Goal: Task Accomplishment & Management: Complete application form

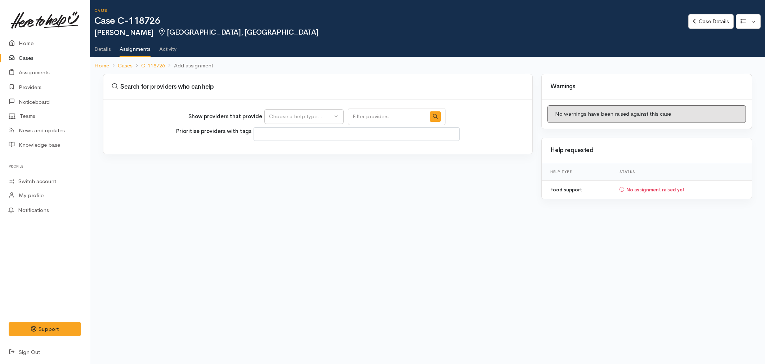
select select
click at [329, 117] on div "Choose a help type..." at bounding box center [300, 116] width 63 height 8
click at [299, 150] on span "Food support" at bounding box center [289, 151] width 33 height 8
select select "3"
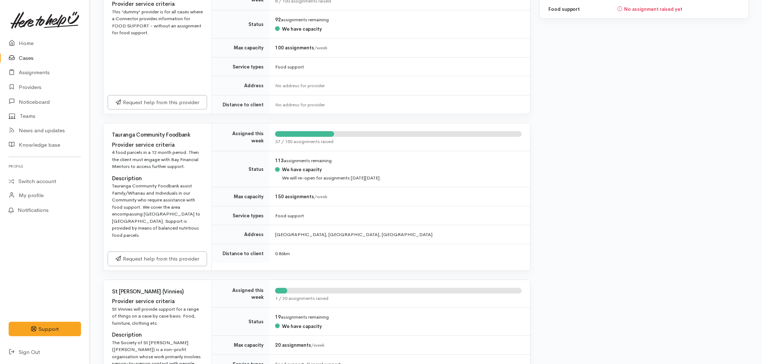
scroll to position [200, 0]
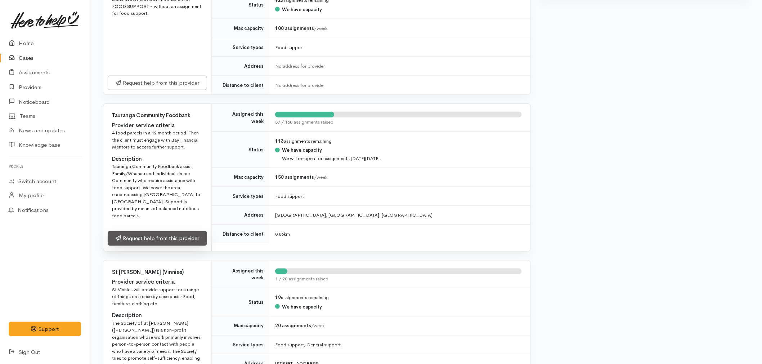
click at [167, 231] on link "Request help from this provider" at bounding box center [157, 238] width 99 height 15
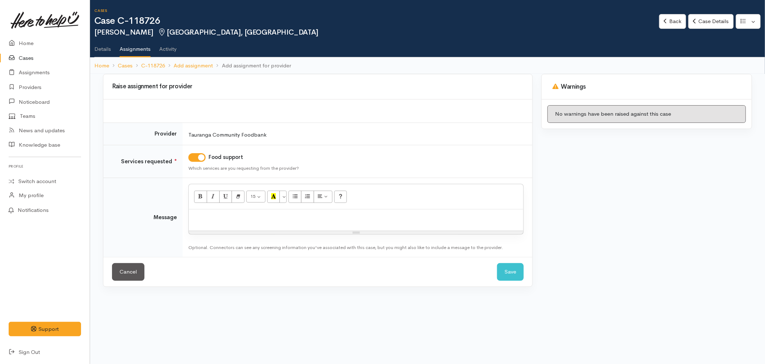
click at [222, 219] on p at bounding box center [355, 217] width 327 height 8
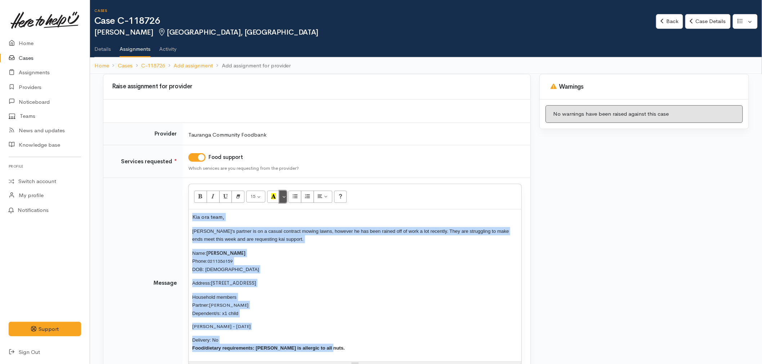
click at [285, 197] on button "More Color" at bounding box center [282, 196] width 7 height 12
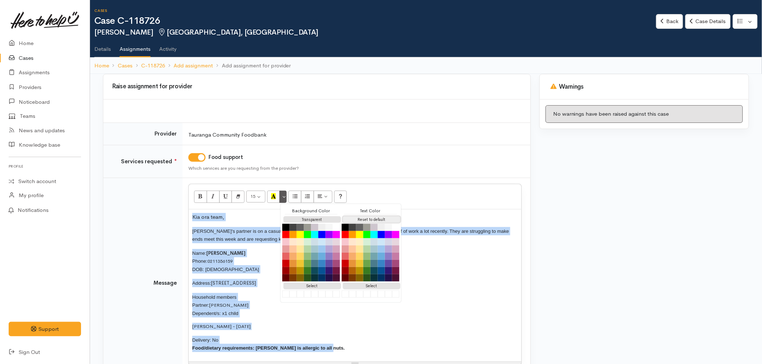
click at [362, 218] on button "Reset to default" at bounding box center [372, 219] width 58 height 7
click at [267, 306] on p "Household members Partner: Ian Whibley Dependent/s: x1 child" at bounding box center [354, 305] width 325 height 24
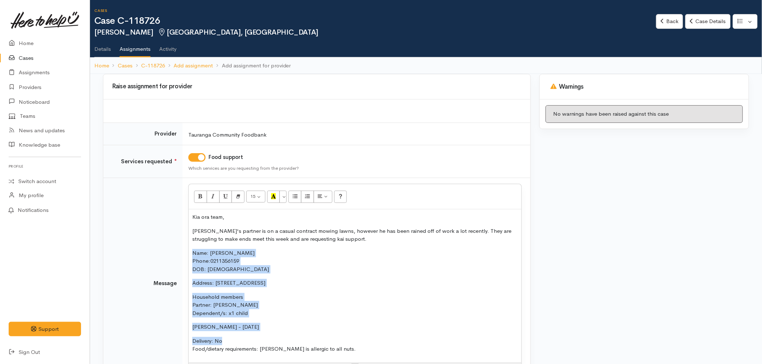
drag, startPoint x: 235, startPoint y: 339, endPoint x: 181, endPoint y: 255, distance: 100.2
click at [181, 255] on tr "Message <p>Kia ora team,</p><p>Janelle's partner is on a casual contract mowing…" at bounding box center [316, 283] width 427 height 211
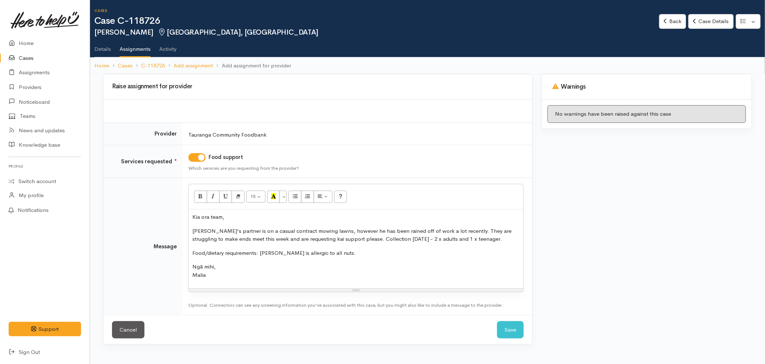
click at [291, 254] on p "Food/dietary requirements: Janelle is allergic to all nuts." at bounding box center [355, 253] width 327 height 8
click at [403, 274] on p "Ngā mihi, Malia" at bounding box center [355, 270] width 327 height 16
click at [512, 334] on button "Save" at bounding box center [510, 330] width 27 height 18
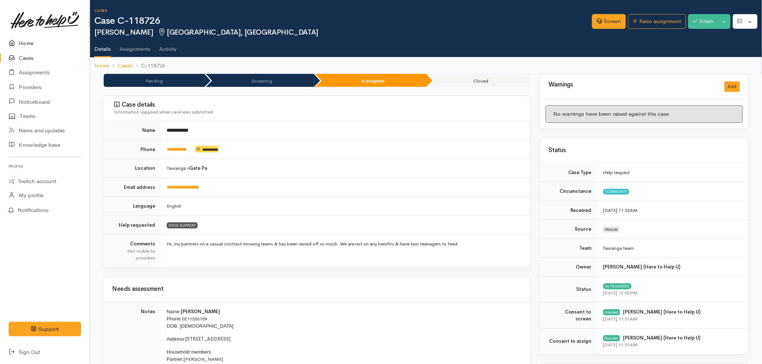
drag, startPoint x: 27, startPoint y: 43, endPoint x: 31, endPoint y: 50, distance: 8.4
click at [27, 43] on link "Home" at bounding box center [45, 43] width 90 height 15
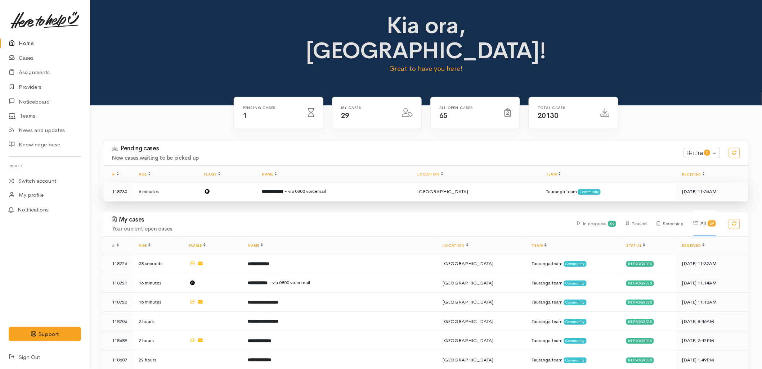
click at [324, 188] on span "- via 0800 voicemail" at bounding box center [304, 191] width 41 height 6
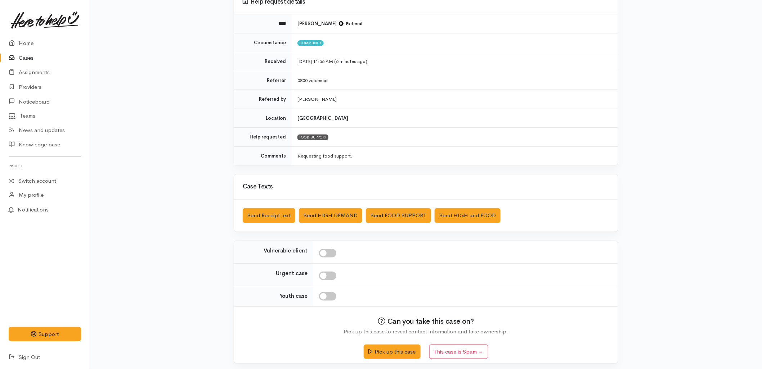
scroll to position [78, 0]
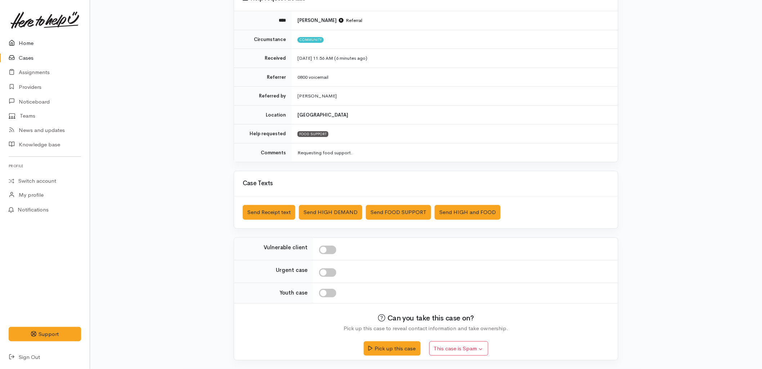
click at [36, 42] on link "Home" at bounding box center [45, 43] width 90 height 15
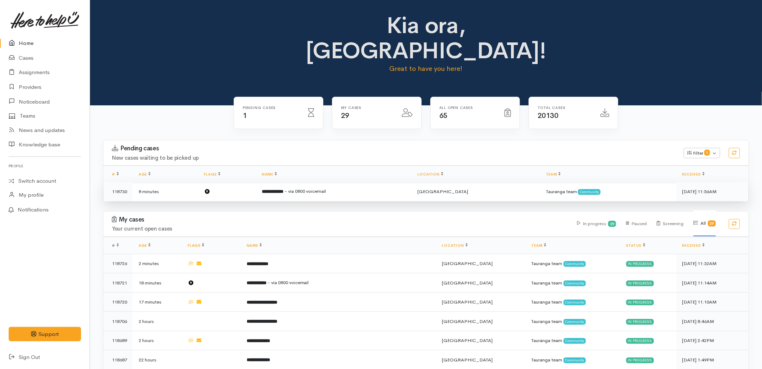
click at [274, 189] on b "**********" at bounding box center [273, 191] width 22 height 5
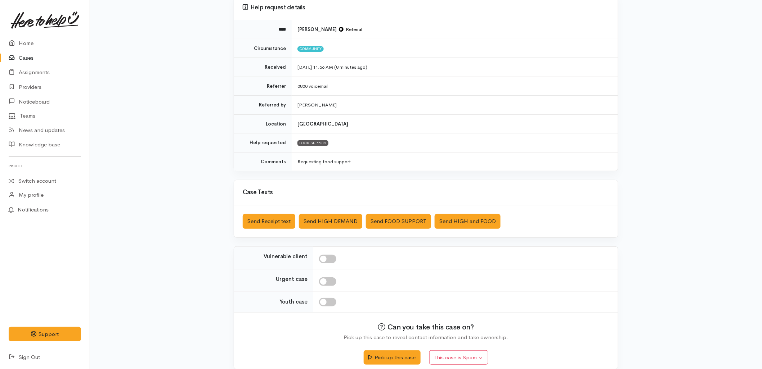
scroll to position [78, 0]
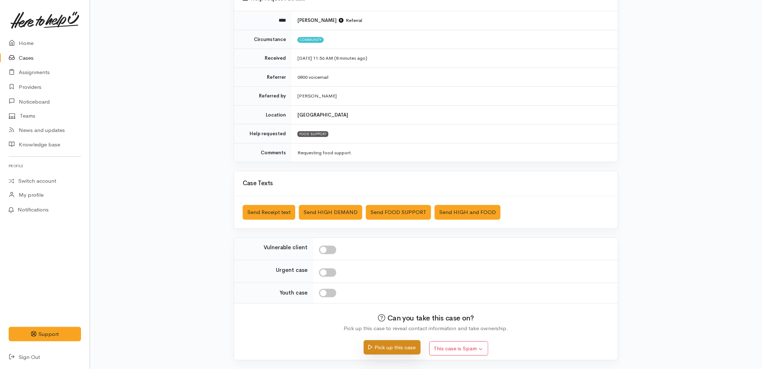
click at [390, 347] on button "Pick up this case" at bounding box center [392, 348] width 57 height 15
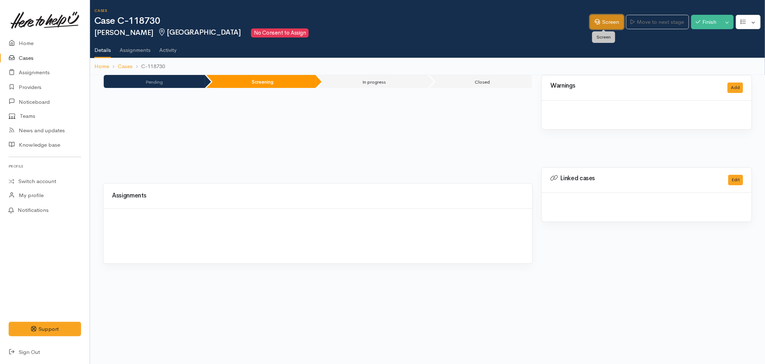
click at [595, 23] on icon at bounding box center [596, 21] width 5 height 5
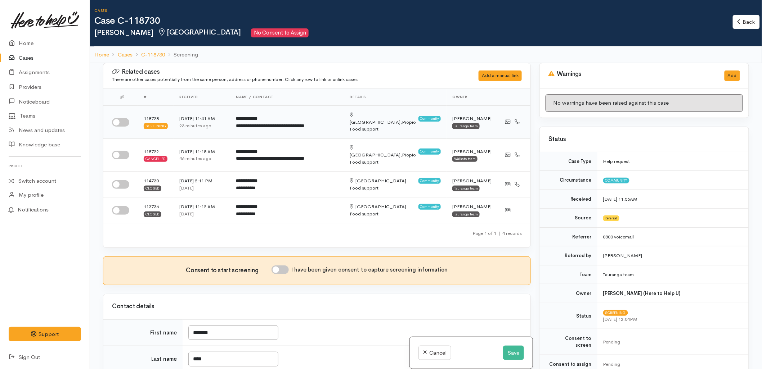
click at [125, 119] on input "checkbox" at bounding box center [120, 122] width 17 height 9
checkbox input "true"
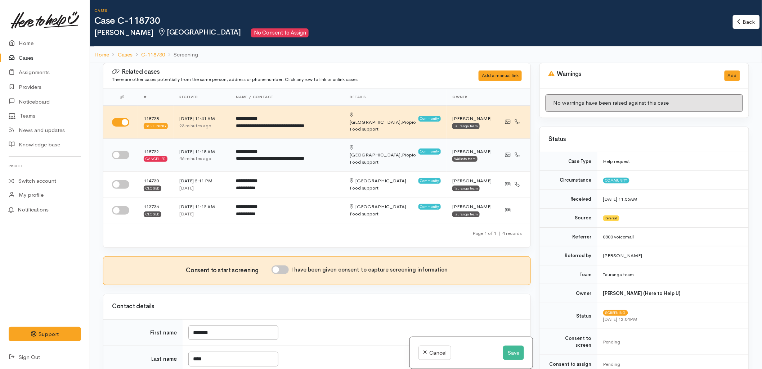
click at [117, 153] on td at bounding box center [120, 155] width 35 height 33
click at [120, 151] on input "checkbox" at bounding box center [120, 155] width 17 height 9
checkbox input "true"
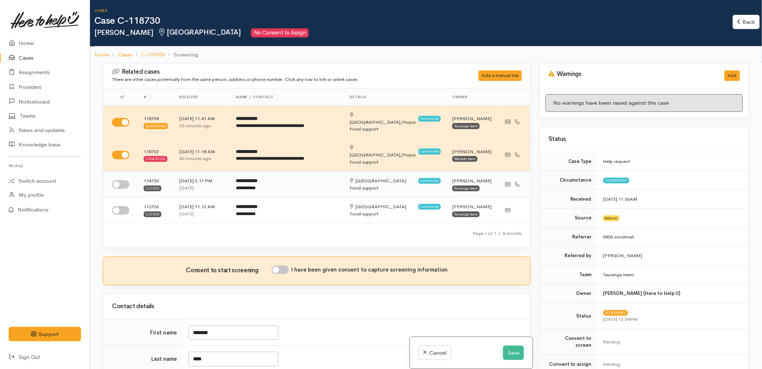
click at [117, 180] on input "checkbox" at bounding box center [120, 184] width 17 height 9
checkbox input "true"
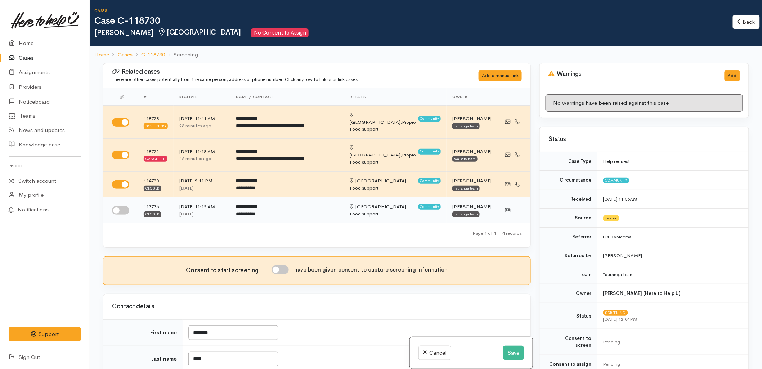
click at [120, 206] on input "checkbox" at bounding box center [120, 210] width 17 height 9
checkbox input "true"
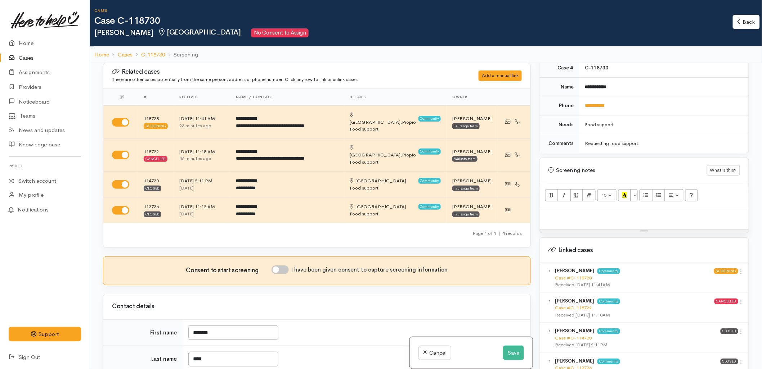
scroll to position [360, 0]
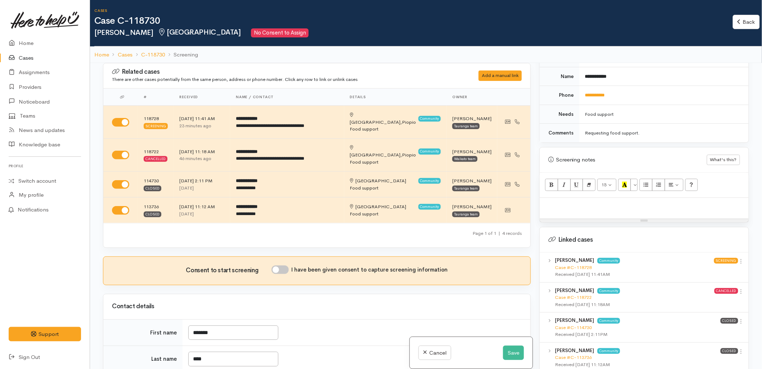
click at [578, 208] on div at bounding box center [644, 208] width 209 height 21
click at [514, 354] on button "Save" at bounding box center [513, 353] width 21 height 15
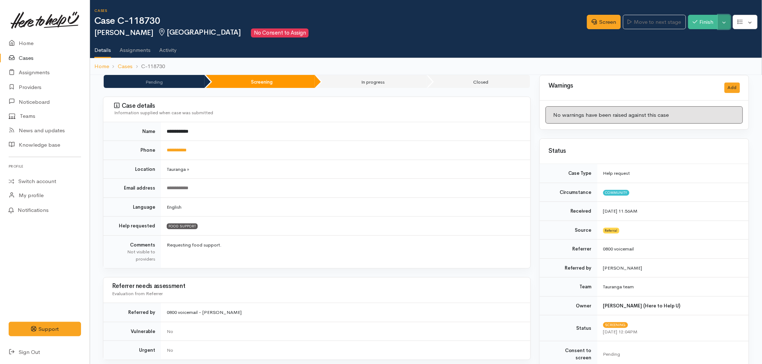
click at [723, 23] on button "Toggle Dropdown" at bounding box center [724, 22] width 13 height 15
click at [701, 49] on link "Cancel" at bounding box center [701, 49] width 57 height 11
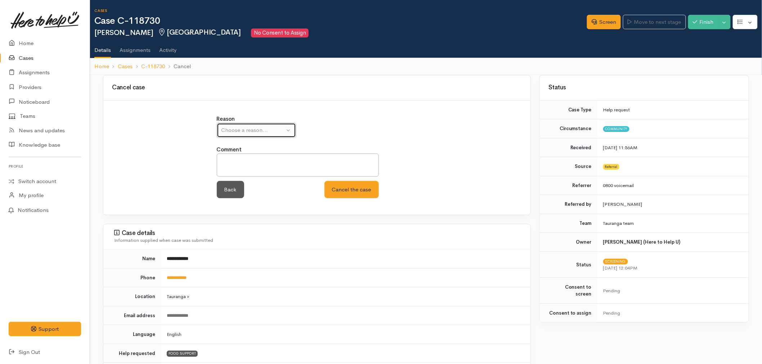
click at [260, 124] on button "Choose a reason..." at bounding box center [256, 130] width 79 height 15
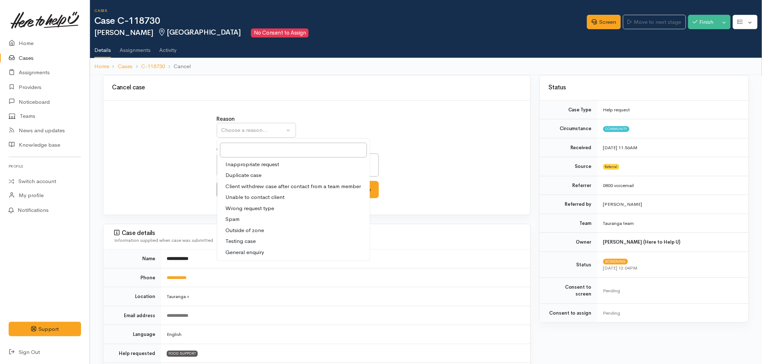
click at [246, 176] on span "Duplicate case" at bounding box center [244, 175] width 36 height 8
select select "2"
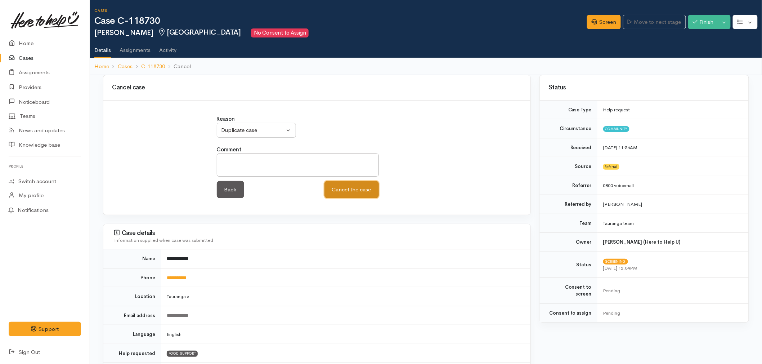
click at [369, 189] on button "Cancel the case" at bounding box center [351, 190] width 54 height 18
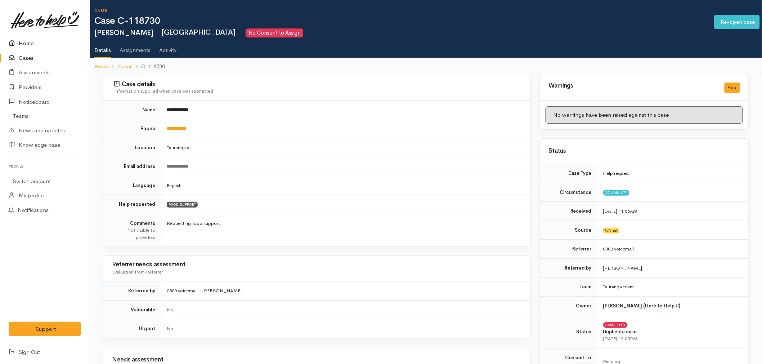
click at [18, 39] on link "Home" at bounding box center [45, 43] width 90 height 15
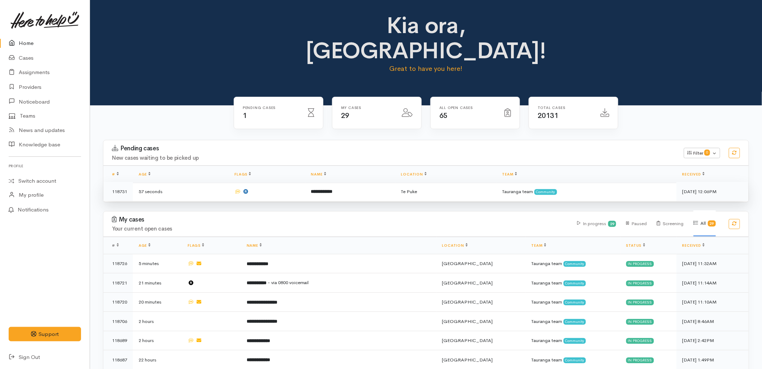
click at [312, 182] on td "**********" at bounding box center [350, 191] width 90 height 19
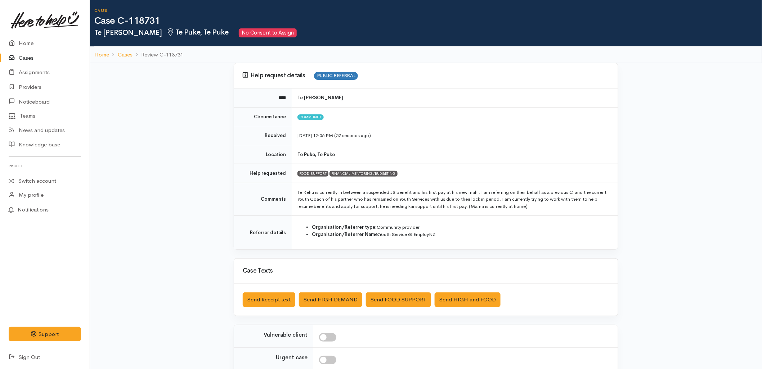
scroll to position [80, 0]
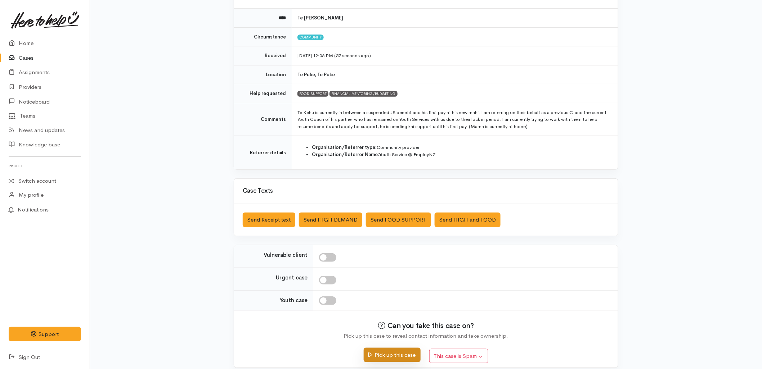
click at [394, 356] on button "Pick up this case" at bounding box center [392, 355] width 57 height 15
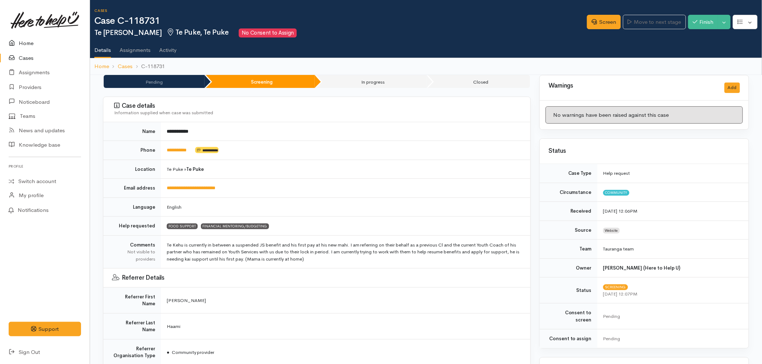
click at [26, 38] on link "Home" at bounding box center [45, 43] width 90 height 15
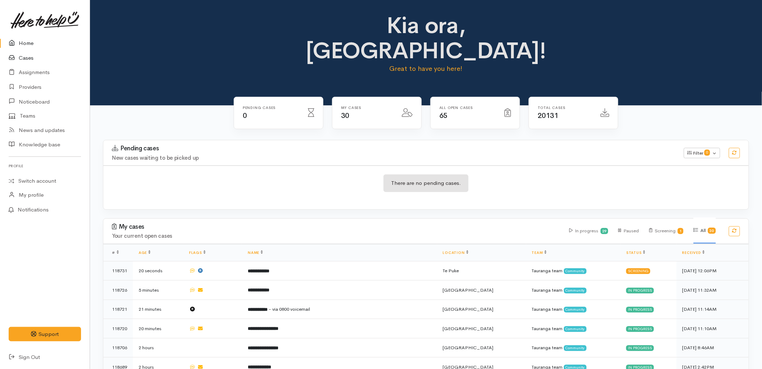
click at [27, 56] on link "Cases" at bounding box center [45, 58] width 90 height 15
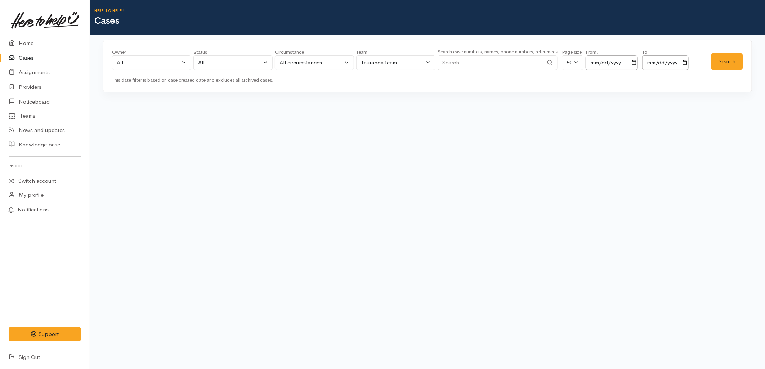
click at [471, 66] on input "Search" at bounding box center [490, 62] width 106 height 15
paste input "2108393705"
type input "2108393705"
click at [745, 58] on div "Owner All My cases 2Alice1 [PERSON_NAME] ('Here to help u') [PERSON_NAME] ('Her…" at bounding box center [427, 66] width 649 height 53
click at [732, 60] on button "Search" at bounding box center [727, 62] width 32 height 18
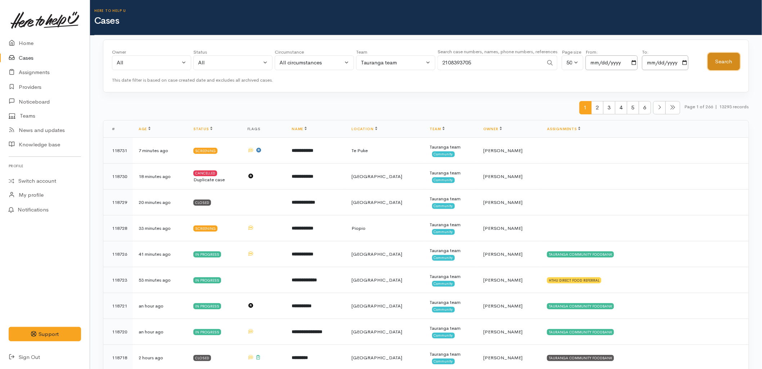
click at [732, 60] on button "Search" at bounding box center [724, 62] width 32 height 18
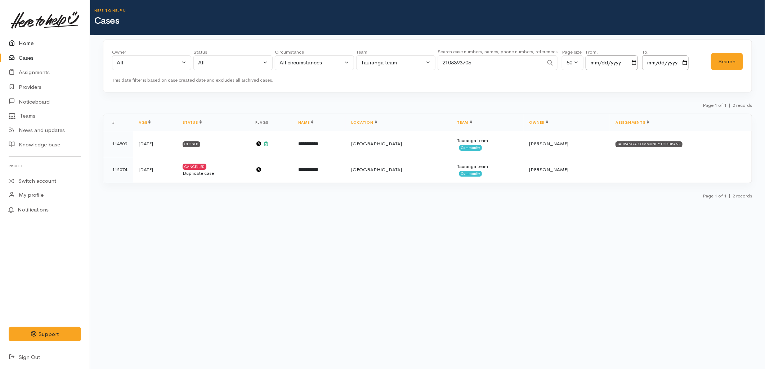
click at [26, 41] on link "Home" at bounding box center [45, 43] width 90 height 15
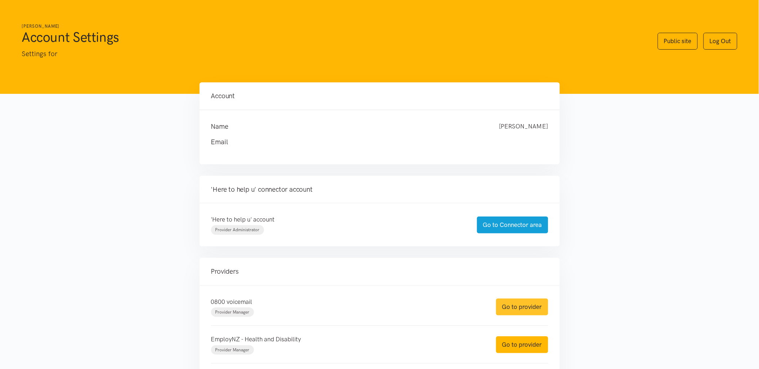
click at [512, 308] on link "Go to provider" at bounding box center [522, 307] width 52 height 17
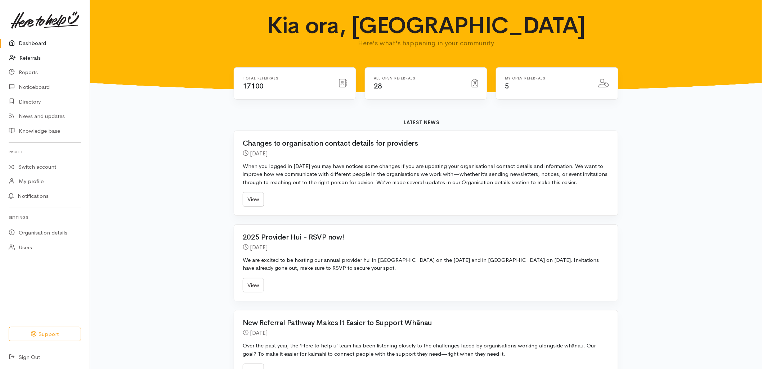
click at [41, 58] on link "Referrals" at bounding box center [45, 58] width 90 height 15
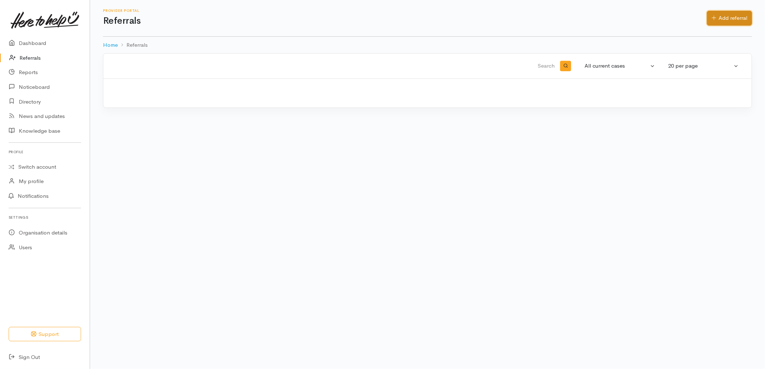
click at [724, 16] on link "Add referral" at bounding box center [729, 18] width 45 height 15
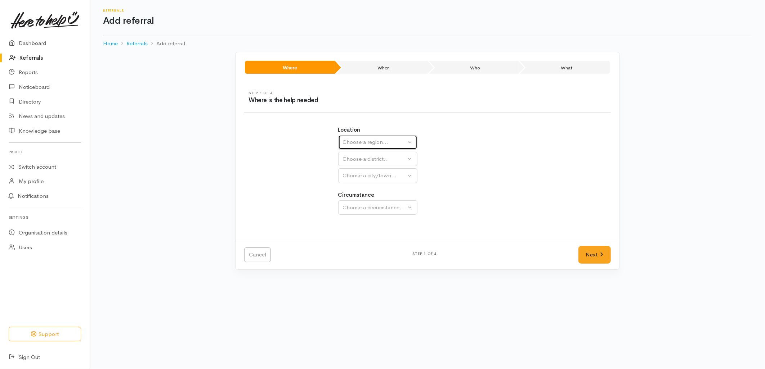
click at [386, 139] on div "Choose a region..." at bounding box center [374, 142] width 63 height 8
click at [371, 201] on span "Bay of Plenty" at bounding box center [363, 198] width 32 height 8
select select "4"
select select
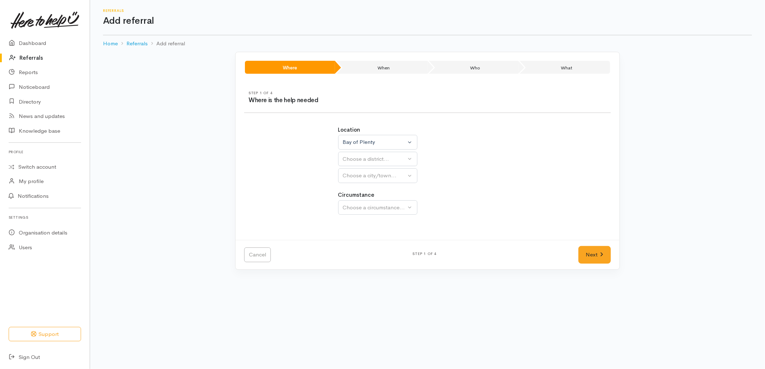
select select
click at [365, 153] on button "Choose a district..." at bounding box center [396, 159] width 117 height 15
click at [369, 189] on link "[GEOGRAPHIC_DATA]" at bounding box center [396, 193] width 116 height 11
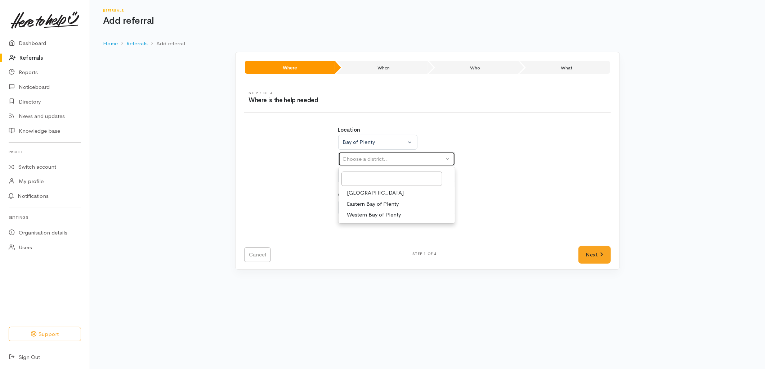
select select "6"
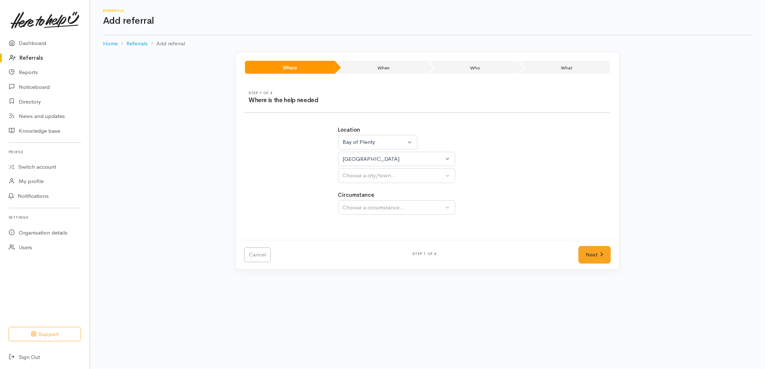
select select
click at [368, 176] on div "Choose a city/town..." at bounding box center [393, 176] width 101 height 8
click at [359, 206] on link "[GEOGRAPHIC_DATA]" at bounding box center [396, 210] width 116 height 11
select select "4"
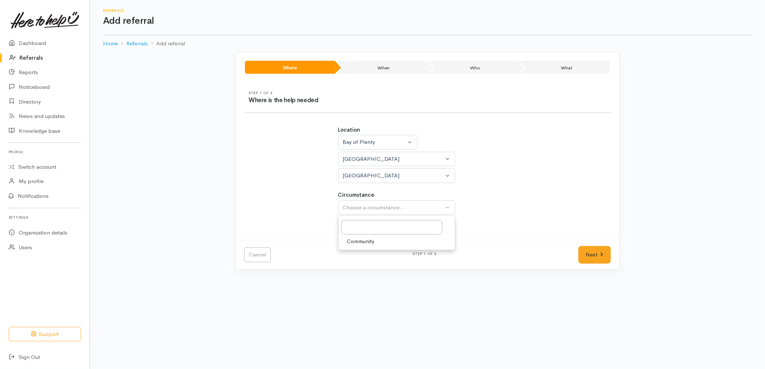
click at [361, 246] on span "Community" at bounding box center [360, 242] width 27 height 8
select select "2"
click at [601, 262] on link "Next" at bounding box center [594, 255] width 32 height 18
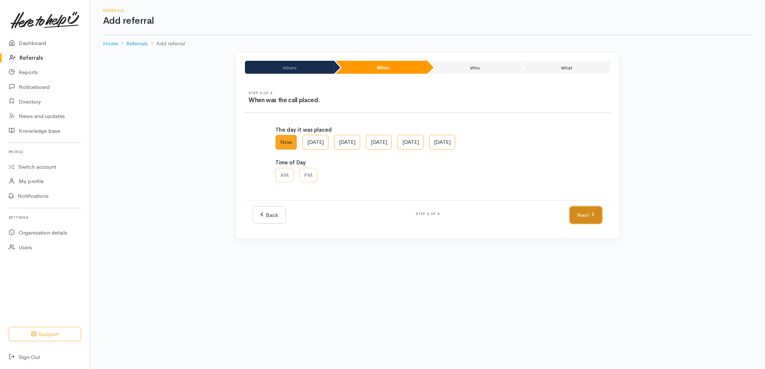
click at [583, 207] on link "Next" at bounding box center [586, 216] width 32 height 18
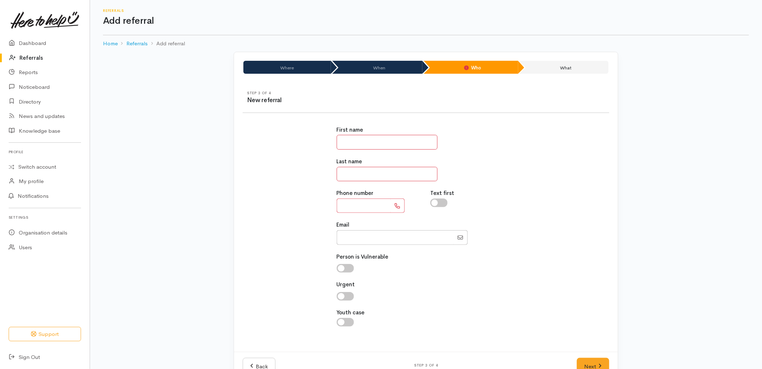
click at [373, 142] on input "text" at bounding box center [387, 142] width 101 height 15
type input "*****"
type input "**********"
click at [587, 364] on link "Next" at bounding box center [593, 367] width 32 height 18
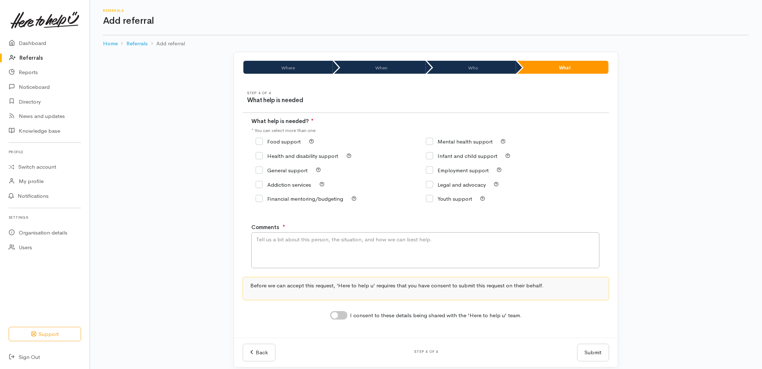
click at [282, 139] on input "Food support" at bounding box center [278, 141] width 45 height 5
checkbox input "true"
click at [297, 248] on textarea "Comments" at bounding box center [425, 251] width 348 height 36
type textarea "Requesting food support."
click at [347, 318] on input "I consent to these details being shared with the 'Here to help u' team." at bounding box center [338, 315] width 17 height 9
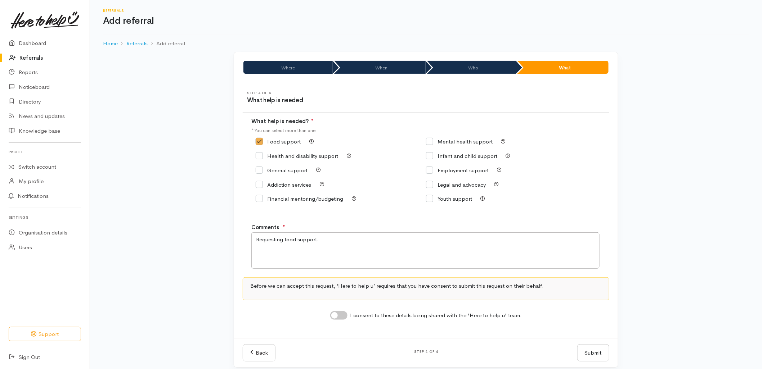
checkbox input "true"
drag, startPoint x: 570, startPoint y: 358, endPoint x: 576, endPoint y: 358, distance: 6.5
click at [570, 356] on div "Step 4 of 4" at bounding box center [426, 353] width 293 height 6
click at [579, 358] on button "Submit" at bounding box center [593, 354] width 32 height 18
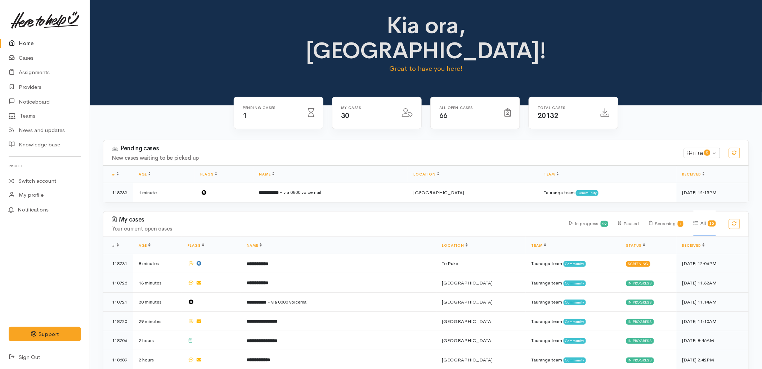
drag, startPoint x: 0, startPoint y: 0, endPoint x: 192, endPoint y: 95, distance: 214.5
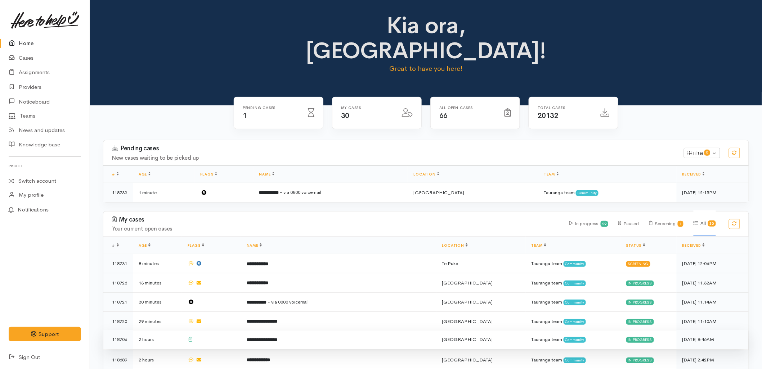
click at [245, 330] on td "**********" at bounding box center [339, 339] width 196 height 19
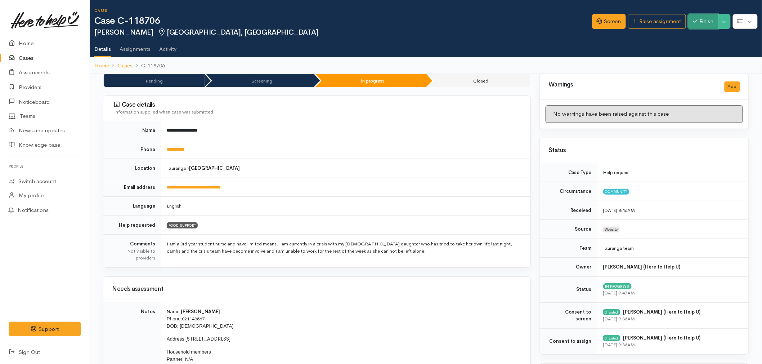
click at [704, 14] on button "Finish" at bounding box center [703, 21] width 30 height 15
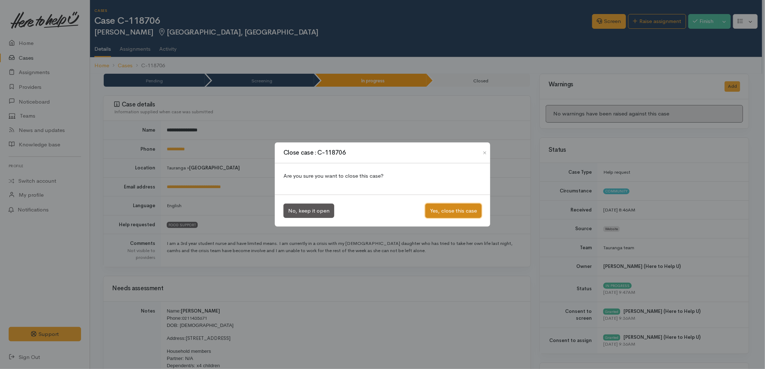
click at [436, 208] on button "Yes, close this case" at bounding box center [453, 211] width 56 height 15
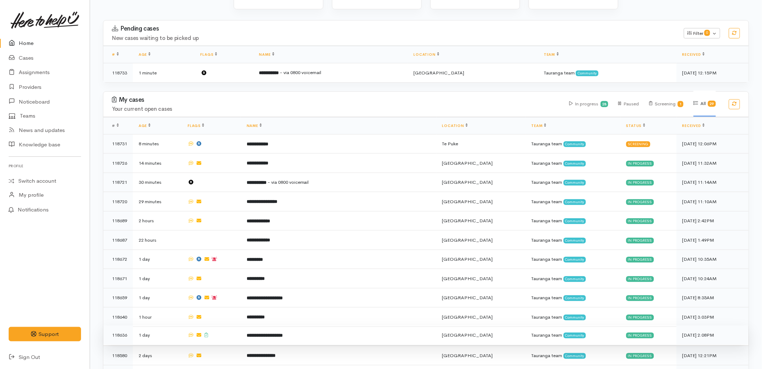
scroll to position [200, 0]
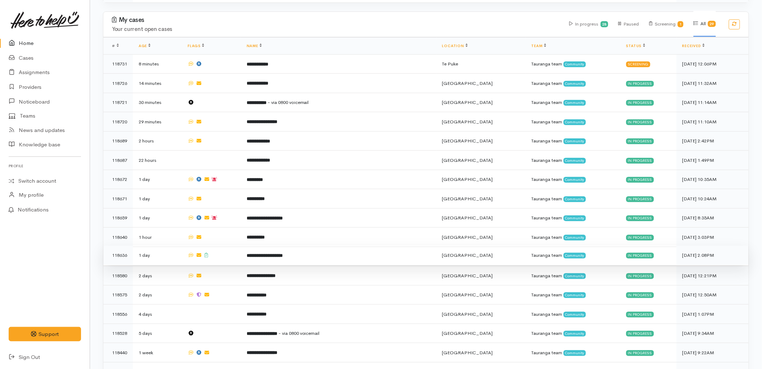
click at [269, 253] on b "**********" at bounding box center [265, 255] width 36 height 5
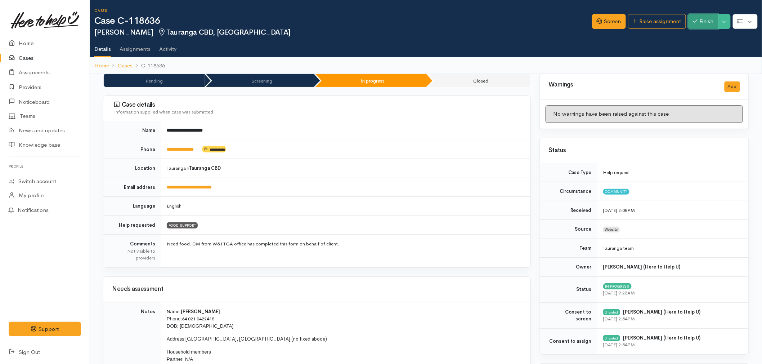
click at [704, 24] on button "Finish" at bounding box center [703, 21] width 30 height 15
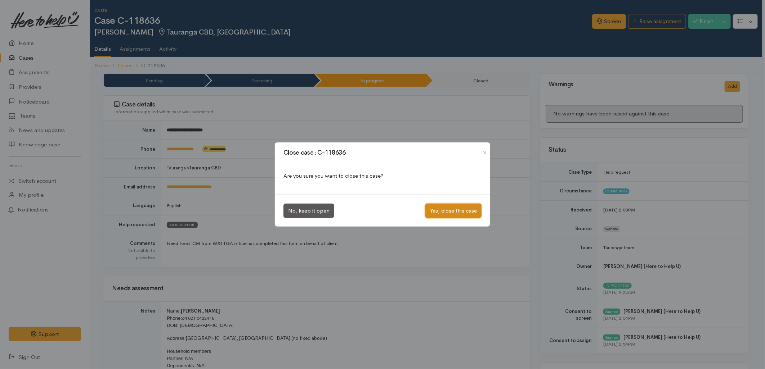
click at [446, 214] on button "Yes, close this case" at bounding box center [453, 211] width 56 height 15
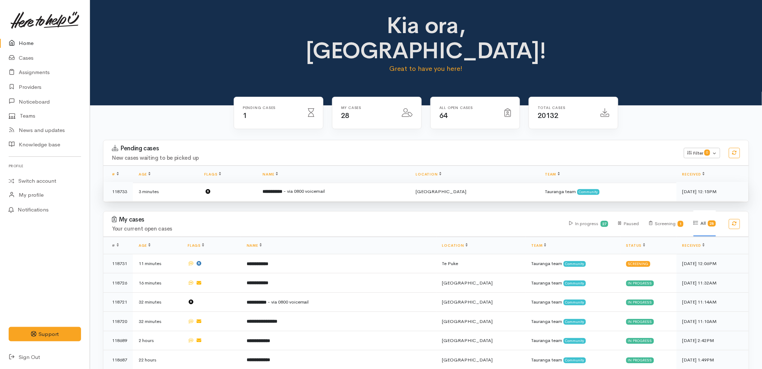
drag, startPoint x: 0, startPoint y: 0, endPoint x: 276, endPoint y: 167, distance: 322.9
click at [276, 189] on b "**********" at bounding box center [272, 191] width 20 height 5
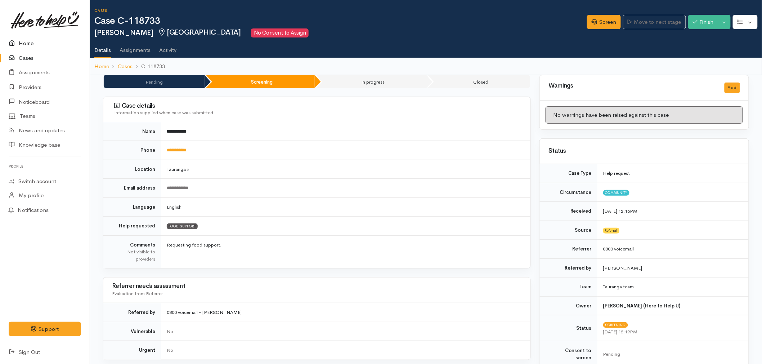
click at [23, 41] on link "Home" at bounding box center [45, 43] width 90 height 15
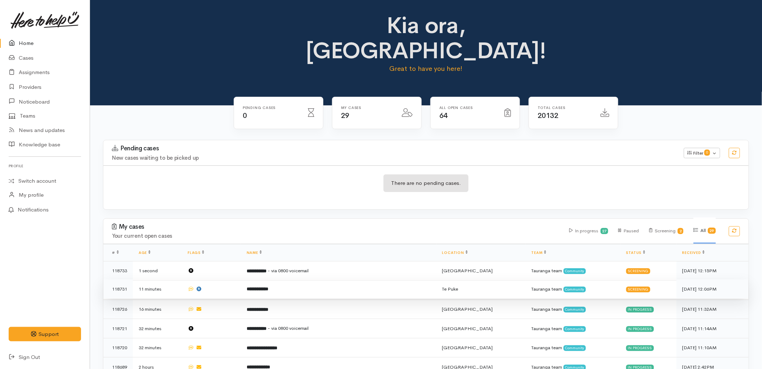
click at [302, 280] on td "**********" at bounding box center [339, 289] width 196 height 19
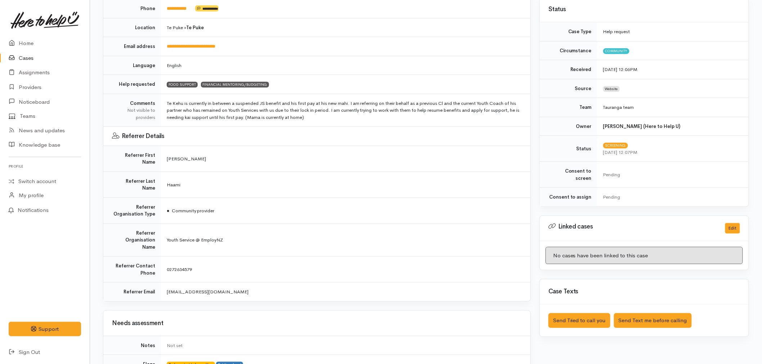
scroll to position [160, 0]
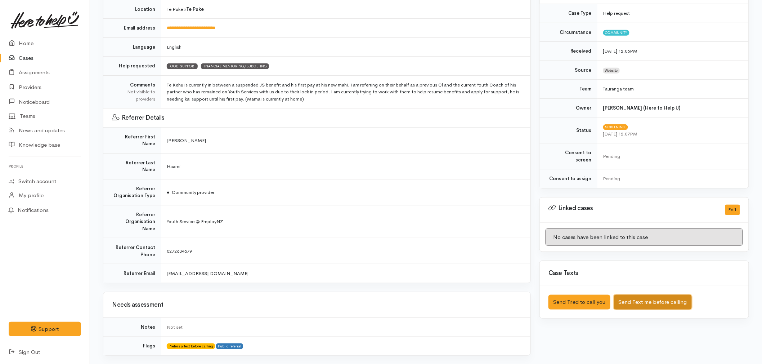
click at [661, 295] on button "Send Text me before calling" at bounding box center [653, 302] width 78 height 15
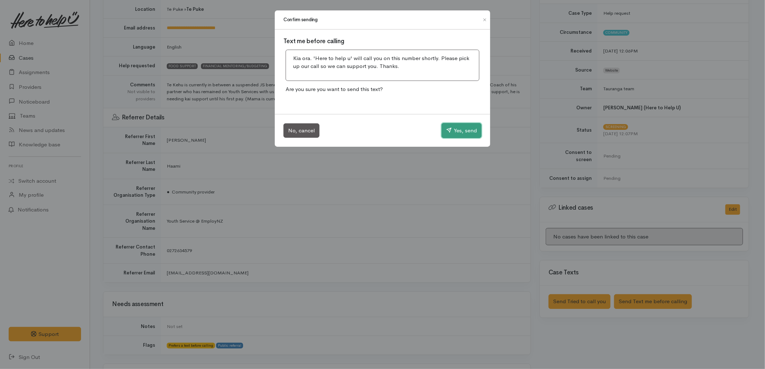
click at [467, 123] on button "Yes, send" at bounding box center [461, 130] width 40 height 15
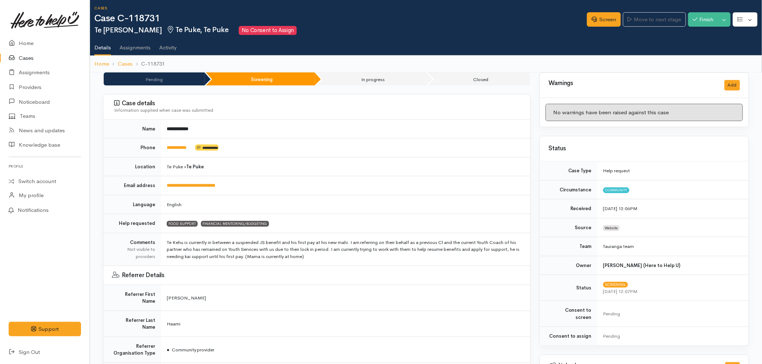
scroll to position [0, 0]
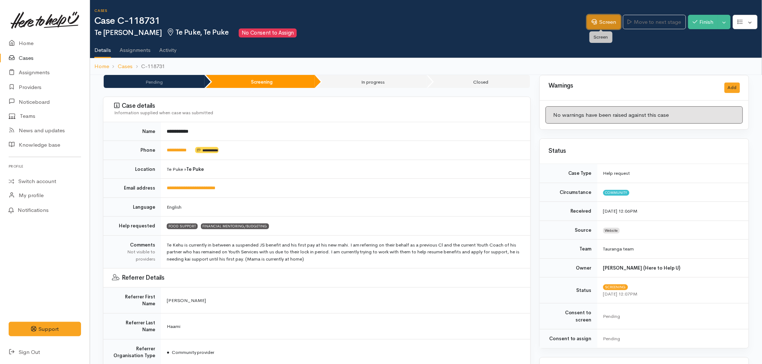
click at [599, 24] on link "Screen" at bounding box center [604, 22] width 34 height 15
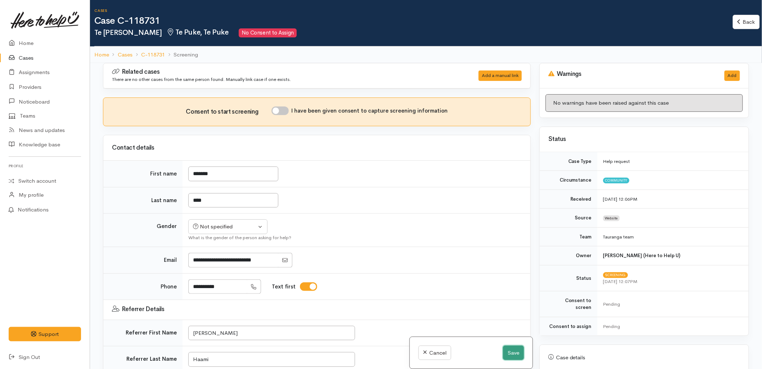
click at [514, 354] on button "Save" at bounding box center [513, 353] width 21 height 15
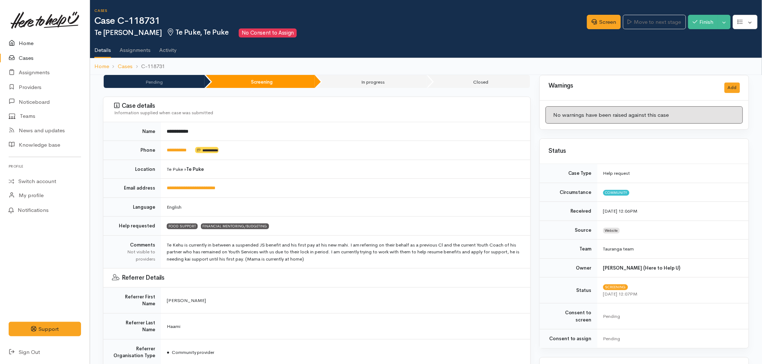
click at [26, 36] on link "Home" at bounding box center [45, 43] width 90 height 15
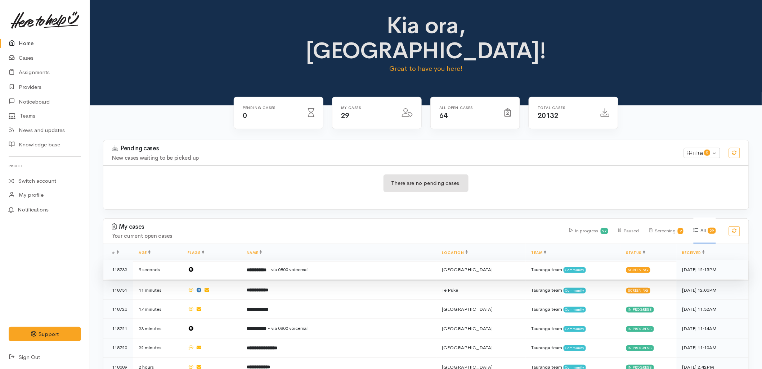
click at [293, 260] on td "**********" at bounding box center [339, 269] width 196 height 19
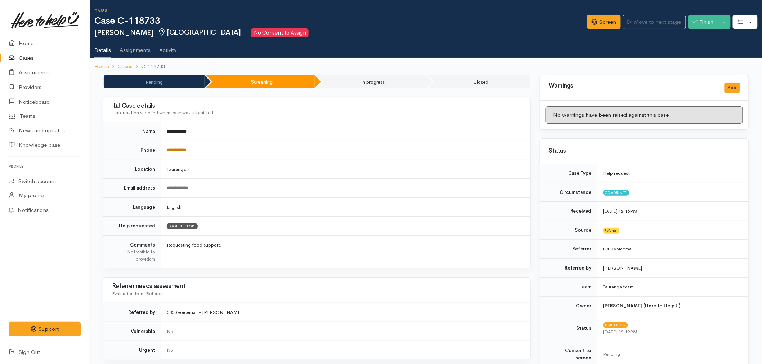
click at [187, 149] on link "**********" at bounding box center [177, 150] width 20 height 5
click at [608, 21] on link "Screen" at bounding box center [604, 22] width 34 height 15
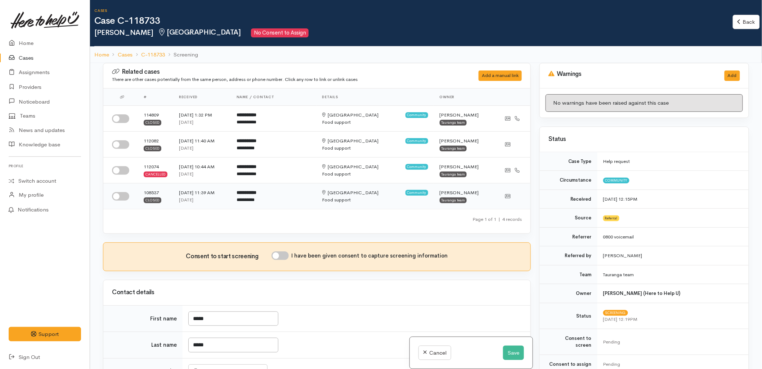
click at [121, 197] on input "checkbox" at bounding box center [120, 196] width 17 height 9
checkbox input "true"
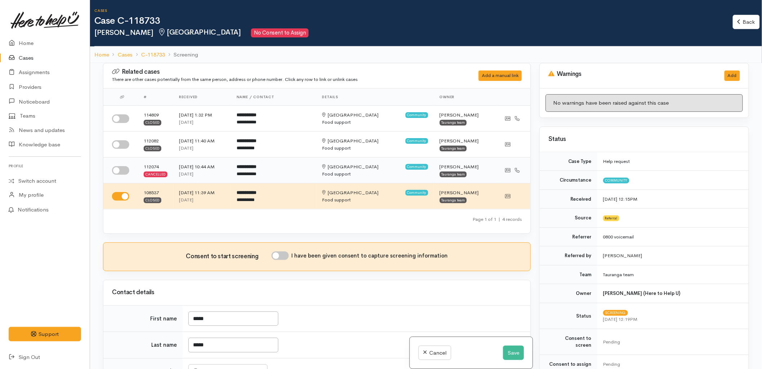
click at [116, 172] on input "checkbox" at bounding box center [120, 170] width 17 height 9
checkbox input "true"
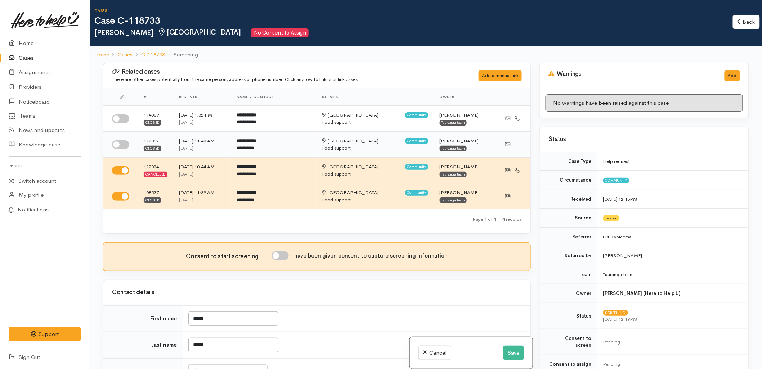
click at [117, 145] on input "checkbox" at bounding box center [120, 144] width 17 height 9
checkbox input "true"
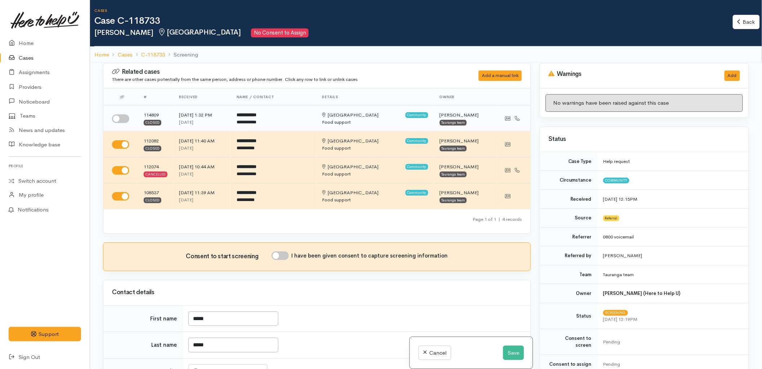
click at [122, 113] on td at bounding box center [120, 119] width 35 height 26
click at [117, 118] on input "checkbox" at bounding box center [120, 118] width 17 height 9
checkbox input "true"
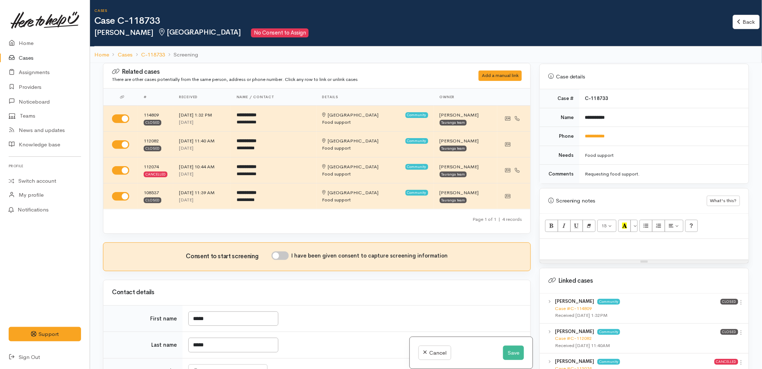
scroll to position [320, 0]
click at [585, 305] on link "Case #C-114809" at bounding box center [573, 308] width 37 height 6
click at [583, 244] on div at bounding box center [644, 248] width 209 height 21
paste div
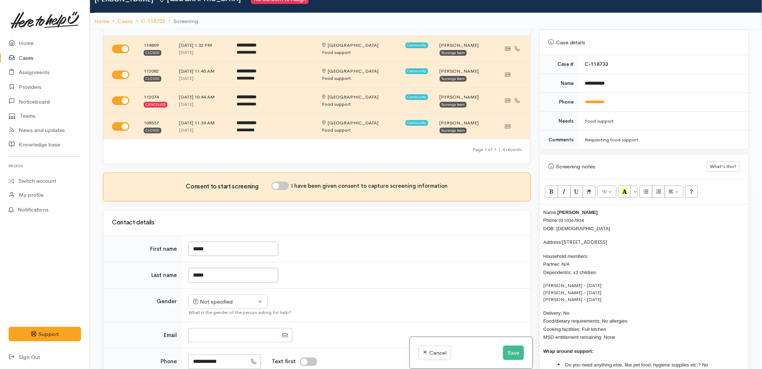
scroll to position [80, 0]
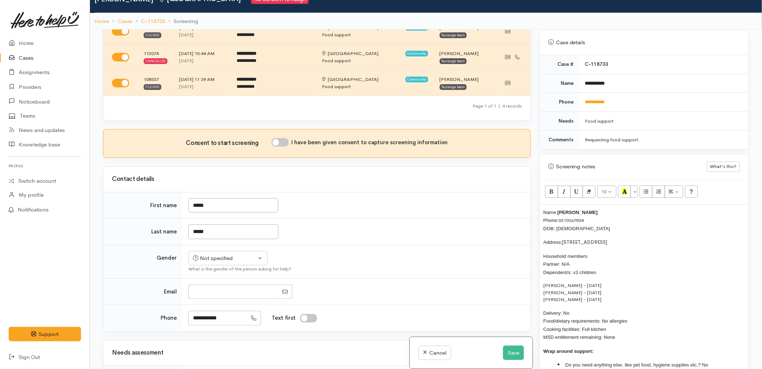
click at [286, 142] on input "I have been given consent to capture screening information" at bounding box center [279, 142] width 17 height 9
checkbox input "true"
click at [242, 255] on div "Not specified" at bounding box center [224, 259] width 63 height 8
click at [216, 285] on link "[DEMOGRAPHIC_DATA]" at bounding box center [231, 285] width 85 height 11
select select "Male"
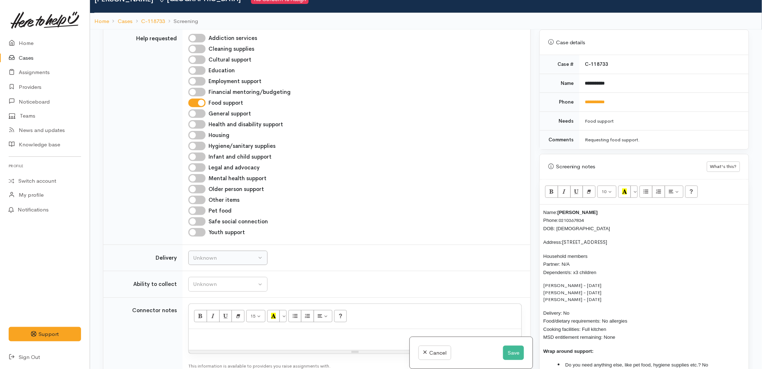
scroll to position [440, 0]
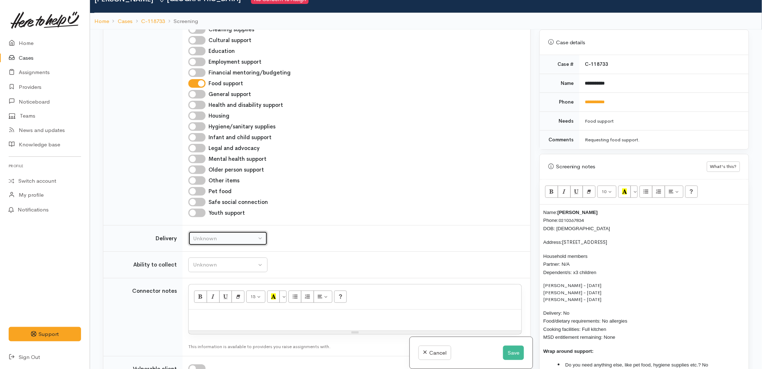
click at [206, 234] on button "Unknown" at bounding box center [227, 239] width 79 height 15
click at [207, 305] on link "No" at bounding box center [228, 305] width 78 height 11
select select "1"
click at [211, 269] on div "Unknown" at bounding box center [224, 265] width 63 height 8
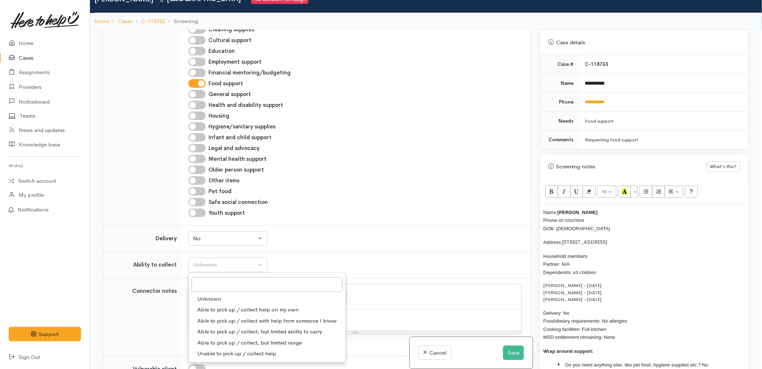
click at [211, 310] on span "Able to pick up / collect help on my own" at bounding box center [247, 310] width 101 height 8
select select "2"
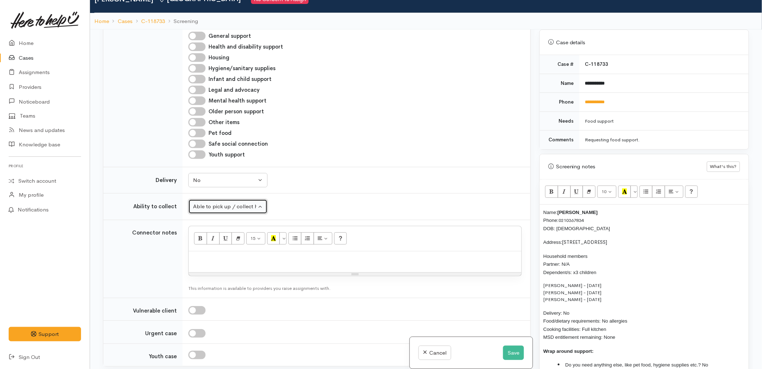
scroll to position [640, 0]
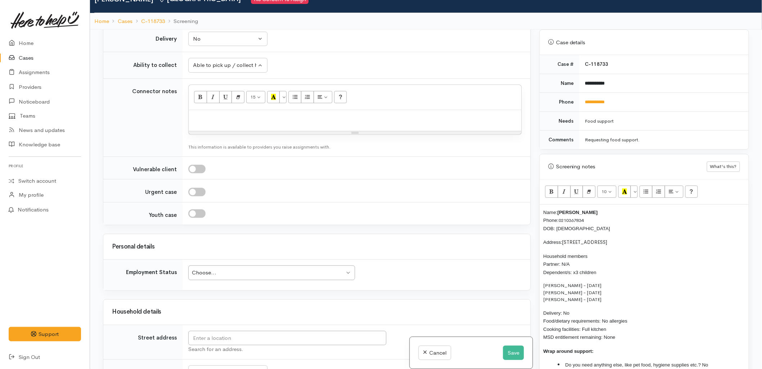
drag, startPoint x: 620, startPoint y: 332, endPoint x: 535, endPoint y: 211, distance: 147.8
click at [537, 207] on div "Warnings Add No warnings have been raised against this case Add Warning Title ●…" at bounding box center [644, 214] width 218 height 369
copy div "Name: Brian Whare Phone: 0210367834 DOB: 26/09/1981 Address: 71 Waimapu Pa Road…"
click at [254, 121] on p at bounding box center [354, 118] width 325 height 8
paste div
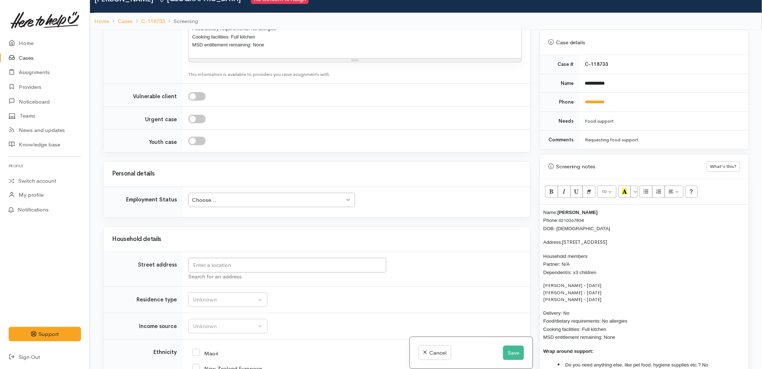
scroll to position [840, 0]
click at [232, 195] on div "Choose..." at bounding box center [268, 198] width 153 height 8
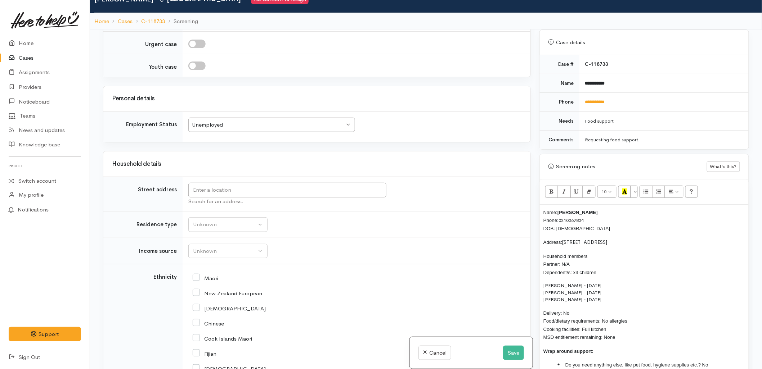
scroll to position [920, 0]
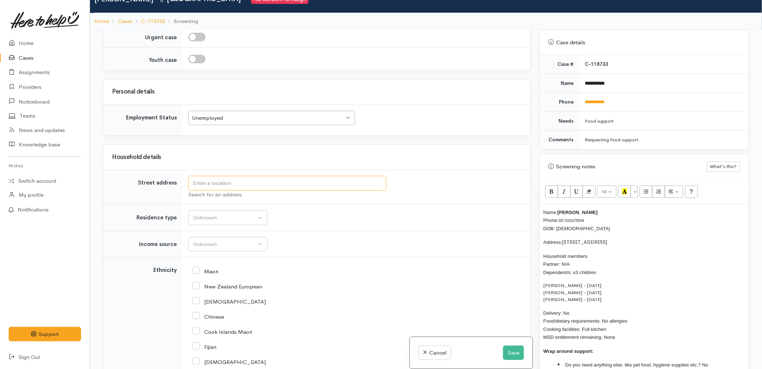
click at [217, 191] on input "text" at bounding box center [287, 183] width 198 height 15
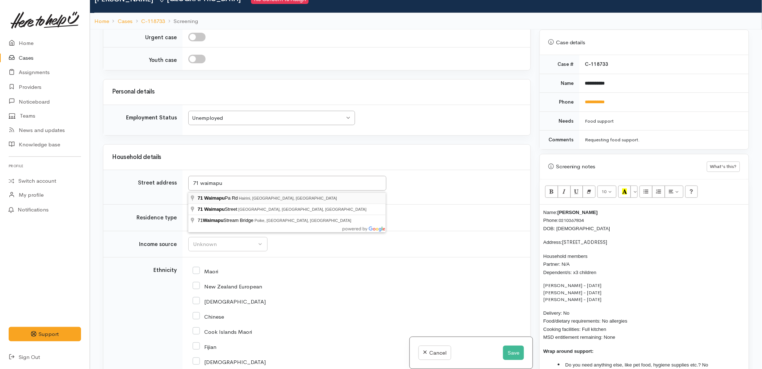
type input "71 Waimapu Pa Rd, Hairini, Tauranga, New Zealand"
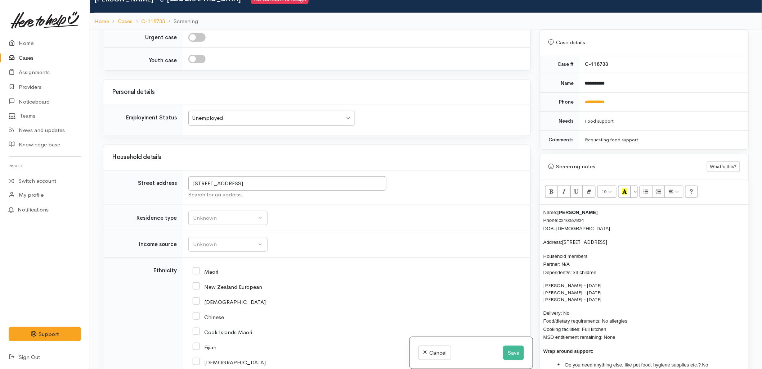
scroll to position [946, 0]
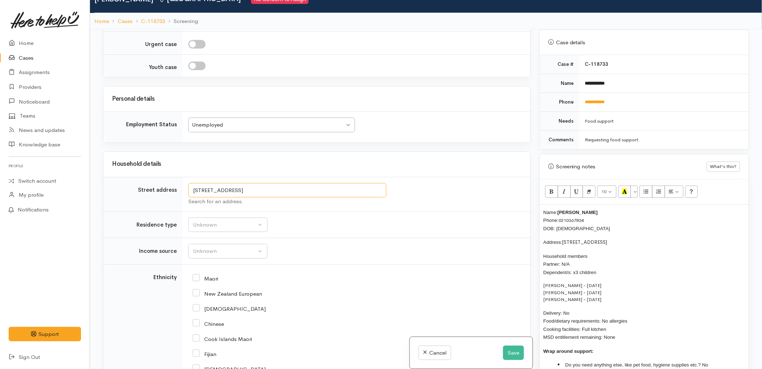
drag, startPoint x: 257, startPoint y: 184, endPoint x: 188, endPoint y: 184, distance: 69.9
click at [188, 184] on input "71 Waimapu Pa Rd, Hairini, Tauranga, New Zealand" at bounding box center [287, 190] width 198 height 15
click at [204, 226] on button "Unknown" at bounding box center [227, 225] width 79 height 15
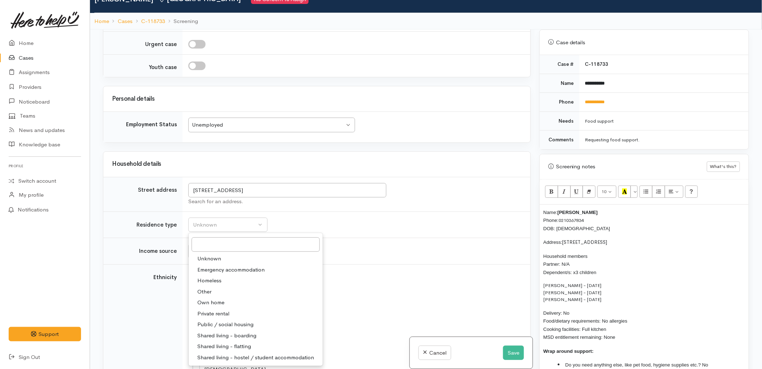
click at [214, 310] on span "Private rental" at bounding box center [213, 314] width 32 height 8
select select "2"
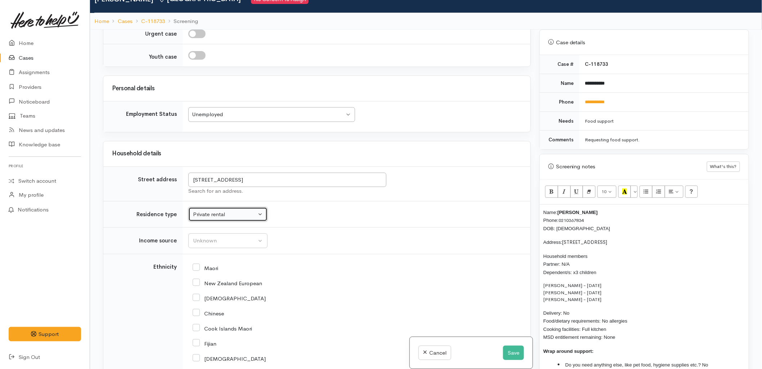
scroll to position [986, 0]
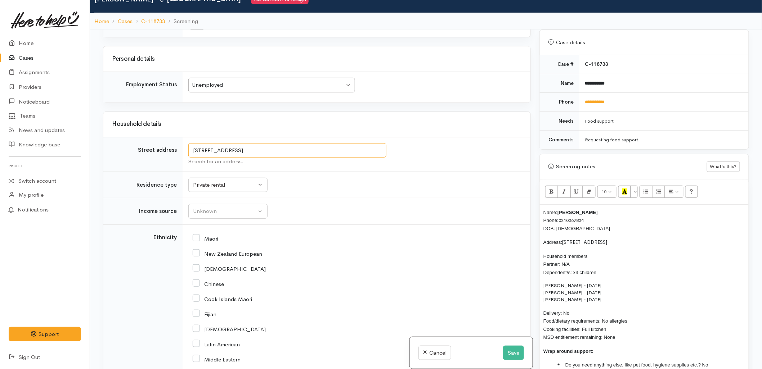
click at [195, 143] on input "71 Waimapu Pa Rd, Hairini, Tauranga, New Zealand" at bounding box center [287, 150] width 198 height 15
type input "75 Waimapu Pa Rd, Hairini, Tauranga, New Zealand"
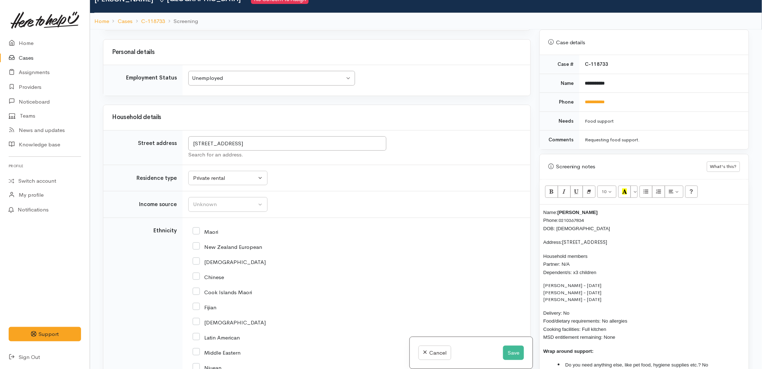
scroll to position [960, 0]
drag, startPoint x: 257, startPoint y: 143, endPoint x: 181, endPoint y: 142, distance: 76.0
click at [190, 143] on input "75 Waimapu Pa Rd, Hairini, Tauranga, New Zealand" at bounding box center [287, 143] width 198 height 15
drag, startPoint x: 637, startPoint y: 236, endPoint x: 563, endPoint y: 235, distance: 73.5
click at [563, 238] on p "Address: 71 Waimapu Pa Road, Hairini" at bounding box center [644, 242] width 202 height 8
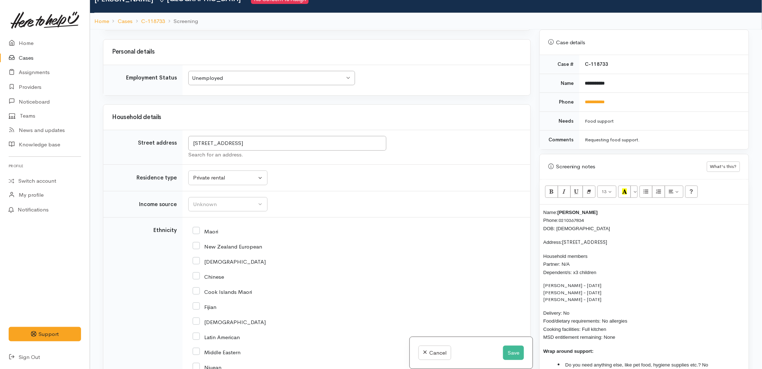
drag, startPoint x: 621, startPoint y: 330, endPoint x: 560, endPoint y: 271, distance: 85.0
click at [560, 271] on div "Name: Brian Whare Phone: 0210367834 DOB: 26/09/1981 Address: 75 Waimapu Pa Rd, …" at bounding box center [644, 296] width 209 height 182
click at [576, 291] on p "Scarlett Whare - 25/04/2016 Tarinee Whare - 16/02/2015 Daneke Whare - 09/08/2008" at bounding box center [644, 292] width 202 height 21
click at [609, 282] on p "Scarlett Whare - 25/04/2016 Tarinee Whare - 16/02/2015 Daneke Whare - 09/08/2008" at bounding box center [644, 292] width 202 height 21
drag, startPoint x: 611, startPoint y: 293, endPoint x: 542, endPoint y: 293, distance: 68.8
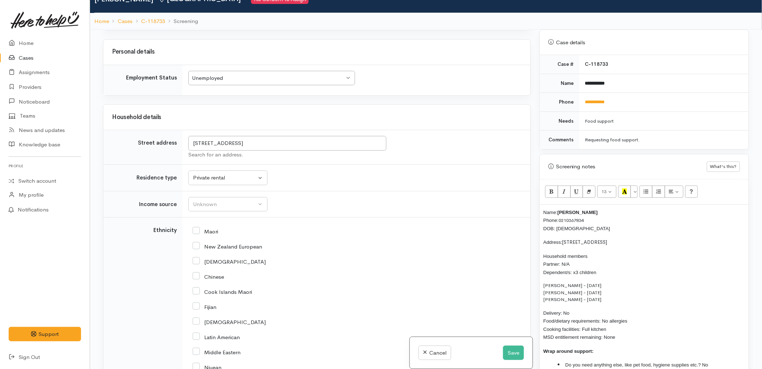
click at [542, 293] on div "Name: Brian Whare Phone: 0210367834 DOB: 26/09/1981 Address: 75 Waimapu Pa Rd, …" at bounding box center [644, 296] width 209 height 182
click at [575, 267] on span "Household members Partner: N/A Dependent/s: x3 children" at bounding box center [569, 265] width 53 height 22
drag, startPoint x: 623, startPoint y: 327, endPoint x: 531, endPoint y: 211, distance: 147.9
click at [530, 202] on div "Related cases There are other cases potentially from the same person, address o…" at bounding box center [426, 214] width 655 height 369
copy div "Name: Brian Whare Phone: 0210367834 DOB: 26/09/1981 Address: 75 Waimapu Pa Rd, …"
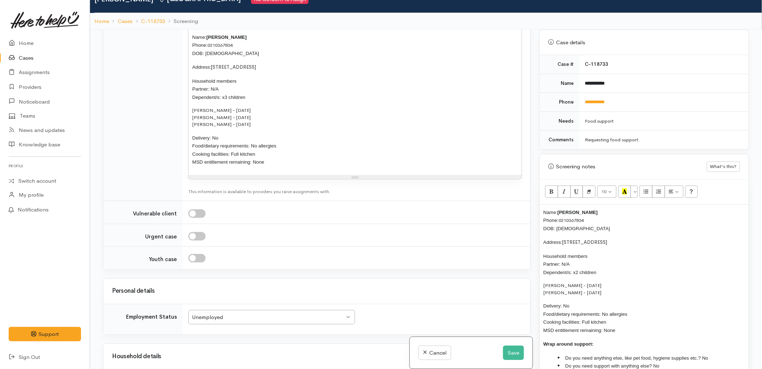
scroll to position [720, 0]
click at [265, 137] on p "Delivery: No Food/dietary requirements: No allergies Cooking facilities: Full k…" at bounding box center [354, 150] width 325 height 32
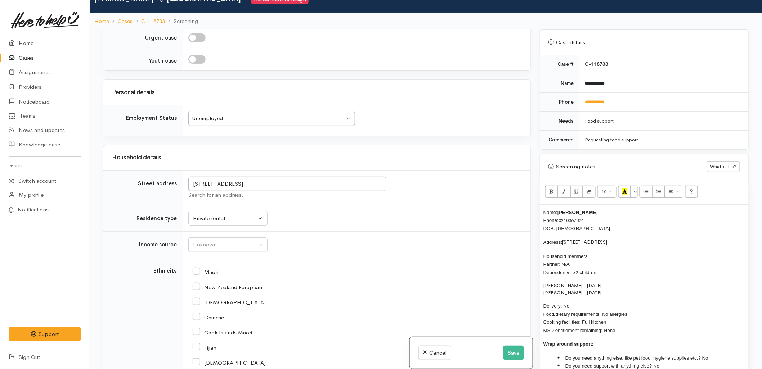
scroll to position [920, 0]
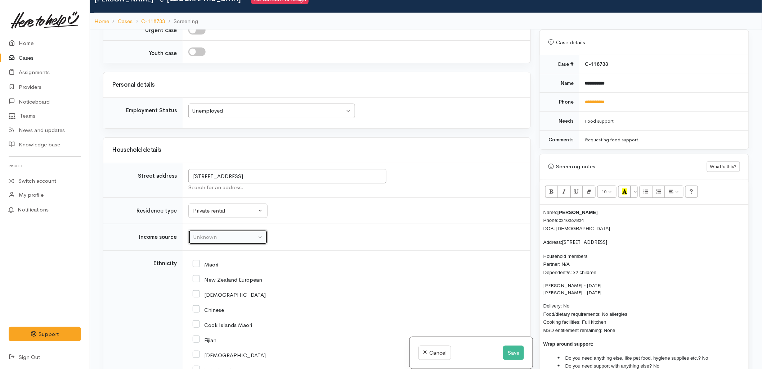
click at [232, 238] on div "Unknown" at bounding box center [224, 237] width 63 height 8
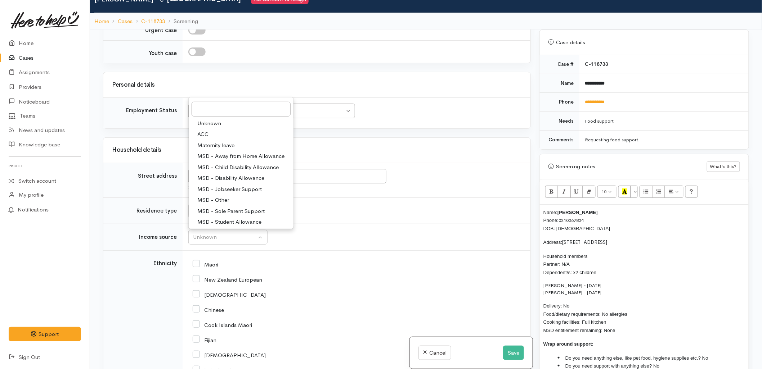
click at [215, 188] on span "MSD - Jobseeker Support" at bounding box center [229, 189] width 64 height 8
select select "4"
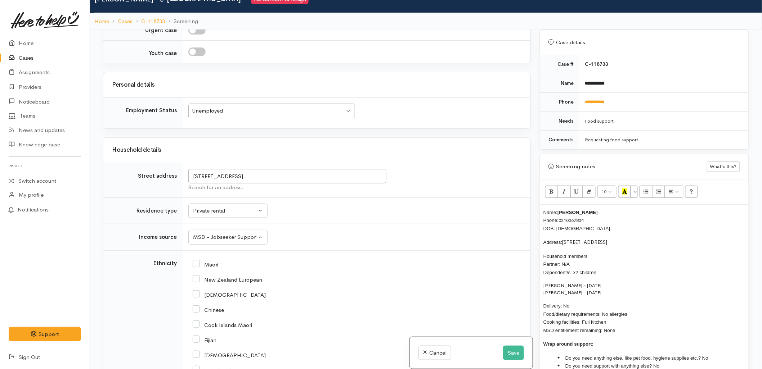
click at [207, 266] on input "Maori" at bounding box center [206, 264] width 26 height 6
checkbox input "true"
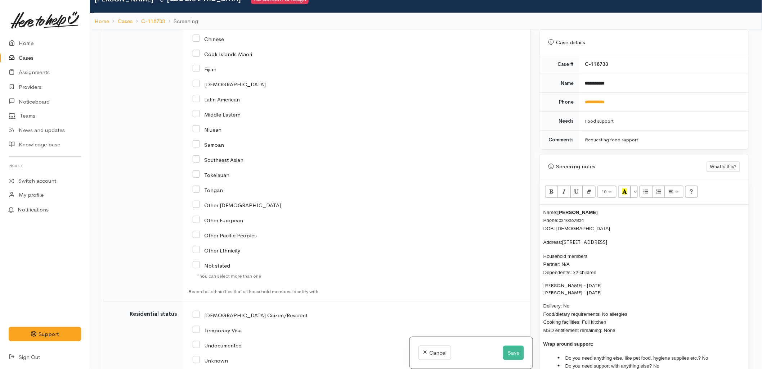
scroll to position [1350, 0]
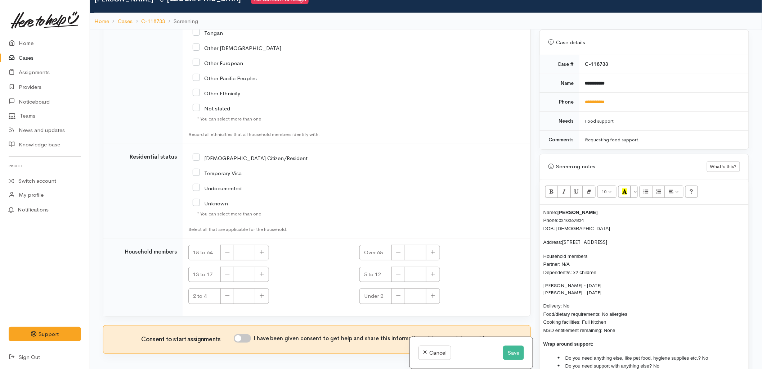
click at [210, 153] on div "NZ Citizen/Resident" at bounding box center [300, 157] width 214 height 15
click at [215, 153] on div "NZ Citizen/Resident" at bounding box center [300, 157] width 214 height 15
click at [216, 157] on input "NZ Citizen/Resident" at bounding box center [250, 157] width 115 height 6
checkbox input "true"
click at [268, 251] on button "button" at bounding box center [262, 252] width 14 height 15
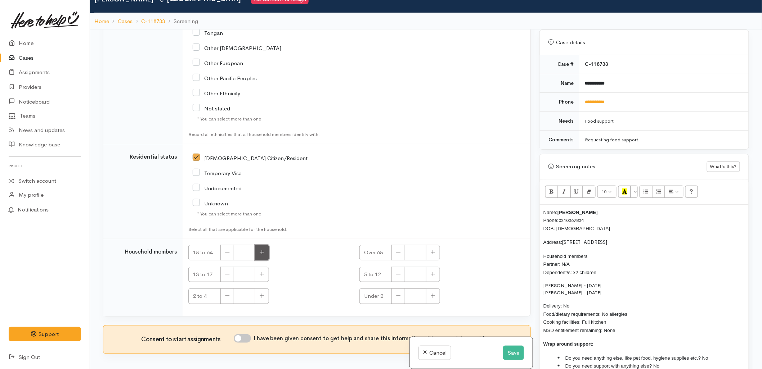
type input "1"
click at [431, 274] on icon "button" at bounding box center [433, 274] width 5 height 5
type input "2"
click at [244, 340] on input "I have been given consent to get help and share this information with appropria…" at bounding box center [242, 338] width 17 height 9
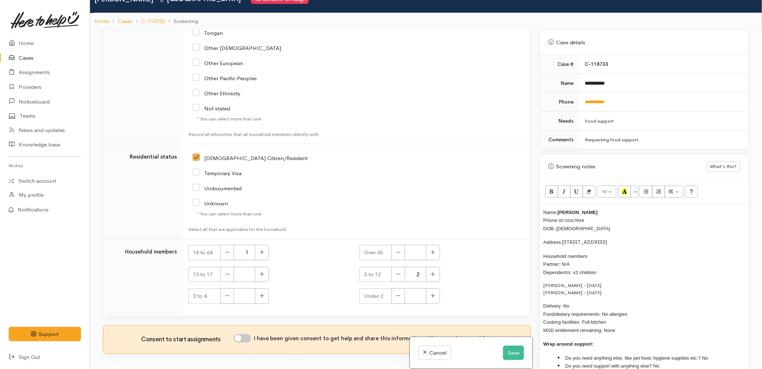
checkbox input "true"
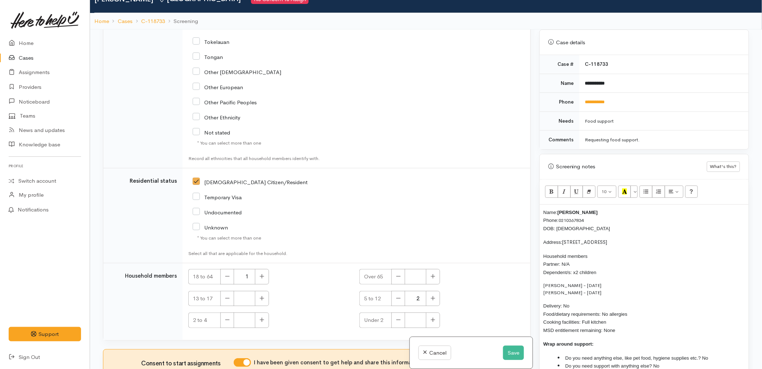
scroll to position [1310, 0]
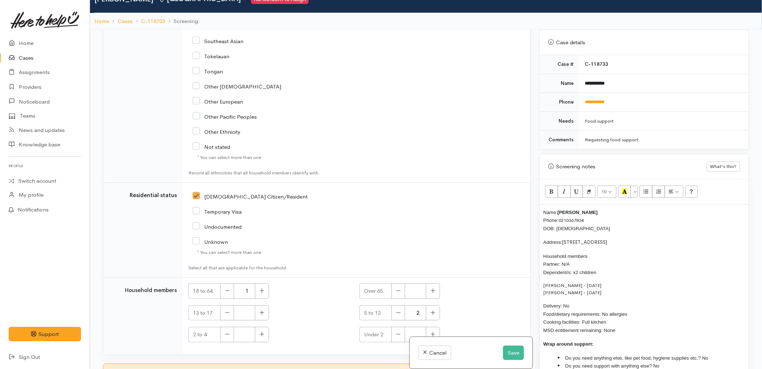
click at [539, 207] on div "Warnings Add No warnings have been raised against this case Add Warning Title ●…" at bounding box center [644, 214] width 218 height 369
click at [540, 207] on div "Name: Brian Whare Phone: 0210367834 DOB: 26/09/1981 Address: 75 Waimapu Pa Rd, …" at bounding box center [644, 292] width 209 height 175
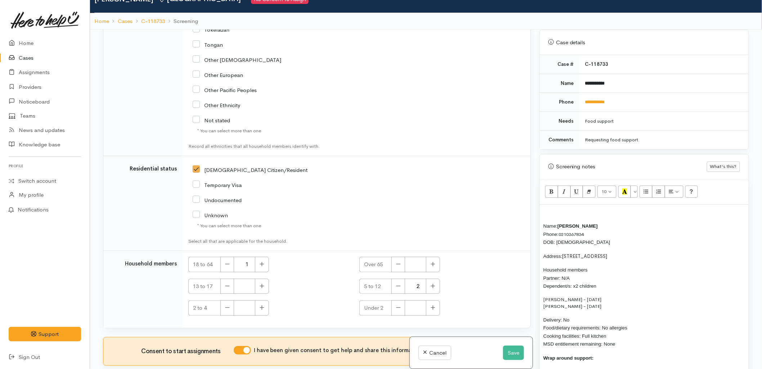
scroll to position [1350, 0]
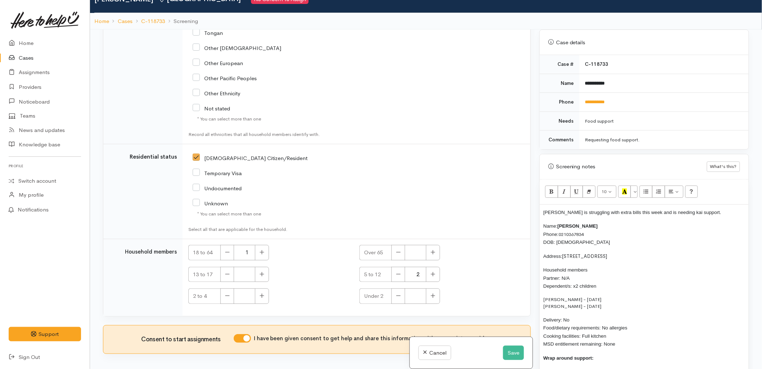
drag, startPoint x: 631, startPoint y: 338, endPoint x: 530, endPoint y: 220, distance: 155.0
click at [530, 220] on div "Related cases There are other cases potentially from the same person, address o…" at bounding box center [426, 214] width 655 height 369
copy div "Name: Brian Whare Phone: 0210367834 DOB: 26/09/1981 Address: 75 Waimapu Pa Rd, …"
click at [509, 354] on button "Save" at bounding box center [513, 353] width 21 height 15
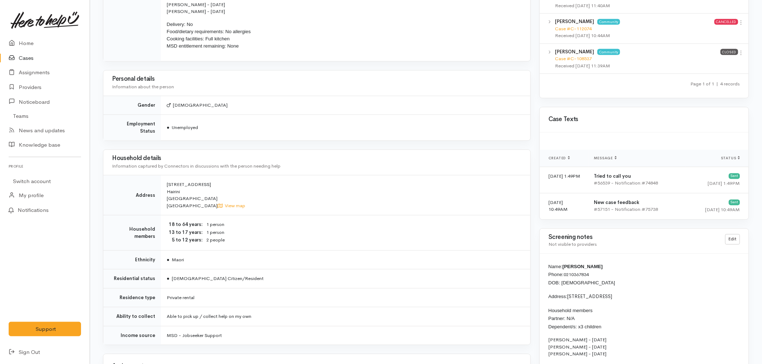
scroll to position [600, 0]
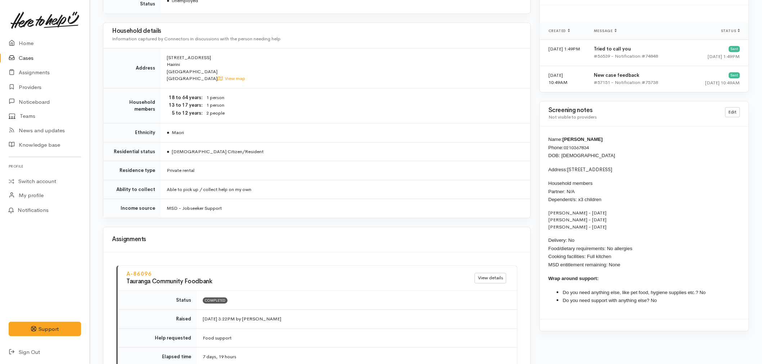
drag, startPoint x: 668, startPoint y: 299, endPoint x: 547, endPoint y: 142, distance: 198.7
click at [547, 142] on div "Name: [PERSON_NAME] Phone: [PHONE_NUMBER] DOB: [DEMOGRAPHIC_DATA] Address: [STR…" at bounding box center [644, 222] width 209 height 192
copy div "Name: Brian Whare Phone: 0210367834 DOB: 26/09/1981 Address: 71 Waimapu Pa Road…"
click at [363, 151] on td "● NZ Citizen/Resident" at bounding box center [345, 151] width 369 height 19
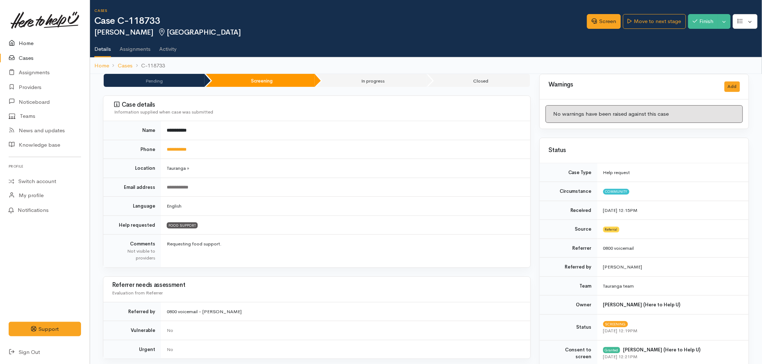
click at [27, 42] on link "Home" at bounding box center [45, 43] width 90 height 15
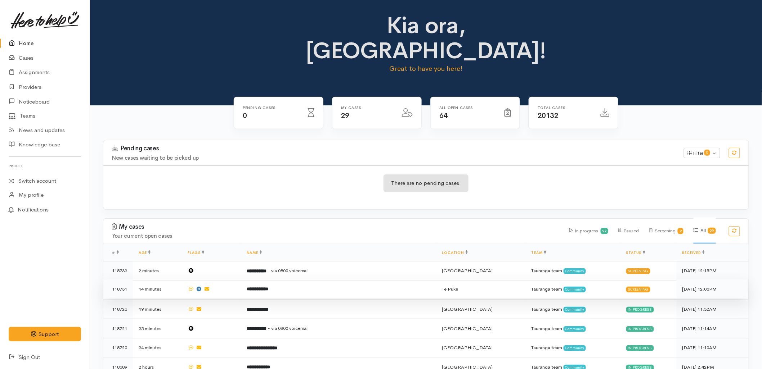
click at [292, 280] on td "**********" at bounding box center [339, 289] width 196 height 19
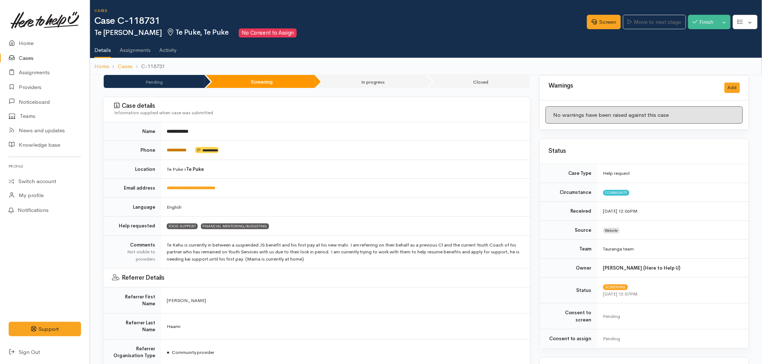
click at [179, 151] on link "**********" at bounding box center [177, 150] width 20 height 5
click at [604, 21] on link "Screen" at bounding box center [604, 22] width 34 height 15
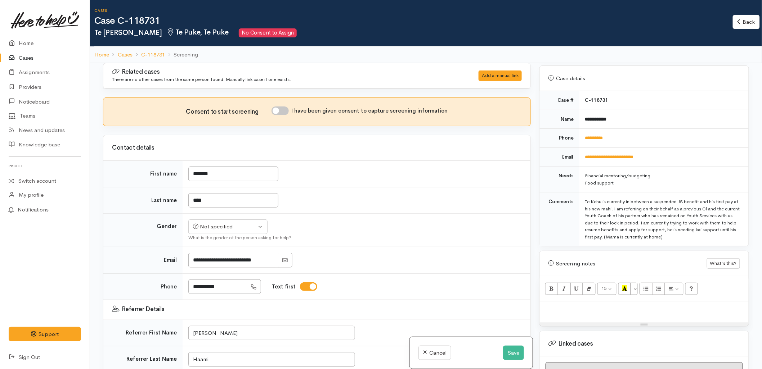
scroll to position [280, 0]
click at [519, 350] on button "Save" at bounding box center [513, 353] width 21 height 15
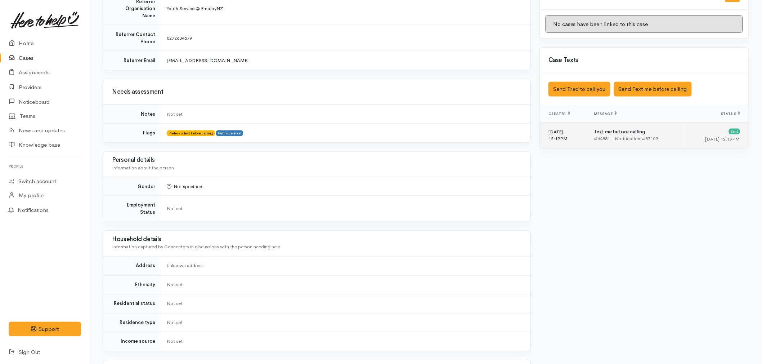
scroll to position [372, 0]
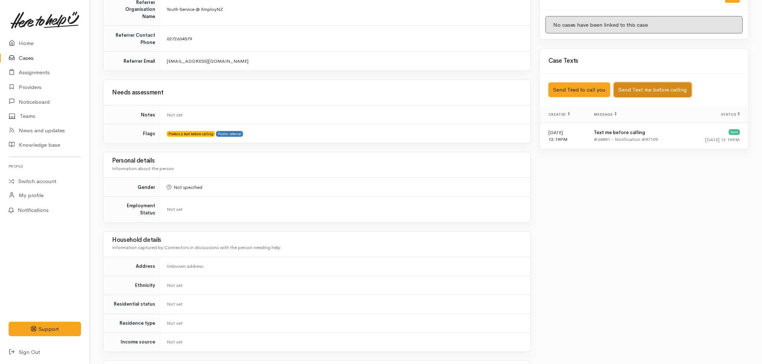
click at [646, 84] on button "Send Text me before calling" at bounding box center [653, 89] width 78 height 15
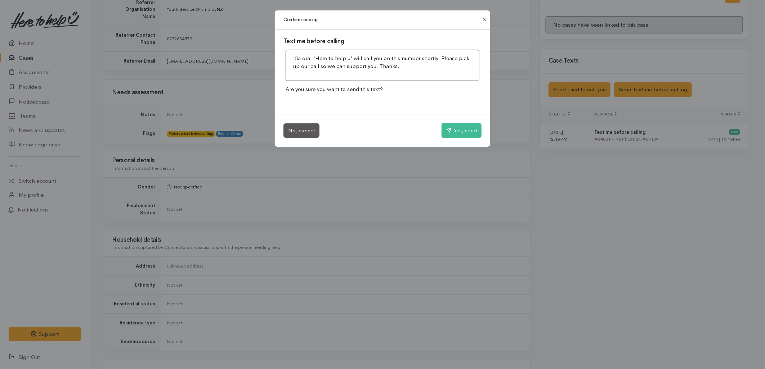
click at [483, 19] on button "Close" at bounding box center [485, 19] width 12 height 9
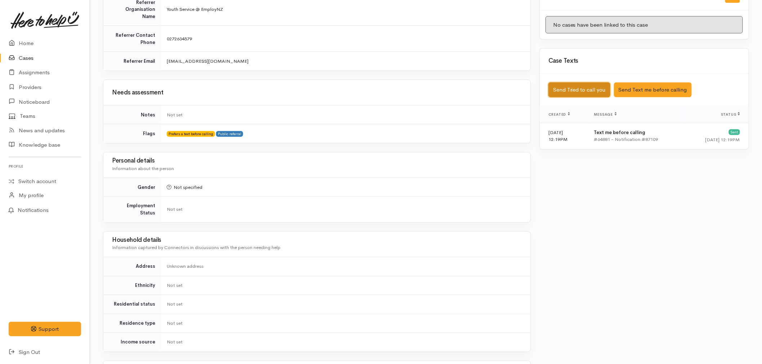
click at [602, 87] on button "Send Tried to call you" at bounding box center [579, 89] width 62 height 15
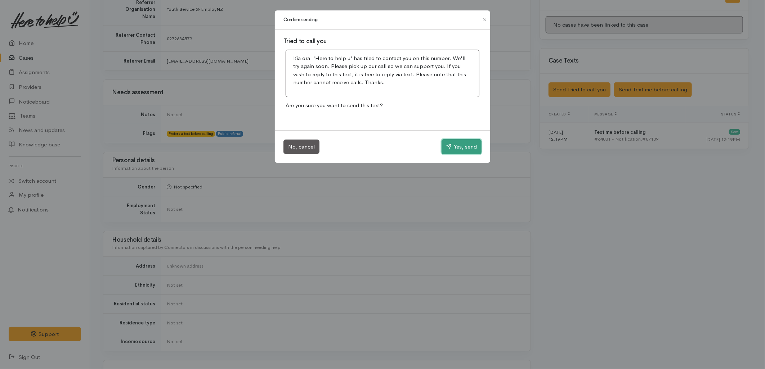
click at [469, 151] on button "Yes, send" at bounding box center [461, 146] width 40 height 15
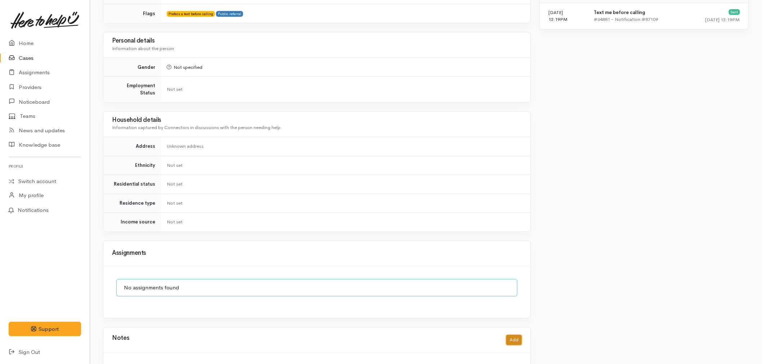
click at [517, 335] on button "Add" at bounding box center [513, 340] width 15 height 10
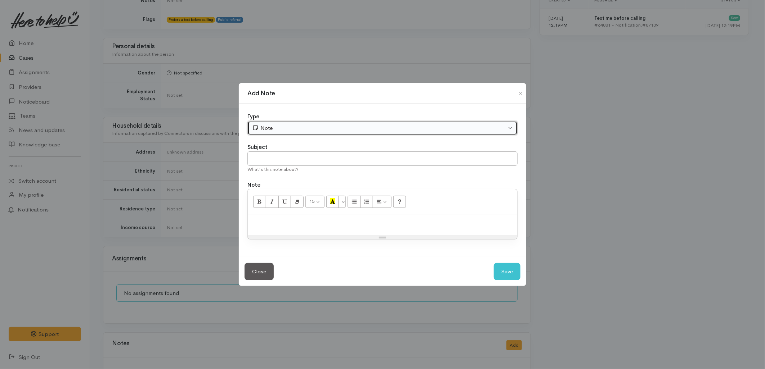
click at [296, 127] on div "Note" at bounding box center [379, 128] width 254 height 8
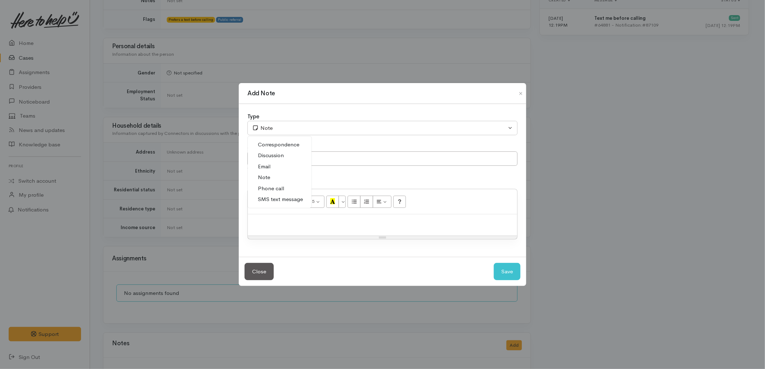
click at [267, 192] on span "Phone call" at bounding box center [271, 189] width 26 height 8
select select "3"
click at [263, 155] on input "text" at bounding box center [382, 159] width 270 height 15
type input "Attempted to Contact"
click at [503, 272] on button "Save" at bounding box center [507, 272] width 27 height 18
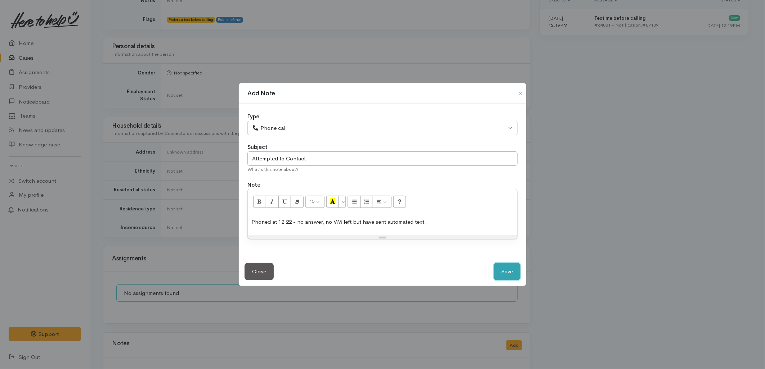
select select "1"
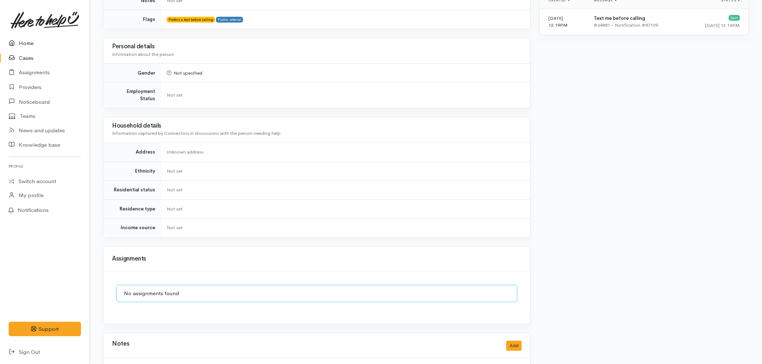
click at [32, 41] on link "Home" at bounding box center [45, 43] width 90 height 15
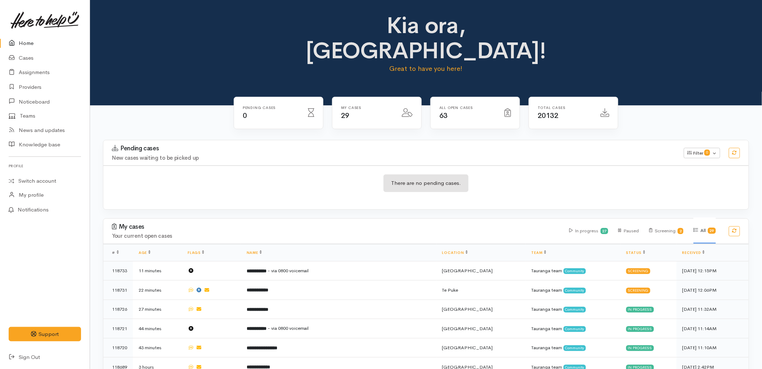
click at [198, 175] on div "There are no pending cases." at bounding box center [425, 188] width 645 height 26
drag, startPoint x: 0, startPoint y: 0, endPoint x: 197, endPoint y: 111, distance: 225.5
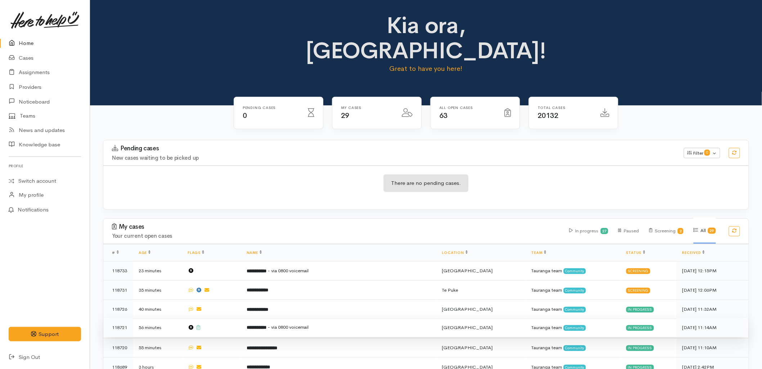
click at [255, 318] on td "**********" at bounding box center [339, 327] width 196 height 19
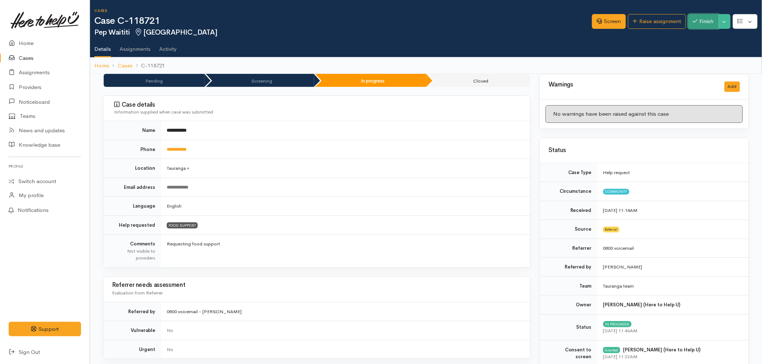
click at [702, 24] on button "Finish" at bounding box center [703, 21] width 30 height 15
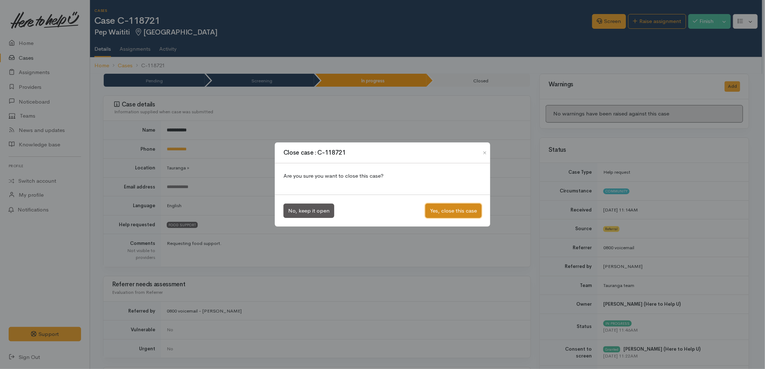
click at [462, 210] on button "Yes, close this case" at bounding box center [453, 211] width 56 height 15
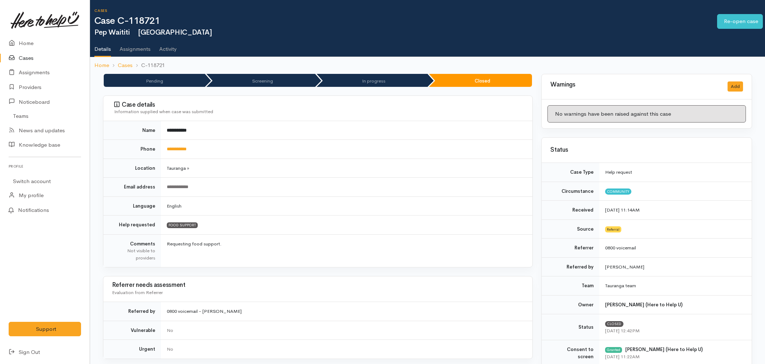
click at [23, 38] on link "Home" at bounding box center [45, 43] width 90 height 15
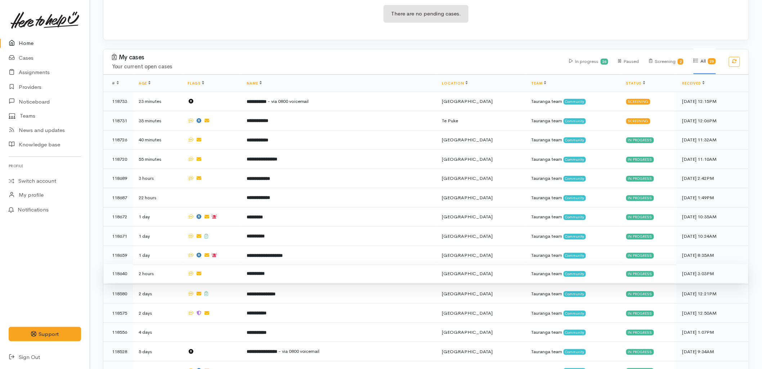
scroll to position [160, 0]
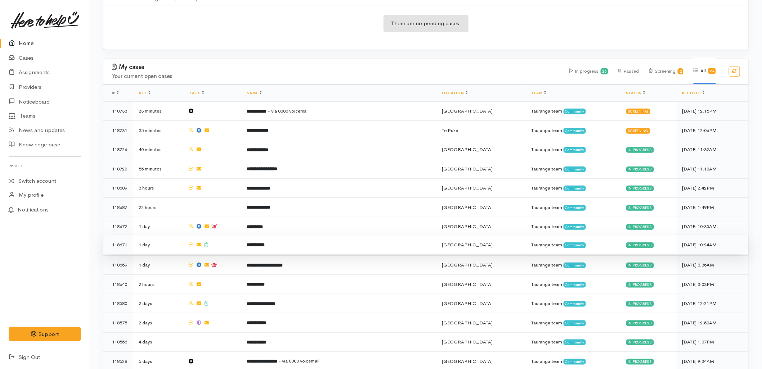
click at [251, 243] on b "**********" at bounding box center [256, 245] width 18 height 5
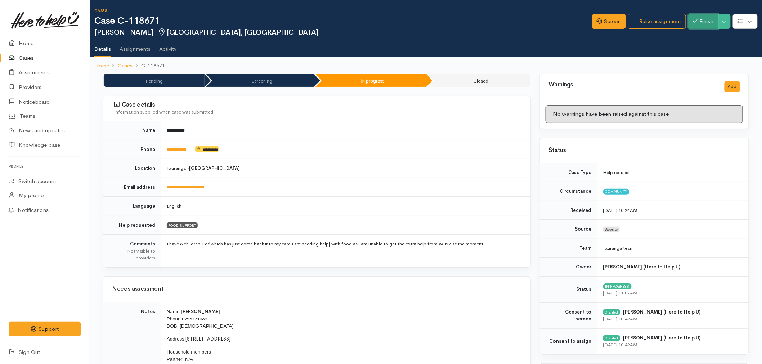
click at [709, 15] on button "Finish" at bounding box center [703, 21] width 30 height 15
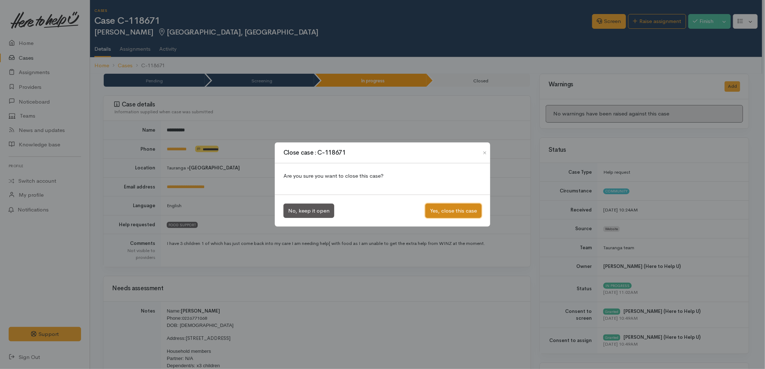
click at [465, 207] on button "Yes, close this case" at bounding box center [453, 211] width 56 height 15
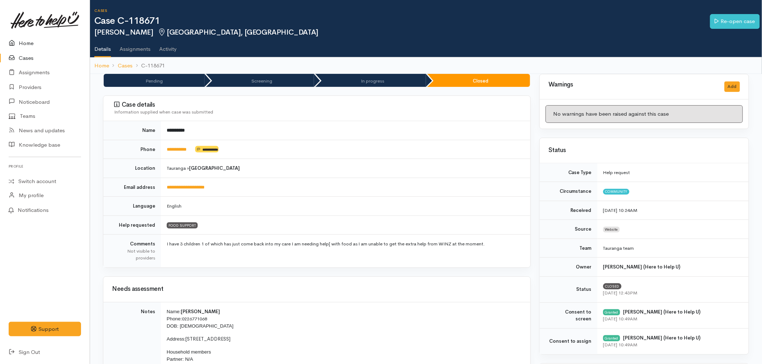
click at [28, 37] on link "Home" at bounding box center [45, 43] width 90 height 15
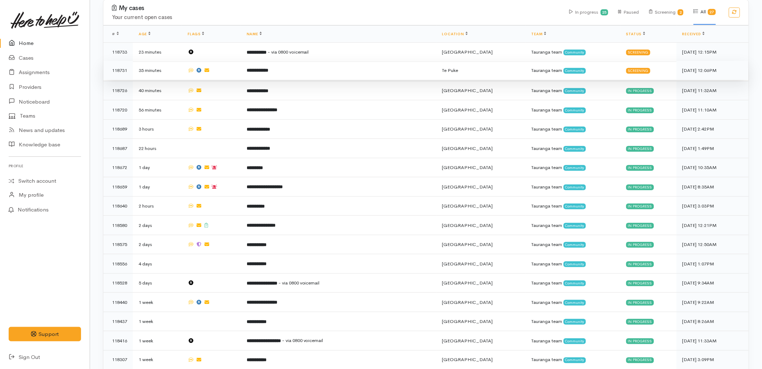
scroll to position [280, 0]
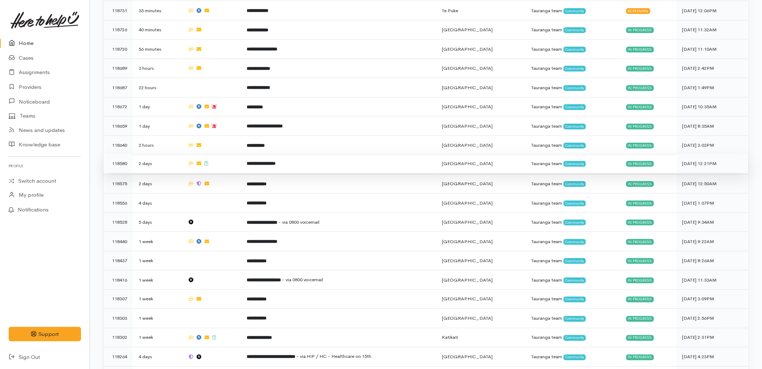
click at [235, 154] on td at bounding box center [211, 163] width 59 height 19
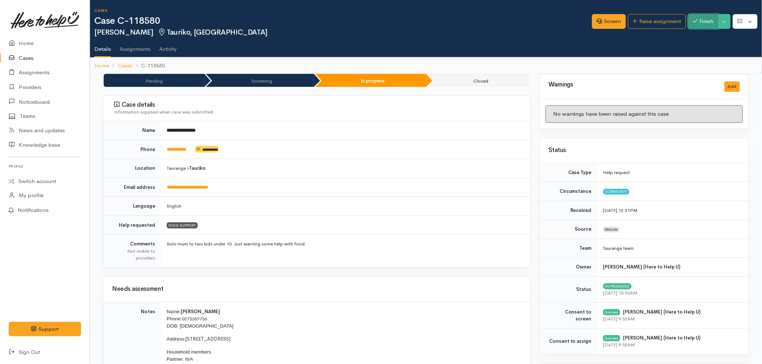
click at [704, 24] on button "Finish" at bounding box center [703, 21] width 30 height 15
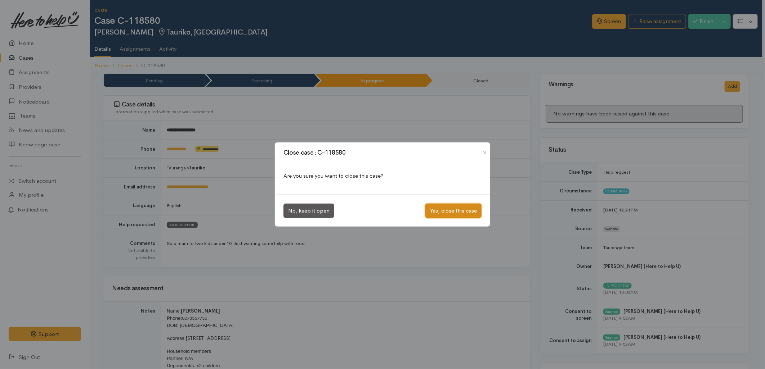
click at [458, 206] on button "Yes, close this case" at bounding box center [453, 211] width 56 height 15
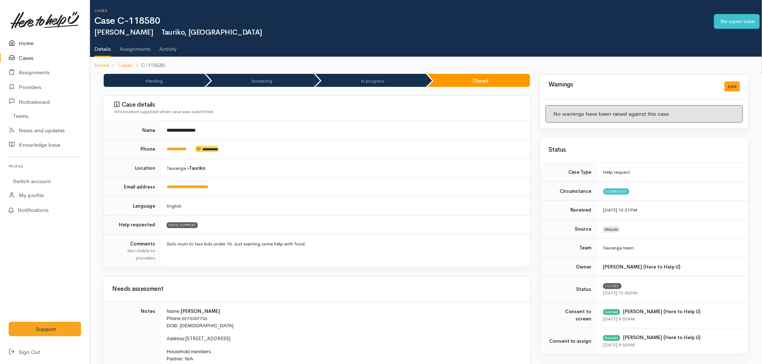
click at [24, 44] on link "Home" at bounding box center [45, 43] width 90 height 15
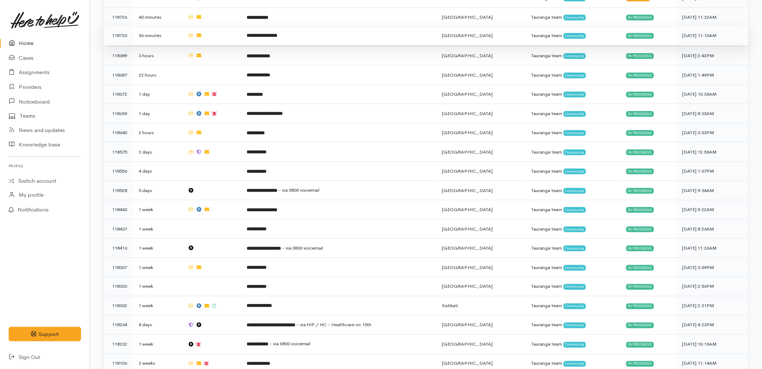
scroll to position [320, 0]
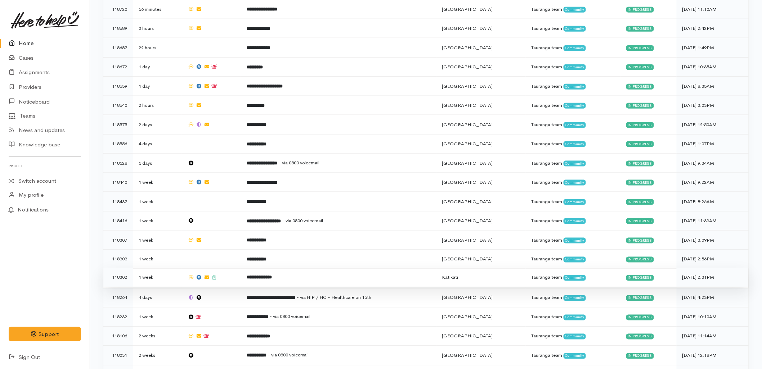
click at [238, 268] on td at bounding box center [211, 277] width 59 height 19
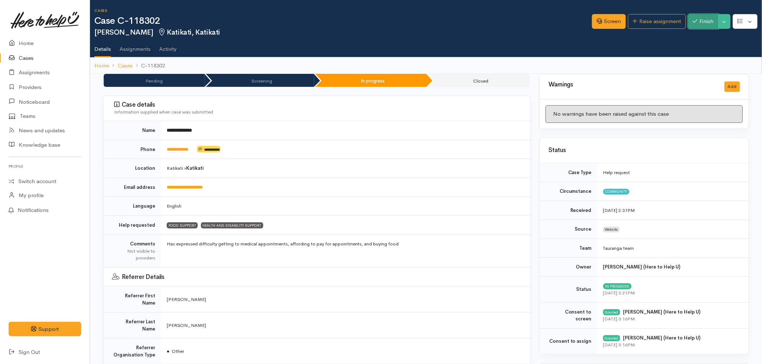
click at [698, 24] on button "Finish" at bounding box center [703, 21] width 30 height 15
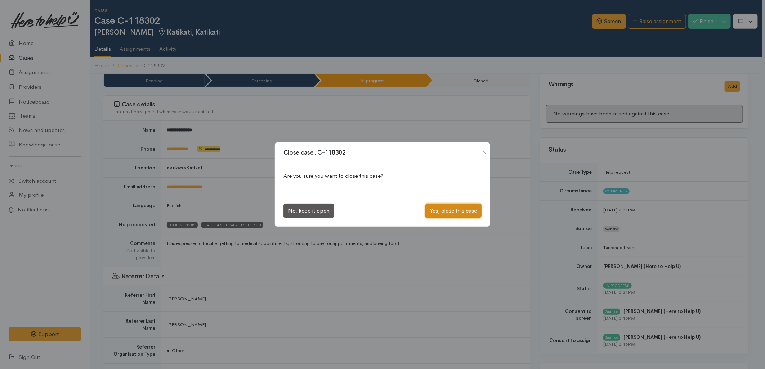
click at [442, 212] on button "Yes, close this case" at bounding box center [453, 211] width 56 height 15
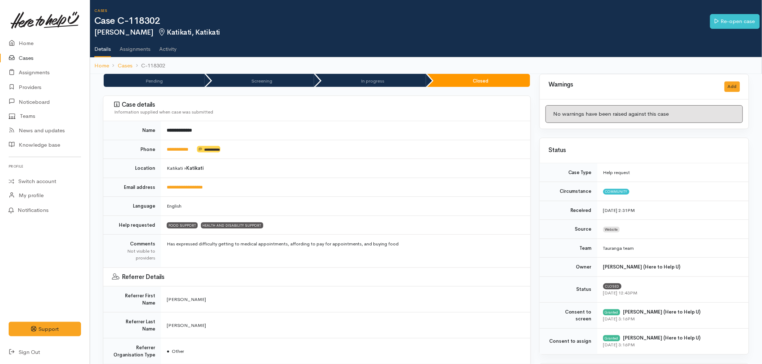
click at [31, 40] on link "Home" at bounding box center [45, 43] width 90 height 15
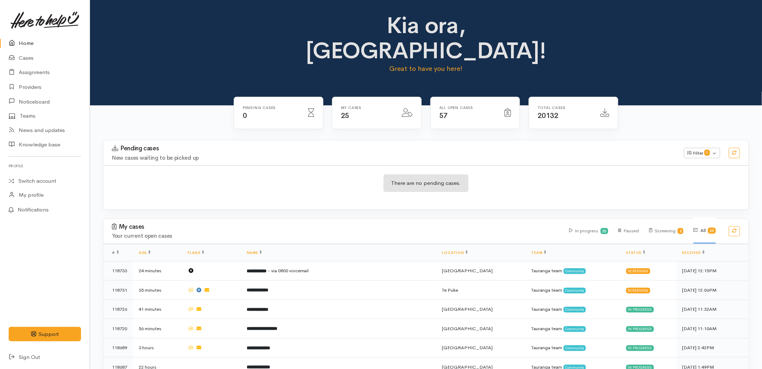
click at [208, 76] on div "Kia ora, Malia! Great to have you here!" at bounding box center [426, 52] width 672 height 105
click at [34, 57] on link "Cases" at bounding box center [45, 58] width 90 height 15
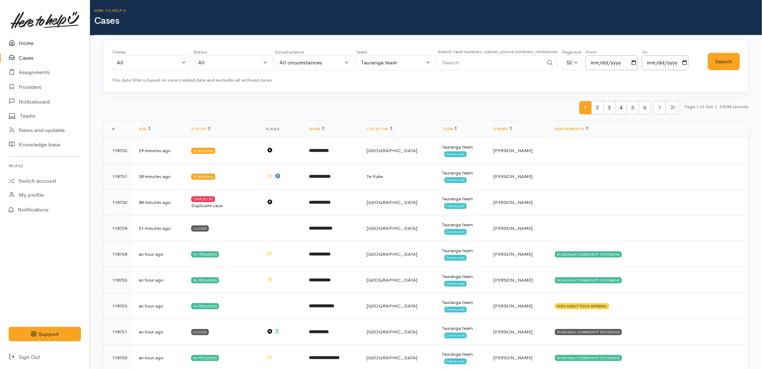
click at [33, 40] on link "Home" at bounding box center [45, 43] width 90 height 15
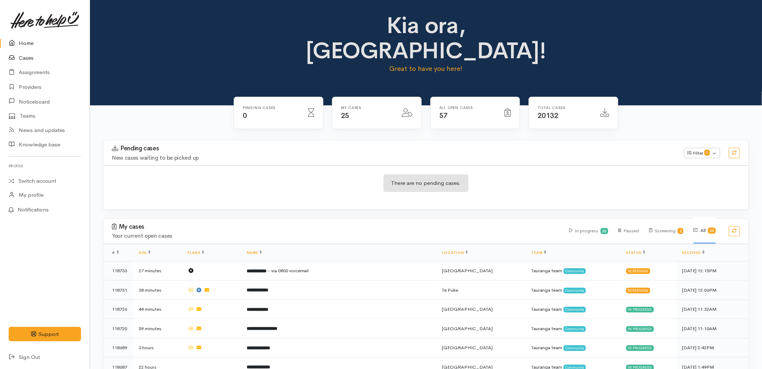
click at [23, 60] on link "Cases" at bounding box center [45, 58] width 90 height 15
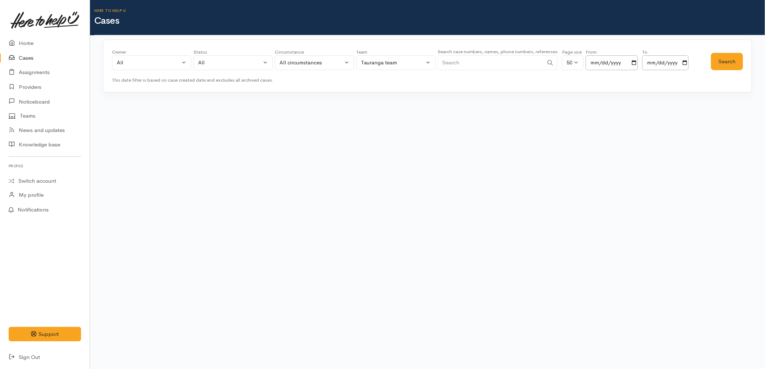
click at [510, 59] on input "Search" at bounding box center [490, 62] width 106 height 15
paste input "224536461"
type input "224536461"
click at [754, 63] on div "Owner All My cases 2Alice1 [PERSON_NAME] ('Here to help u') [PERSON_NAME] ('Her…" at bounding box center [427, 85] width 675 height 91
click at [720, 64] on button "Search" at bounding box center [727, 62] width 32 height 18
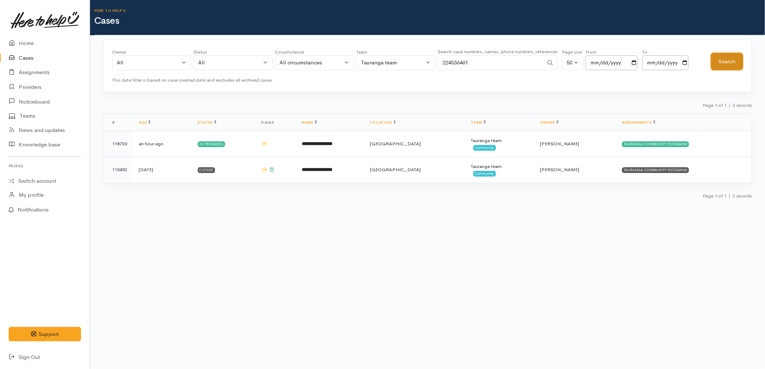
click at [720, 64] on button "Search" at bounding box center [727, 62] width 32 height 18
click at [16, 41] on icon at bounding box center [14, 43] width 10 height 9
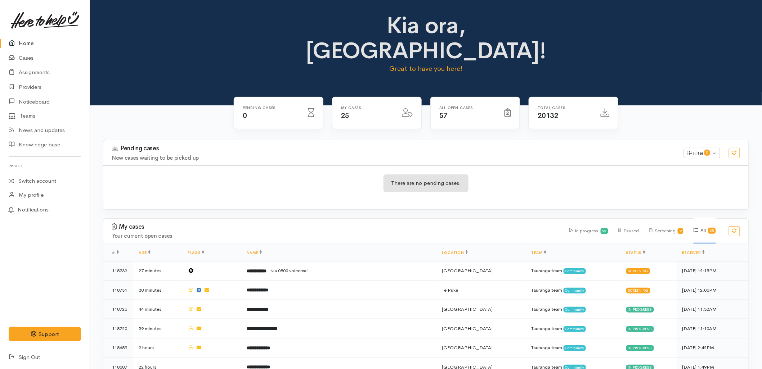
click at [270, 175] on div "There are no pending cases." at bounding box center [425, 188] width 645 height 26
click at [434, 145] on h3 "Pending cases" at bounding box center [393, 148] width 563 height 7
click at [22, 58] on link "Cases" at bounding box center [45, 58] width 90 height 15
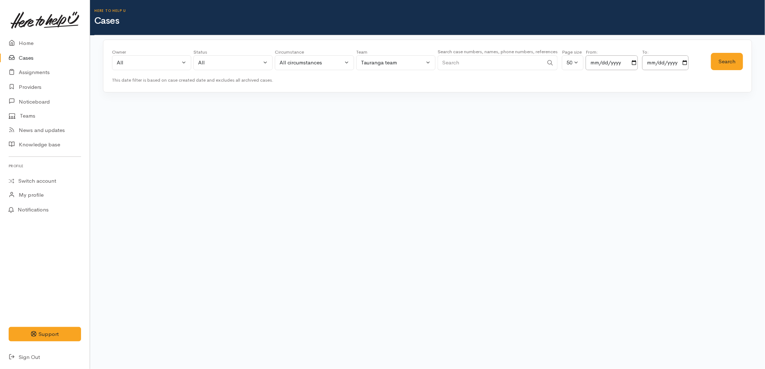
click at [513, 63] on input "Search" at bounding box center [490, 62] width 106 height 15
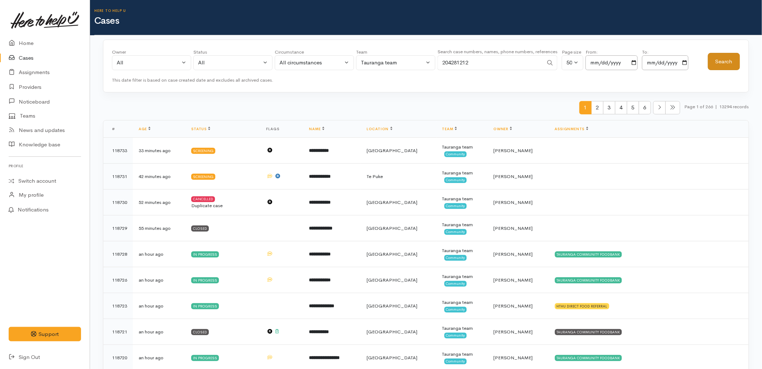
type input "204281212"
click at [724, 58] on button "Search" at bounding box center [724, 62] width 32 height 18
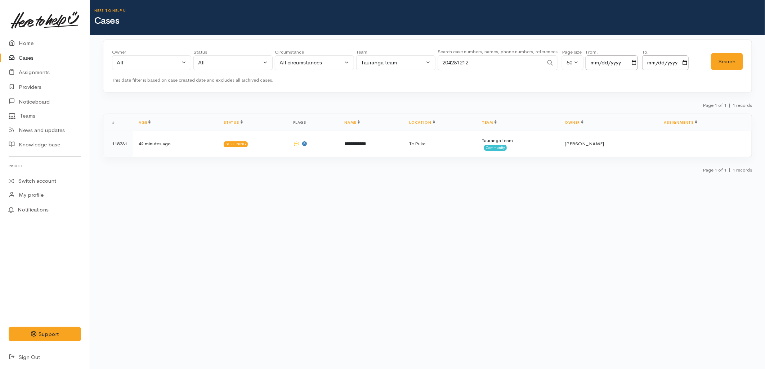
click at [382, 323] on body "Support Feedback I've got something to say" at bounding box center [382, 184] width 765 height 369
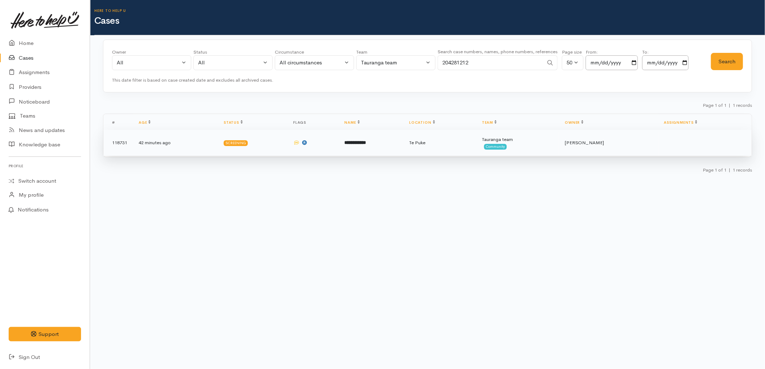
click at [337, 148] on td at bounding box center [312, 143] width 51 height 26
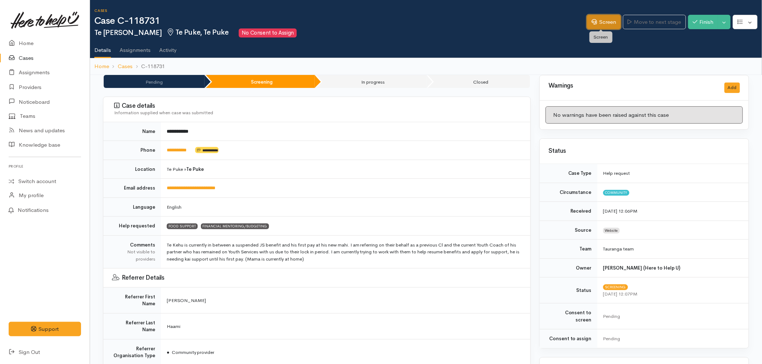
click at [597, 28] on link "Screen" at bounding box center [604, 22] width 34 height 15
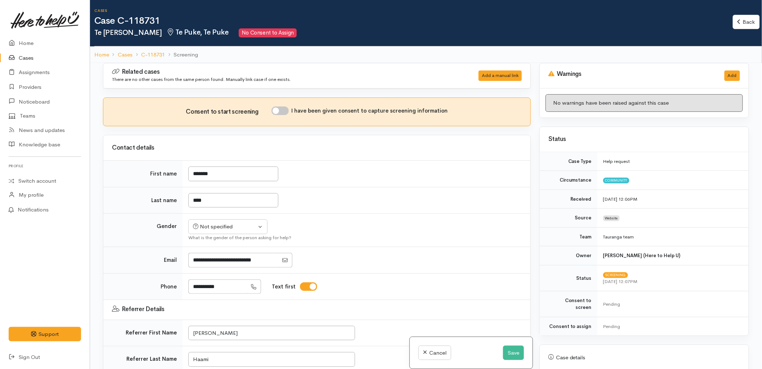
click at [278, 109] on input "I have been given consent to capture screening information" at bounding box center [279, 111] width 17 height 9
checkbox input "true"
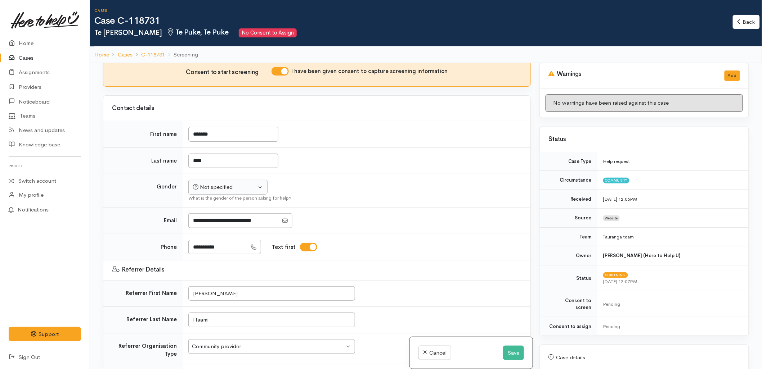
scroll to position [40, 0]
click at [224, 188] on div "Not specified" at bounding box center [224, 187] width 63 height 8
click at [212, 217] on span "Male" at bounding box center [234, 215] width 62 height 8
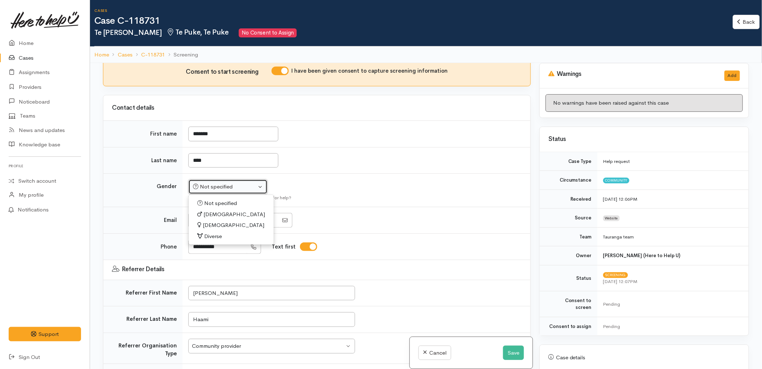
select select "Male"
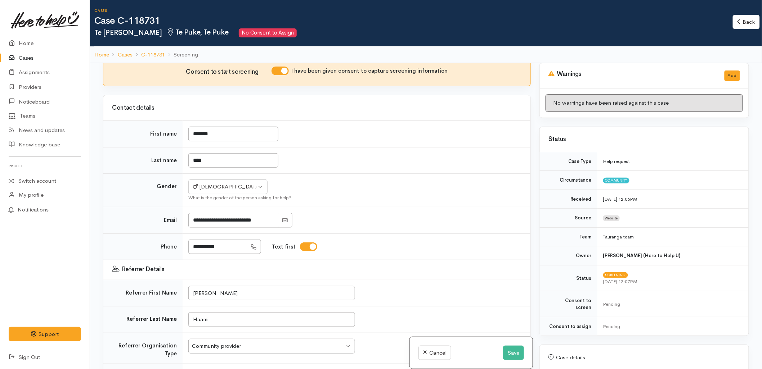
click at [420, 212] on td at bounding box center [357, 220] width 348 height 27
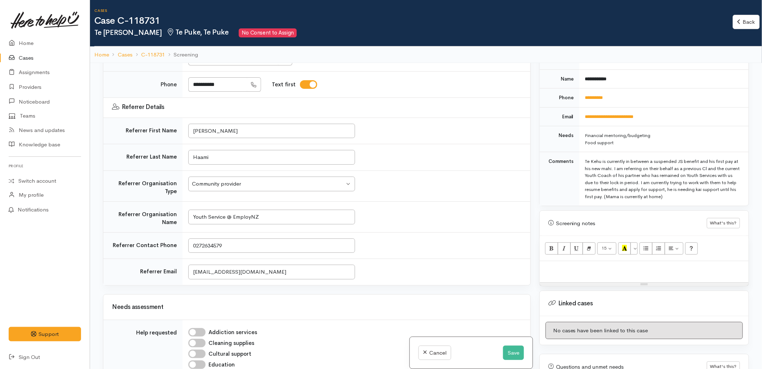
scroll to position [200, 0]
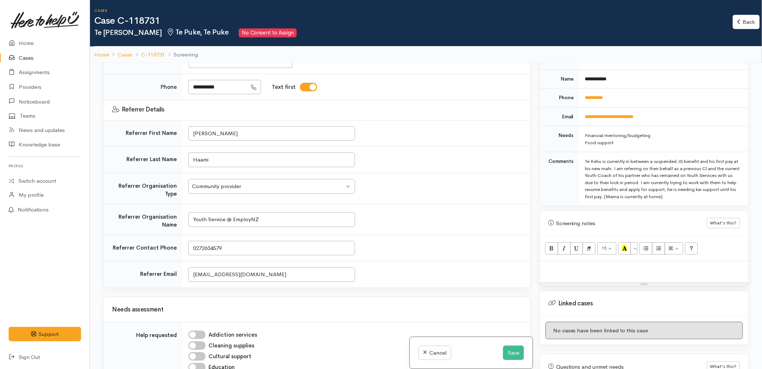
click at [592, 265] on p at bounding box center [644, 269] width 202 height 8
paste div
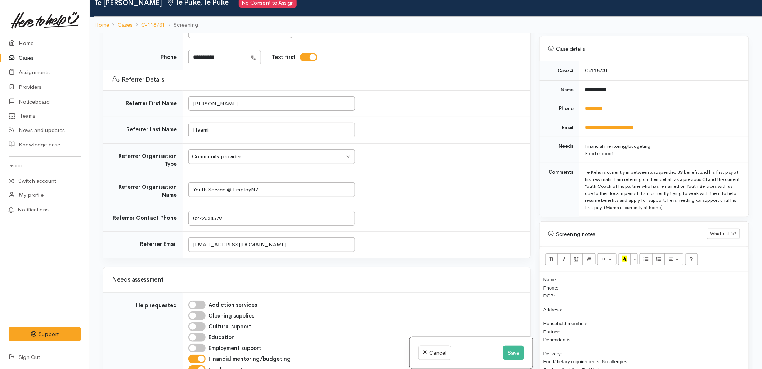
scroll to position [240, 0]
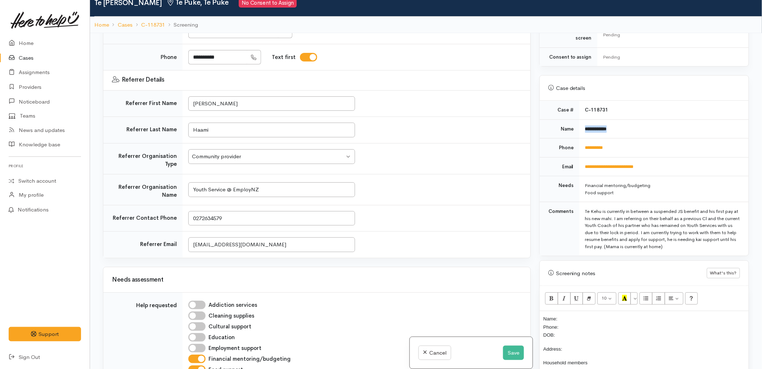
drag, startPoint x: 620, startPoint y: 127, endPoint x: 584, endPoint y: 128, distance: 35.3
click at [584, 128] on td "**********" at bounding box center [663, 129] width 169 height 19
copy b "**********"
click at [577, 315] on p "Name: Phone: DOB:" at bounding box center [644, 327] width 202 height 24
drag, startPoint x: 611, startPoint y: 147, endPoint x: 581, endPoint y: 147, distance: 29.2
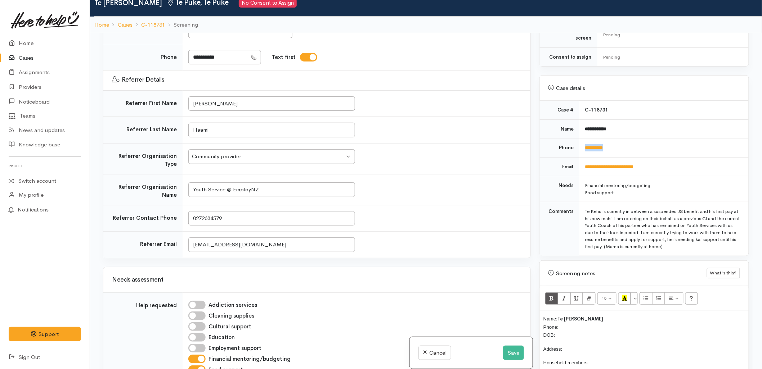
click at [581, 147] on td "**********" at bounding box center [663, 148] width 169 height 19
copy link "**********"
click at [579, 322] on p "Name: Te Kehu Kerr Phone: DOB:" at bounding box center [644, 327] width 202 height 24
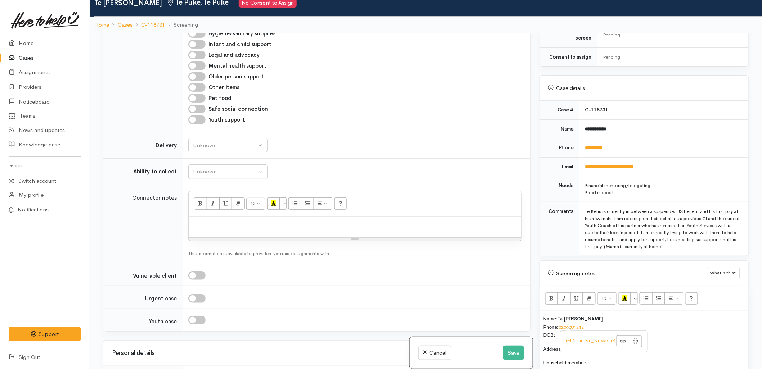
scroll to position [600, 0]
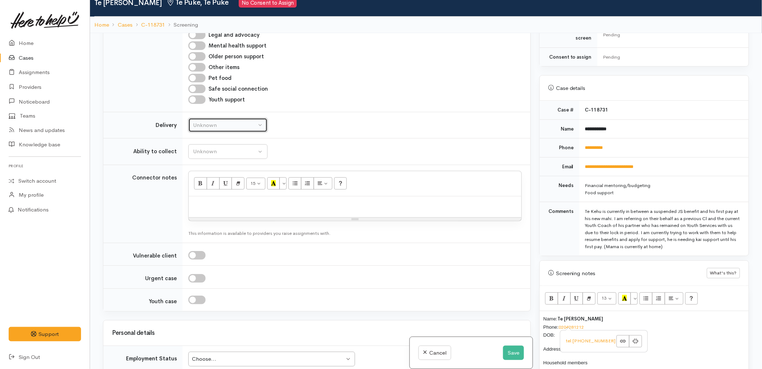
click at [222, 124] on div "Unknown" at bounding box center [224, 125] width 63 height 8
click at [206, 192] on link "No" at bounding box center [228, 192] width 78 height 11
select select "1"
click at [211, 152] on div "Unknown" at bounding box center [224, 152] width 63 height 8
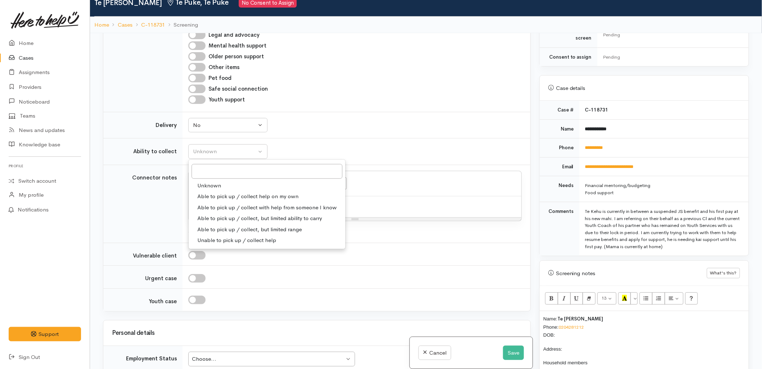
click at [212, 198] on span "Able to pick up / collect help on my own" at bounding box center [247, 197] width 101 height 8
select select "2"
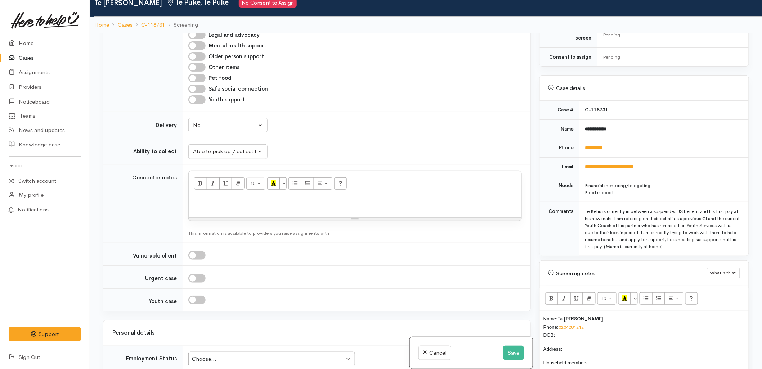
click at [389, 108] on td "Addiction services Cleaning supplies Cultural support Education Employment supp…" at bounding box center [357, 2] width 348 height 219
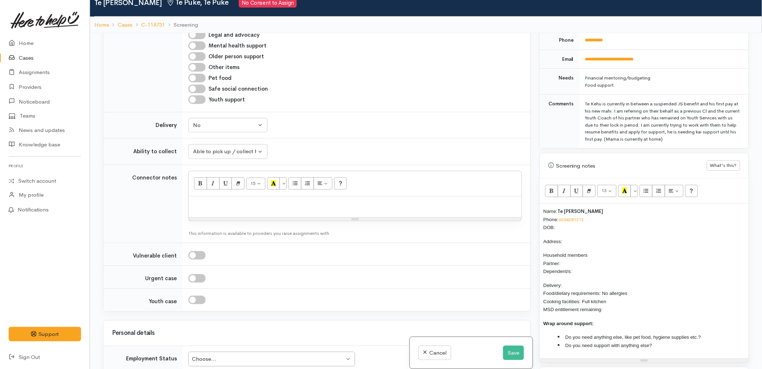
scroll to position [400, 0]
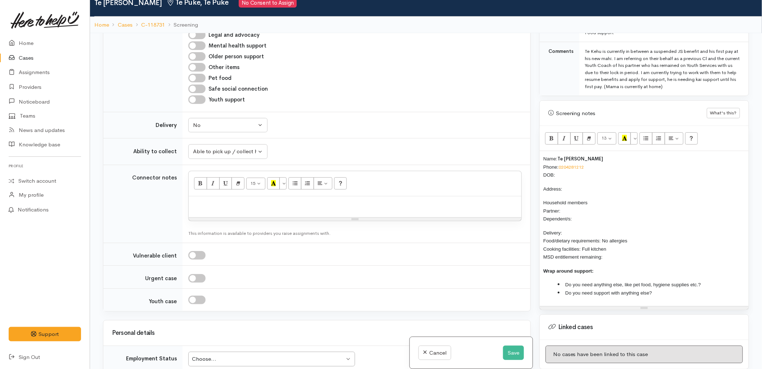
click at [577, 166] on p "Name: Te Kehu Kerr Phone: 0204281212 DOB:" at bounding box center [644, 167] width 202 height 24
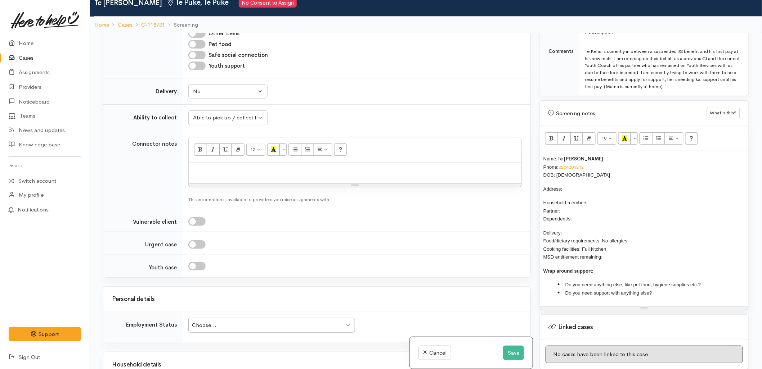
scroll to position [680, 0]
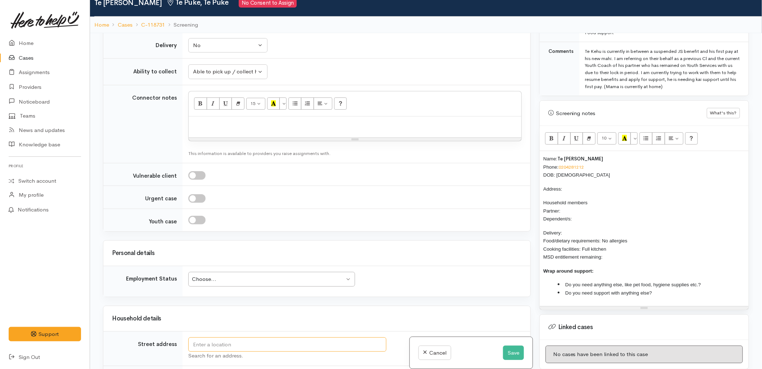
click at [228, 340] on input "text" at bounding box center [287, 345] width 198 height 15
type input "286 Pukehina Beach Road, Pukehina, New Zealand"
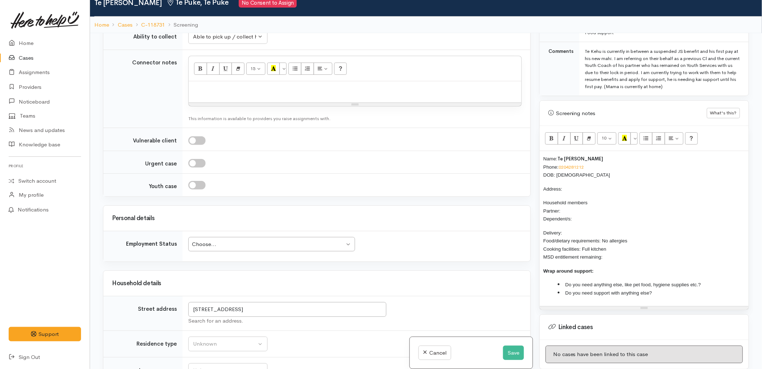
scroll to position [827, 0]
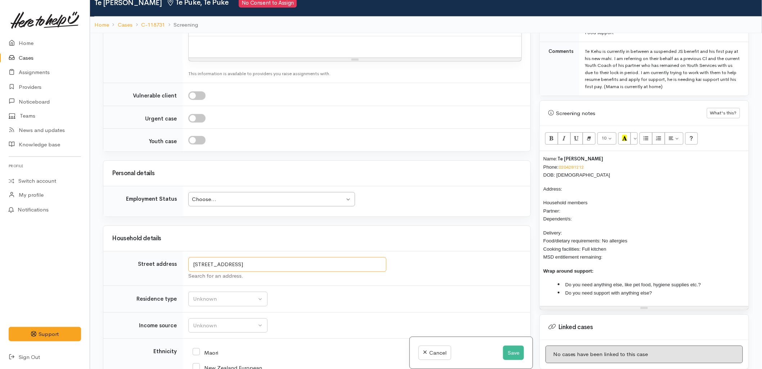
drag, startPoint x: 281, startPoint y: 265, endPoint x: 192, endPoint y: 271, distance: 89.5
click at [192, 271] on input "286 Pukehina Beach Road, Pukehina, New Zealand" at bounding box center [287, 264] width 198 height 15
click at [579, 185] on p "Address:" at bounding box center [644, 189] width 202 height 8
click at [570, 206] on p "Household members Partner: Dependent/s:" at bounding box center [644, 211] width 202 height 24
click at [585, 209] on p "Household members Partner: Dependent/s:" at bounding box center [644, 211] width 202 height 24
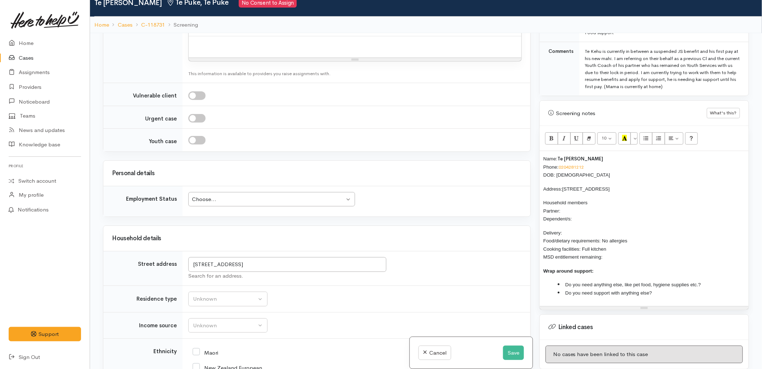
click at [569, 203] on p "Household members Partner: Dependent/s:" at bounding box center [644, 211] width 202 height 24
click at [588, 210] on p "Household members Partner: Dependent/s:" at bounding box center [644, 211] width 202 height 24
click at [573, 206] on p "Household members Partner: Dependent/s:" at bounding box center [644, 211] width 202 height 24
click at [581, 208] on p "Household members Partner: Dependent/s:" at bounding box center [644, 211] width 202 height 24
click at [582, 214] on p "Household members Partner: Dependent/s:" at bounding box center [644, 211] width 202 height 24
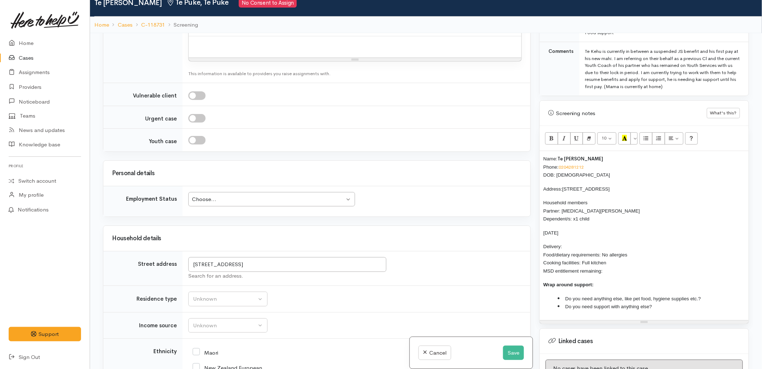
click at [543, 226] on div "Name: Te Kehu Kerr Phone: 0204281212 DOB: 10/08/2005 Address: 286 Pukehina Beac…" at bounding box center [644, 235] width 209 height 169
click at [569, 230] on span "Matahau Kerr 05/11/2024" at bounding box center [571, 232] width 56 height 5
click at [563, 230] on span "Matahau Kerr 05/11/2024" at bounding box center [571, 232] width 56 height 5
click at [577, 243] on p "Delivery: Food/dietary requirements: No allergies Cooking facilities: Full kitc…" at bounding box center [644, 259] width 202 height 32
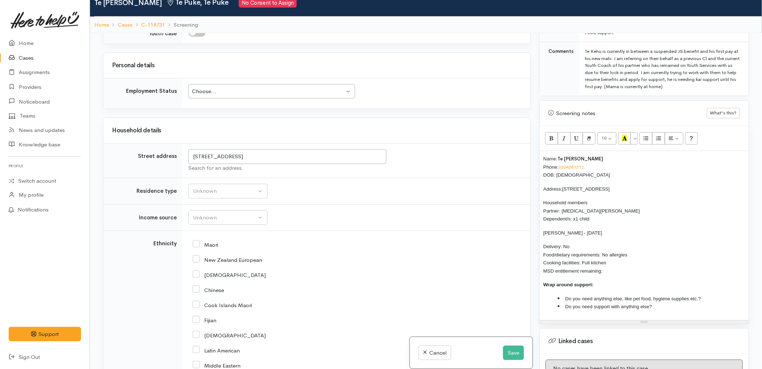
scroll to position [947, 0]
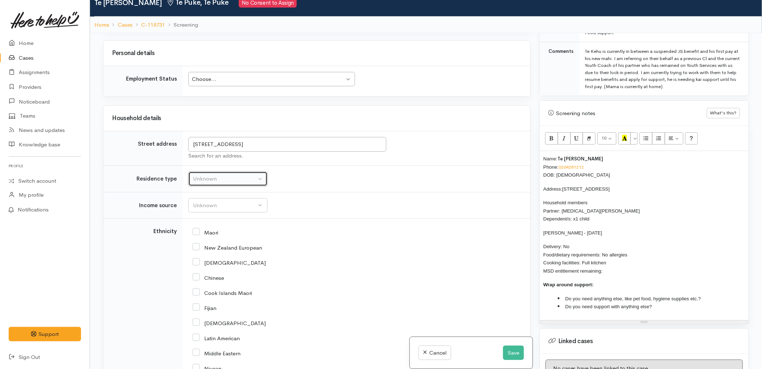
click at [220, 183] on div "Unknown" at bounding box center [224, 179] width 63 height 8
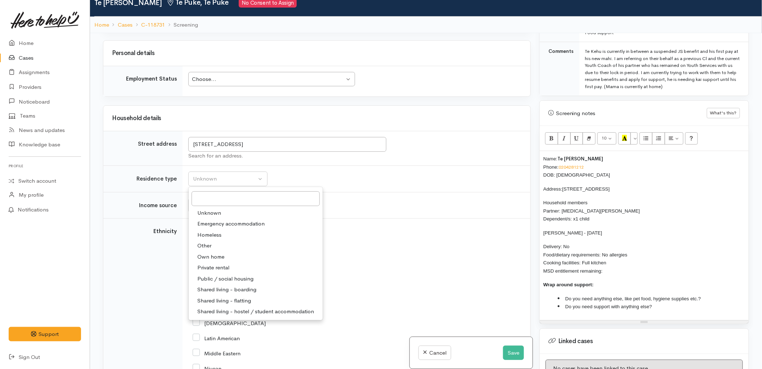
click at [394, 210] on td "Unknown ACC Maternity leave MSD - Away from Home Allowance MSD - Child Disabili…" at bounding box center [357, 205] width 348 height 27
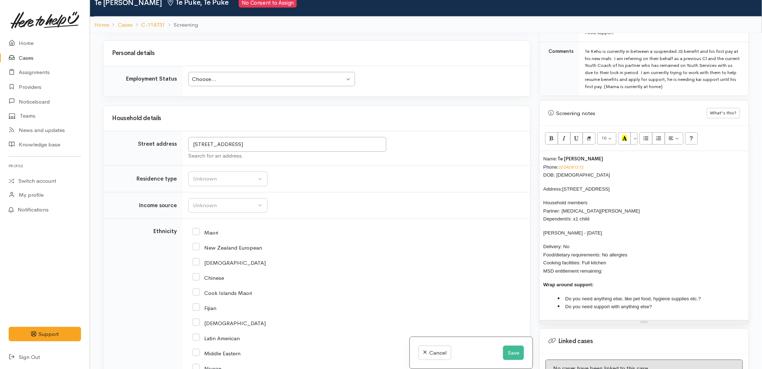
click at [381, 200] on td "Unknown ACC Maternity leave MSD - Away from Home Allowance MSD - Child Disabili…" at bounding box center [357, 205] width 348 height 27
click at [222, 183] on div "Unknown" at bounding box center [224, 179] width 63 height 8
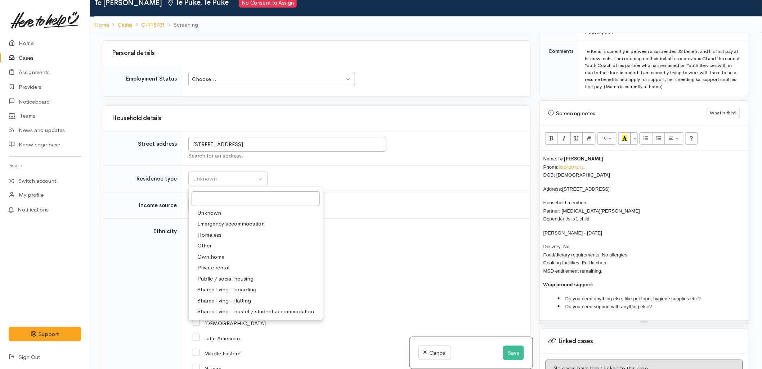
click at [433, 260] on div "African" at bounding box center [355, 262] width 325 height 15
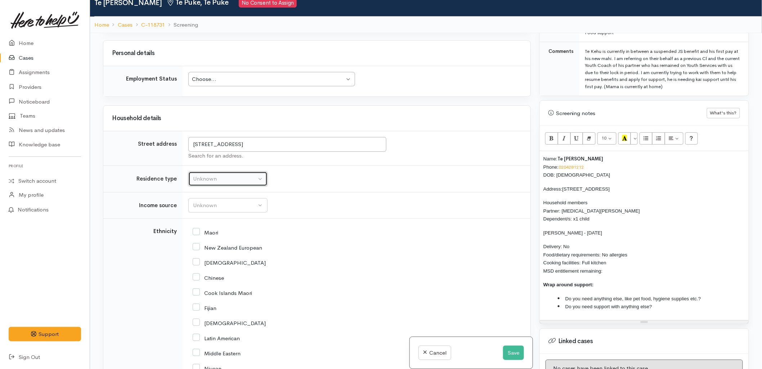
click at [231, 185] on button "Unknown" at bounding box center [227, 179] width 79 height 15
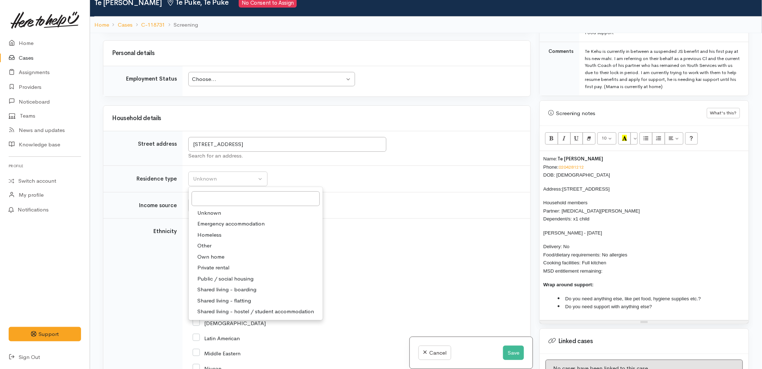
click at [211, 271] on span "Private rental" at bounding box center [213, 268] width 32 height 8
select select "2"
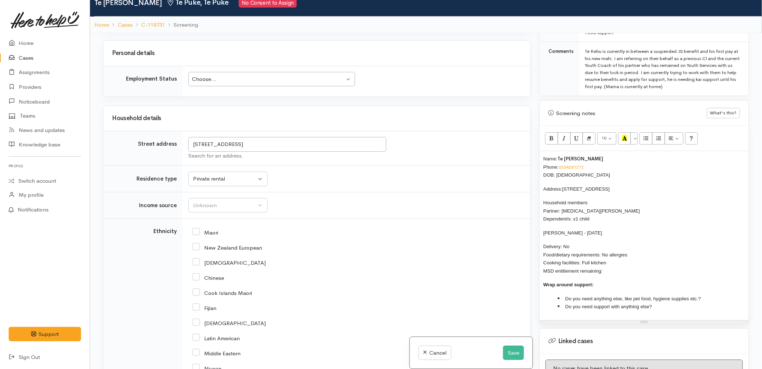
click at [404, 235] on div "Maori" at bounding box center [355, 232] width 325 height 6
click at [219, 207] on div "Unknown" at bounding box center [224, 206] width 63 height 8
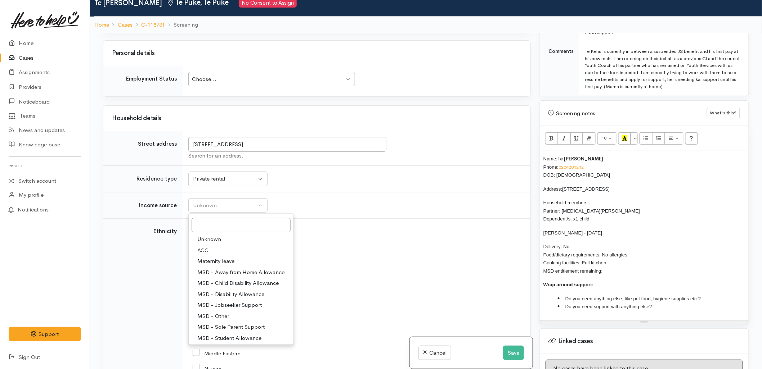
click at [335, 233] on div "Maori" at bounding box center [355, 232] width 325 height 6
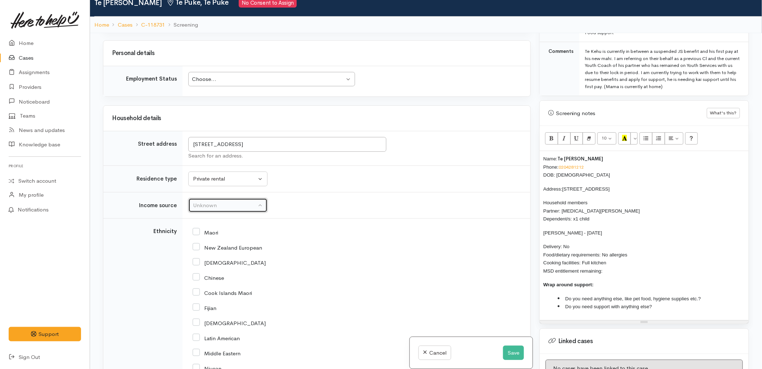
click at [232, 207] on div "Unknown" at bounding box center [224, 206] width 63 height 8
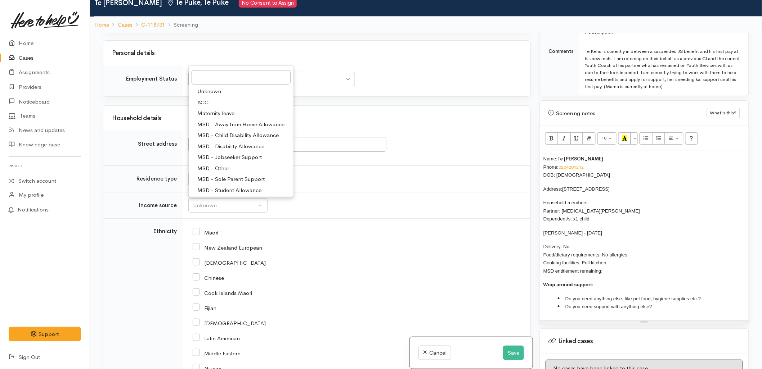
drag, startPoint x: 428, startPoint y: 248, endPoint x: 413, endPoint y: 248, distance: 14.8
click at [428, 248] on div "New Zealand European" at bounding box center [355, 247] width 325 height 6
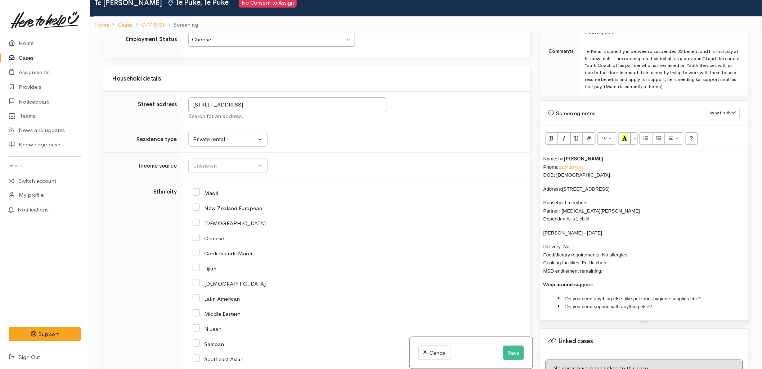
scroll to position [987, 0]
click at [205, 192] on input "Maori" at bounding box center [206, 192] width 26 height 6
checkbox input "true"
click at [210, 170] on div "Unknown" at bounding box center [224, 166] width 63 height 8
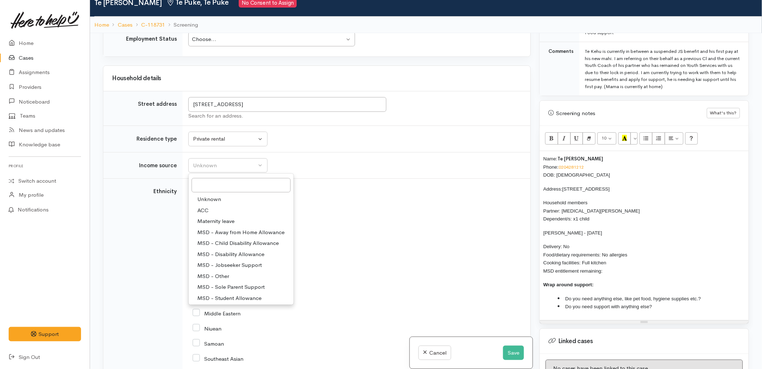
click at [380, 244] on div "Chinese" at bounding box center [355, 237] width 325 height 15
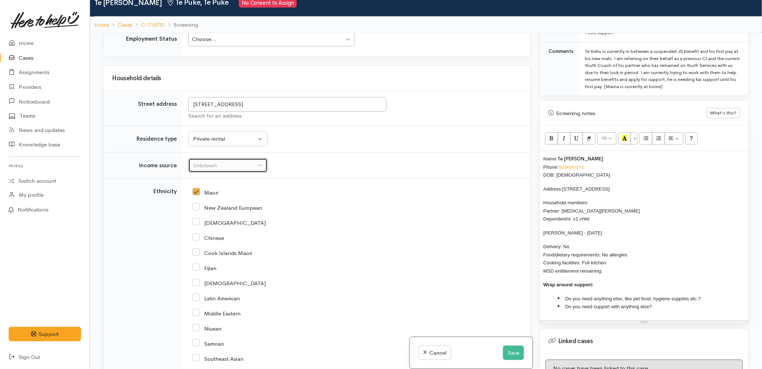
click at [227, 166] on div "Unknown" at bounding box center [224, 166] width 63 height 8
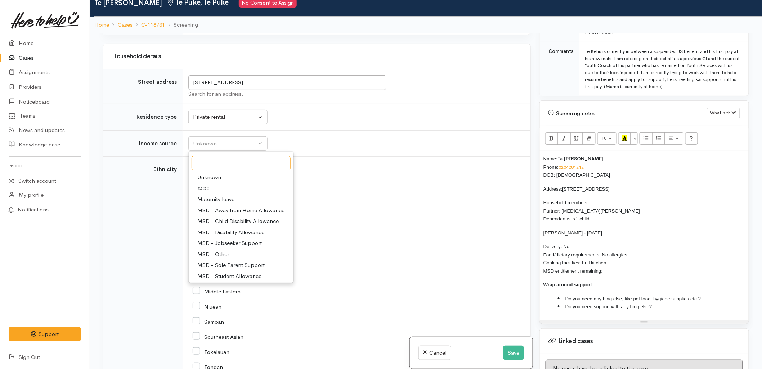
scroll to position [1107, 0]
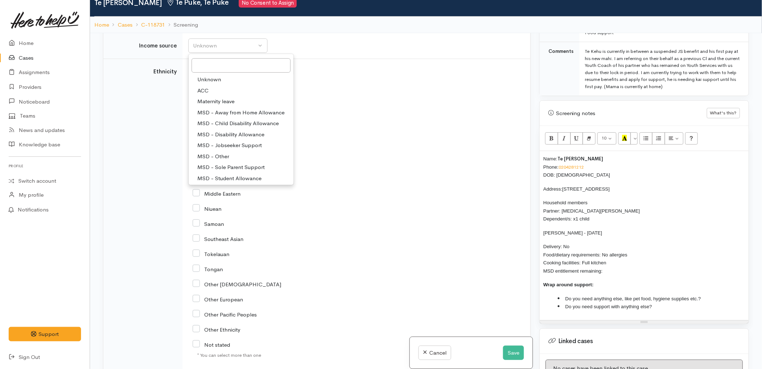
click at [394, 219] on div "Samoan" at bounding box center [355, 223] width 325 height 15
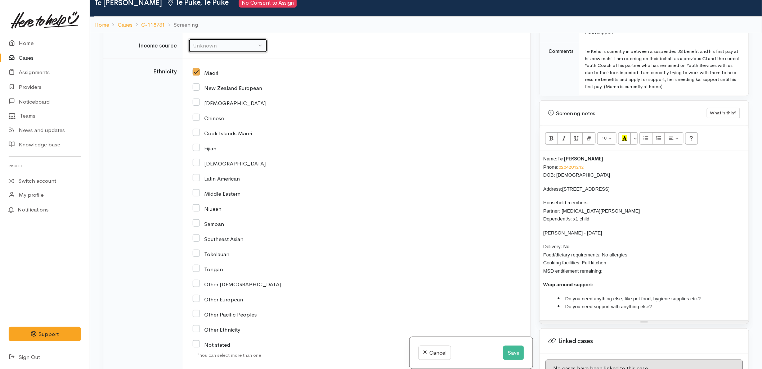
click at [206, 49] on div "Unknown" at bounding box center [224, 46] width 63 height 8
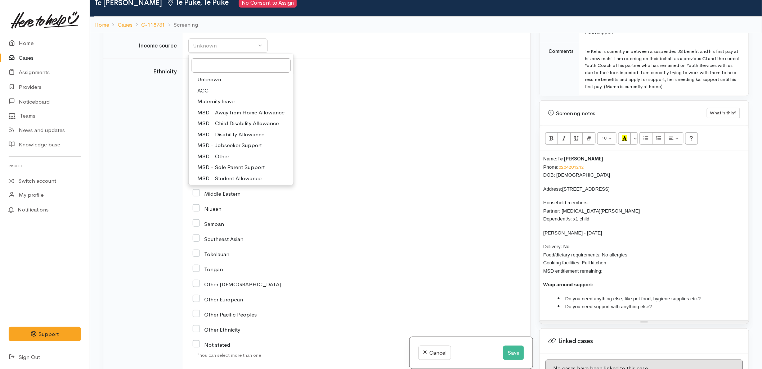
click at [401, 149] on div "Fijian" at bounding box center [355, 148] width 325 height 6
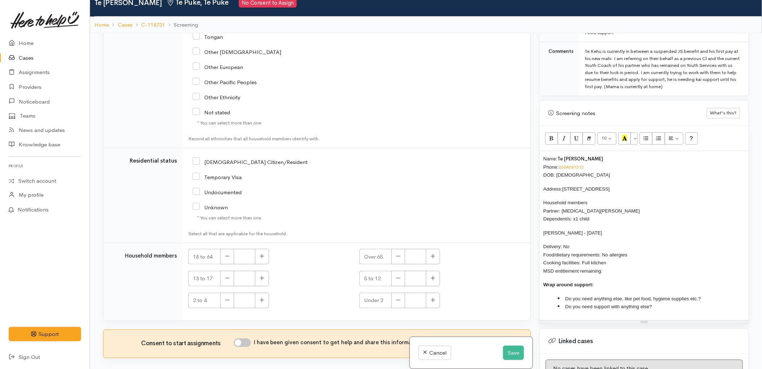
scroll to position [1342, 0]
click at [211, 157] on div "NZ Citizen/Resident" at bounding box center [300, 161] width 214 height 15
click at [214, 161] on input "NZ Citizen/Resident" at bounding box center [250, 161] width 115 height 6
checkbox input "true"
click at [264, 254] on icon "button" at bounding box center [262, 255] width 5 height 5
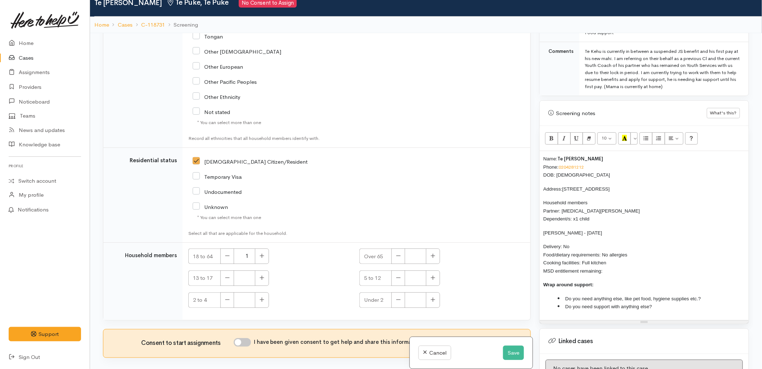
click at [128, 290] on td "Household members" at bounding box center [142, 281] width 79 height 77
click at [264, 250] on button "button" at bounding box center [262, 256] width 14 height 15
type input "2"
click at [330, 244] on td "18 to 64 2 Over 65 13 to 17 5 to 12 2 to 4 Under 2" at bounding box center [357, 281] width 348 height 77
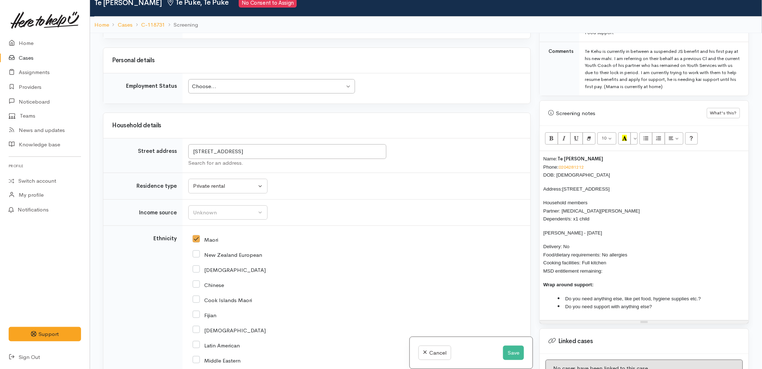
scroll to position [902, 0]
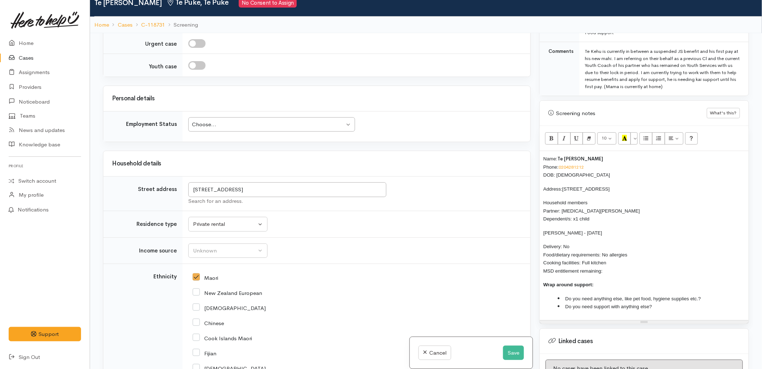
drag, startPoint x: 407, startPoint y: 237, endPoint x: 281, endPoint y: 265, distance: 129.2
click at [406, 237] on td "Unknown Emergency accommodation Homeless Other Own home Private rental Public /…" at bounding box center [357, 224] width 348 height 27
click at [222, 259] on button "Unknown" at bounding box center [227, 251] width 79 height 15
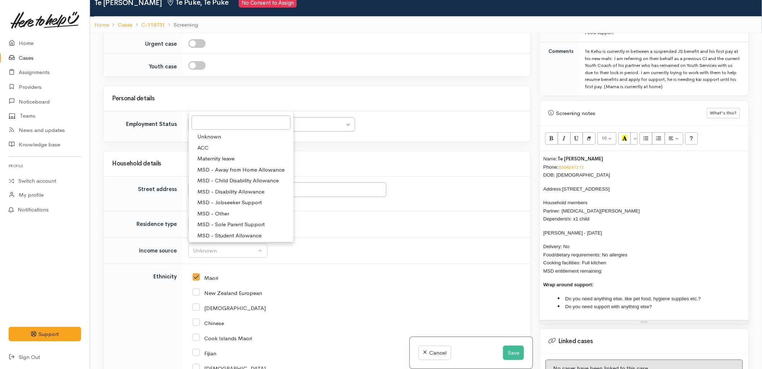
click at [430, 244] on td "Unknown ACC Maternity leave MSD - Away from Home Allowance MSD - Child Disabili…" at bounding box center [357, 251] width 348 height 27
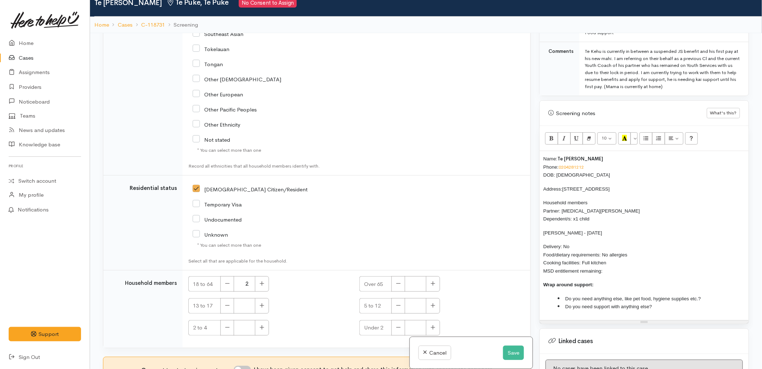
scroll to position [1342, 0]
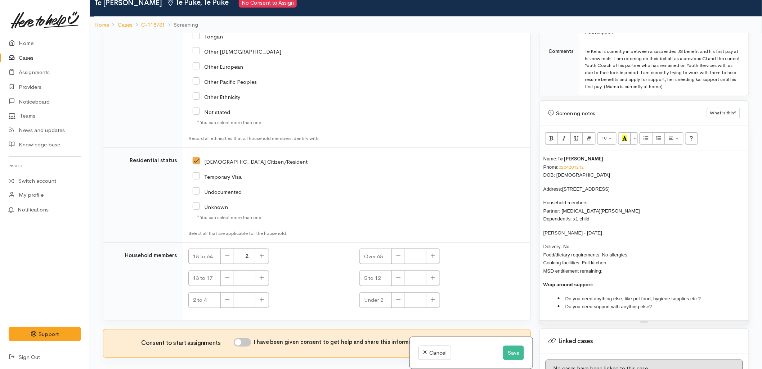
click at [247, 343] on input "I have been given consent to get help and share this information with appropria…" at bounding box center [242, 342] width 17 height 9
checkbox input "true"
click at [431, 299] on icon "button" at bounding box center [433, 299] width 5 height 5
type input "1"
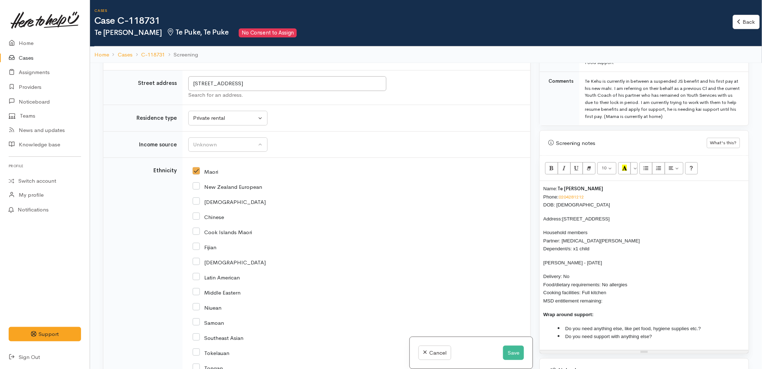
scroll to position [982, 0]
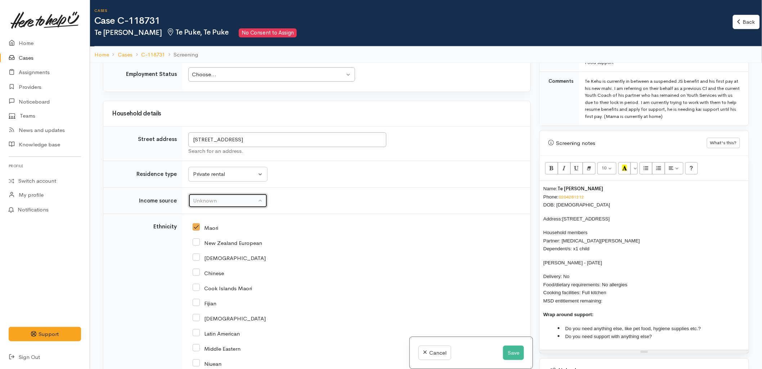
click at [214, 201] on div "Unknown" at bounding box center [224, 201] width 63 height 8
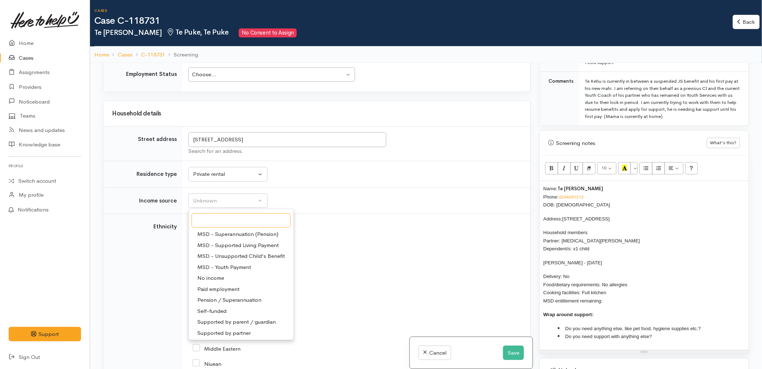
scroll to position [111, 0]
click at [211, 281] on span "No income" at bounding box center [210, 278] width 27 height 8
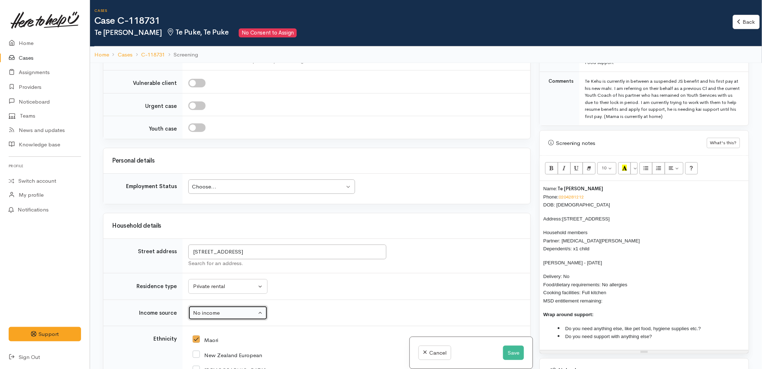
scroll to position [862, 0]
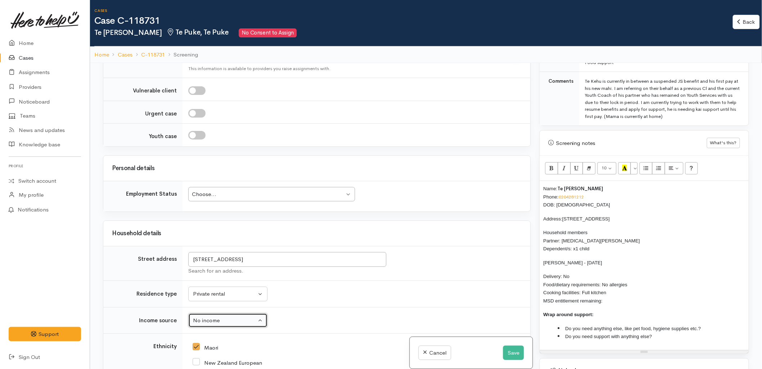
click at [217, 197] on div "Choose..." at bounding box center [268, 194] width 153 height 8
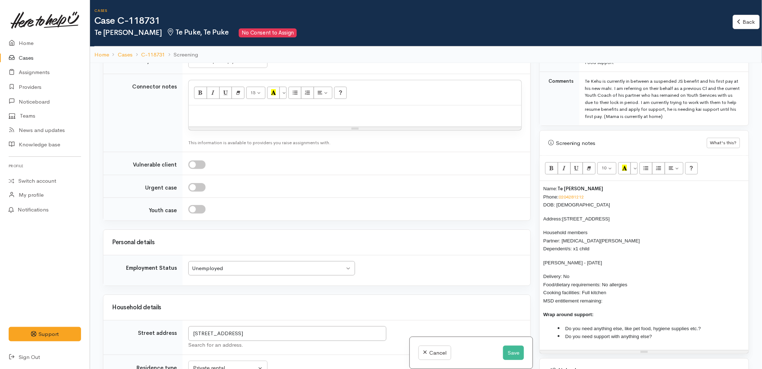
scroll to position [782, 0]
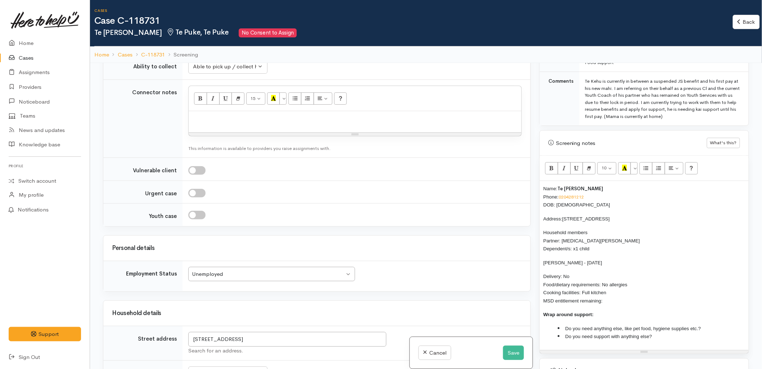
click at [222, 276] on div "Unemployed" at bounding box center [268, 274] width 153 height 8
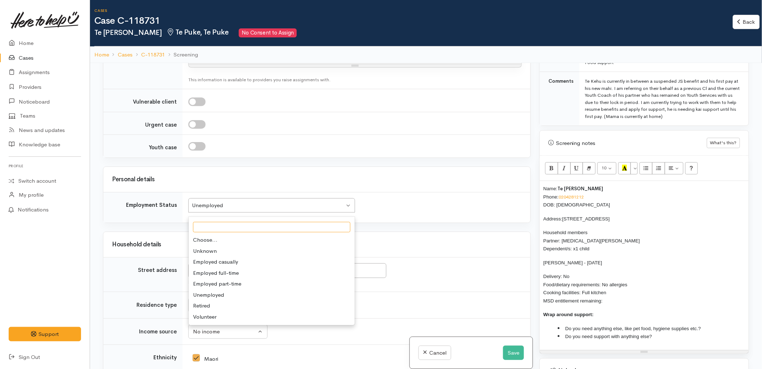
scroll to position [862, 0]
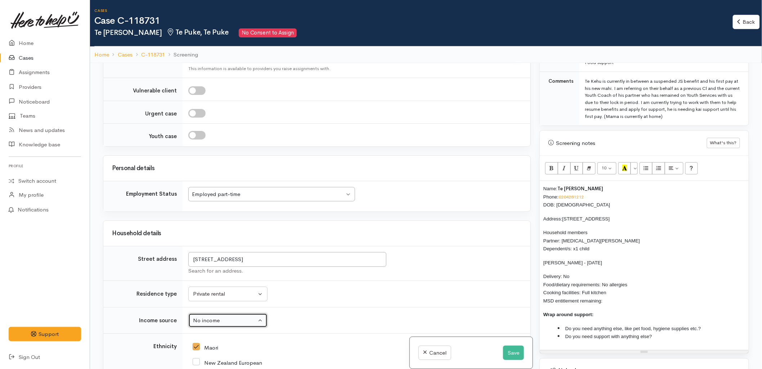
click at [211, 327] on button "No income" at bounding box center [227, 321] width 79 height 15
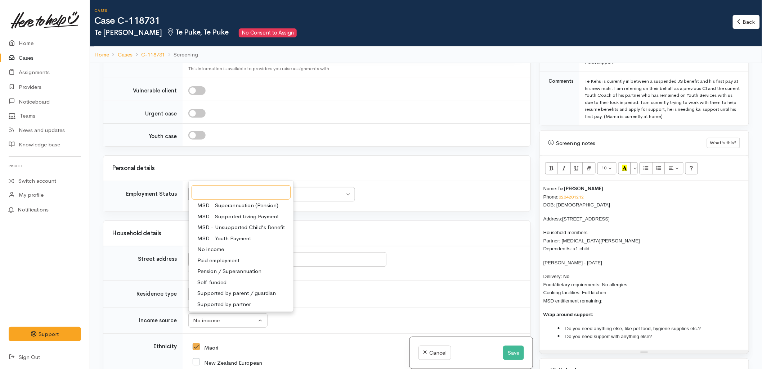
scroll to position [112, 0]
click at [214, 260] on span "Paid employment" at bounding box center [218, 260] width 42 height 8
select select "1"
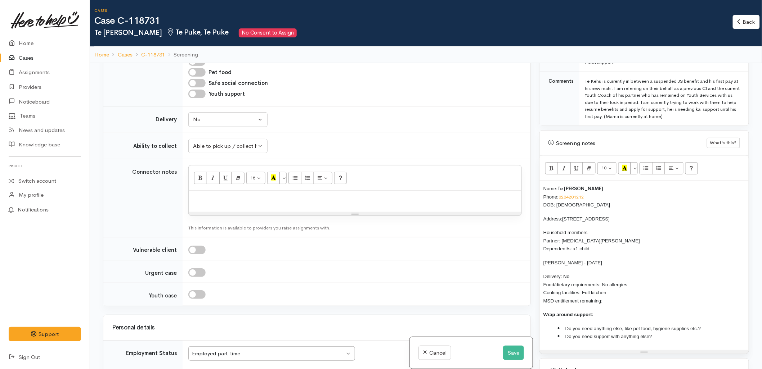
scroll to position [702, 0]
click at [612, 295] on p "Delivery: No Food/dietary requirements: No allergies Cooking facilities: Full k…" at bounding box center [644, 289] width 202 height 32
drag, startPoint x: 617, startPoint y: 295, endPoint x: 538, endPoint y: 181, distance: 138.6
click at [538, 181] on div "Warnings Add No warnings have been raised against this case Add Warning Title ●…" at bounding box center [644, 247] width 218 height 369
copy div "Name: Te Kehu Kerr Phone: 0204281212 DOB: 10/08/2005 Address: 286 Pukehina Beac…"
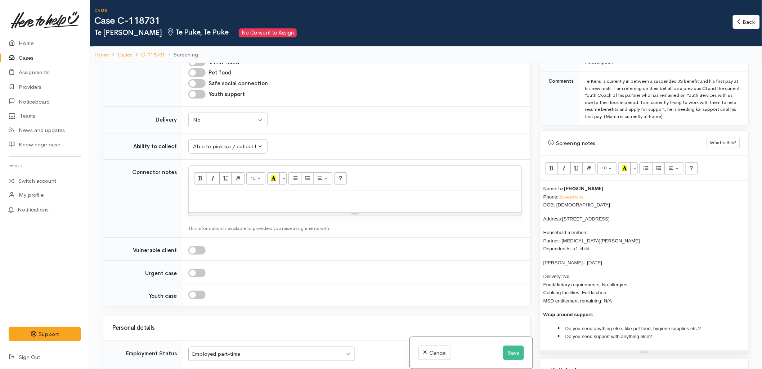
click at [278, 205] on div at bounding box center [355, 201] width 333 height 21
paste div
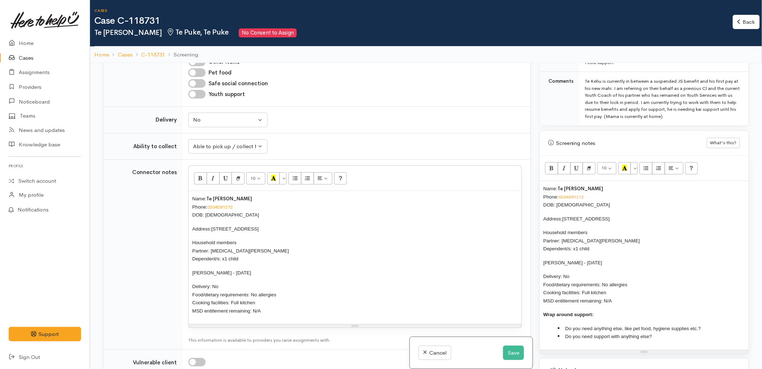
click at [717, 325] on li "Do you need anything else, like pet food, hygiene supplies etc.?" at bounding box center [651, 329] width 187 height 8
click at [715, 333] on li "Do you need support with anything else?" at bounding box center [651, 337] width 187 height 8
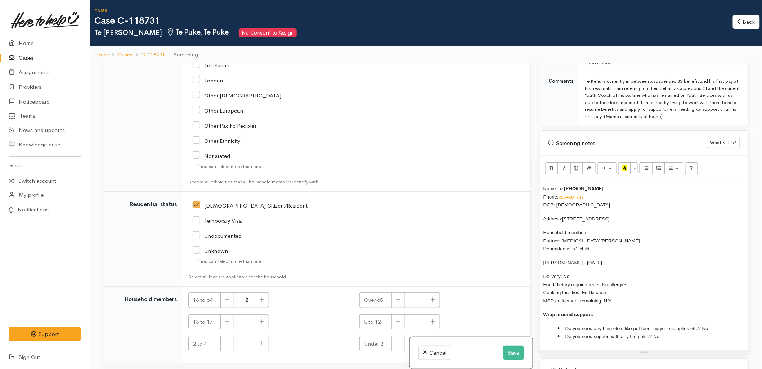
scroll to position [1454, 0]
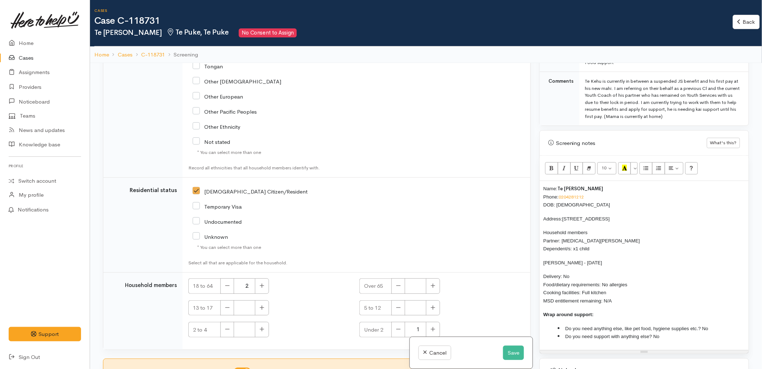
click at [541, 186] on div "Name: Te Kehu Kerr Phone: 0204281212 DOB: 10/08/2005 Address: 286 Pukehina Beac…" at bounding box center [644, 265] width 209 height 169
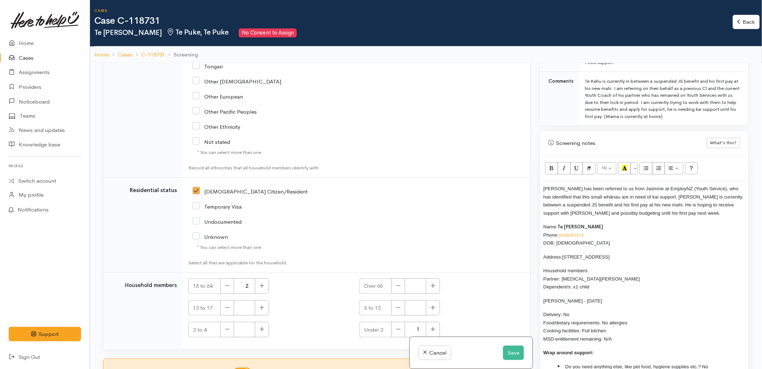
click at [596, 186] on span "Te Kehu has been referred to us from Jasmine at EmployNZ (Youth Service), who h…" at bounding box center [642, 201] width 199 height 30
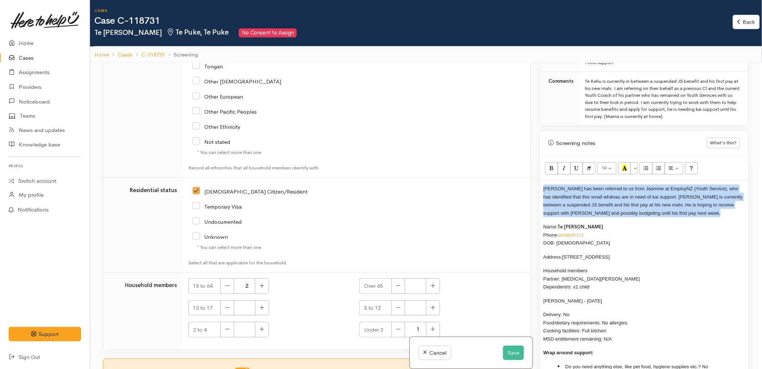
click at [596, 186] on span "Te Kehu has been referred to us from Jasmine at EmployNZ (Youth Service), who h…" at bounding box center [642, 201] width 199 height 30
copy span "Te Kehu has been referred to us from Jasmine at EmployNZ (Youth Service), who h…"
click at [511, 353] on button "Save" at bounding box center [513, 353] width 21 height 15
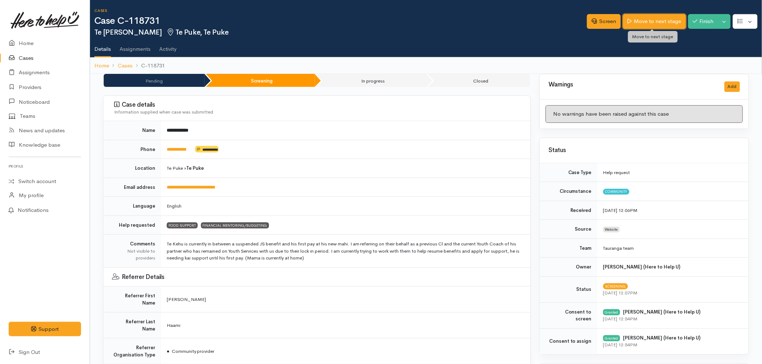
click at [657, 26] on link "Move to next stage" at bounding box center [654, 21] width 63 height 15
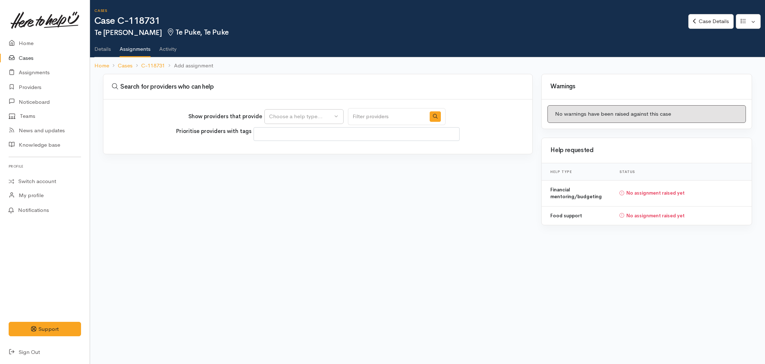
select select
click at [296, 119] on div "Choose a help type..." at bounding box center [300, 116] width 63 height 8
click at [291, 150] on span "Food support" at bounding box center [289, 151] width 33 height 8
select select "3"
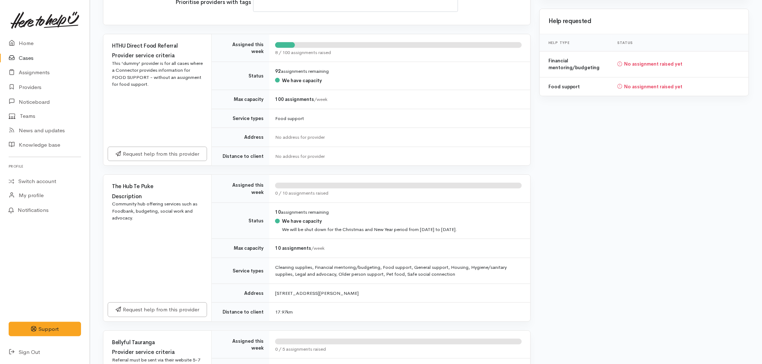
scroll to position [160, 0]
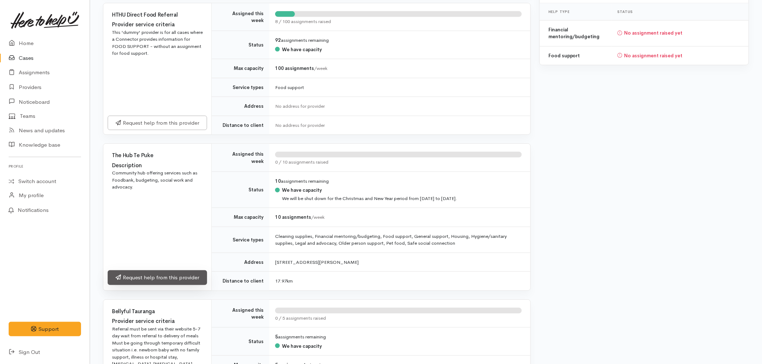
click at [153, 274] on link "Request help from this provider" at bounding box center [157, 277] width 99 height 15
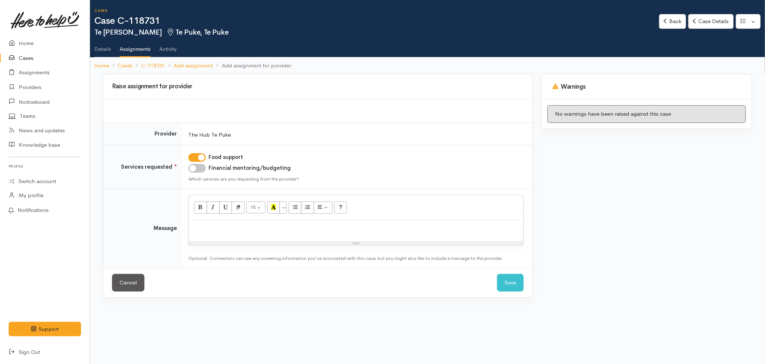
click at [203, 170] on input "Financial mentoring/budgeting" at bounding box center [196, 168] width 17 height 9
checkbox input "true"
click at [232, 244] on div "Resize" at bounding box center [356, 243] width 334 height 3
click at [235, 236] on div at bounding box center [356, 230] width 334 height 21
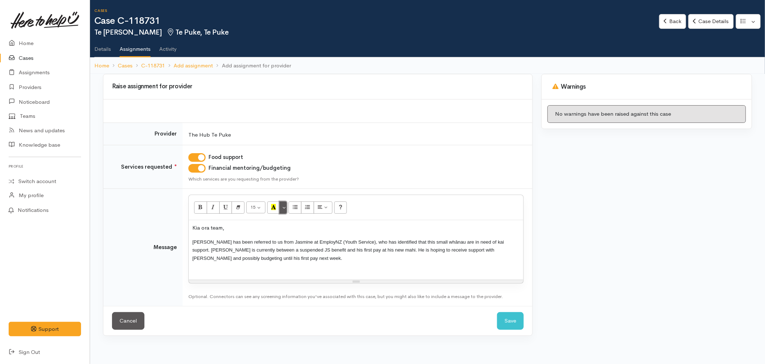
click at [283, 210] on button "More Color" at bounding box center [282, 207] width 7 height 12
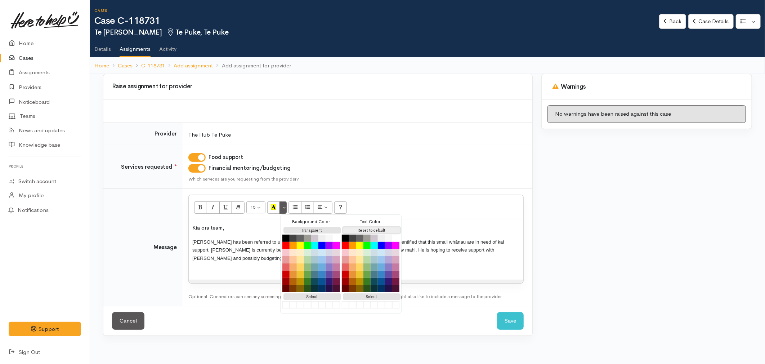
click at [386, 229] on button "Reset to default" at bounding box center [372, 230] width 58 height 7
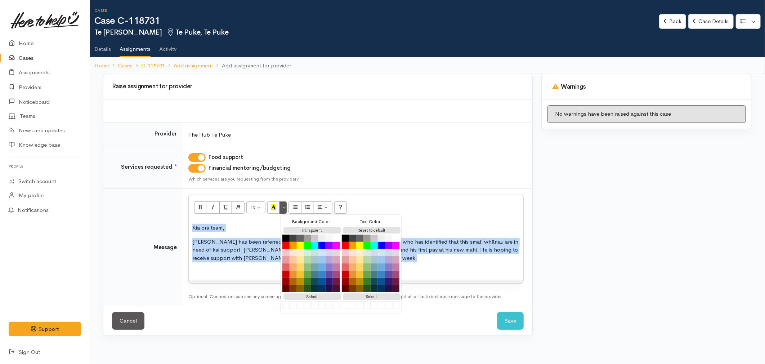
click at [234, 274] on div at bounding box center [355, 272] width 327 height 8
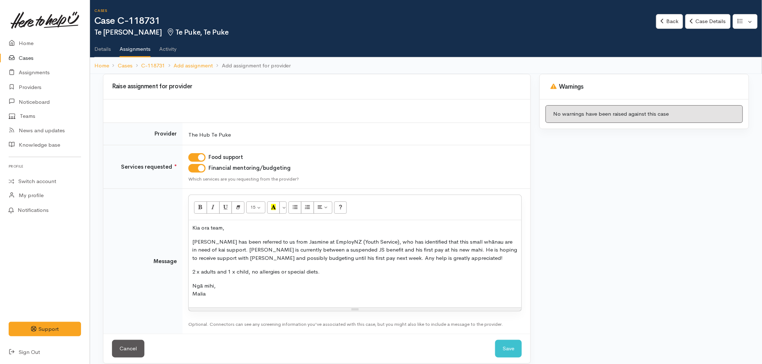
drag, startPoint x: 374, startPoint y: 273, endPoint x: 170, endPoint y: 274, distance: 203.4
click at [170, 274] on tr "Message <p>Kia ora team,</p><p class="MsoNormal">Te Kehu has been referred to u…" at bounding box center [316, 261] width 427 height 145
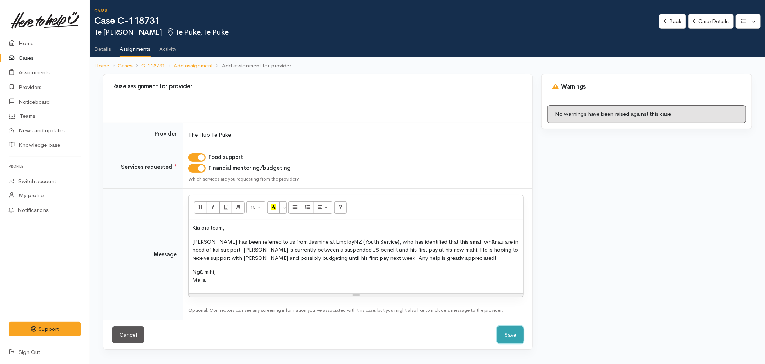
click at [517, 334] on button "Save" at bounding box center [510, 335] width 27 height 18
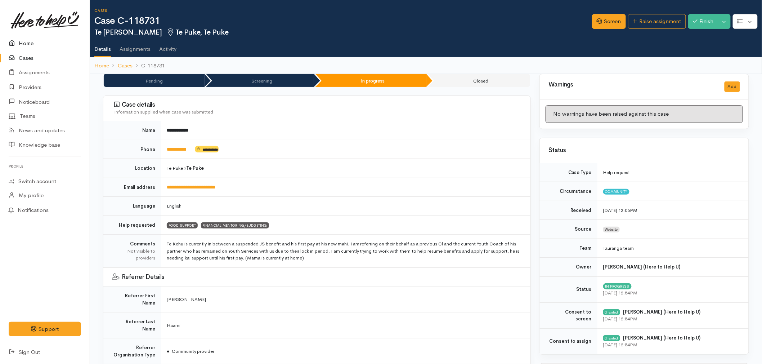
click at [36, 41] on link "Home" at bounding box center [45, 43] width 90 height 15
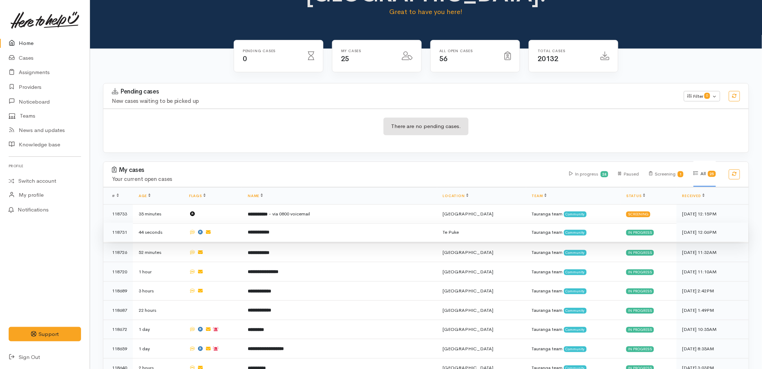
scroll to position [80, 0]
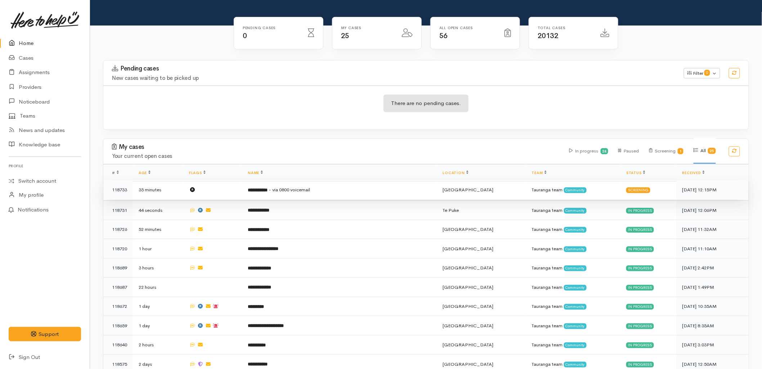
click at [279, 180] on td "**********" at bounding box center [339, 189] width 195 height 19
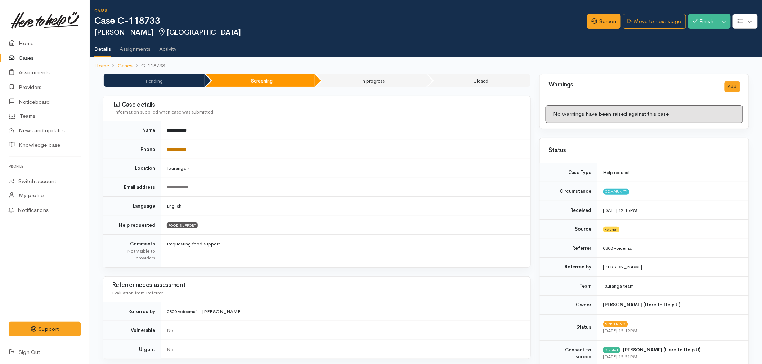
click at [183, 147] on link "**********" at bounding box center [177, 149] width 20 height 5
click at [594, 22] on link "Screen" at bounding box center [604, 21] width 34 height 15
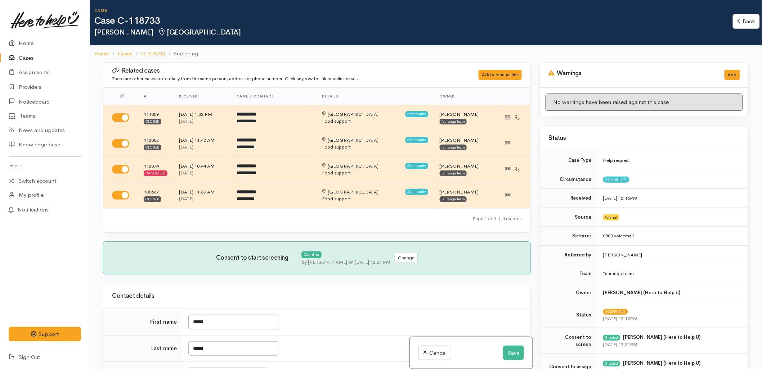
click at [377, 294] on h3 "Contact details" at bounding box center [317, 296] width 410 height 7
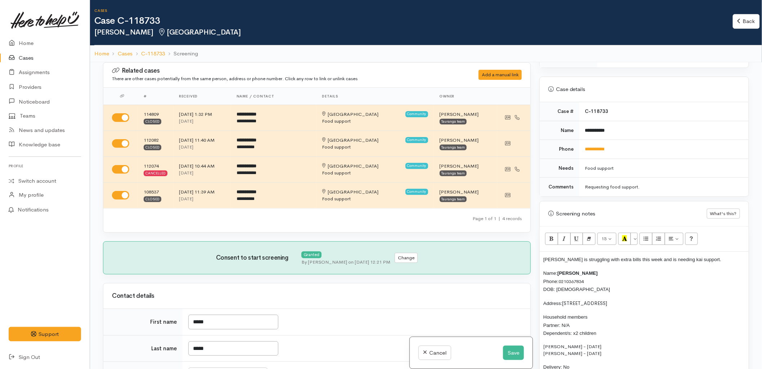
scroll to position [320, 0]
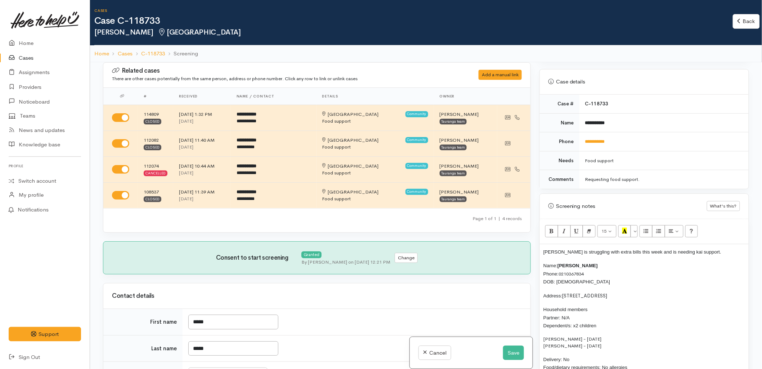
click at [544, 255] on span "[PERSON_NAME] is struggling with extra bills this week and is needing kai suppo…" at bounding box center [632, 252] width 178 height 5
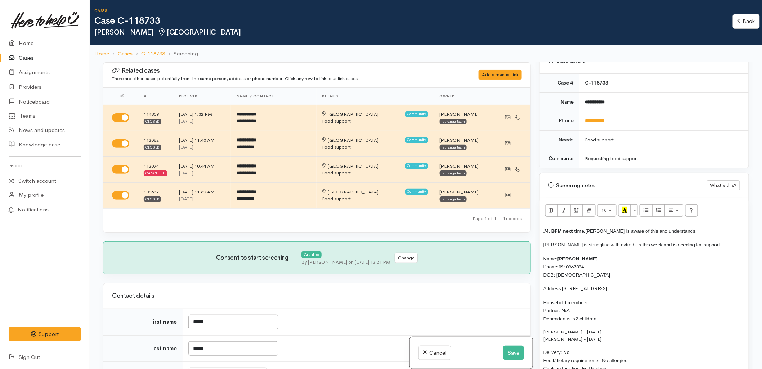
scroll to position [360, 0]
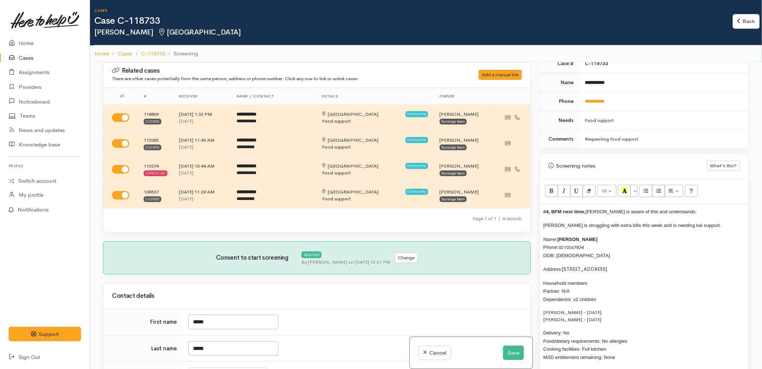
click at [657, 225] on span "[PERSON_NAME] is struggling with extra bills this week and is needing kai suppo…" at bounding box center [632, 225] width 178 height 5
copy span "[PERSON_NAME] is struggling with extra bills this week and is needing kai suppo…"
click at [514, 351] on button "Save" at bounding box center [513, 353] width 21 height 15
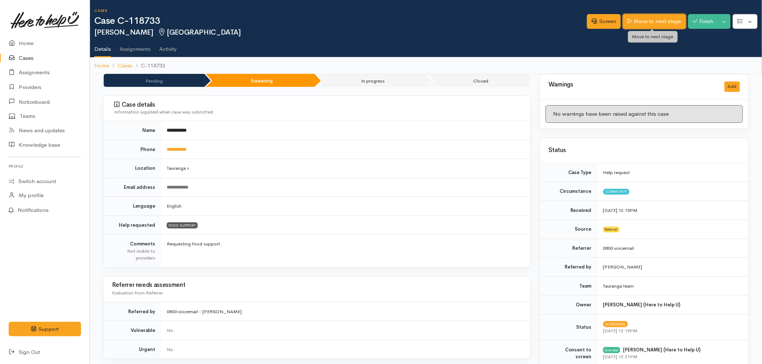
click at [650, 23] on link "Move to next stage" at bounding box center [654, 21] width 63 height 15
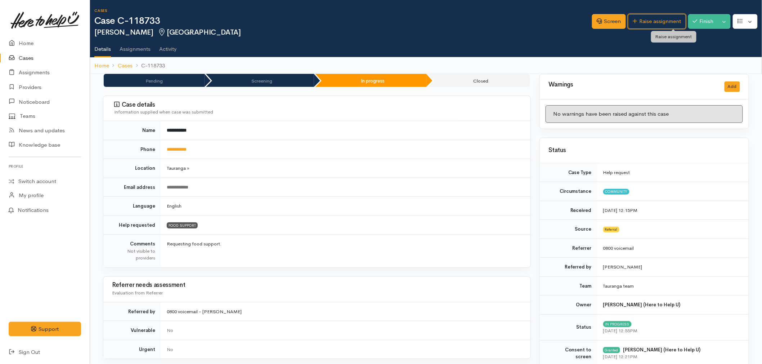
click at [653, 23] on link "Raise assignment" at bounding box center [657, 21] width 58 height 15
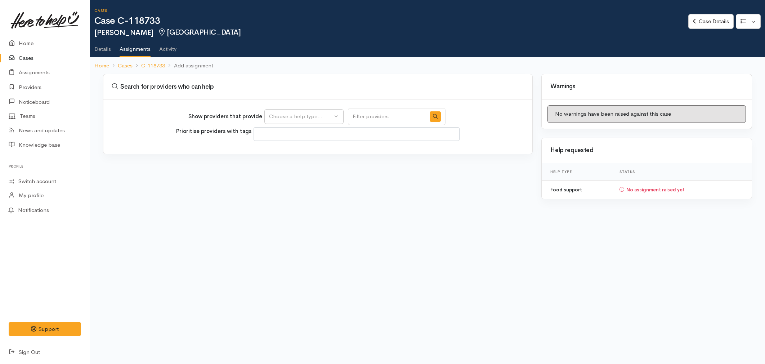
select select
click at [293, 117] on div "Choose a help type..." at bounding box center [300, 116] width 63 height 8
click at [279, 153] on span "Food support" at bounding box center [289, 151] width 33 height 8
select select "3"
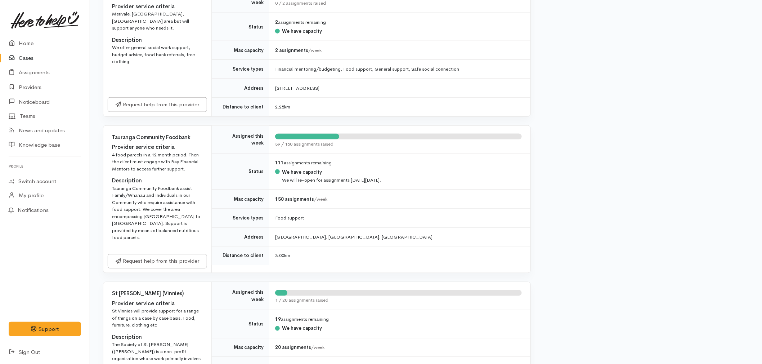
scroll to position [320, 0]
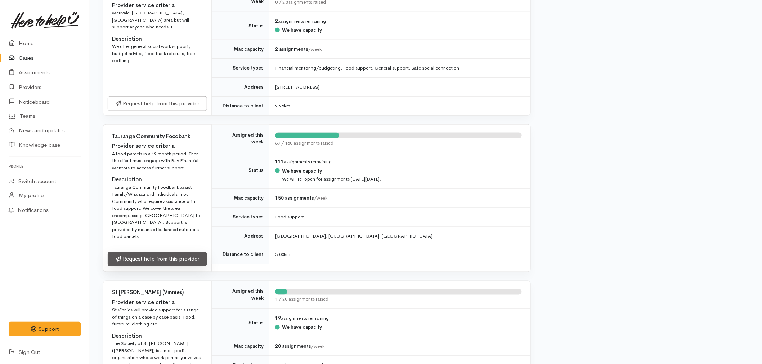
click at [175, 256] on link "Request help from this provider" at bounding box center [157, 259] width 99 height 15
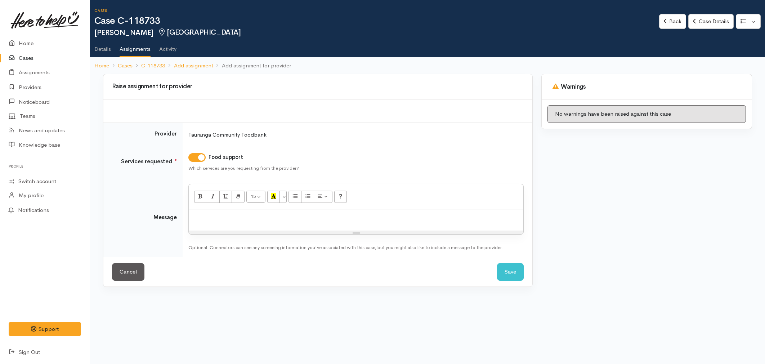
click at [243, 224] on div at bounding box center [356, 219] width 334 height 21
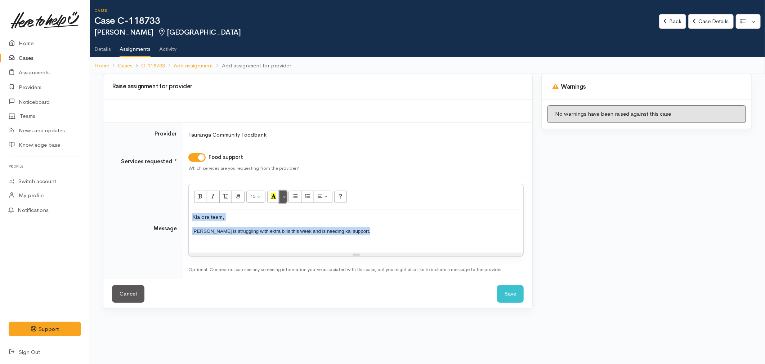
click at [287, 196] on button "More Color" at bounding box center [282, 196] width 7 height 12
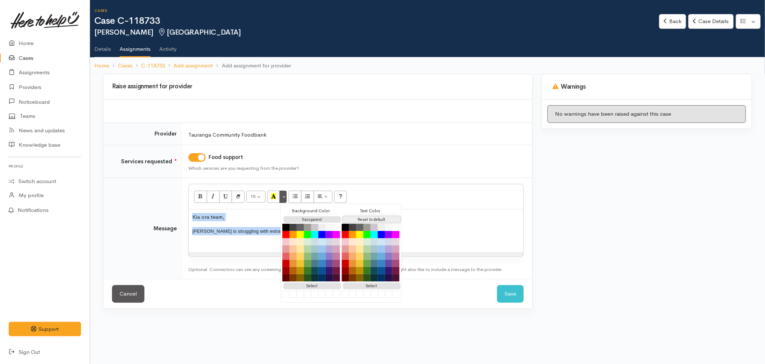
click at [367, 218] on button "Reset to default" at bounding box center [372, 219] width 58 height 7
click at [225, 238] on div "Kia ora team, Brian is struggling with extra bills this week and is needing kai…" at bounding box center [356, 230] width 334 height 43
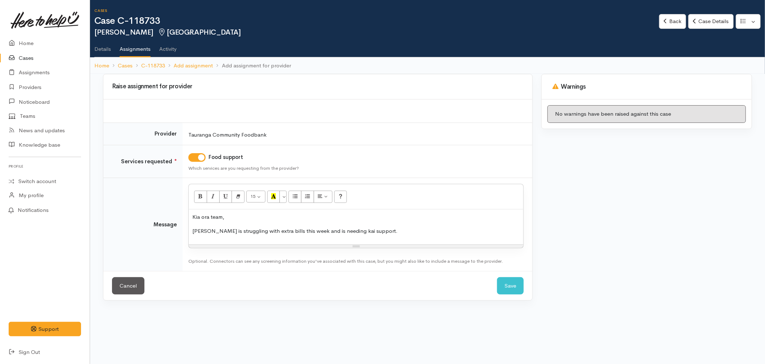
click at [381, 235] on div "Kia ora team, Brian is struggling with extra bills this week and is needing kai…" at bounding box center [356, 226] width 334 height 35
drag, startPoint x: 315, startPoint y: 128, endPoint x: 318, endPoint y: 133, distance: 4.8
click at [318, 132] on td "Tauranga Community Foodbank" at bounding box center [358, 134] width 350 height 22
click at [96, 48] on link "Details" at bounding box center [102, 46] width 17 height 20
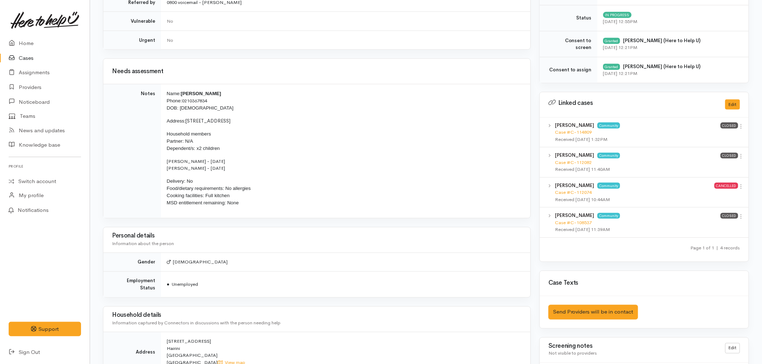
scroll to position [320, 0]
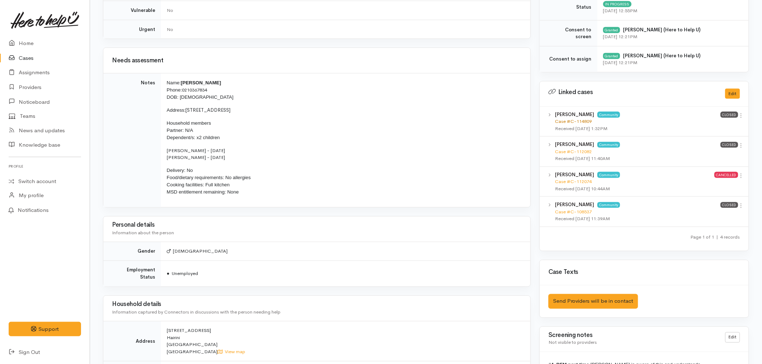
click at [574, 123] on link "Case #C-114809" at bounding box center [573, 121] width 37 height 6
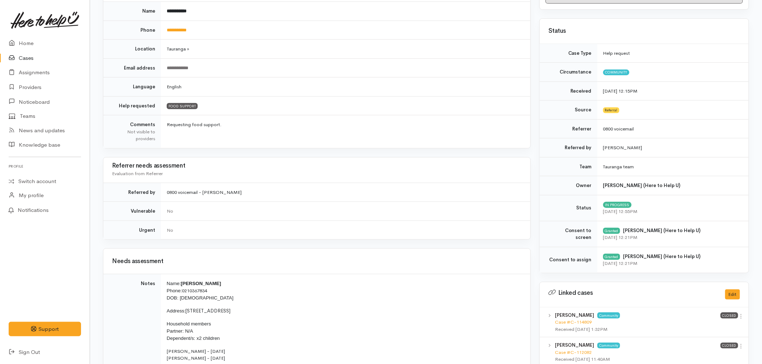
scroll to position [80, 0]
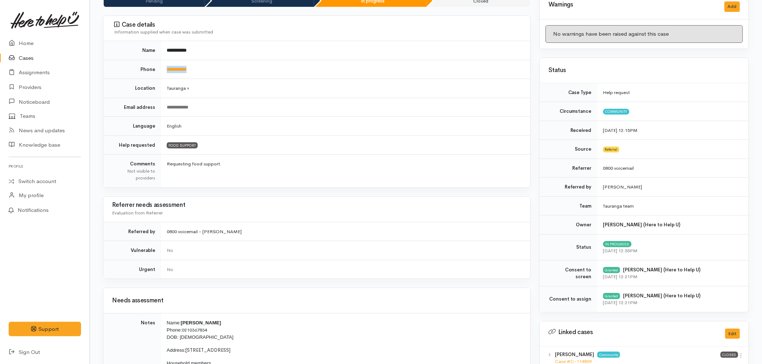
drag, startPoint x: 210, startPoint y: 69, endPoint x: 167, endPoint y: 75, distance: 43.5
click at [167, 75] on td "**********" at bounding box center [345, 69] width 369 height 19
copy link "**********"
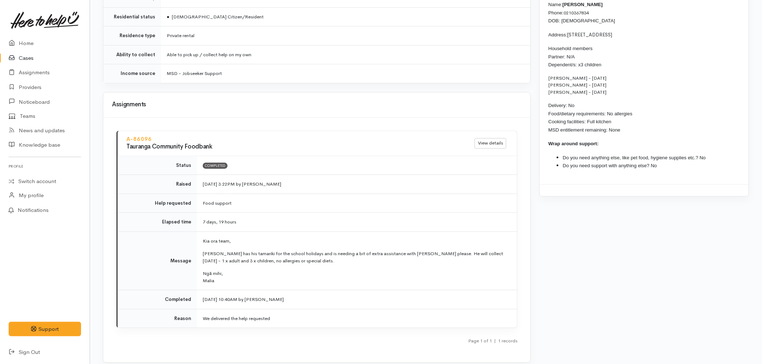
scroll to position [720, 0]
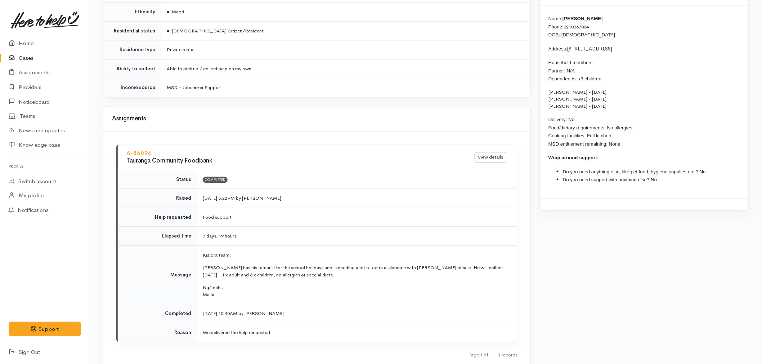
click at [271, 286] on p "Ngā mihi, [GEOGRAPHIC_DATA]" at bounding box center [356, 291] width 306 height 14
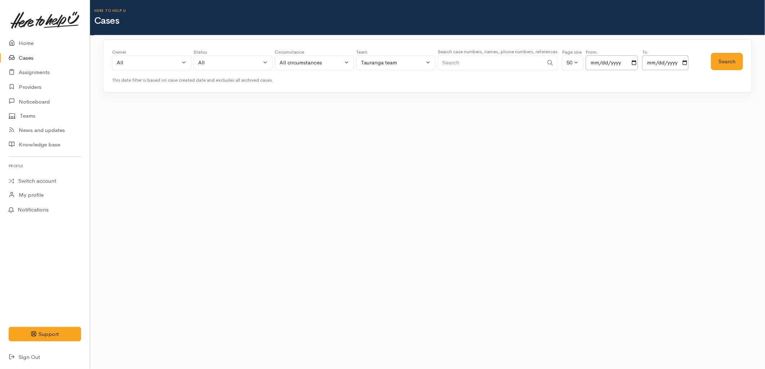
click at [512, 62] on input "Search" at bounding box center [490, 62] width 106 height 15
paste input "02108393705"
click at [736, 58] on button "Search" at bounding box center [727, 62] width 32 height 18
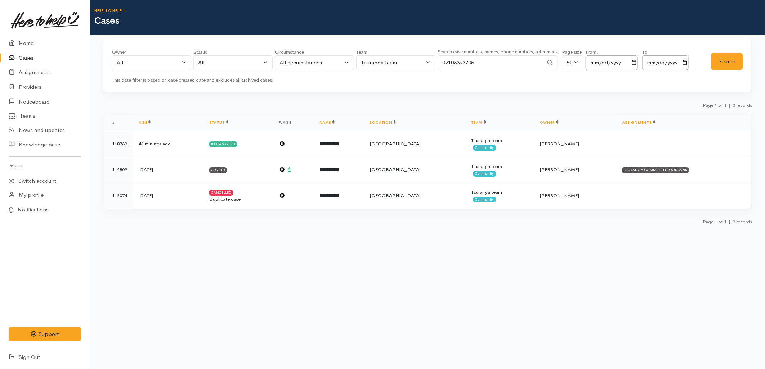
drag, startPoint x: 499, startPoint y: 65, endPoint x: 364, endPoint y: 64, distance: 134.7
click at [364, 64] on div "Owner All My cases 2Alice1 [PERSON_NAME] ('Here to help u') [PERSON_NAME] ('Her…" at bounding box center [411, 62] width 599 height 26
type input "[PERSON_NAME]"
click at [725, 52] on div "Search" at bounding box center [727, 62] width 32 height 26
click at [724, 56] on button "Search" at bounding box center [727, 62] width 32 height 18
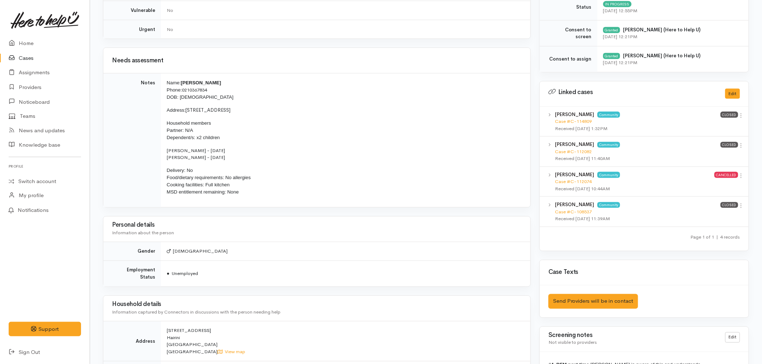
scroll to position [440, 0]
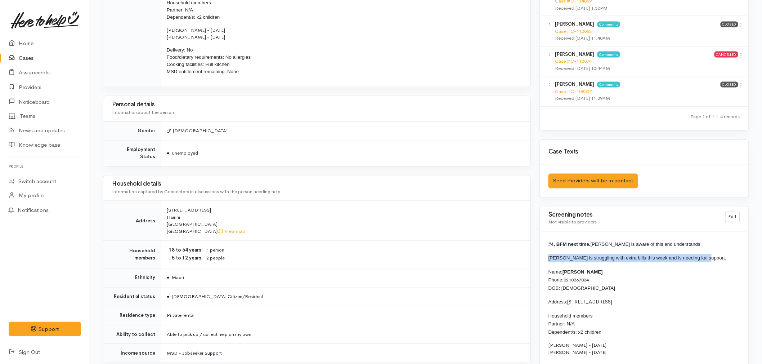
drag, startPoint x: 700, startPoint y: 258, endPoint x: 548, endPoint y: 256, distance: 152.0
click at [548, 256] on p "[PERSON_NAME] is struggling with extra bills this week and is needing kai suppo…" at bounding box center [644, 258] width 192 height 8
copy span "[PERSON_NAME] is struggling with extra bills this week and is needing kai suppo…"
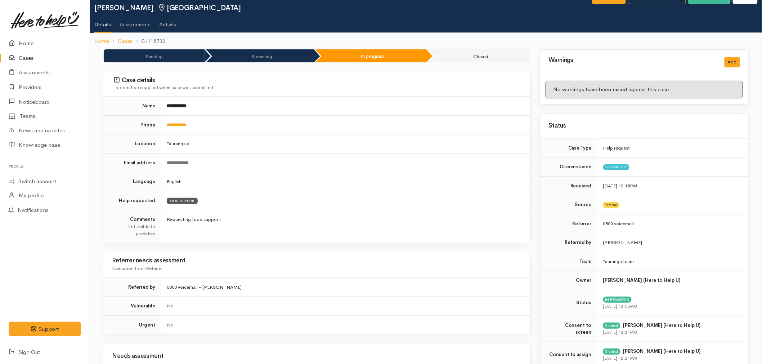
scroll to position [0, 0]
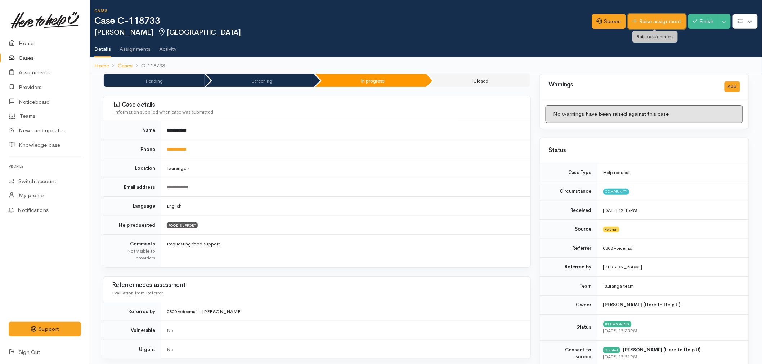
click at [656, 27] on link "Raise assignment" at bounding box center [657, 21] width 58 height 15
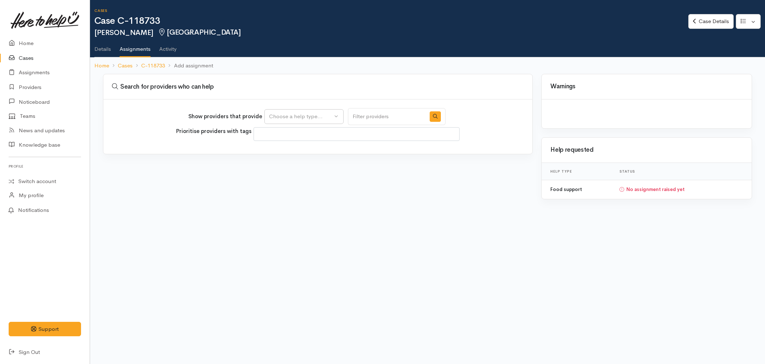
select select
click at [297, 112] on div "Choose a help type..." at bounding box center [300, 116] width 63 height 8
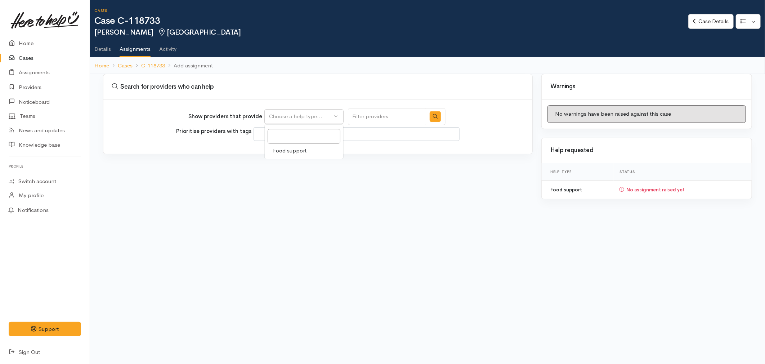
click at [285, 149] on span "Food support" at bounding box center [289, 151] width 33 height 8
select select "3"
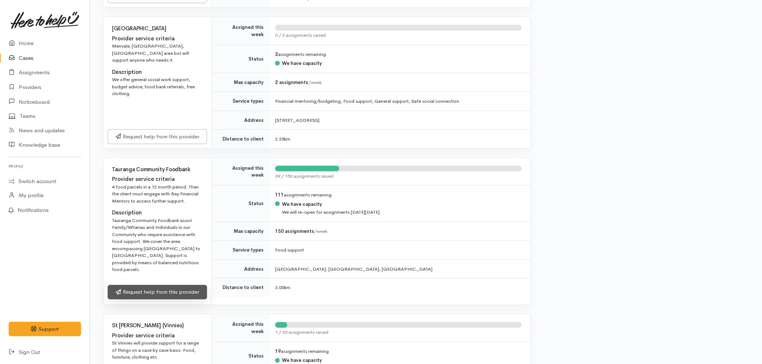
scroll to position [320, 0]
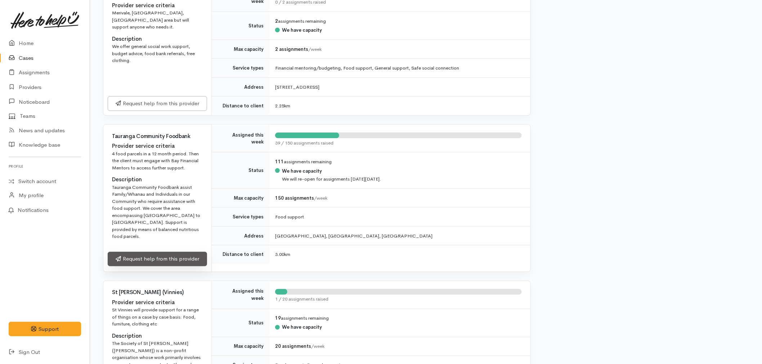
click at [174, 254] on link "Request help from this provider" at bounding box center [157, 259] width 99 height 15
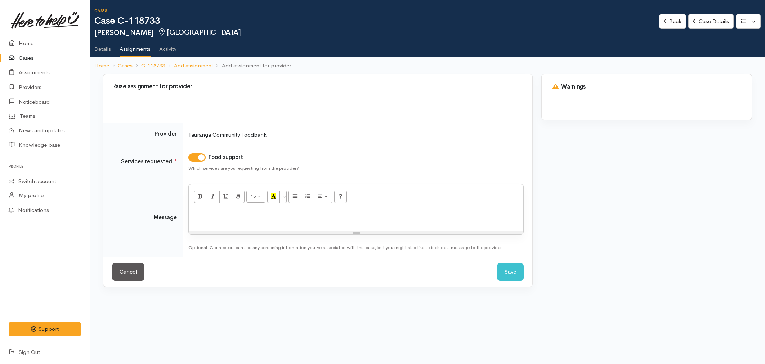
click at [231, 212] on div at bounding box center [356, 219] width 334 height 21
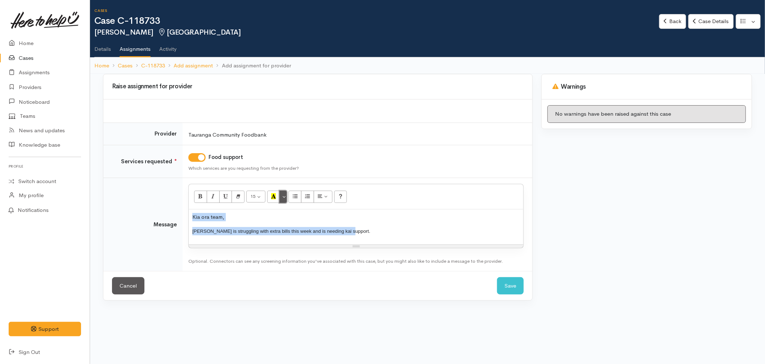
click at [284, 196] on button "More Color" at bounding box center [282, 196] width 7 height 12
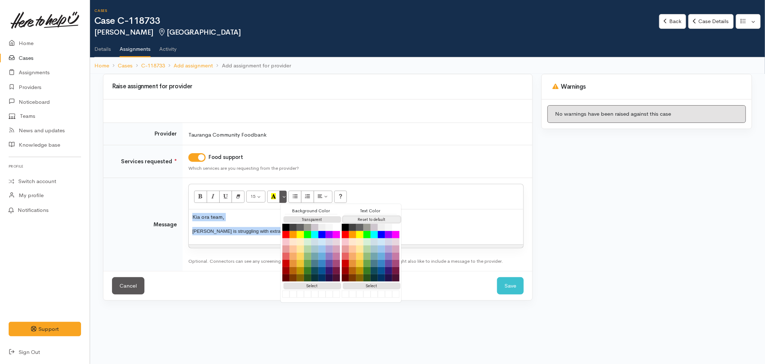
click at [362, 216] on button "Reset to default" at bounding box center [372, 219] width 58 height 7
click at [426, 222] on div "Kia ora team, Brian is struggling with extra bills this week and is needing kai…" at bounding box center [356, 226] width 334 height 35
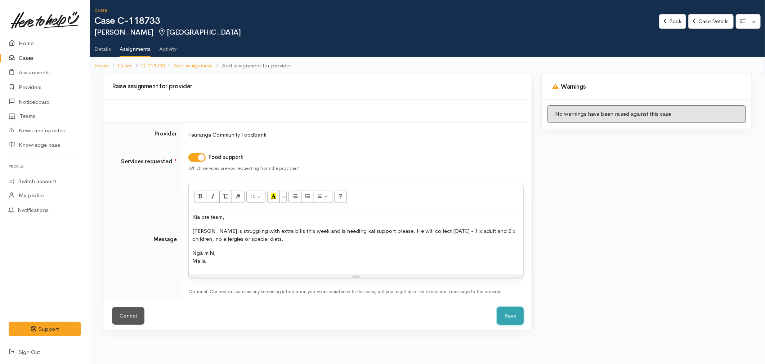
click at [507, 311] on button "Save" at bounding box center [510, 316] width 27 height 18
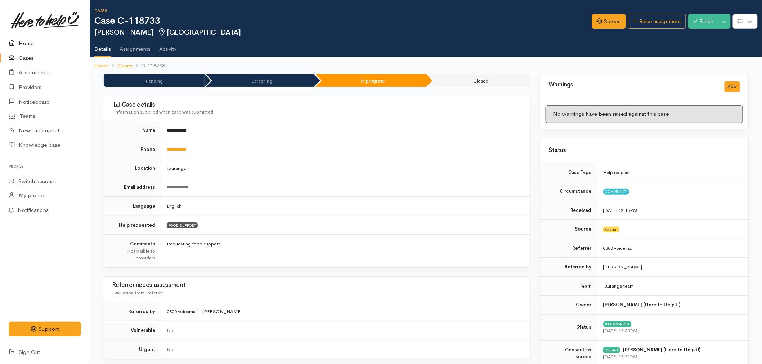
drag, startPoint x: 0, startPoint y: 0, endPoint x: 24, endPoint y: 42, distance: 48.1
click at [24, 42] on link "Home" at bounding box center [45, 43] width 90 height 15
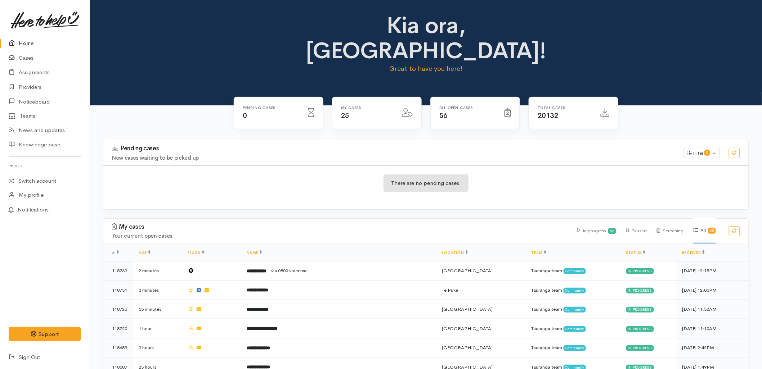
click at [361, 166] on div "There are no pending cases." at bounding box center [425, 188] width 645 height 44
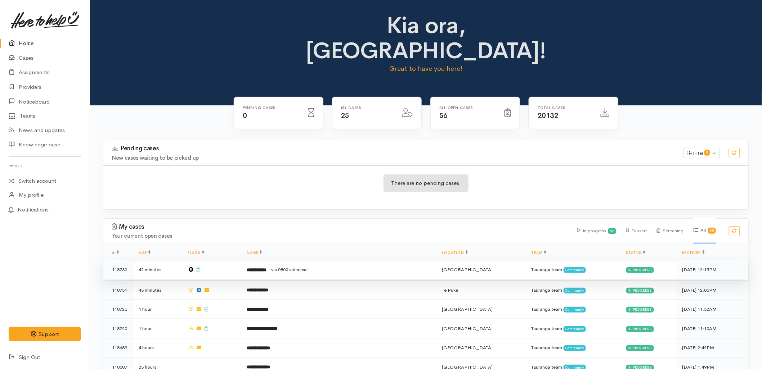
click at [309, 267] on span "- via 0800 voicemail" at bounding box center [288, 270] width 41 height 6
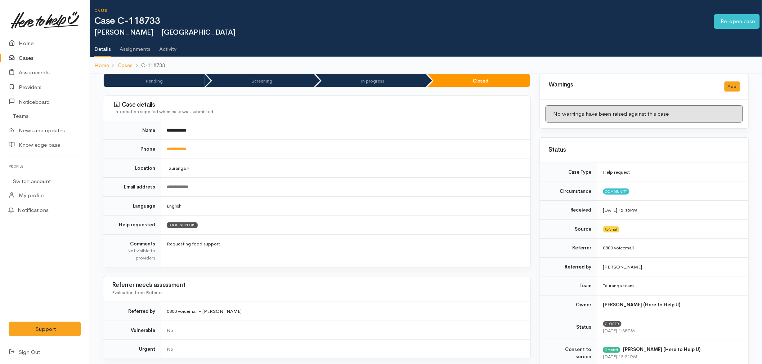
click at [23, 42] on link "Home" at bounding box center [45, 43] width 90 height 15
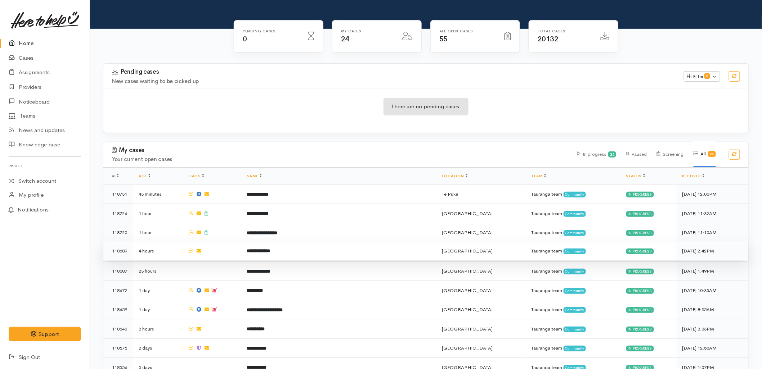
scroll to position [80, 0]
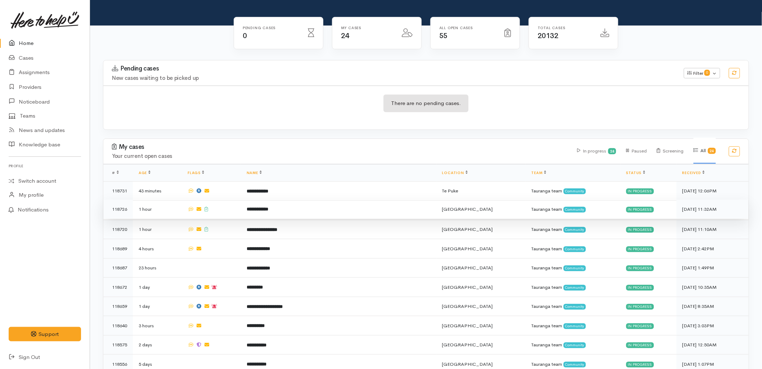
click at [252, 200] on td "**********" at bounding box center [339, 209] width 196 height 19
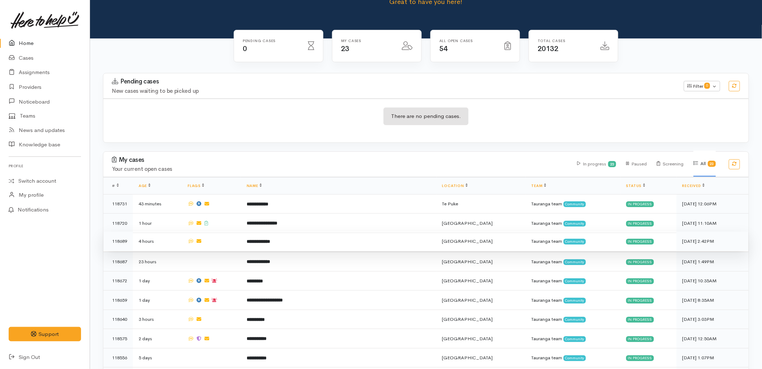
scroll to position [80, 0]
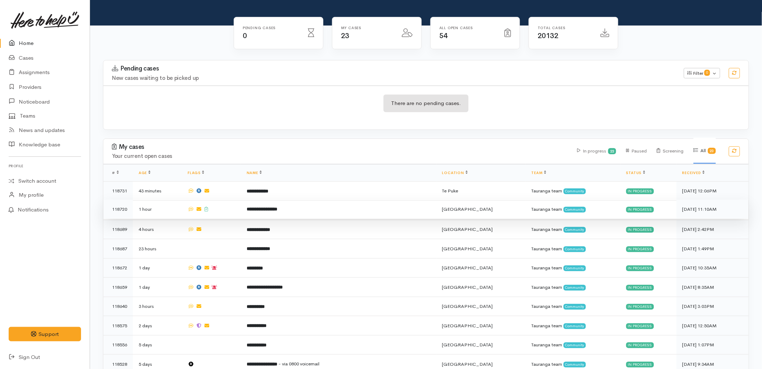
click at [260, 200] on td "**********" at bounding box center [339, 209] width 196 height 19
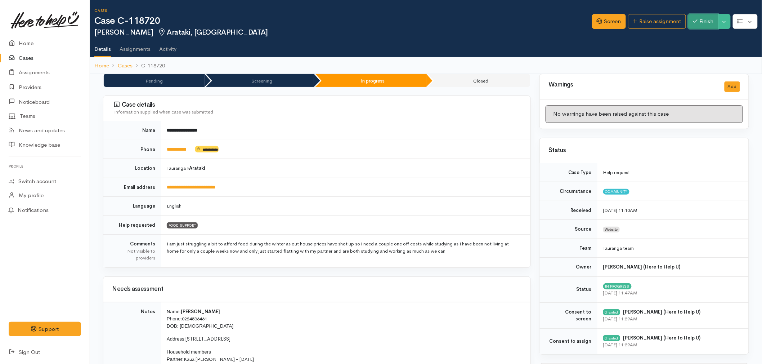
click at [710, 23] on button "Finish" at bounding box center [703, 21] width 30 height 15
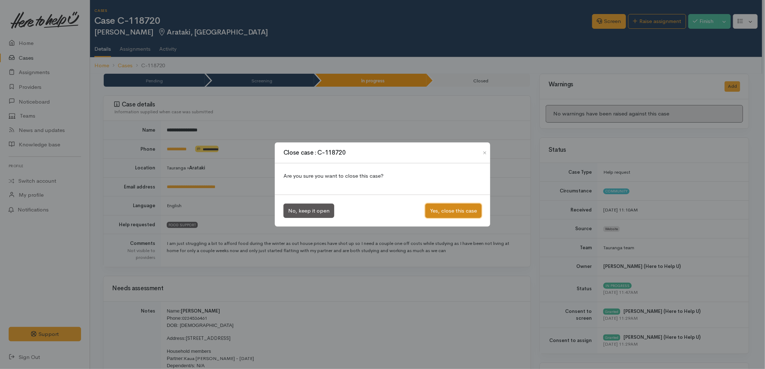
click at [462, 217] on button "Yes, close this case" at bounding box center [453, 211] width 56 height 15
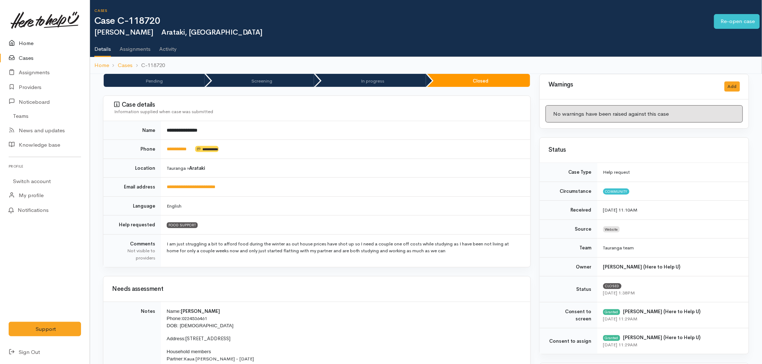
click at [41, 45] on link "Home" at bounding box center [45, 43] width 90 height 15
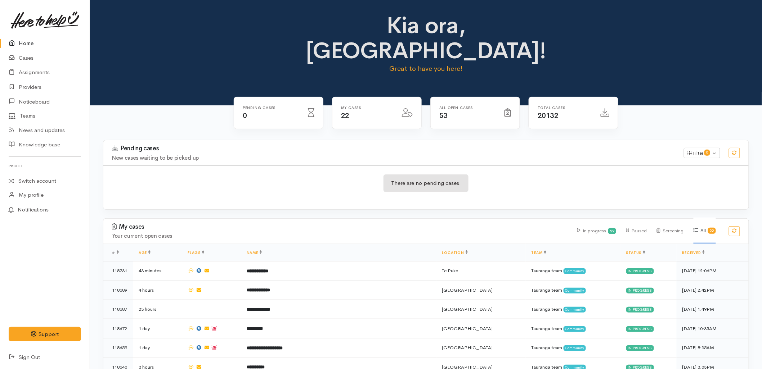
click at [546, 106] on div "Total cases 20132" at bounding box center [573, 117] width 98 height 41
drag, startPoint x: 31, startPoint y: 59, endPoint x: 33, endPoint y: 62, distance: 3.9
click at [31, 59] on link "Cases" at bounding box center [45, 58] width 90 height 15
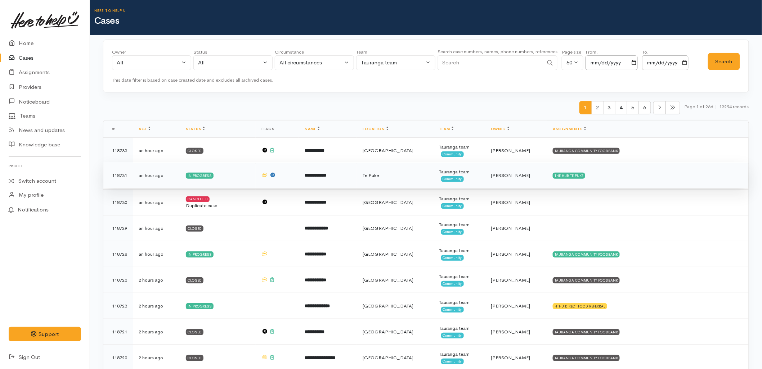
click at [342, 171] on td "**********" at bounding box center [328, 175] width 58 height 26
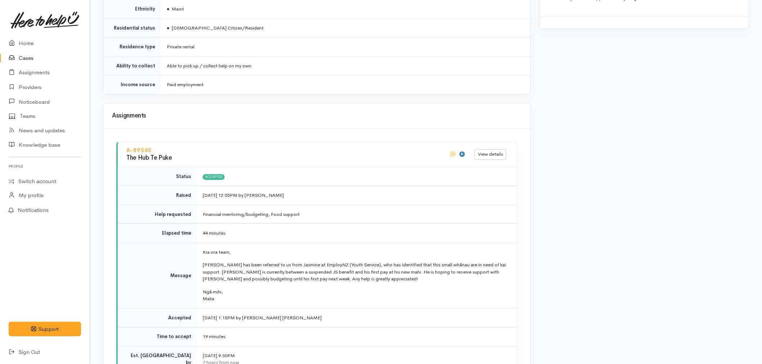
scroll to position [800, 0]
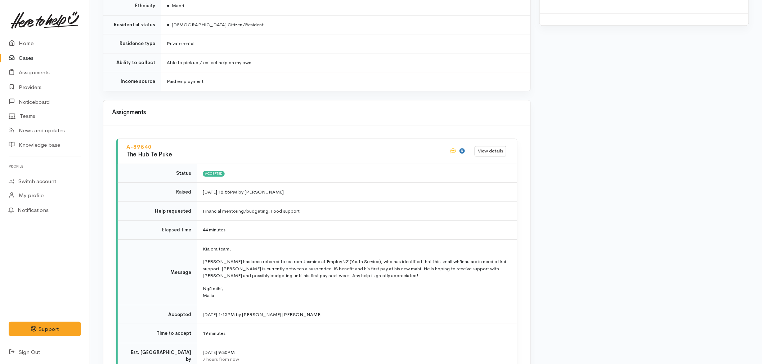
click at [18, 57] on link "Cases" at bounding box center [45, 58] width 90 height 15
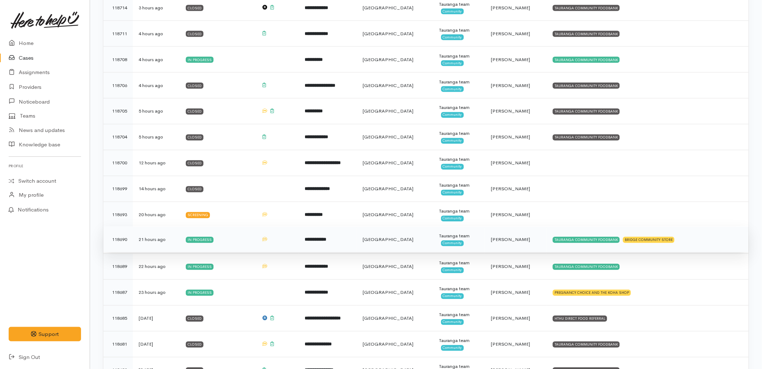
scroll to position [560, 0]
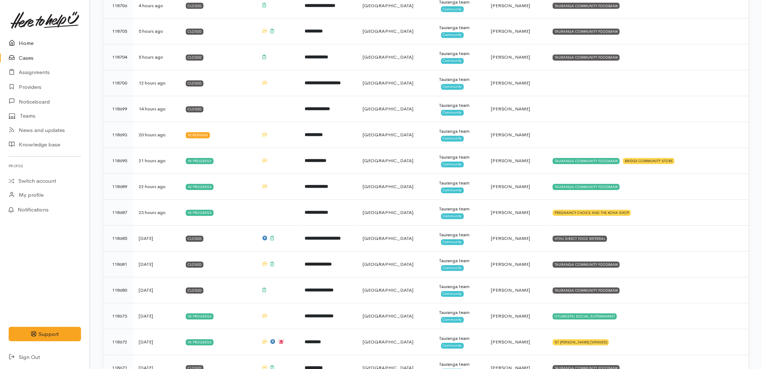
click at [24, 41] on link "Home" at bounding box center [45, 43] width 90 height 15
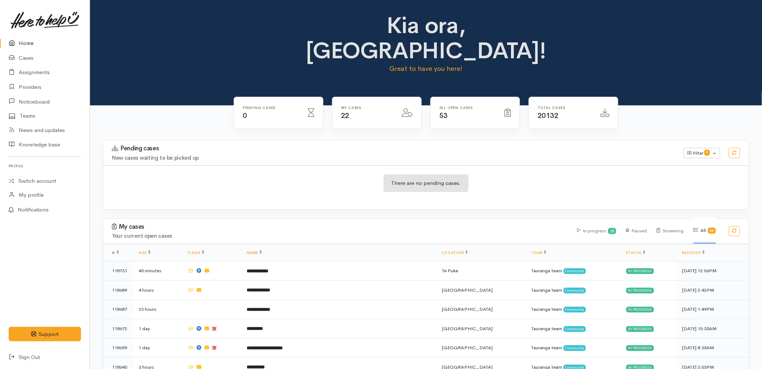
click at [319, 175] on div "There are no pending cases." at bounding box center [425, 188] width 645 height 26
click at [202, 77] on div "Kia ora, [GEOGRAPHIC_DATA]! Great to have you here!" at bounding box center [426, 52] width 672 height 105
drag, startPoint x: 213, startPoint y: 114, endPoint x: 221, endPoint y: 138, distance: 24.7
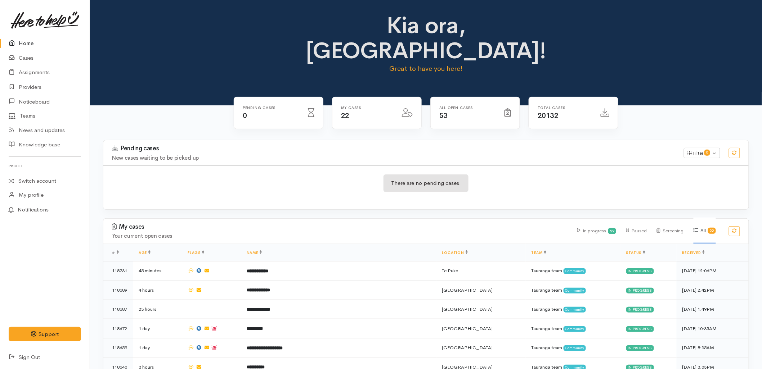
click at [172, 60] on div "Kia ora, [GEOGRAPHIC_DATA]! Great to have you here!" at bounding box center [426, 52] width 672 height 105
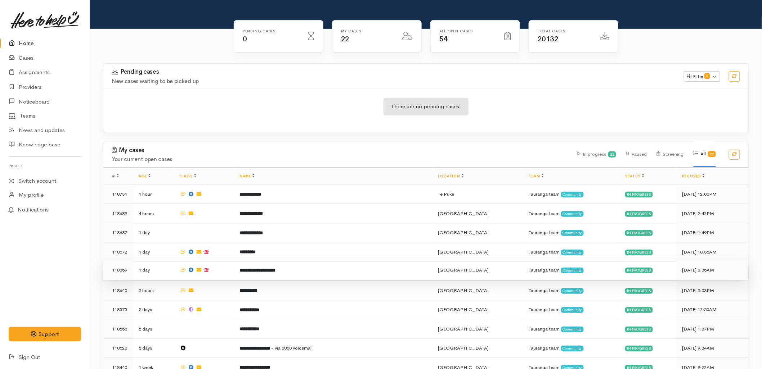
scroll to position [80, 0]
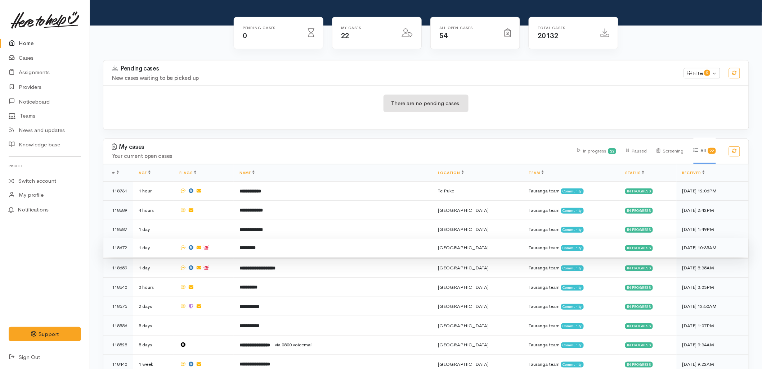
click at [290, 238] on td "*********" at bounding box center [333, 247] width 199 height 19
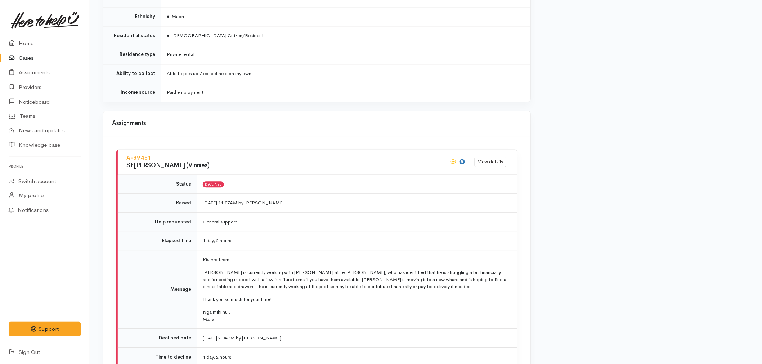
scroll to position [760, 0]
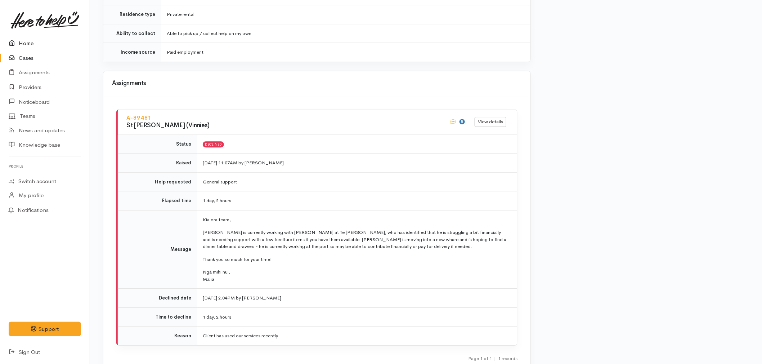
click at [21, 45] on link "Home" at bounding box center [45, 43] width 90 height 15
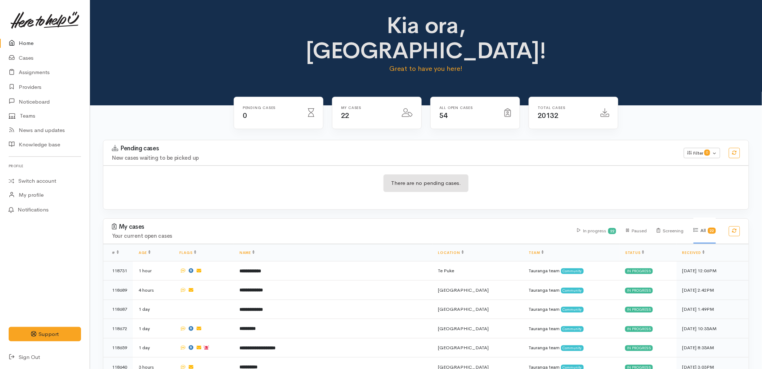
click at [203, 175] on div "There are no pending cases." at bounding box center [425, 188] width 645 height 26
click at [248, 155] on h4 "New cases waiting to be picked up" at bounding box center [393, 158] width 563 height 6
click at [257, 175] on div "There are no pending cases." at bounding box center [425, 188] width 645 height 26
click at [203, 145] on h3 "Pending cases" at bounding box center [393, 148] width 563 height 7
click at [256, 187] on div "Pending cases New cases waiting to be picked up Filter 0 Filters Clear filters …" at bounding box center [426, 179] width 655 height 78
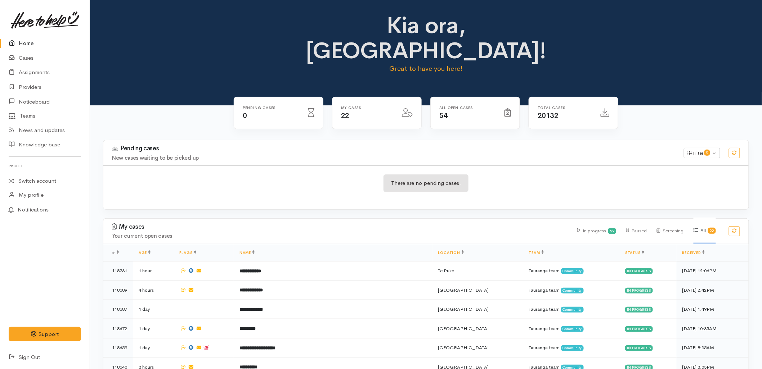
click at [197, 145] on h3 "Pending cases" at bounding box center [393, 148] width 563 height 7
click at [307, 183] on div "There are no pending cases." at bounding box center [425, 188] width 645 height 44
click at [207, 155] on h4 "New cases waiting to be picked up" at bounding box center [393, 158] width 563 height 6
click at [266, 98] on div "Pending cases 0" at bounding box center [278, 113] width 89 height 32
click at [368, 110] on div "My cases 22" at bounding box center [377, 117] width 98 height 41
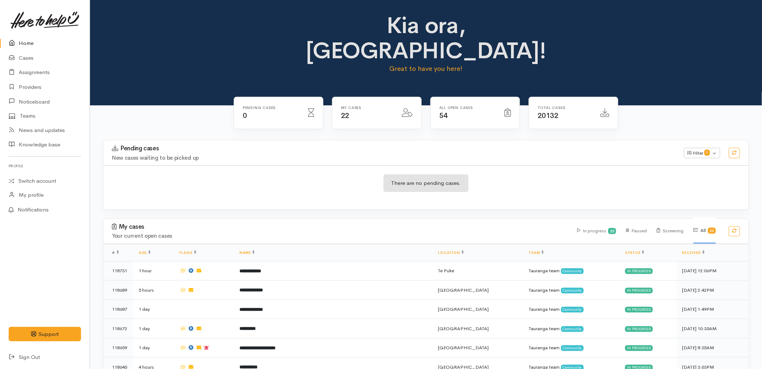
click at [264, 233] on h4 "Your current open cases" at bounding box center [340, 236] width 457 height 6
click at [144, 78] on div "Kia ora, [GEOGRAPHIC_DATA]! Great to have you here!" at bounding box center [426, 52] width 672 height 105
click at [212, 63] on div "Kia ora, [GEOGRAPHIC_DATA]! Great to have you here!" at bounding box center [426, 52] width 672 height 105
drag, startPoint x: 0, startPoint y: 0, endPoint x: 312, endPoint y: 113, distance: 331.9
click at [312, 113] on div "Pending cases 0 My cases 22 54" at bounding box center [425, 119] width 393 height 44
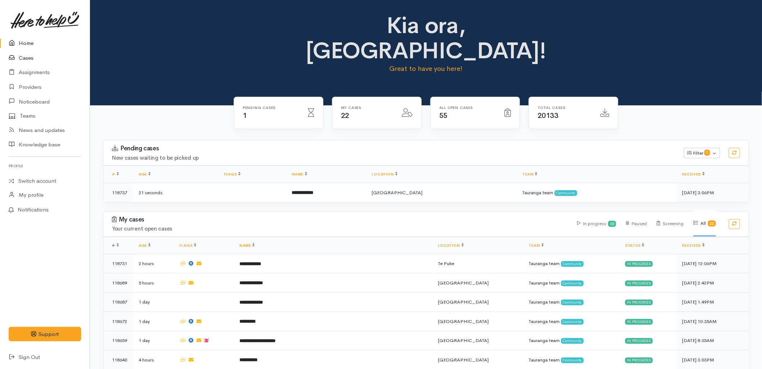
click at [34, 58] on link "Cases" at bounding box center [45, 58] width 90 height 15
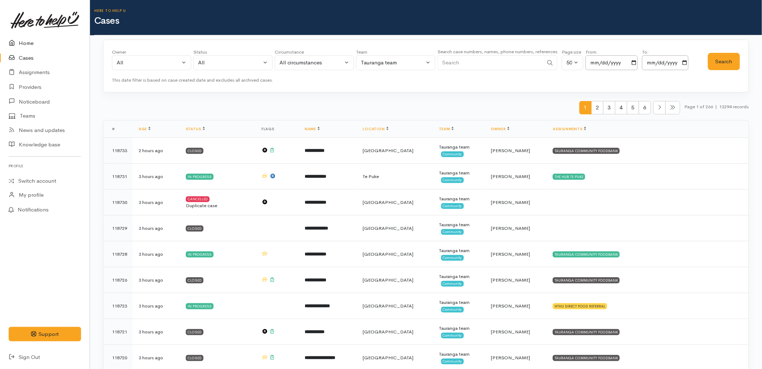
click at [23, 38] on link "Home" at bounding box center [45, 43] width 90 height 15
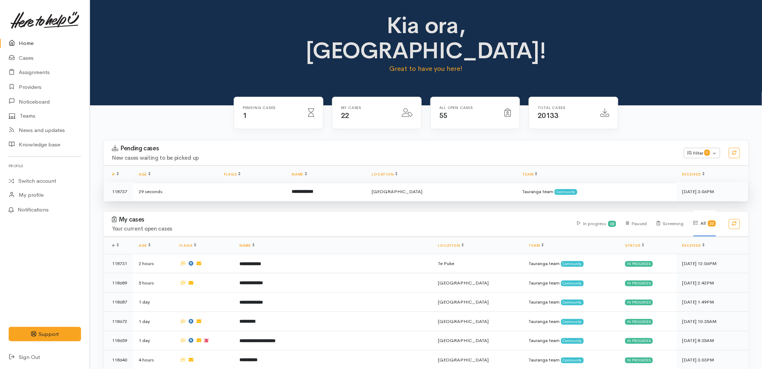
click at [285, 182] on td at bounding box center [252, 191] width 68 height 19
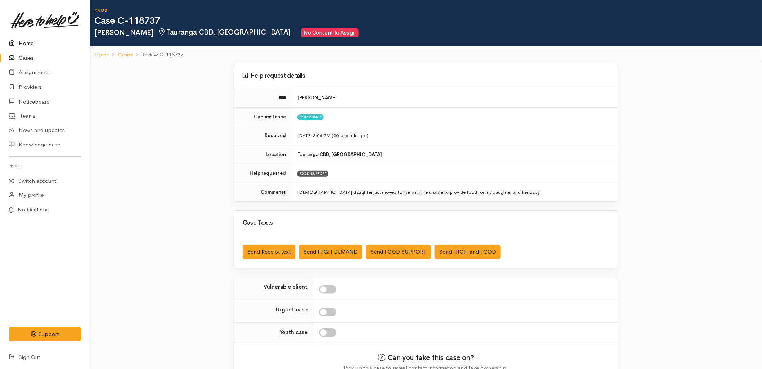
click at [33, 40] on link "Home" at bounding box center [45, 43] width 90 height 15
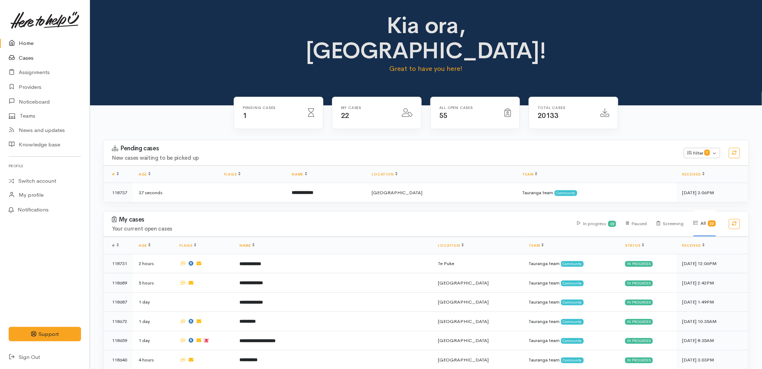
click at [32, 59] on link "Cases" at bounding box center [45, 58] width 90 height 15
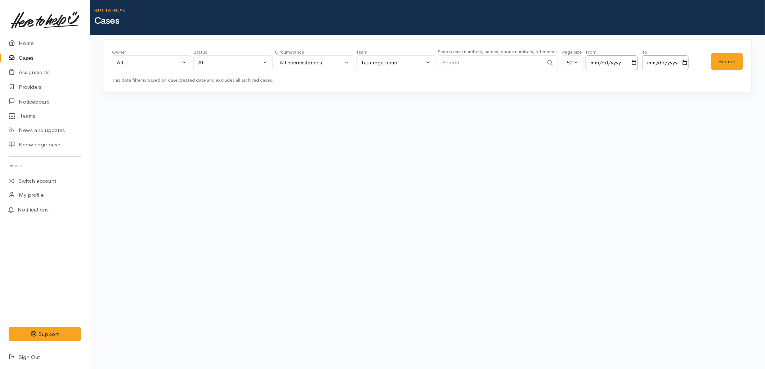
click at [458, 62] on input "Search" at bounding box center [490, 62] width 106 height 15
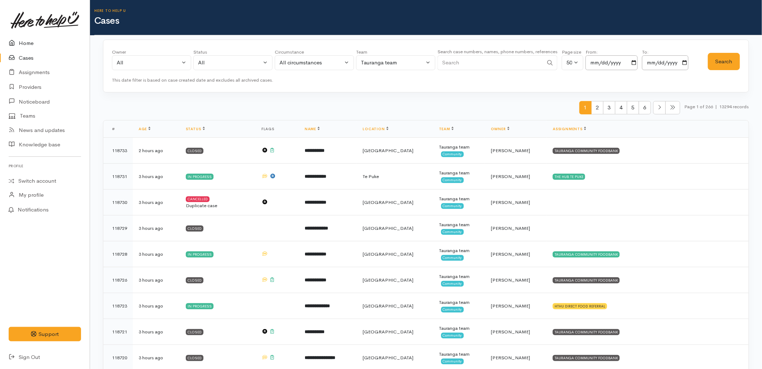
click at [30, 39] on link "Home" at bounding box center [45, 43] width 90 height 15
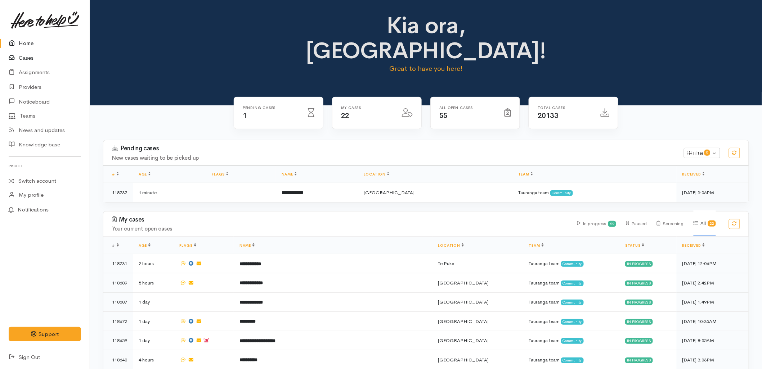
click at [38, 58] on link "Cases" at bounding box center [45, 58] width 90 height 15
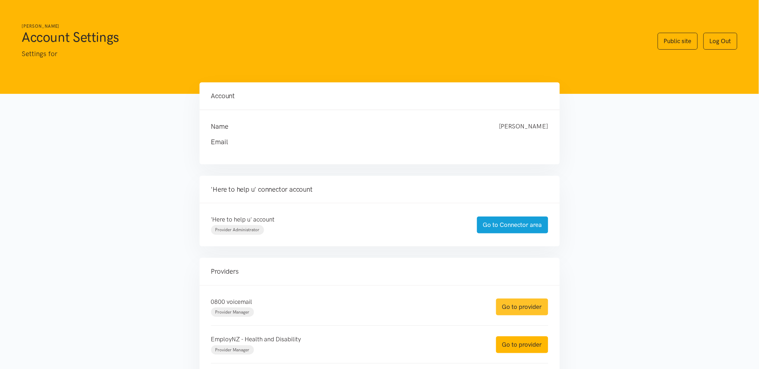
drag, startPoint x: 511, startPoint y: 306, endPoint x: 502, endPoint y: 296, distance: 13.5
click at [511, 306] on link "Go to provider" at bounding box center [522, 307] width 52 height 17
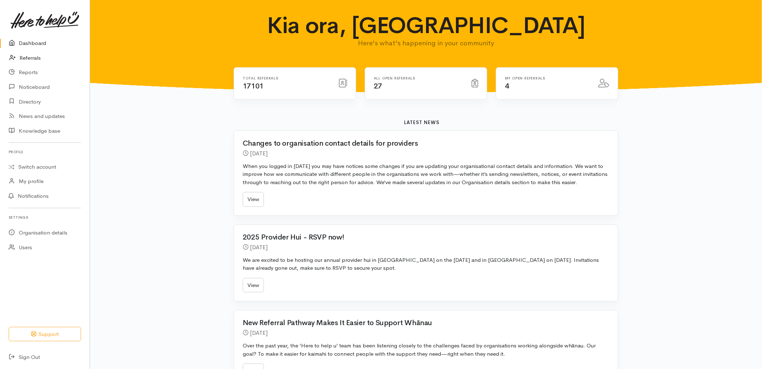
click at [31, 53] on link "Referrals" at bounding box center [45, 58] width 90 height 15
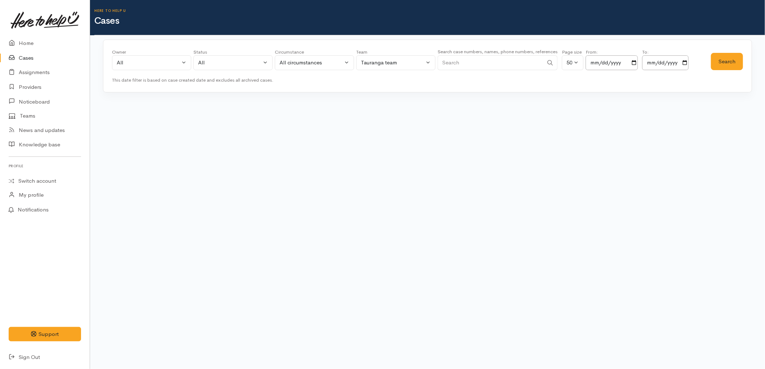
click at [518, 59] on input "Search" at bounding box center [490, 62] width 106 height 15
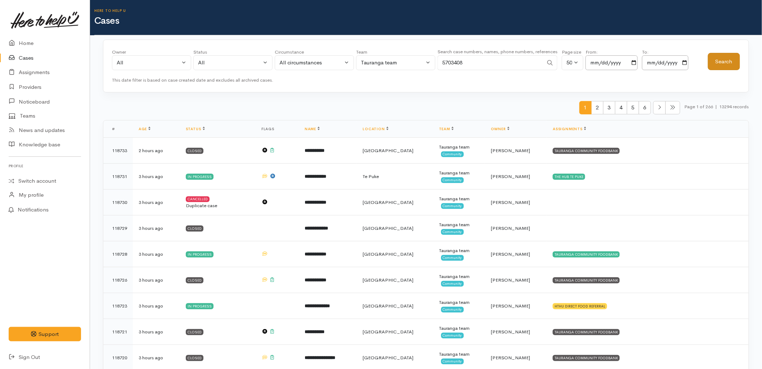
type input "5703408"
click at [711, 59] on button "Search" at bounding box center [724, 62] width 32 height 18
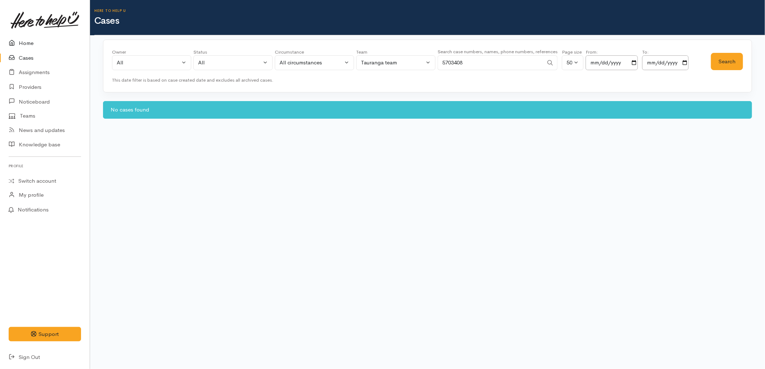
drag, startPoint x: 17, startPoint y: 45, endPoint x: 22, endPoint y: 44, distance: 5.4
click at [17, 45] on icon at bounding box center [14, 43] width 10 height 9
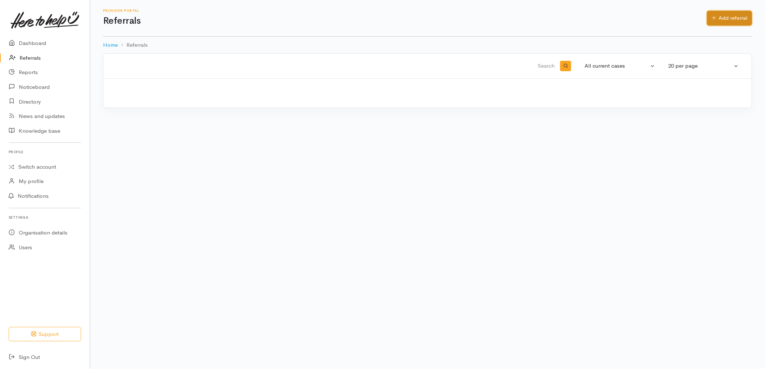
click at [716, 18] on link "Add referral" at bounding box center [729, 18] width 45 height 15
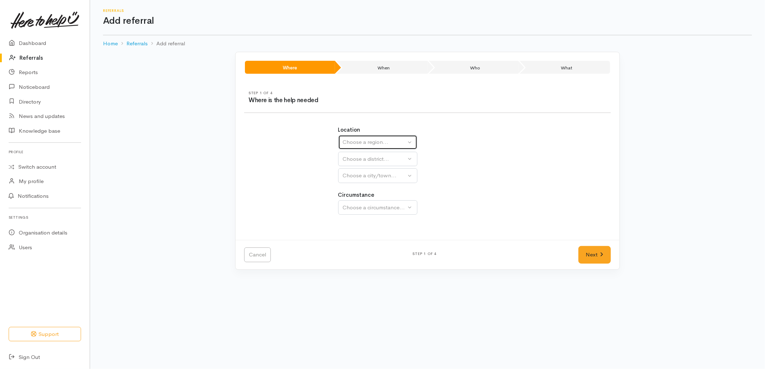
click at [370, 146] on div "Choose a region..." at bounding box center [374, 142] width 63 height 8
click at [368, 198] on span "Bay of Plenty" at bounding box center [363, 198] width 32 height 8
select select "4"
select select
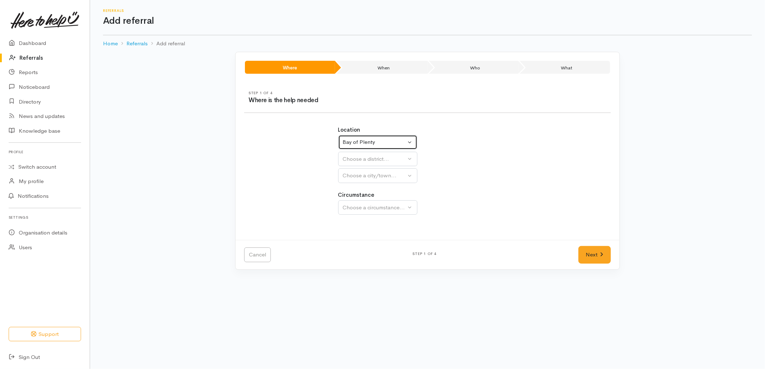
select select
click at [364, 156] on div "Choose a district..." at bounding box center [393, 159] width 101 height 8
click at [366, 190] on span "[GEOGRAPHIC_DATA]" at bounding box center [375, 193] width 57 height 8
select select "6"
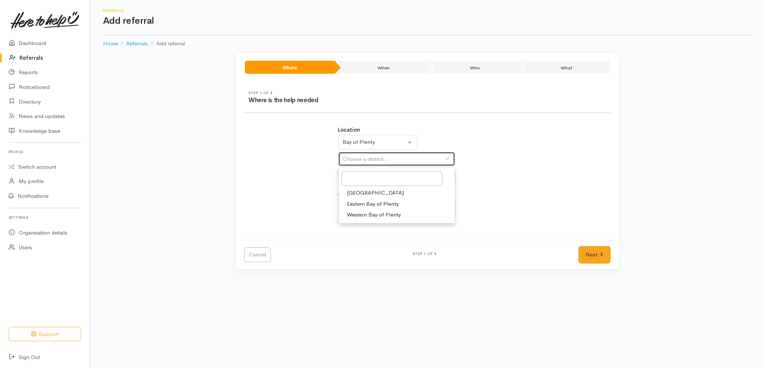
select select
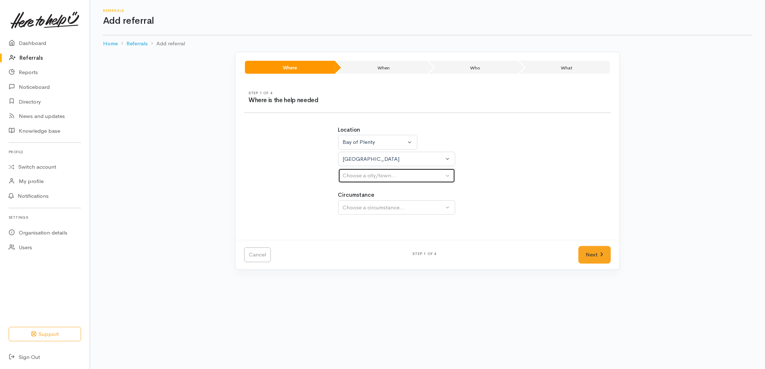
click at [364, 178] on div "Choose a city/town..." at bounding box center [393, 176] width 101 height 8
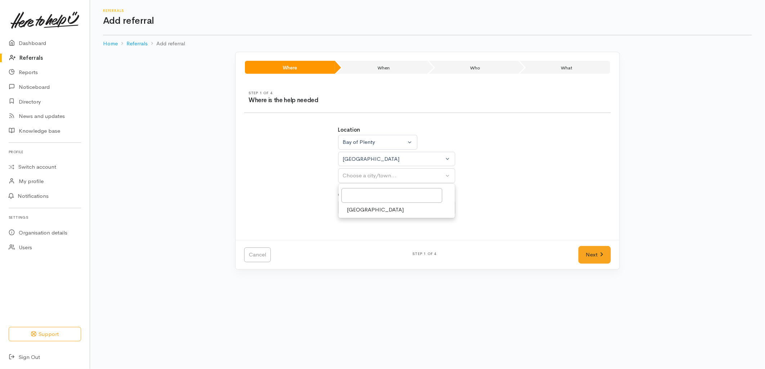
click at [364, 209] on span "Tauranga" at bounding box center [375, 210] width 57 height 8
select select "4"
click at [364, 210] on div "Choose a circumstance..." at bounding box center [393, 208] width 101 height 8
click at [358, 242] on span "Community" at bounding box center [360, 242] width 27 height 8
select select "2"
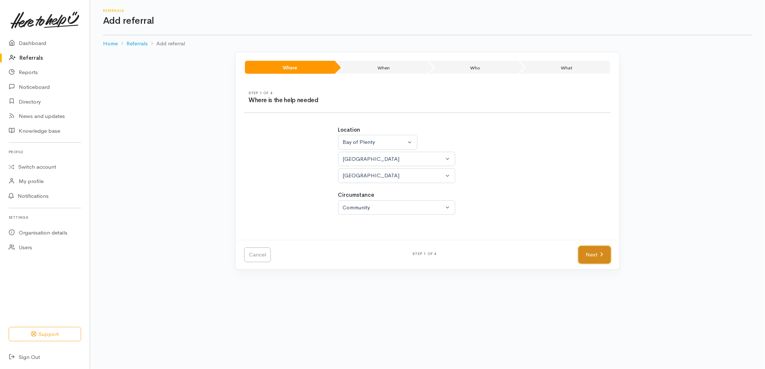
click at [594, 253] on link "Next" at bounding box center [594, 255] width 32 height 18
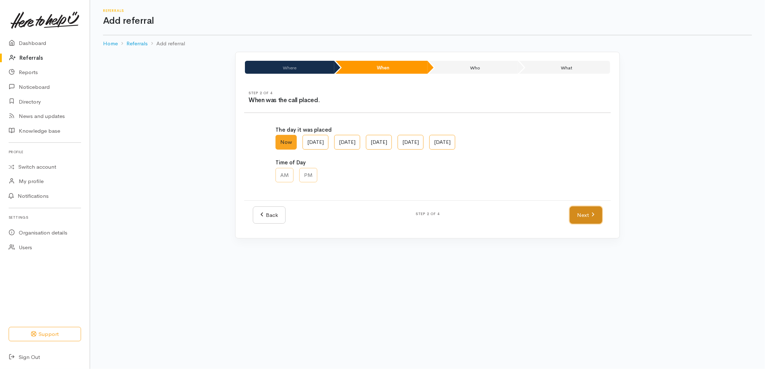
click at [585, 214] on link "Next" at bounding box center [586, 216] width 32 height 18
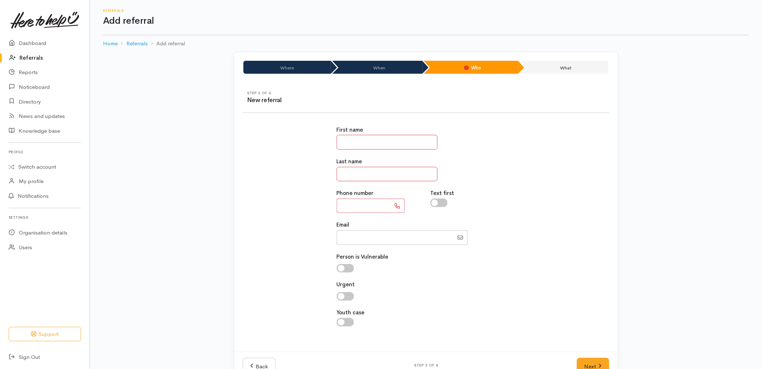
drag, startPoint x: 401, startPoint y: 144, endPoint x: 396, endPoint y: 145, distance: 4.7
click at [401, 144] on input "text" at bounding box center [387, 142] width 101 height 15
type input "*"
type input "*********"
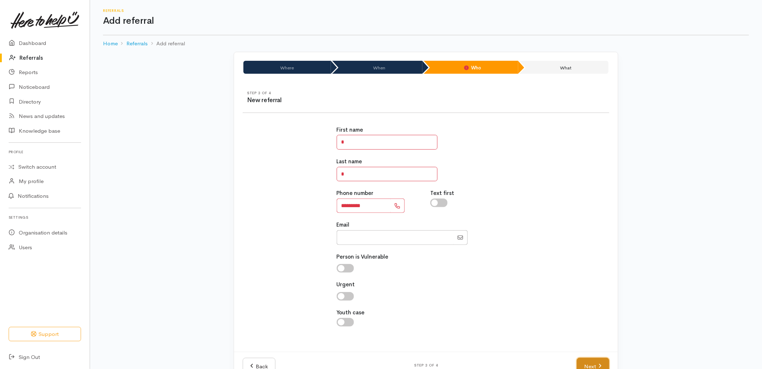
drag, startPoint x: 596, startPoint y: 364, endPoint x: 538, endPoint y: 322, distance: 72.0
click at [596, 364] on link "Next" at bounding box center [593, 367] width 32 height 18
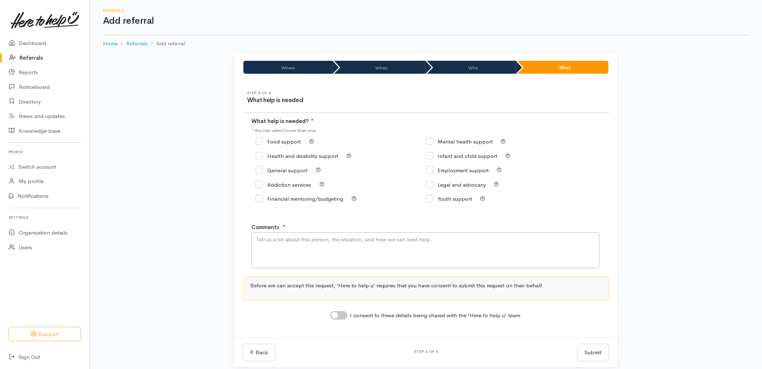
click at [271, 139] on label "Food support" at bounding box center [278, 141] width 45 height 5
click at [271, 139] on input "Food support" at bounding box center [278, 141] width 45 height 5
checkbox input "true"
click at [296, 264] on textarea "Comments" at bounding box center [425, 251] width 348 height 36
type textarea "Requesting food support."
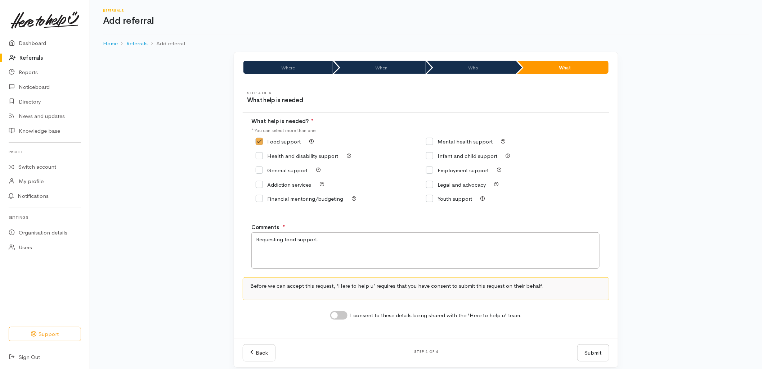
click at [337, 318] on input "I consent to these details being shared with the 'Here to help u' team." at bounding box center [338, 315] width 17 height 9
checkbox input "true"
click at [609, 358] on button "Submit" at bounding box center [593, 354] width 32 height 18
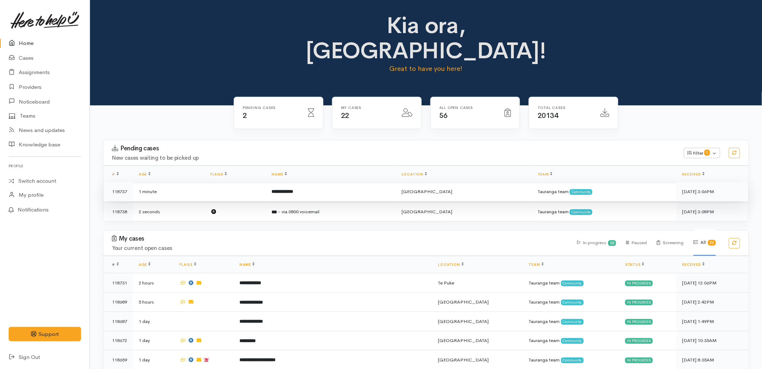
click at [337, 182] on td "**********" at bounding box center [331, 191] width 130 height 19
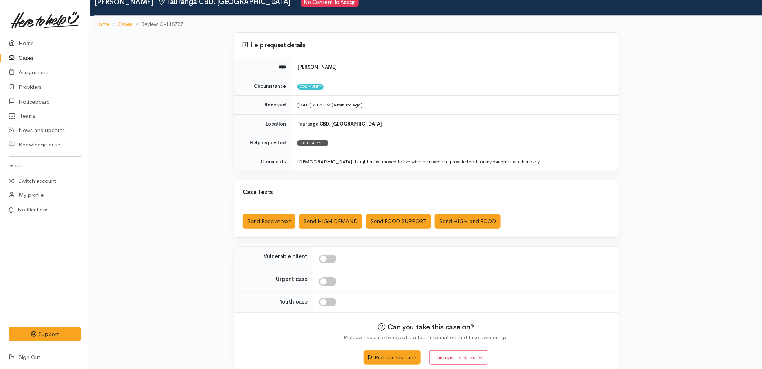
scroll to position [40, 0]
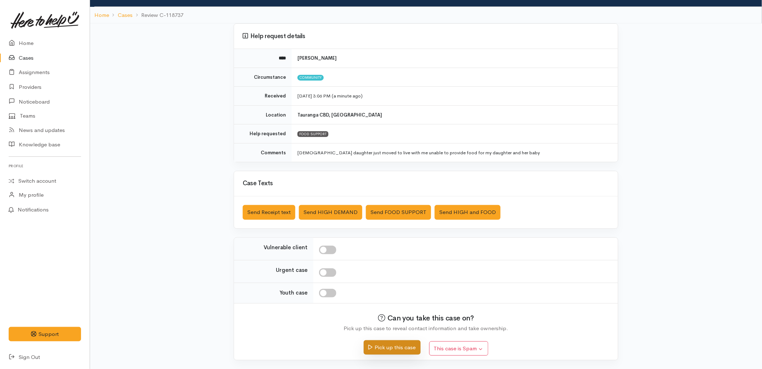
click at [386, 346] on button "Pick up this case" at bounding box center [392, 348] width 57 height 15
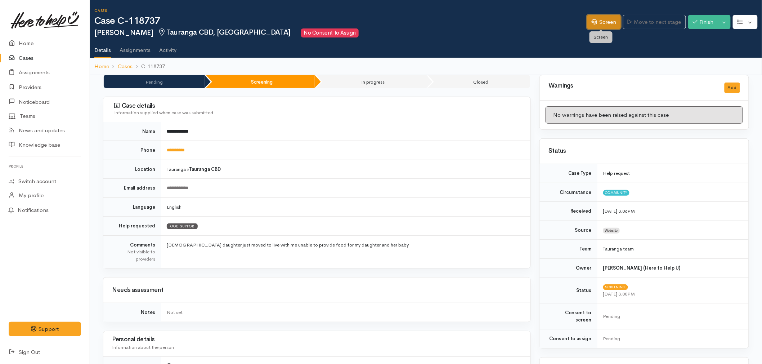
click at [603, 24] on link "Screen" at bounding box center [604, 22] width 34 height 15
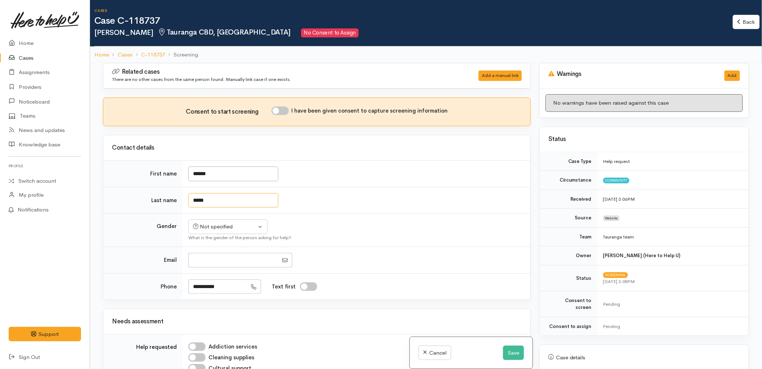
drag, startPoint x: 223, startPoint y: 203, endPoint x: 148, endPoint y: 200, distance: 74.9
click at [148, 200] on tr "Last name *****" at bounding box center [316, 200] width 427 height 27
type input "*****"
click at [435, 262] on div at bounding box center [354, 260] width 333 height 15
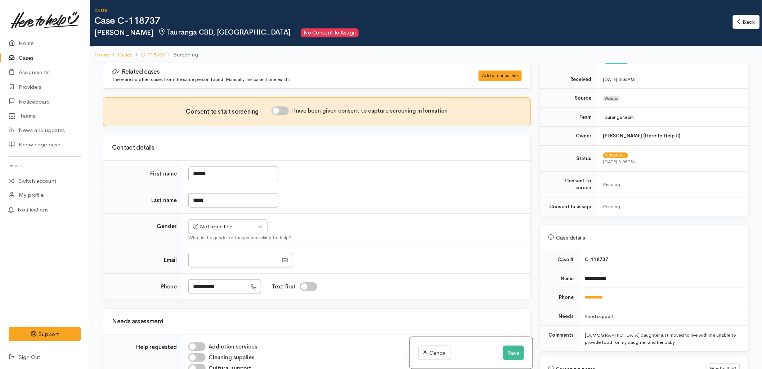
scroll to position [200, 0]
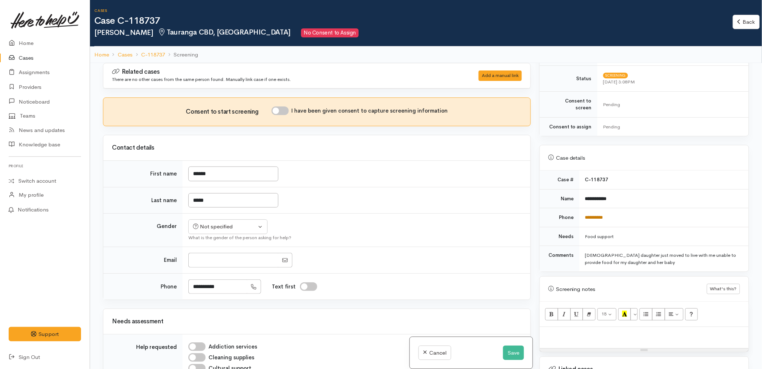
click at [594, 215] on link "**********" at bounding box center [594, 217] width 18 height 5
click at [512, 350] on button "Save" at bounding box center [513, 353] width 21 height 15
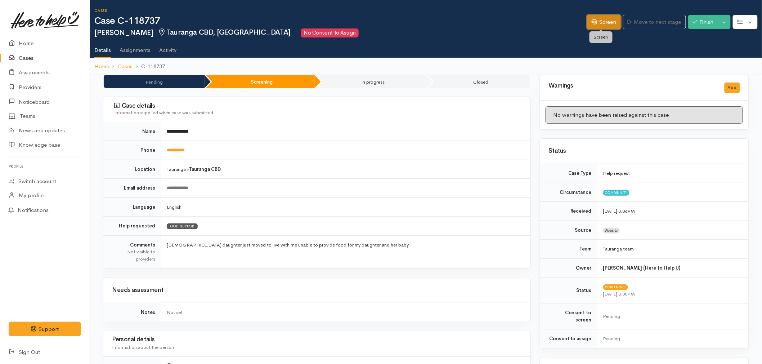
click at [601, 23] on link "Screen" at bounding box center [604, 22] width 34 height 15
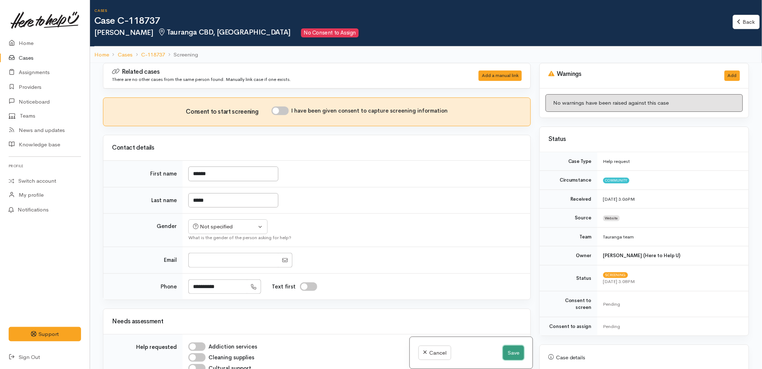
click at [508, 349] on button "Save" at bounding box center [513, 353] width 21 height 15
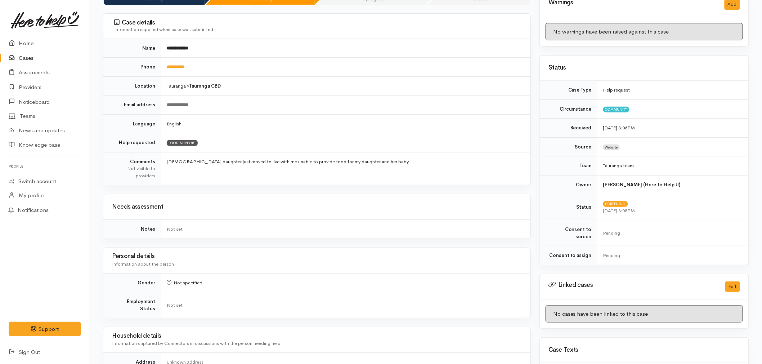
scroll to position [160, 0]
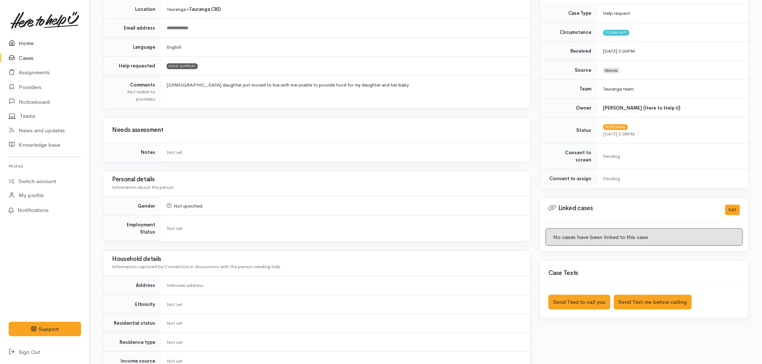
click at [18, 37] on link "Home" at bounding box center [45, 43] width 90 height 15
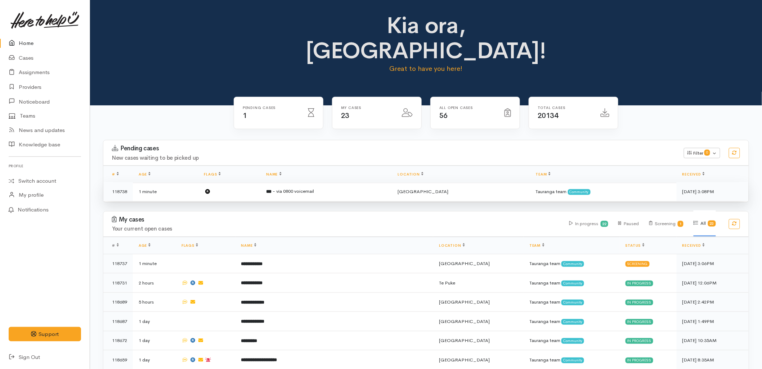
click at [292, 188] on span "- via 0800 voicemail" at bounding box center [293, 191] width 41 height 6
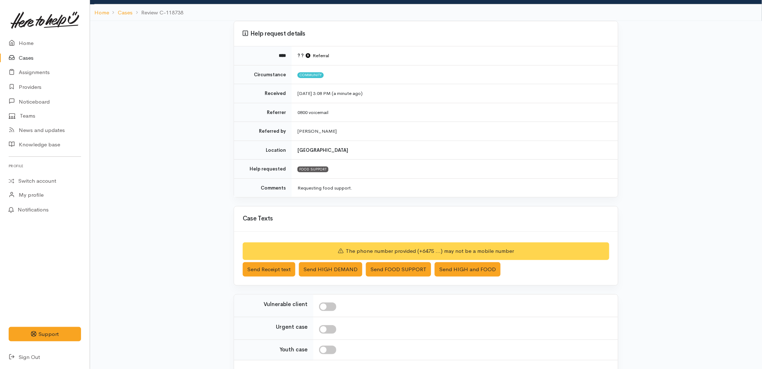
scroll to position [100, 0]
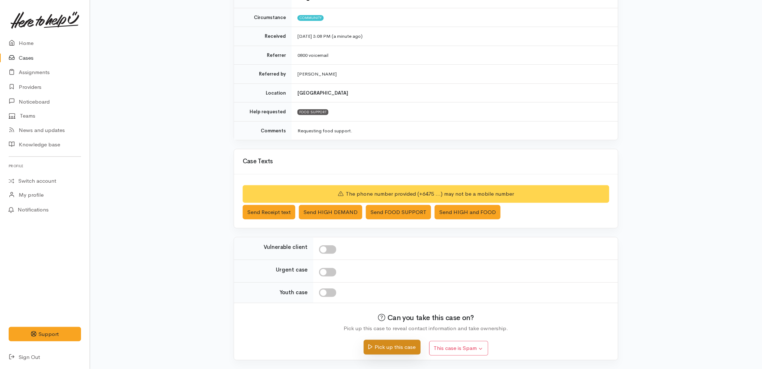
click at [394, 348] on button "Pick up this case" at bounding box center [392, 347] width 57 height 15
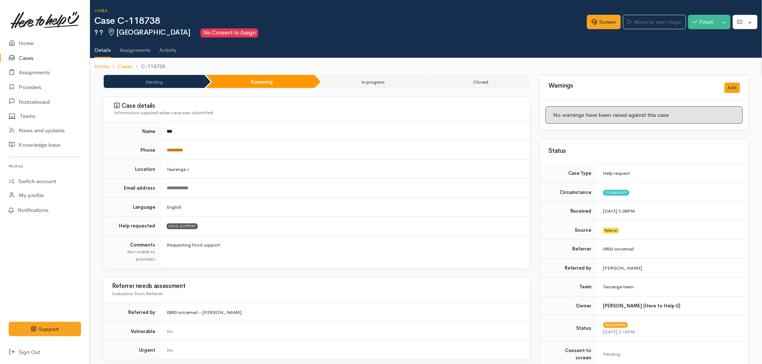
click at [183, 149] on link "*********" at bounding box center [175, 150] width 16 height 5
click at [599, 26] on link "Screen" at bounding box center [604, 22] width 34 height 15
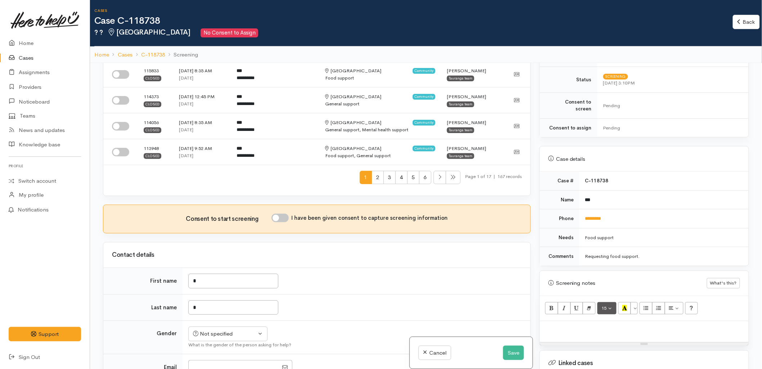
scroll to position [240, 0]
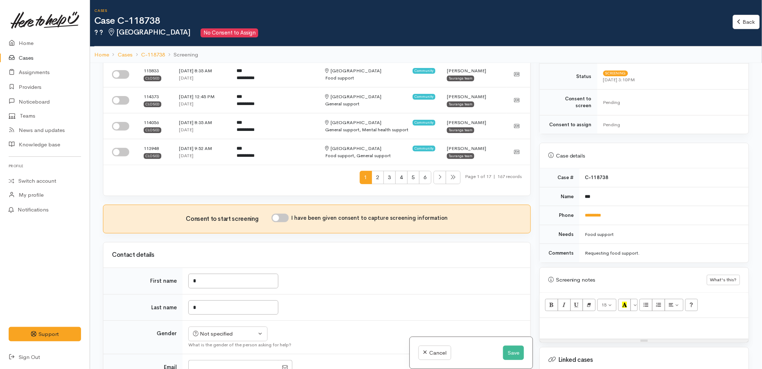
click at [594, 322] on p at bounding box center [644, 326] width 202 height 8
paste div
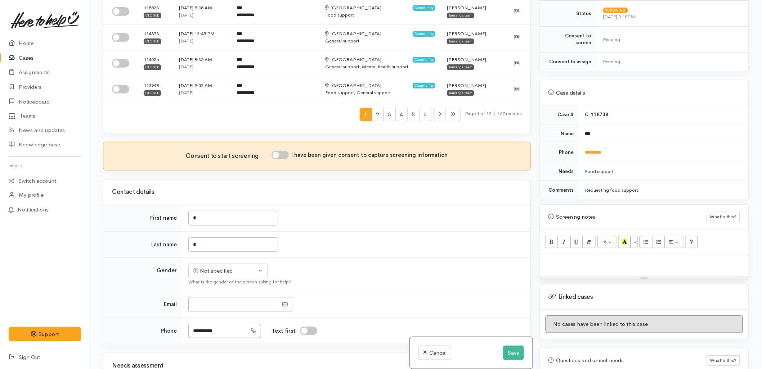
scroll to position [264, 0]
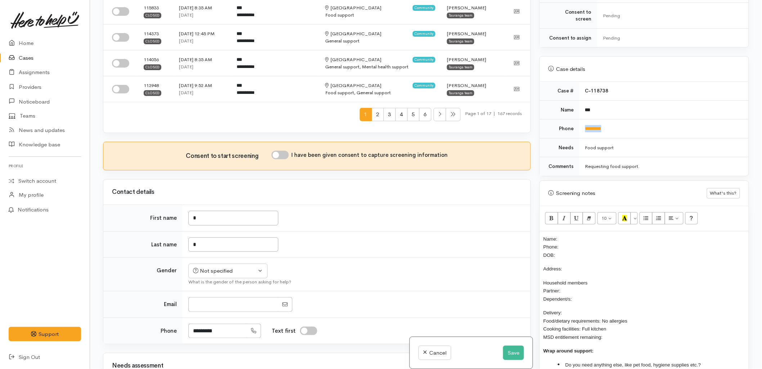
drag, startPoint x: 614, startPoint y: 121, endPoint x: 581, endPoint y: 127, distance: 33.8
click at [581, 127] on td "*********" at bounding box center [663, 129] width 169 height 19
copy link "*********"
click at [572, 240] on p "Name: Phone: DOB:" at bounding box center [644, 247] width 202 height 24
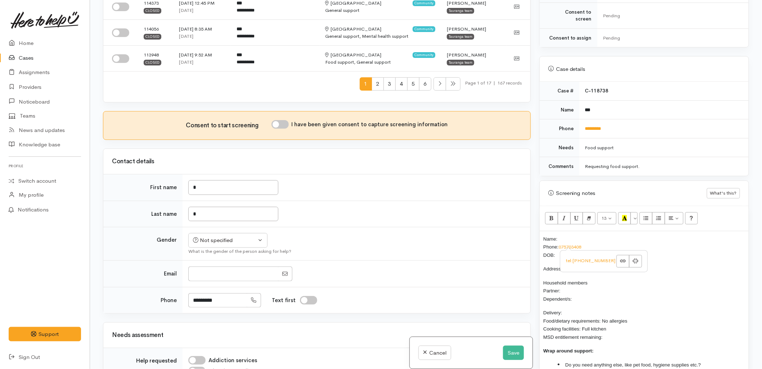
scroll to position [320, 0]
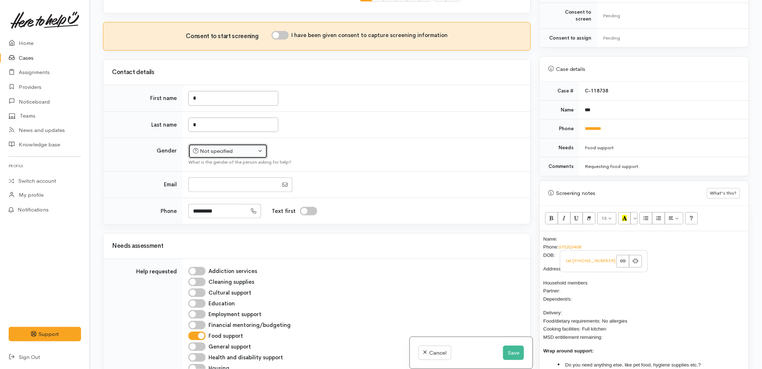
click at [208, 154] on div "Not specified" at bounding box center [224, 151] width 63 height 8
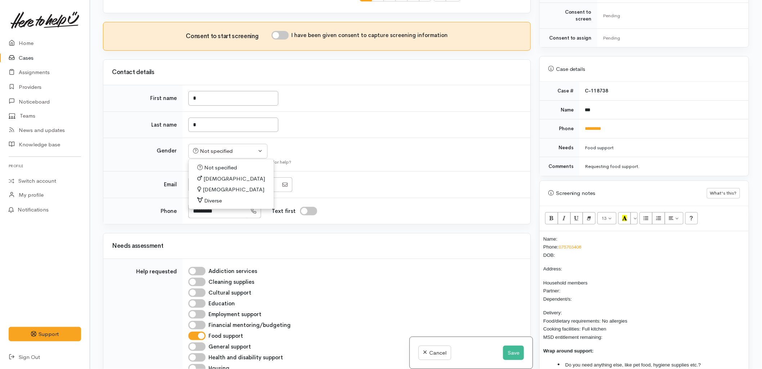
click at [209, 178] on span "Male" at bounding box center [234, 179] width 62 height 8
select select "Male"
click at [279, 32] on input "I have been given consent to capture screening information" at bounding box center [279, 35] width 17 height 9
checkbox input "true"
click at [232, 102] on input "*" at bounding box center [233, 98] width 90 height 15
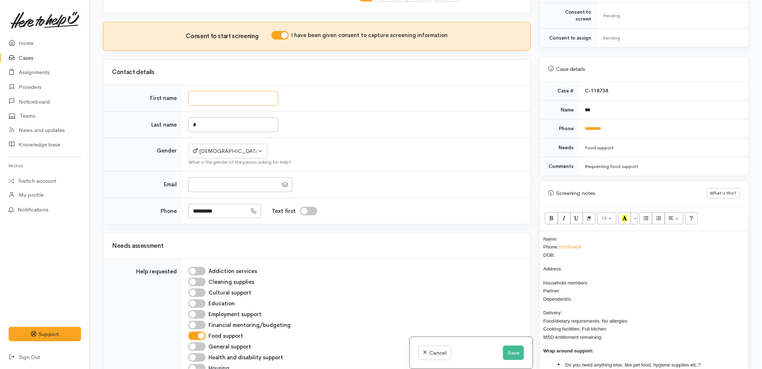
type input "*"
type input "****"
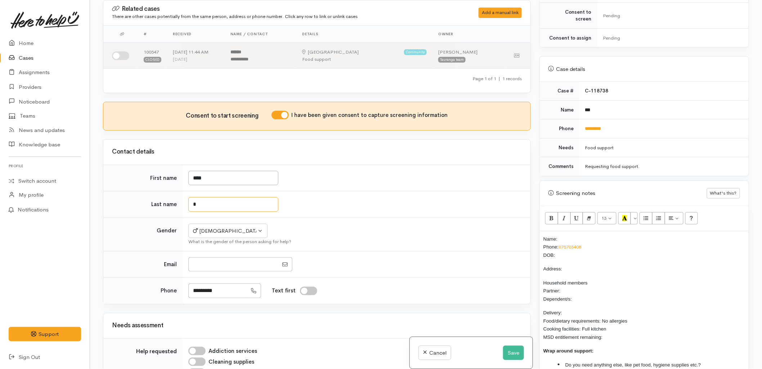
scroll to position [55, 0]
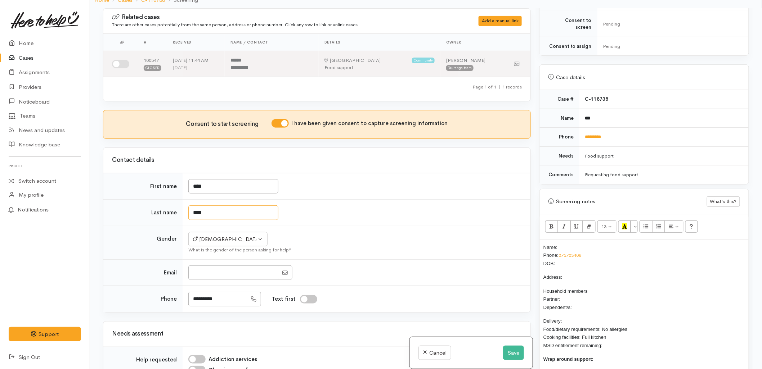
type input "****"
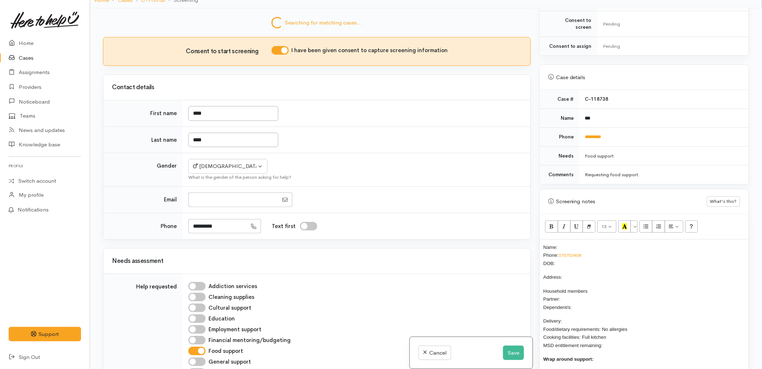
click at [142, 210] on tbody "First name **** Last name **** Gender Not specified Male Female Diverse Male No…" at bounding box center [316, 169] width 427 height 139
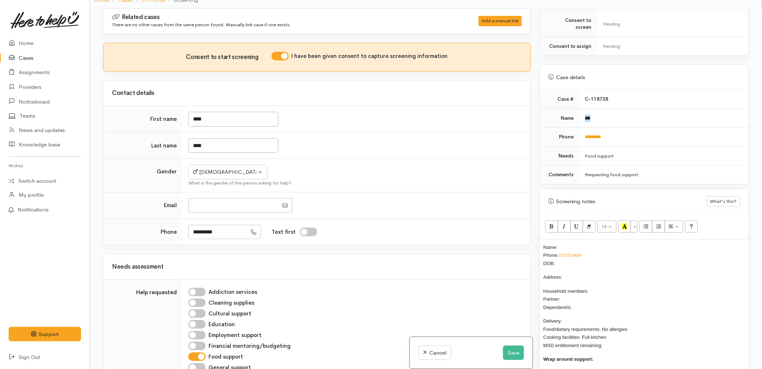
drag, startPoint x: 599, startPoint y: 117, endPoint x: 581, endPoint y: 117, distance: 17.6
click at [581, 117] on td "***" at bounding box center [663, 118] width 169 height 19
copy b "***"
click at [571, 243] on p "Name: Phone: 075703408 DOB:" at bounding box center [644, 255] width 202 height 24
click at [565, 257] on p "Name: ? ? Cody Joss Phone: 075703408 DOB:" at bounding box center [644, 255] width 202 height 24
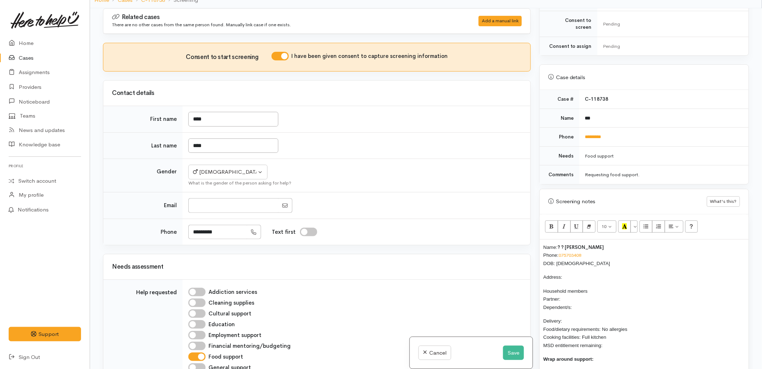
click at [565, 244] on span "? ? Cody Joss" at bounding box center [580, 247] width 46 height 6
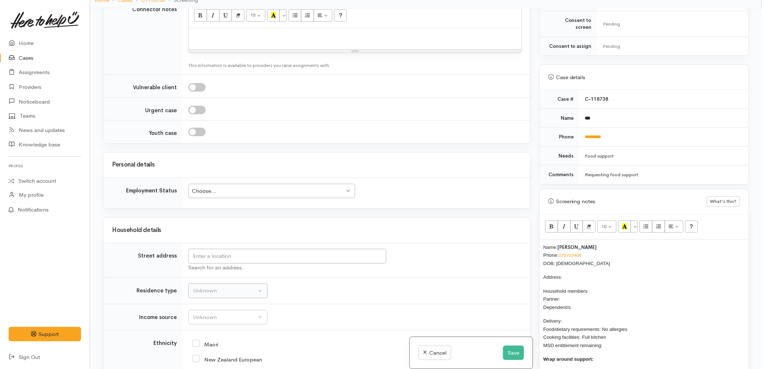
scroll to position [560, 0]
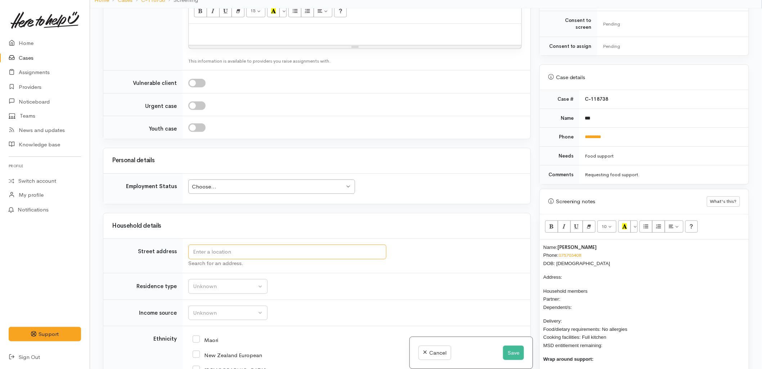
click at [241, 252] on input "text" at bounding box center [287, 252] width 198 height 15
drag, startPoint x: 200, startPoint y: 251, endPoint x: 260, endPoint y: 250, distance: 59.8
click at [260, 250] on input "16 galtan street" at bounding box center [287, 252] width 198 height 15
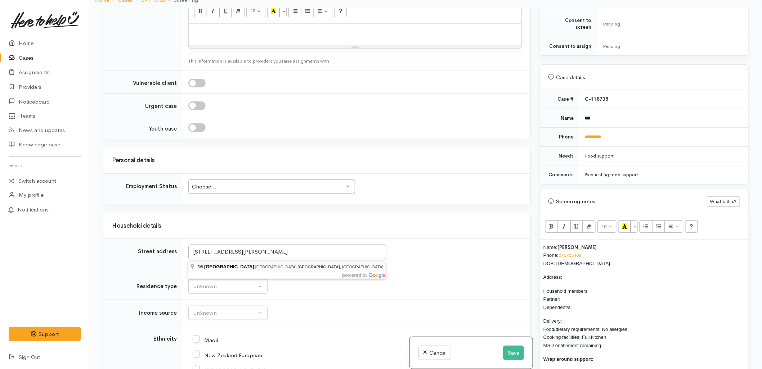
type input "16 Carlton Street, Bellevue, Tauranga, New Zealand"
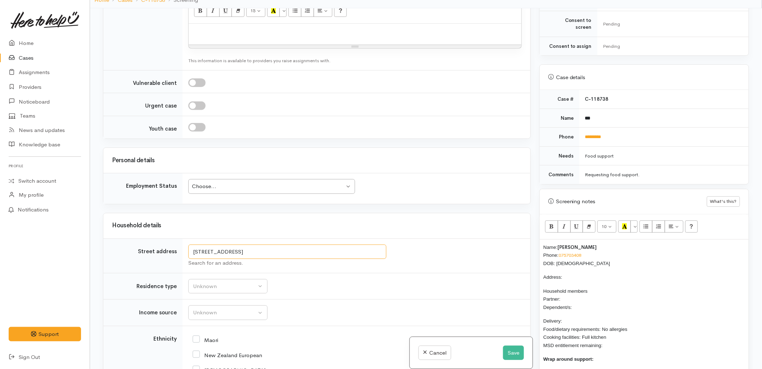
drag, startPoint x: 258, startPoint y: 252, endPoint x: 192, endPoint y: 245, distance: 65.9
click at [192, 245] on td "16 Carlton Street, Bellevue, Tauranga, New Zealand Search for an address." at bounding box center [357, 256] width 348 height 35
click at [583, 273] on p "Address:" at bounding box center [644, 277] width 202 height 8
click at [350, 232] on div "Household details" at bounding box center [317, 225] width 410 height 11
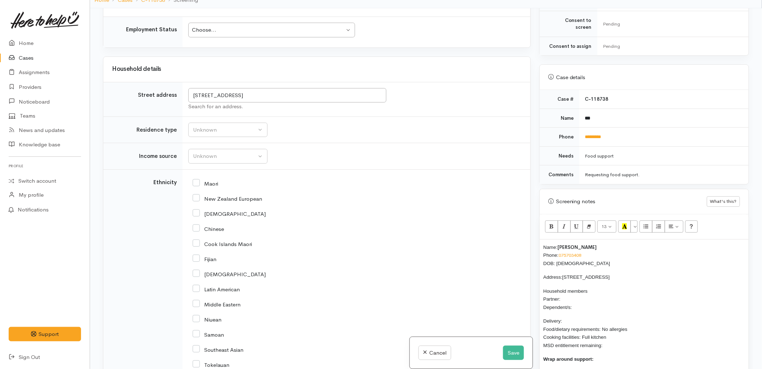
scroll to position [787, 0]
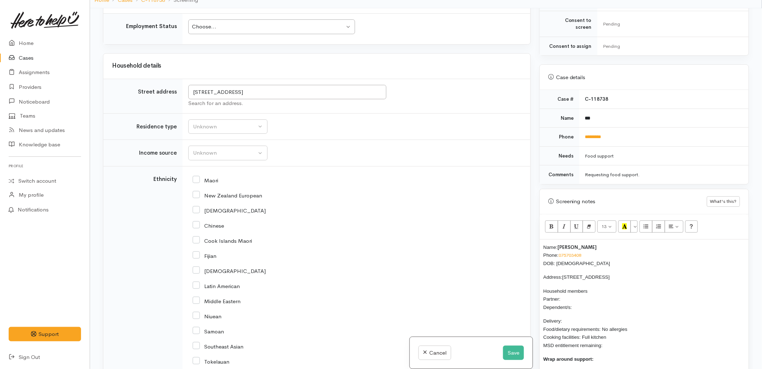
click at [581, 302] on p "Household members Partner: Dependent/s:" at bounding box center [644, 299] width 202 height 24
drag, startPoint x: 606, startPoint y: 299, endPoint x: 576, endPoint y: 300, distance: 29.5
click at [576, 300] on p "Household members Partner: Dependent/s: x2 children" at bounding box center [644, 299] width 202 height 24
click at [568, 293] on p "Household members Partner: Dependent/s: x1 child" at bounding box center [644, 299] width 202 height 24
click at [569, 331] on p "Delivery: Food/dietary requirements: No allergies Cooking facilities: Full kitc…" at bounding box center [644, 347] width 202 height 32
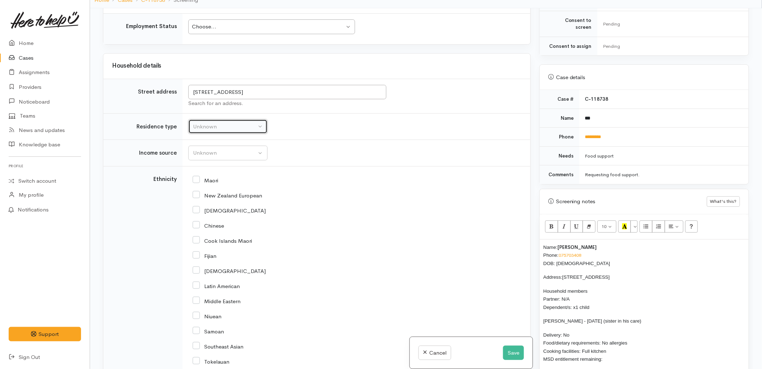
click at [208, 123] on button "Unknown" at bounding box center [227, 127] width 79 height 15
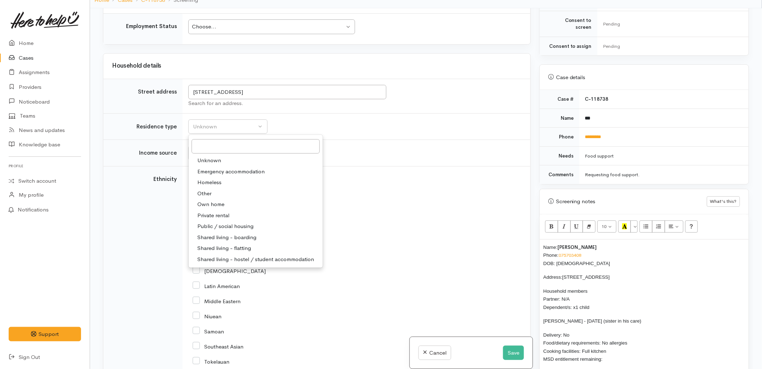
click at [376, 200] on div "New Zealand European" at bounding box center [355, 195] width 325 height 15
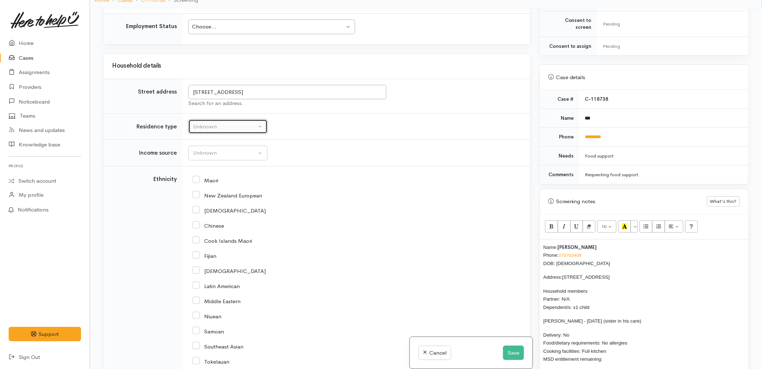
click at [240, 133] on button "Unknown" at bounding box center [227, 127] width 79 height 15
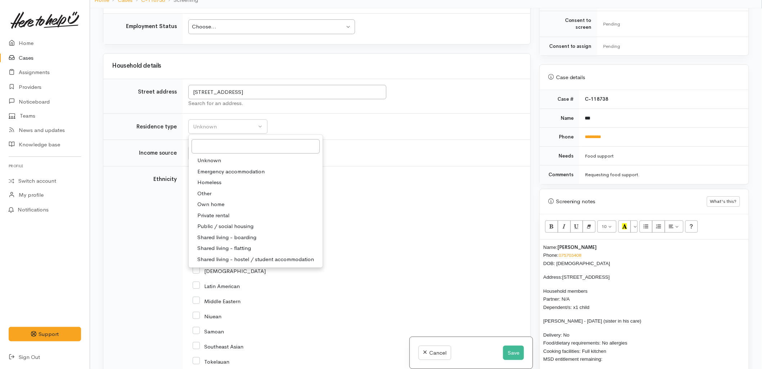
click at [405, 174] on div "Maori" at bounding box center [355, 179] width 325 height 15
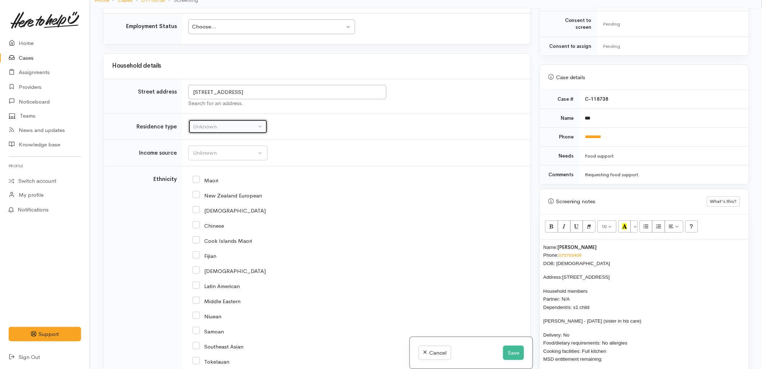
click at [225, 123] on button "Unknown" at bounding box center [227, 127] width 79 height 15
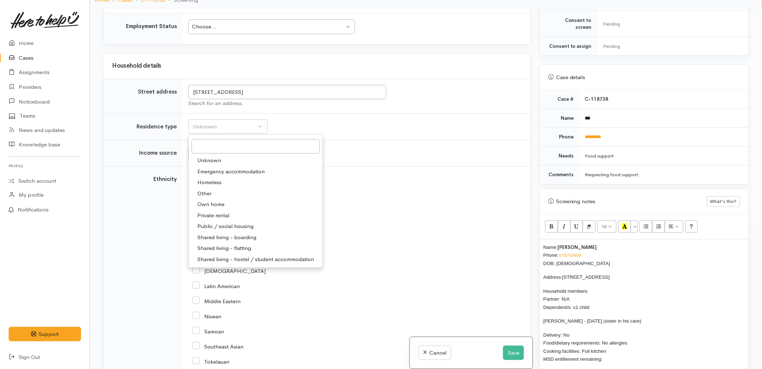
click at [377, 155] on td "Unknown ACC Maternity leave MSD - Away from Home Allowance MSD - Child Disabili…" at bounding box center [357, 153] width 348 height 27
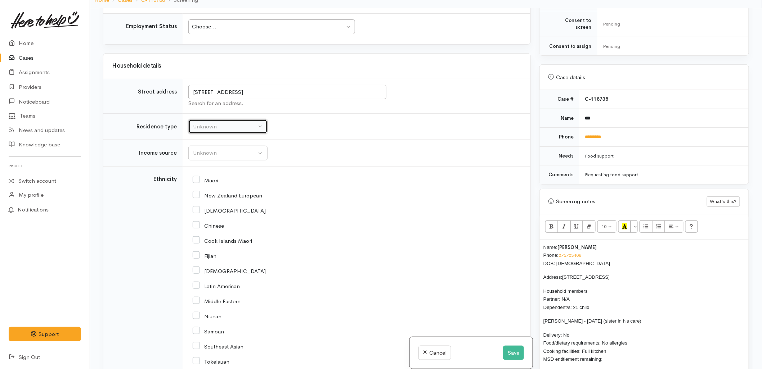
click at [232, 134] on button "Unknown" at bounding box center [227, 127] width 79 height 15
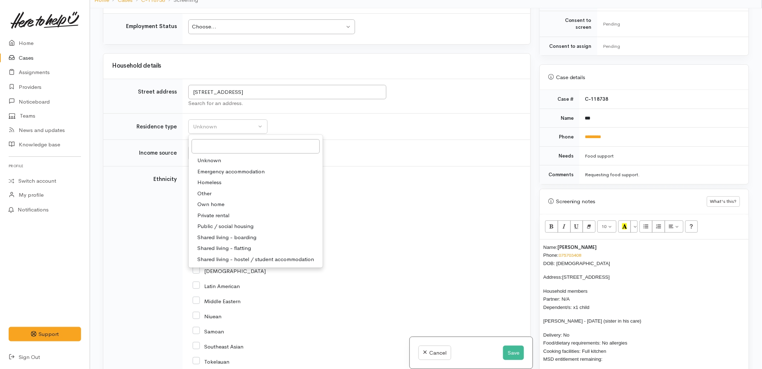
click at [423, 235] on div "Cook Islands Maori" at bounding box center [355, 240] width 325 height 15
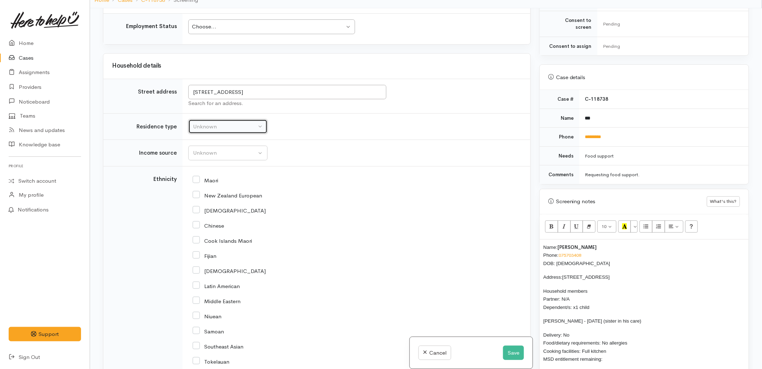
click at [246, 129] on div "Unknown" at bounding box center [224, 127] width 63 height 8
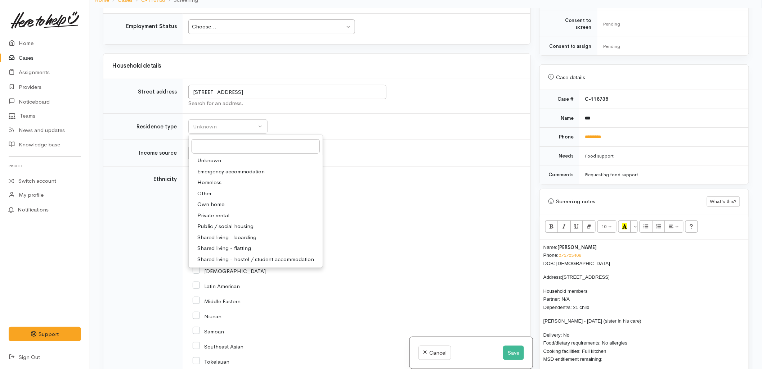
click at [225, 219] on span "Private rental" at bounding box center [213, 216] width 32 height 8
select select "2"
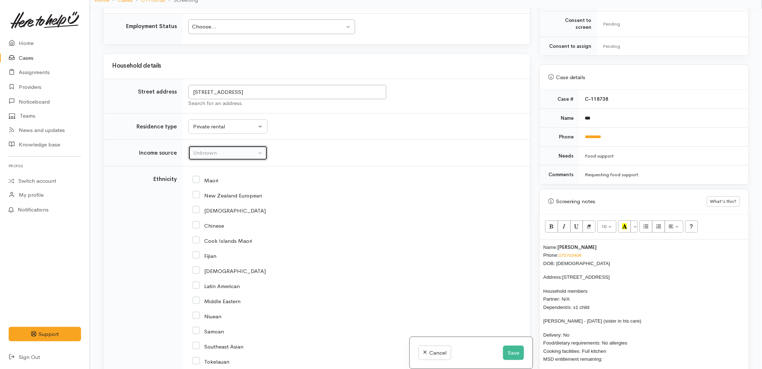
click at [210, 151] on div "Unknown" at bounding box center [224, 153] width 63 height 8
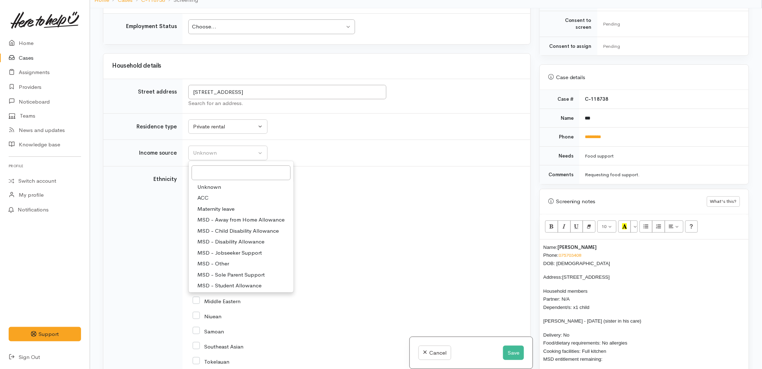
click at [397, 187] on div "Maori" at bounding box center [355, 179] width 325 height 15
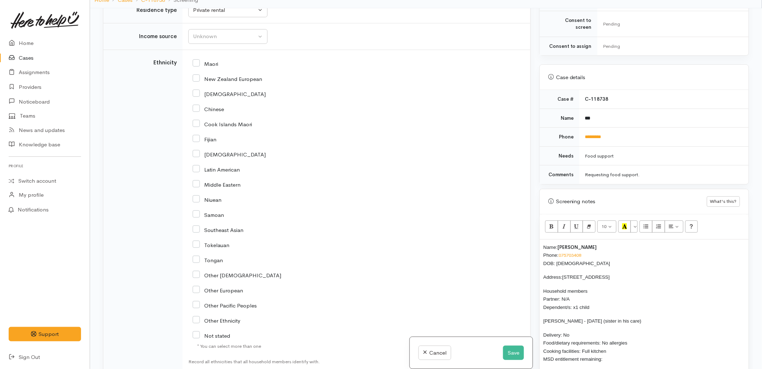
scroll to position [907, 0]
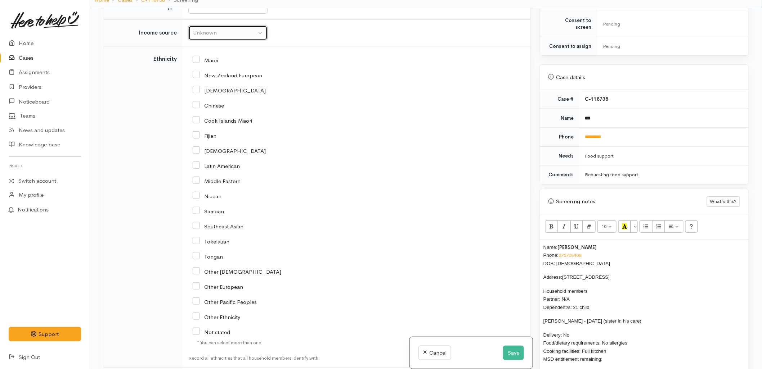
click at [224, 40] on button "Unknown" at bounding box center [227, 33] width 79 height 15
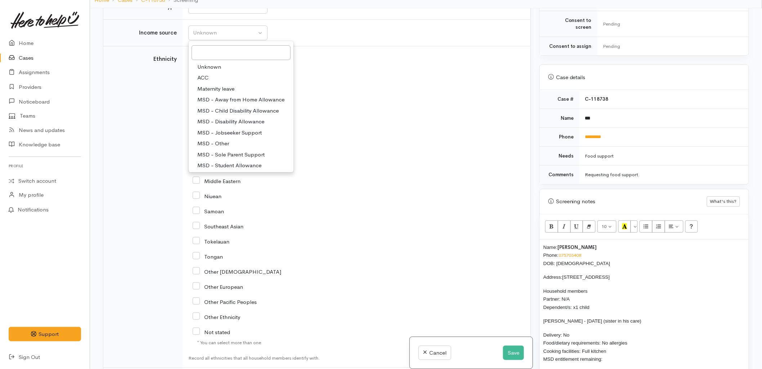
click at [384, 139] on div "Fijian" at bounding box center [355, 135] width 325 height 6
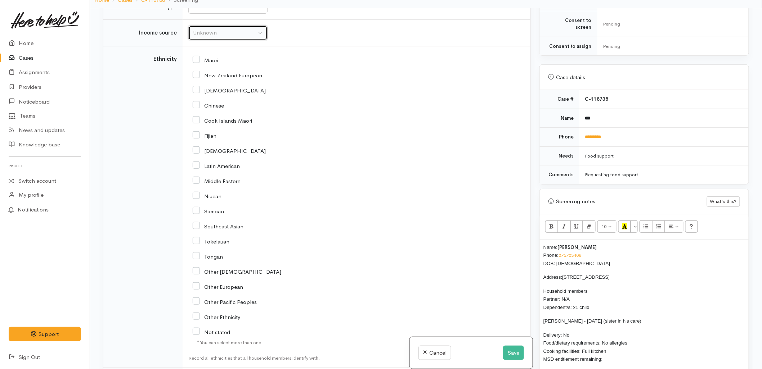
click at [235, 35] on div "Unknown" at bounding box center [224, 33] width 63 height 8
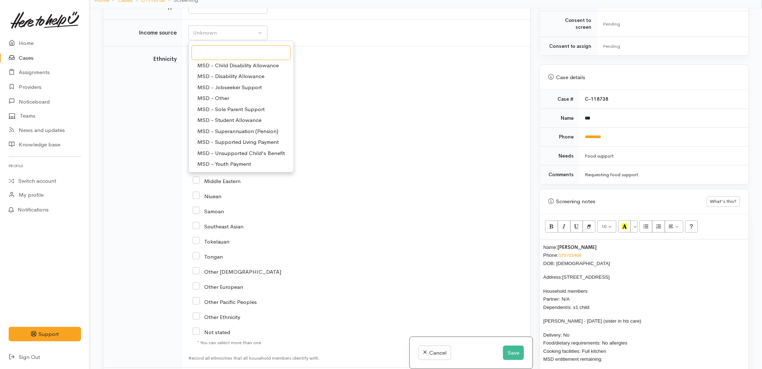
scroll to position [80, 0]
click at [219, 144] on span "No income" at bounding box center [210, 141] width 27 height 8
select select "5"
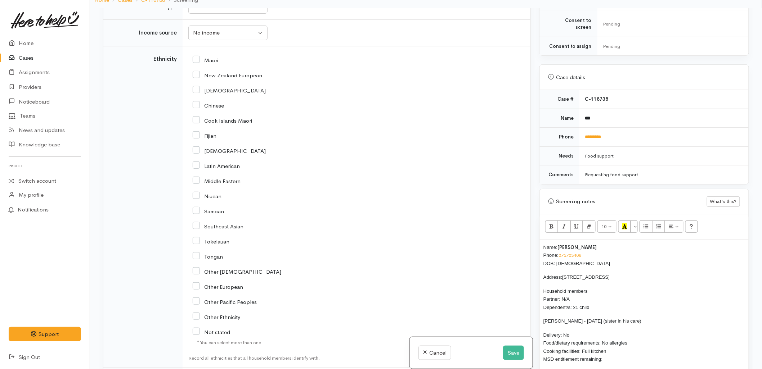
click at [208, 78] on input "New Zealand European" at bounding box center [227, 75] width 69 height 6
checkbox input "true"
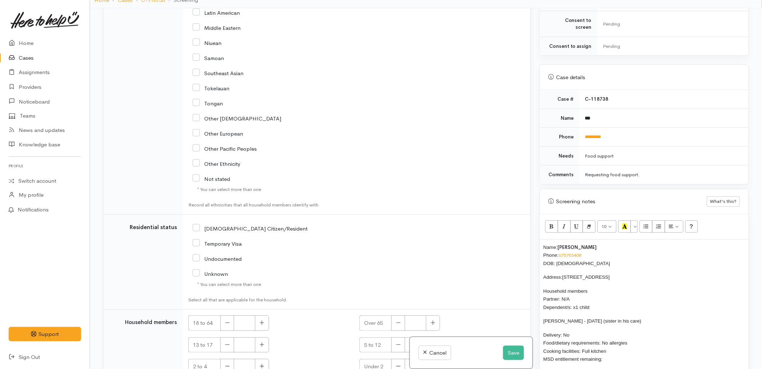
scroll to position [1067, 0]
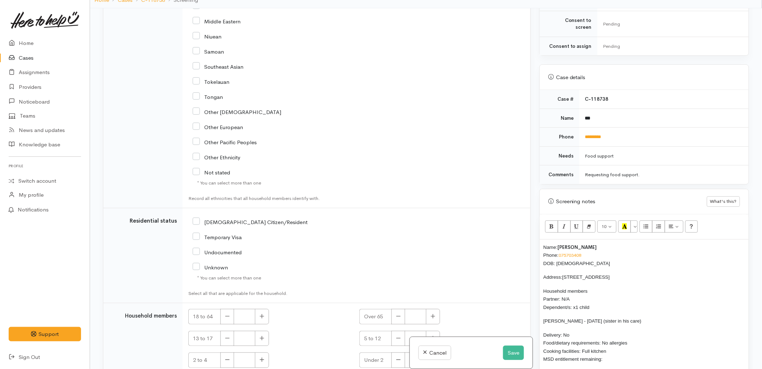
click at [242, 225] on input "NZ Citizen/Resident" at bounding box center [250, 222] width 115 height 6
checkbox input "true"
click at [261, 319] on icon "button" at bounding box center [262, 316] width 5 height 5
type input "1"
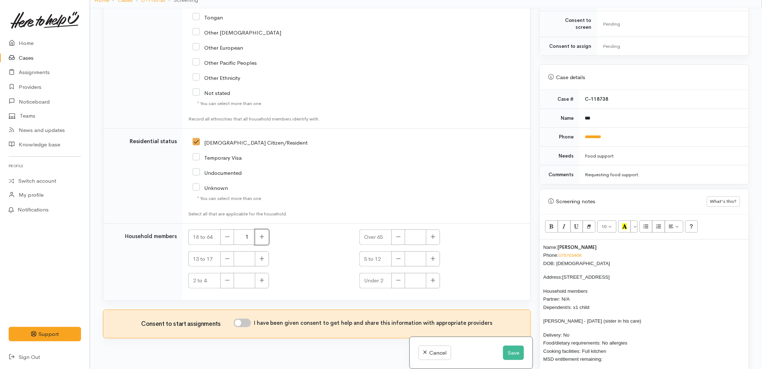
scroll to position [1147, 0]
drag, startPoint x: 264, startPoint y: 260, endPoint x: 259, endPoint y: 271, distance: 11.6
click at [264, 260] on icon "button" at bounding box center [262, 258] width 4 height 4
type input "1"
click at [249, 323] on input "I have been given consent to get help and share this information with appropria…" at bounding box center [242, 323] width 17 height 9
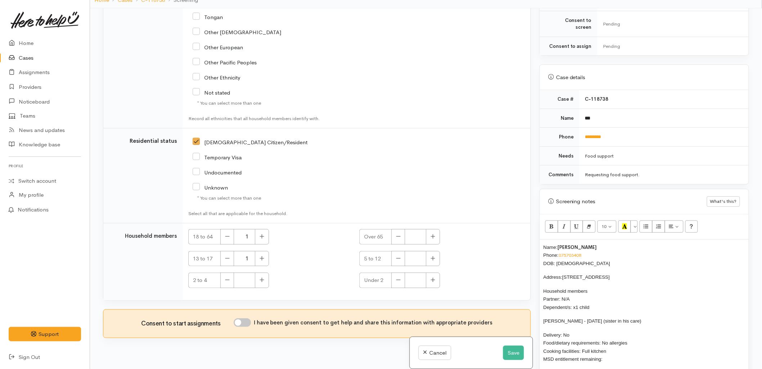
checkbox input "true"
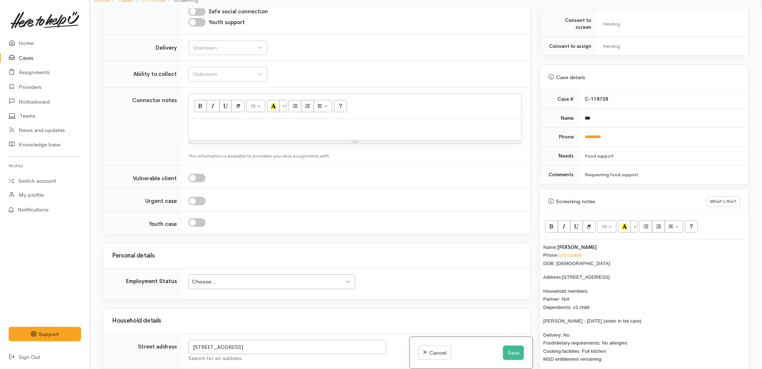
scroll to position [514, 0]
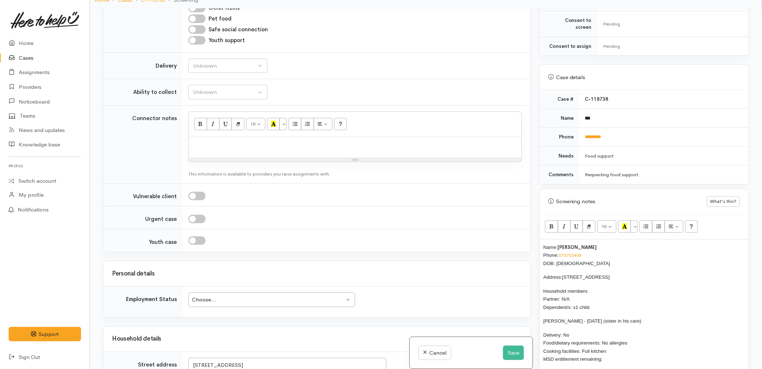
click at [238, 301] on div "Choose..." at bounding box center [268, 300] width 153 height 8
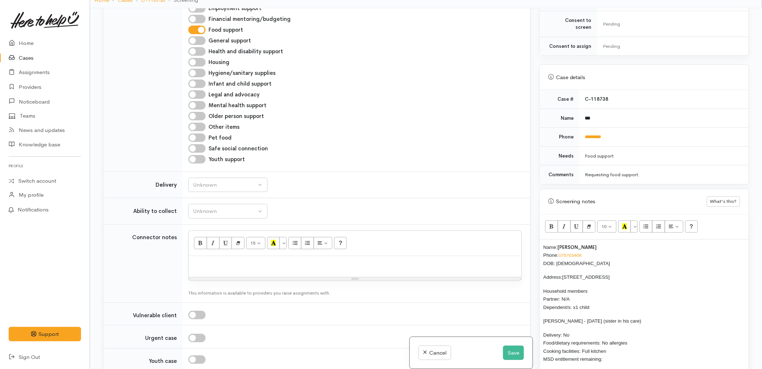
scroll to position [394, 0]
click at [214, 188] on div "Unknown" at bounding box center [224, 186] width 63 height 8
click at [208, 253] on link "No" at bounding box center [228, 252] width 78 height 11
select select "1"
click at [212, 219] on button "Unknown" at bounding box center [227, 212] width 79 height 15
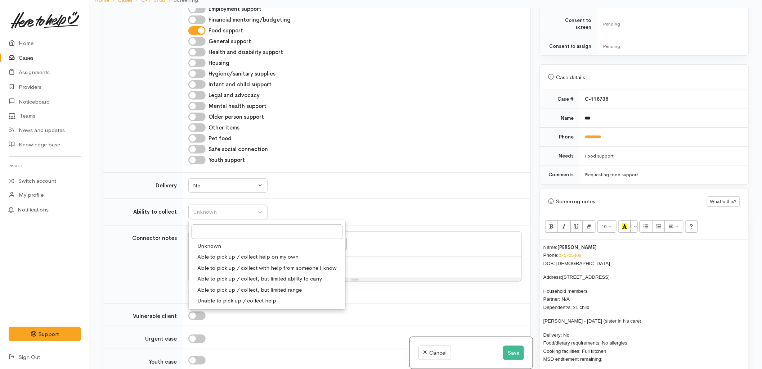
click at [215, 259] on span "Able to pick up / collect help on my own" at bounding box center [247, 257] width 101 height 8
select select "2"
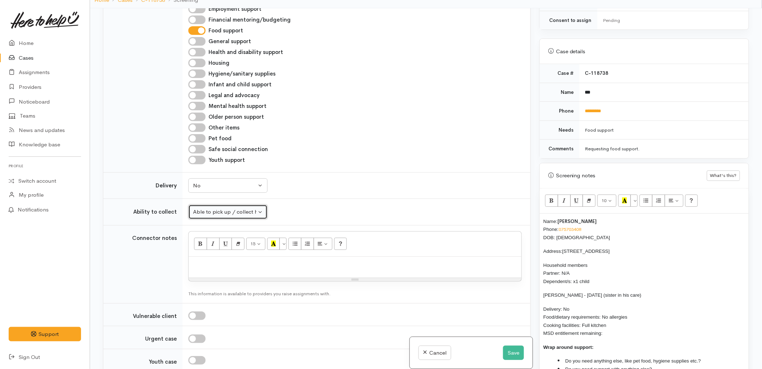
scroll to position [463, 0]
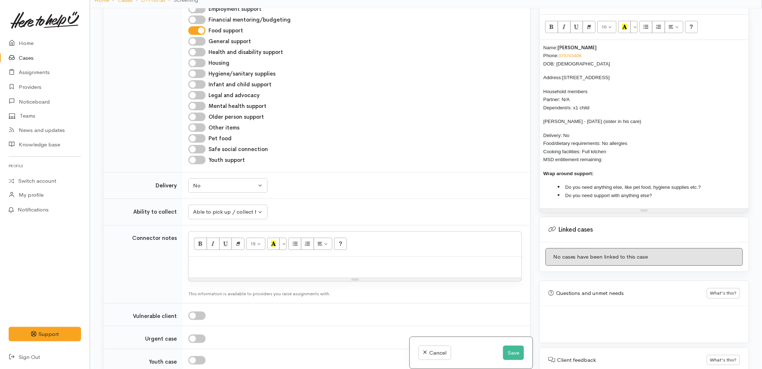
click at [615, 155] on p "Delivery: No Food/dietary requirements: No allergies Cooking facilities: Full k…" at bounding box center [644, 147] width 202 height 32
drag, startPoint x: 619, startPoint y: 155, endPoint x: 541, endPoint y: 39, distance: 140.6
click at [541, 40] on div "Name: Cody Joss Phone: 075703408 DOB: 04/09/1996 Address: 16 Carlton Street, Be…" at bounding box center [644, 124] width 209 height 169
copy div "Name: Cody Joss Phone: 075703408 DOB: 04/09/1996 Address: 16 Carlton Street, Be…"
click at [286, 274] on div at bounding box center [355, 267] width 333 height 21
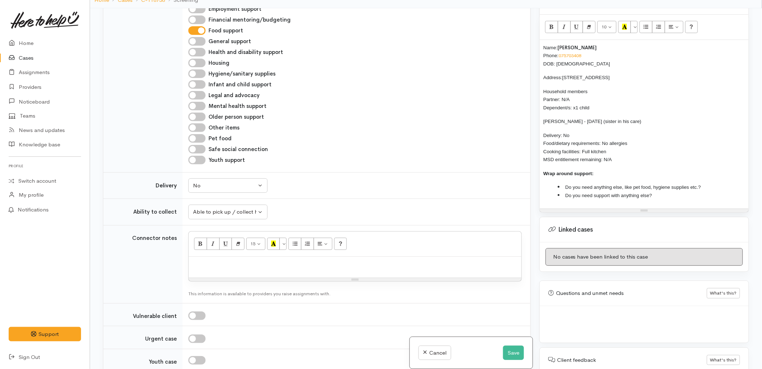
paste div
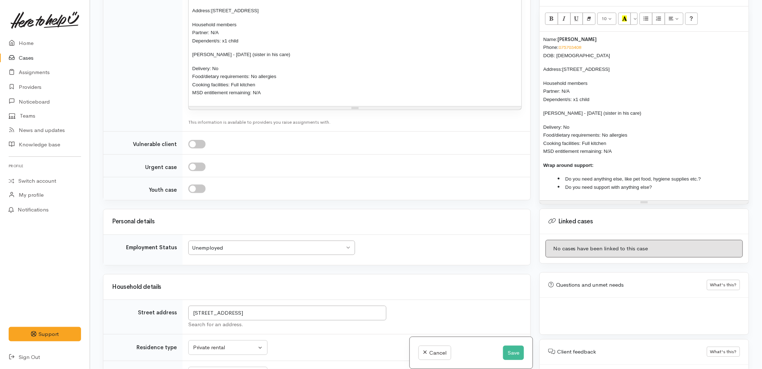
scroll to position [676, 0]
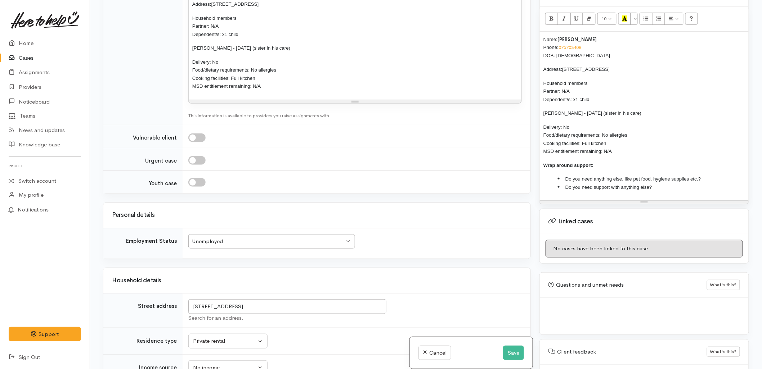
click at [226, 242] on div "Unemployed" at bounding box center [268, 242] width 153 height 8
click at [461, 291] on div "Household details" at bounding box center [316, 280] width 427 height 25
click at [245, 338] on div "Private rental" at bounding box center [224, 341] width 63 height 8
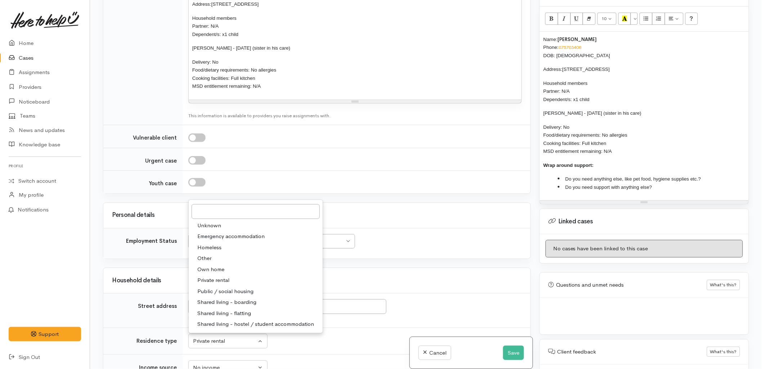
click at [218, 261] on link "Other" at bounding box center [256, 258] width 134 height 11
select select "8"
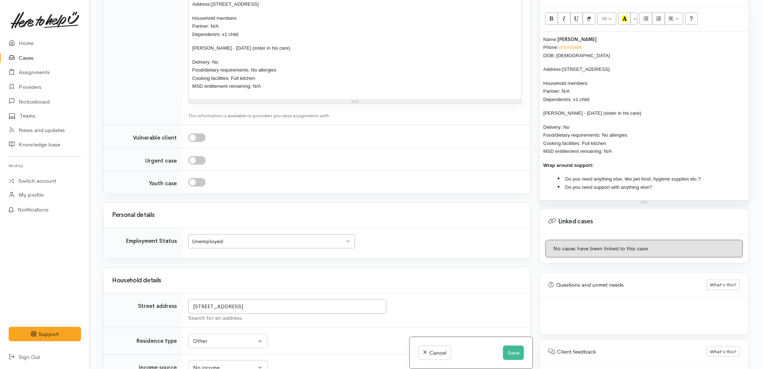
click at [717, 175] on li "Do you need anything else, like pet food, hygiene supplies etc.?" at bounding box center [651, 179] width 187 height 8
click at [699, 184] on li "Do you need support with anything else?" at bounding box center [651, 187] width 187 height 8
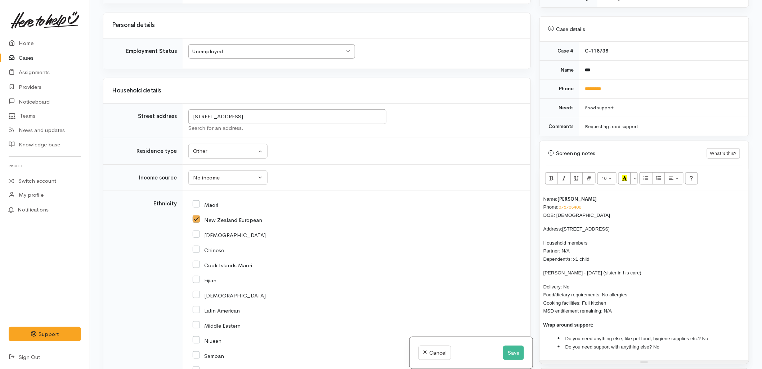
scroll to position [920, 0]
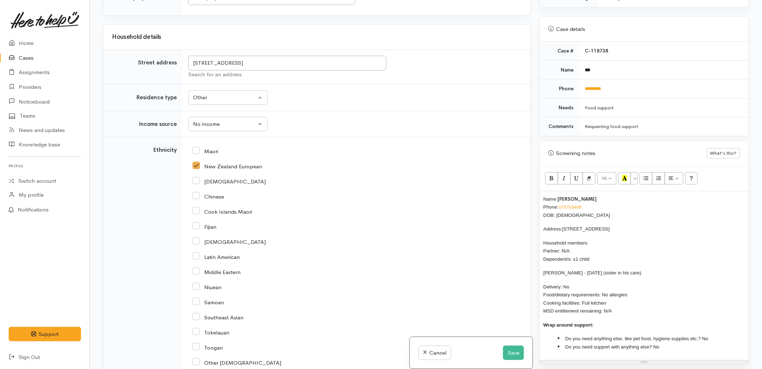
click at [542, 193] on div "Name: Cody Joss Phone: 075703408 DOB: 04/09/1996 Address: 16 Carlton Street, Be…" at bounding box center [644, 276] width 209 height 169
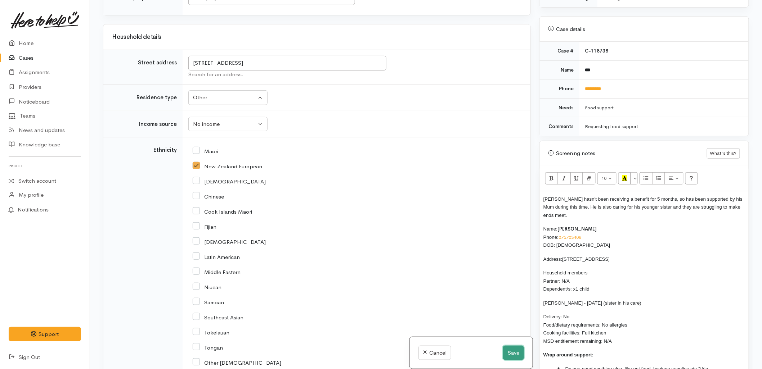
click at [511, 352] on button "Save" at bounding box center [513, 353] width 21 height 15
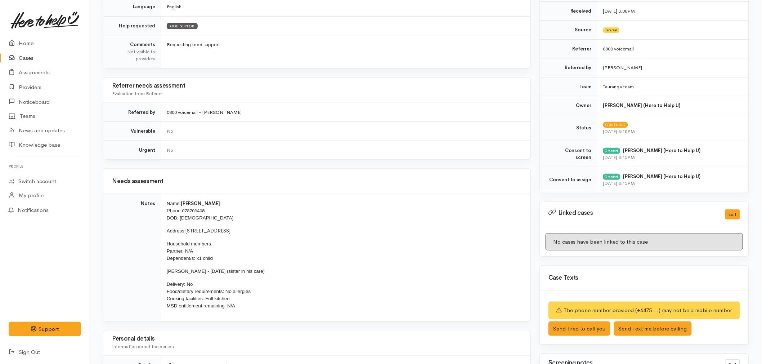
scroll to position [200, 0]
click at [23, 41] on link "Home" at bounding box center [45, 43] width 90 height 15
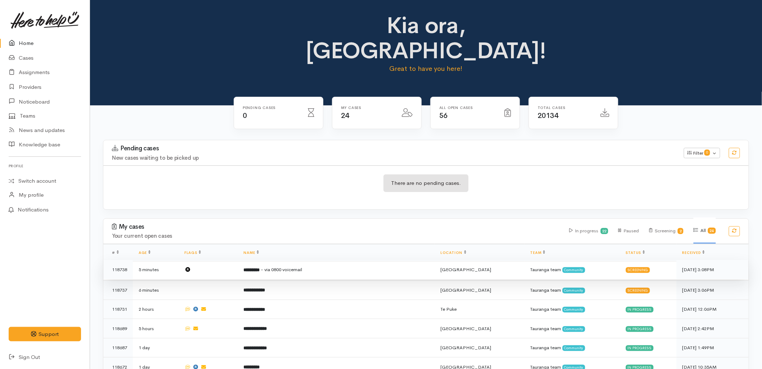
click at [299, 267] on span "- via 0800 voicemail" at bounding box center [281, 270] width 41 height 6
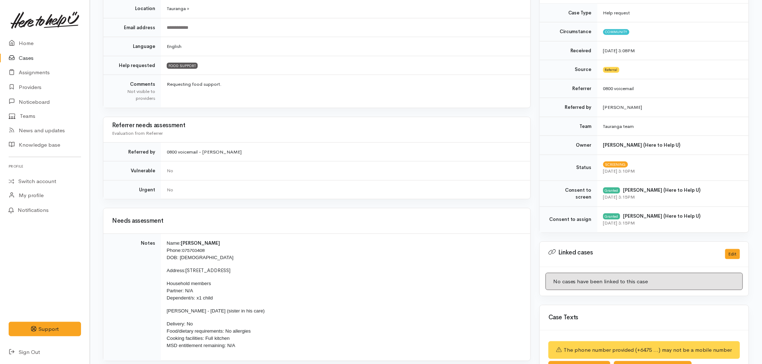
scroll to position [160, 0]
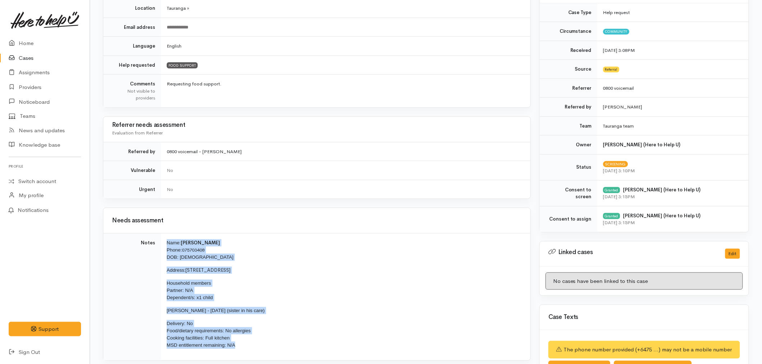
drag, startPoint x: 245, startPoint y: 348, endPoint x: 163, endPoint y: 246, distance: 131.2
click at [163, 246] on td "Name: [PERSON_NAME] Phone: [PHONE_NUMBER] DOB: [DEMOGRAPHIC_DATA] Address: [STR…" at bounding box center [345, 296] width 369 height 127
copy td "Name: [PERSON_NAME] Phone: [PHONE_NUMBER] DOB: [DEMOGRAPHIC_DATA] Address: [STR…"
click at [24, 42] on link "Home" at bounding box center [45, 43] width 90 height 15
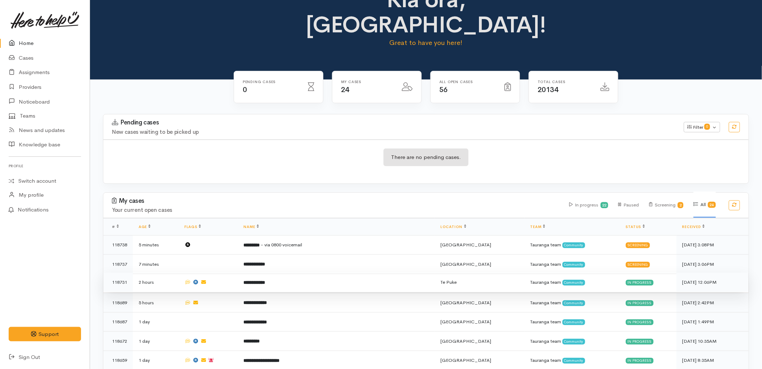
scroll to position [40, 0]
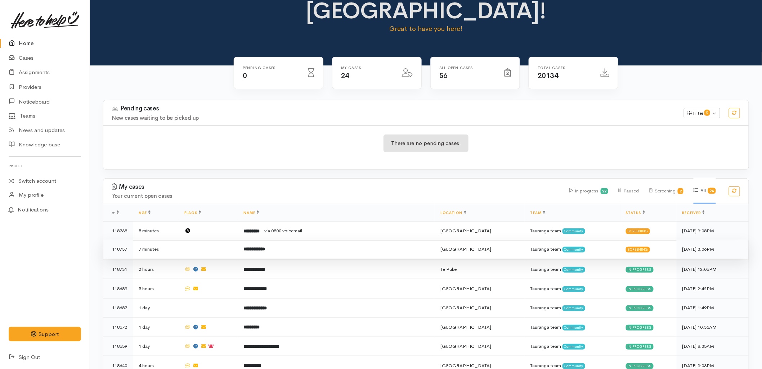
click at [278, 240] on td "**********" at bounding box center [336, 249] width 197 height 19
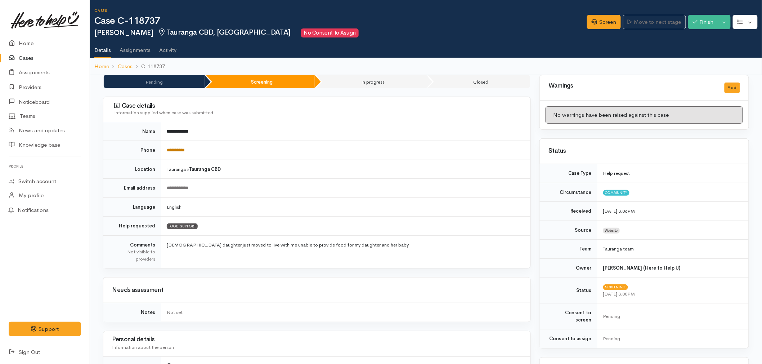
click at [185, 151] on link "**********" at bounding box center [176, 150] width 18 height 5
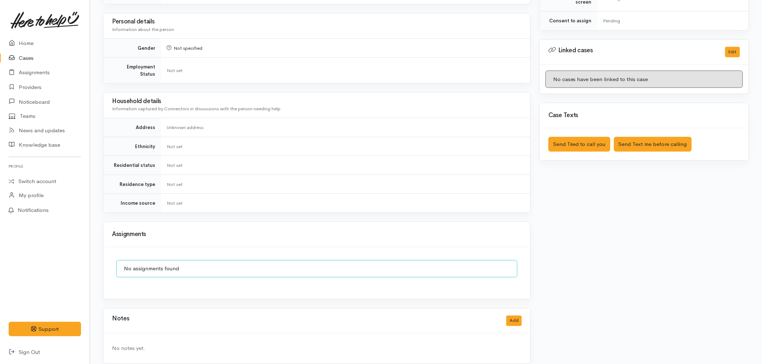
scroll to position [319, 0]
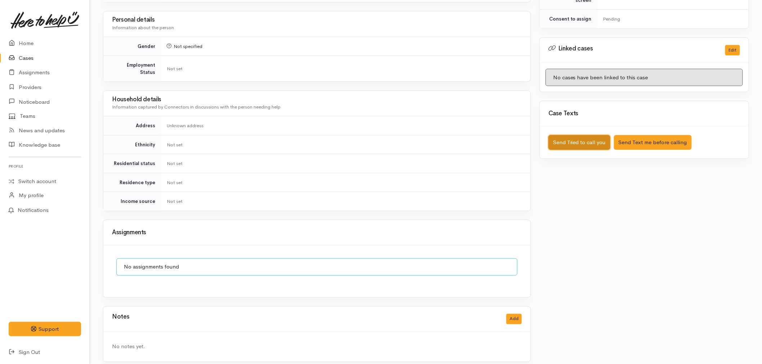
click at [570, 136] on button "Send Tried to call you" at bounding box center [579, 142] width 62 height 15
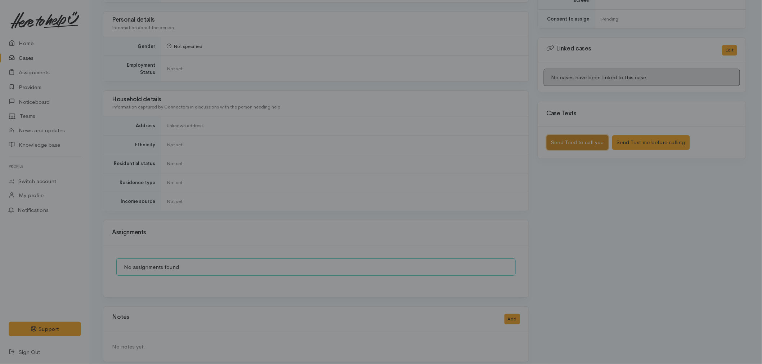
scroll to position [314, 0]
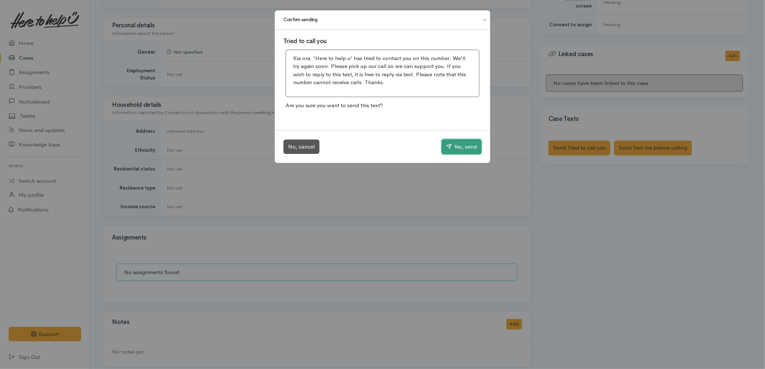
click at [463, 148] on button "Yes, send" at bounding box center [461, 146] width 40 height 15
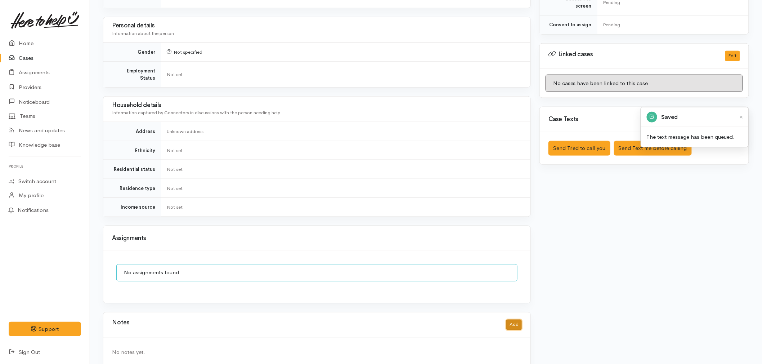
click at [510, 319] on button "Add" at bounding box center [513, 324] width 15 height 10
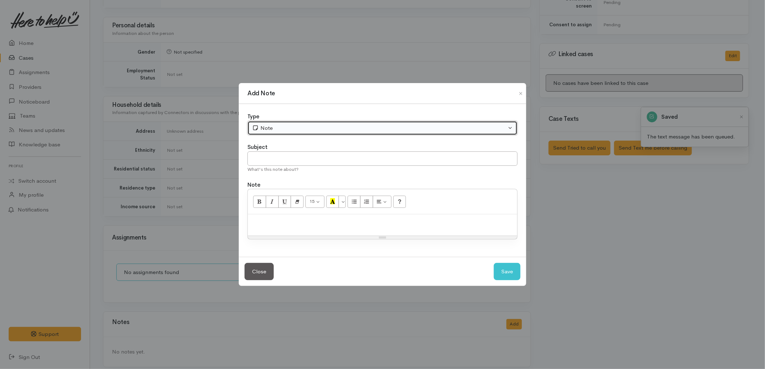
click at [290, 128] on div "Note" at bounding box center [379, 128] width 254 height 8
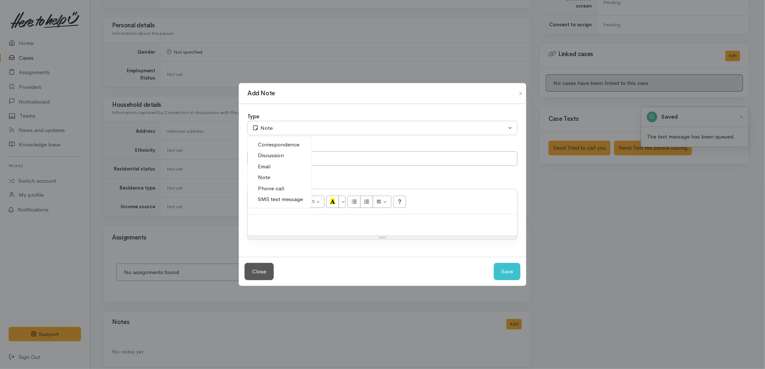
click at [278, 191] on span "Phone call" at bounding box center [271, 189] width 26 height 8
select select "3"
click at [277, 152] on input "text" at bounding box center [382, 159] width 270 height 15
type input "Attempted to Contact"
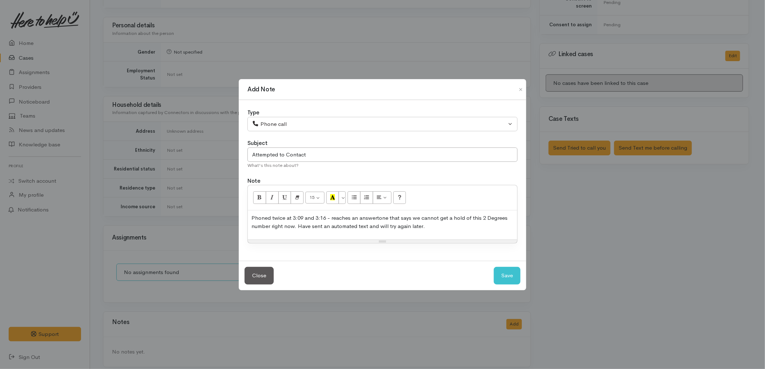
click at [298, 228] on p "Phoned twice at 3:09 and 3:16 - reaches an answertone that says we cannot get a…" at bounding box center [382, 222] width 262 height 16
click at [502, 274] on button "Save" at bounding box center [507, 276] width 27 height 18
select select "1"
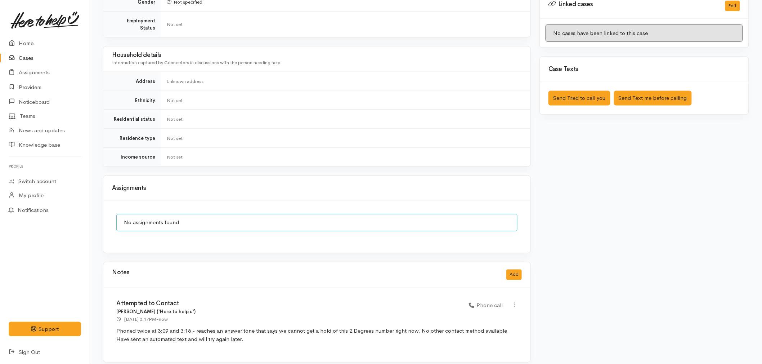
scroll to position [364, 0]
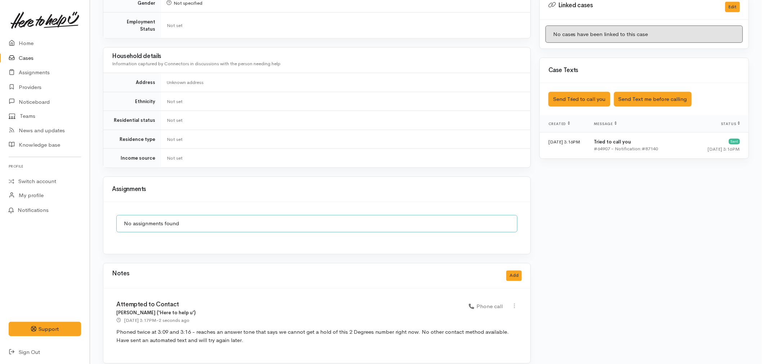
scroll to position [364, 0]
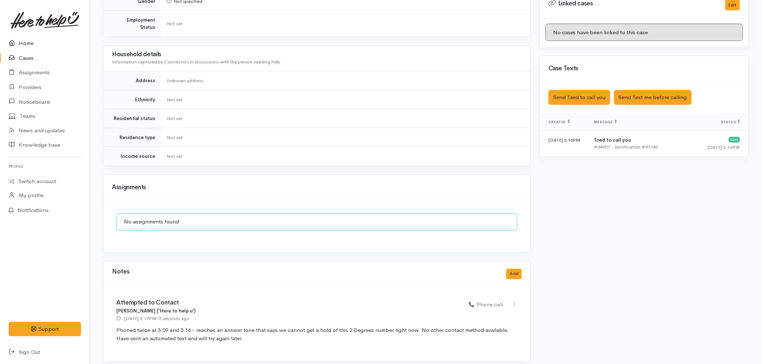
click at [19, 47] on link "Home" at bounding box center [45, 43] width 90 height 15
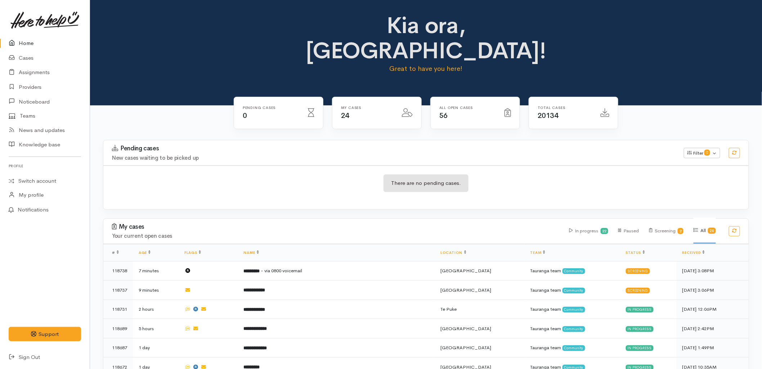
click at [276, 175] on div "There are no pending cases." at bounding box center [425, 188] width 645 height 26
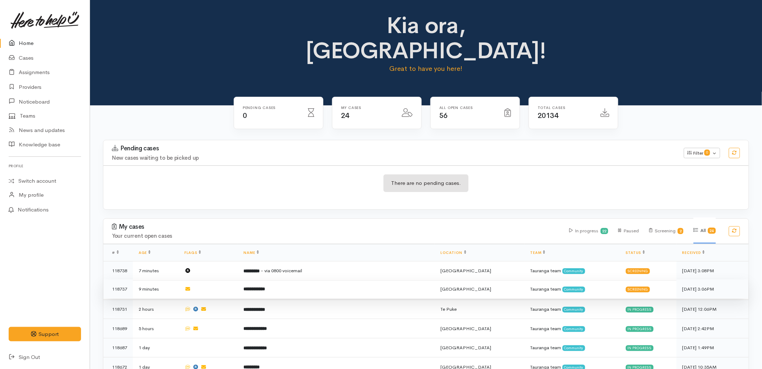
click at [318, 280] on td "**********" at bounding box center [336, 289] width 197 height 19
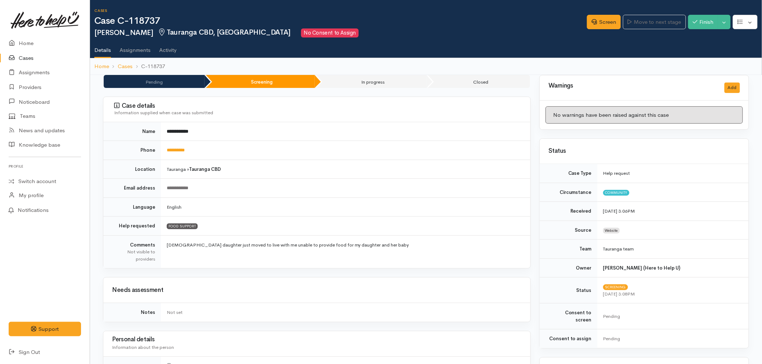
click at [21, 57] on link "Cases" at bounding box center [45, 58] width 90 height 15
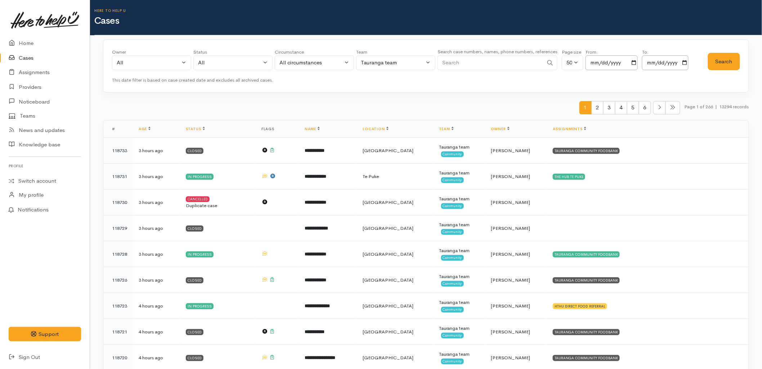
click at [479, 66] on input "Search" at bounding box center [490, 62] width 106 height 15
paste input "210672176"
type input "210672176"
click at [714, 62] on button "Search" at bounding box center [724, 62] width 32 height 18
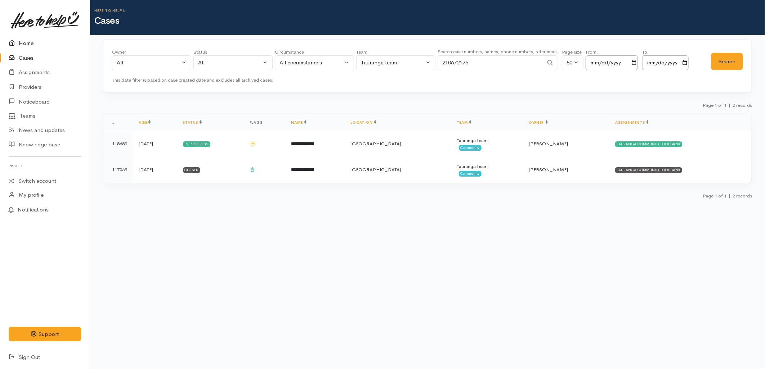
click at [21, 40] on link "Home" at bounding box center [45, 43] width 90 height 15
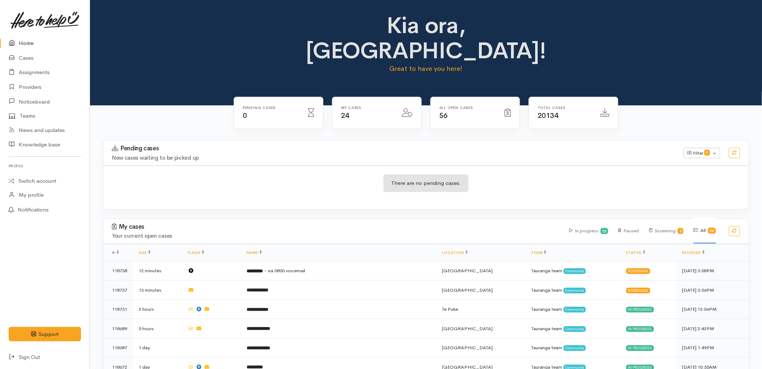
click at [516, 176] on div "There are no pending cases." at bounding box center [425, 188] width 645 height 44
click at [374, 175] on div "There are no pending cases." at bounding box center [425, 188] width 645 height 26
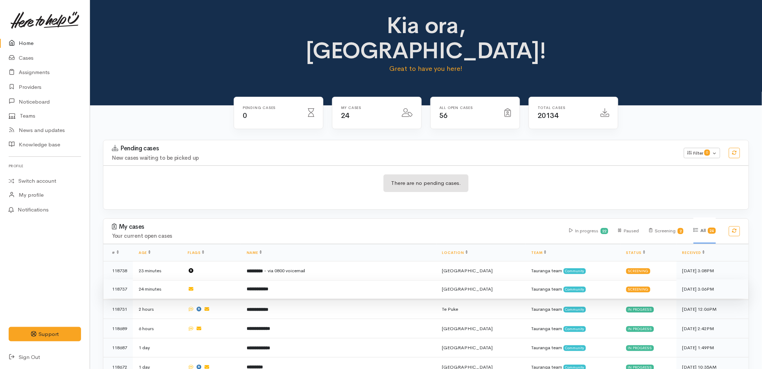
click at [292, 280] on td "**********" at bounding box center [339, 289] width 196 height 19
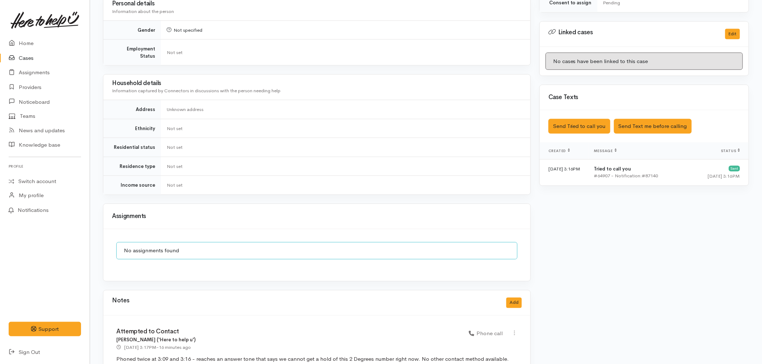
scroll to position [360, 0]
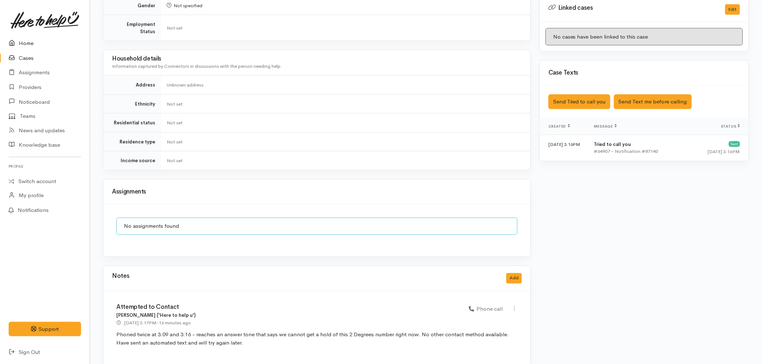
drag, startPoint x: 31, startPoint y: 42, endPoint x: 77, endPoint y: 26, distance: 49.2
click at [31, 43] on link "Home" at bounding box center [45, 43] width 90 height 15
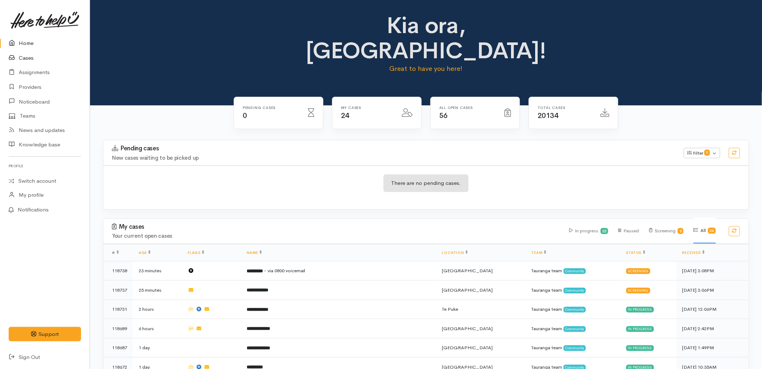
click at [15, 55] on icon at bounding box center [14, 58] width 10 height 9
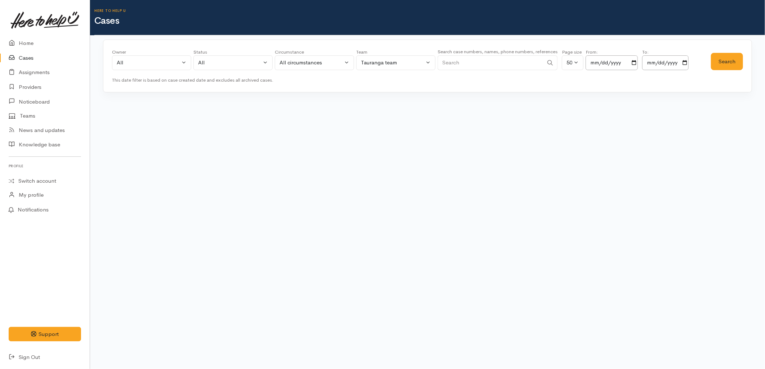
click at [478, 67] on input "Search" at bounding box center [490, 62] width 106 height 15
paste input "224570939"
type input "224570939"
click at [746, 63] on div "Owner All My cases 2Alice1 Faye Davies ('Here to help u') Aandrea Murray ('Here…" at bounding box center [427, 66] width 649 height 53
click at [723, 66] on button "Search" at bounding box center [727, 62] width 32 height 18
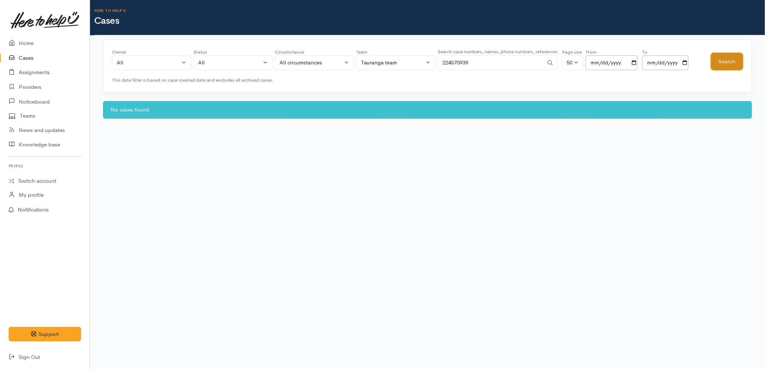
click at [723, 66] on button "Search" at bounding box center [727, 62] width 32 height 18
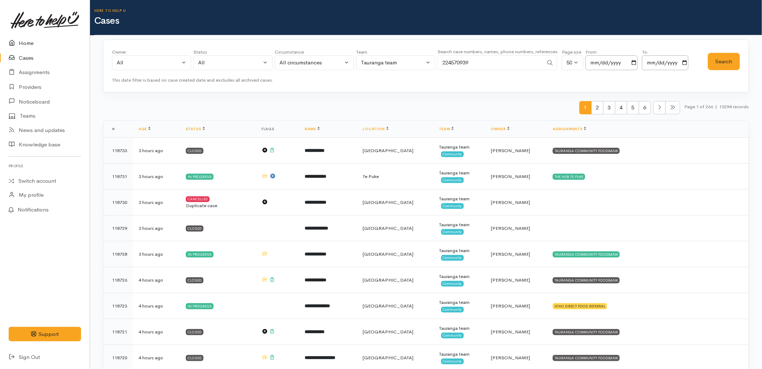
click at [19, 46] on link "Home" at bounding box center [45, 43] width 90 height 15
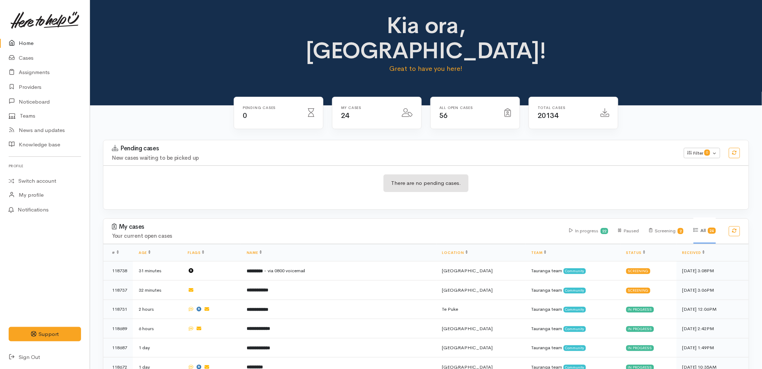
click at [65, 357] on link "Sign Out" at bounding box center [45, 357] width 90 height 15
